Goal: Task Accomplishment & Management: Use online tool/utility

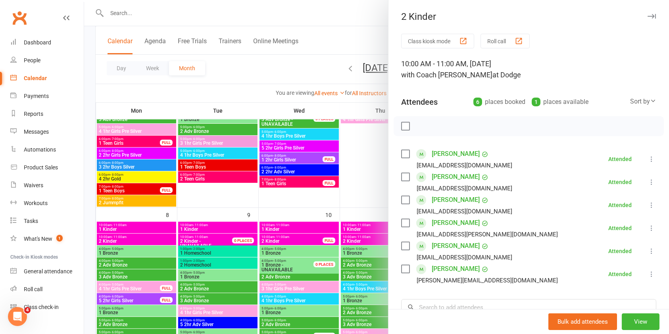
scroll to position [56, 0]
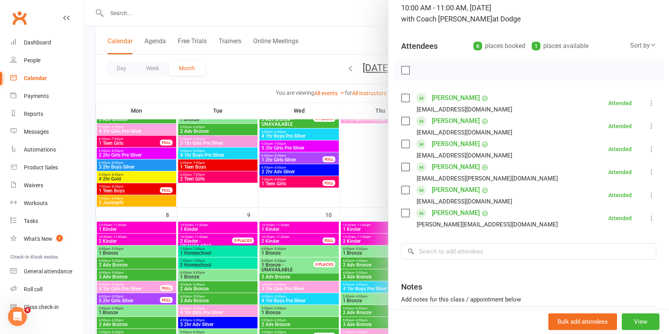
click at [362, 202] on div at bounding box center [376, 167] width 585 height 334
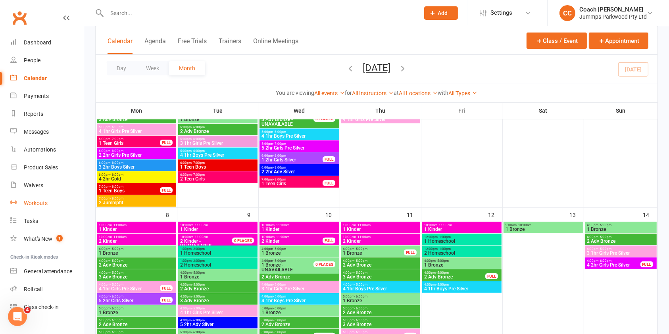
click at [40, 204] on div "Workouts" at bounding box center [36, 203] width 24 height 6
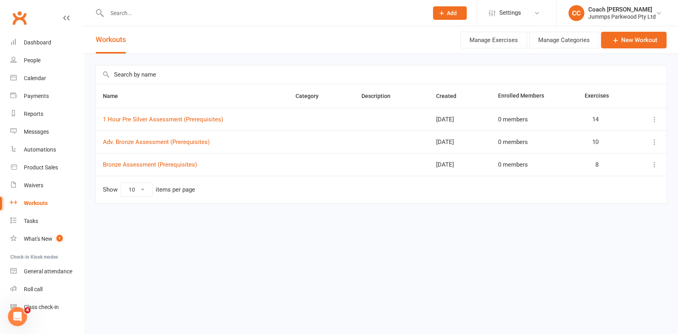
click at [453, 13] on span "Add" at bounding box center [452, 13] width 10 height 6
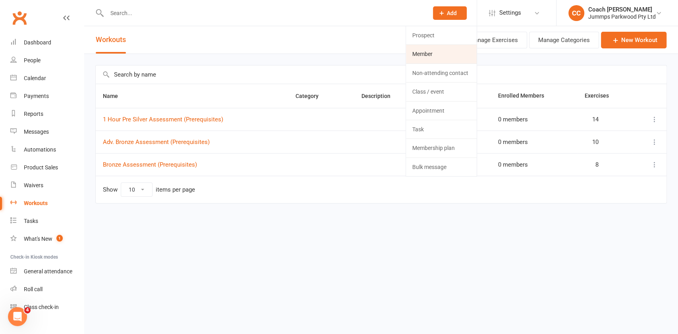
click at [451, 54] on link "Member" at bounding box center [441, 54] width 71 height 18
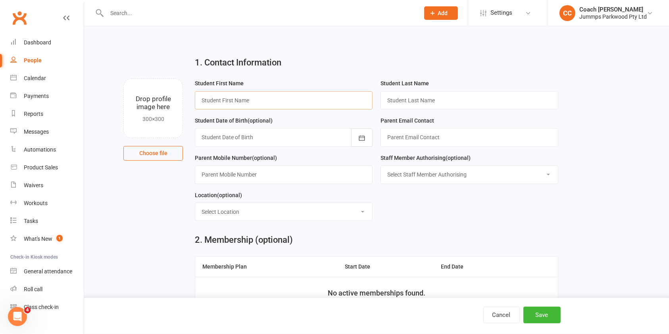
click at [321, 101] on input "text" at bounding box center [284, 100] width 178 height 18
type input "Dummy"
click at [464, 102] on input "text" at bounding box center [470, 100] width 178 height 18
type input "Dummy"
click at [510, 141] on input "text" at bounding box center [470, 137] width 178 height 18
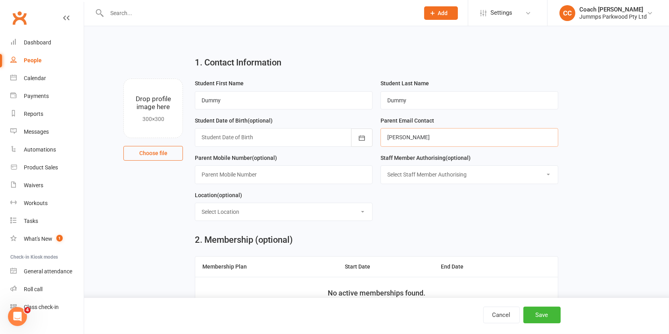
type input "[PERSON_NAME][EMAIL_ADDRESS][DOMAIN_NAME]"
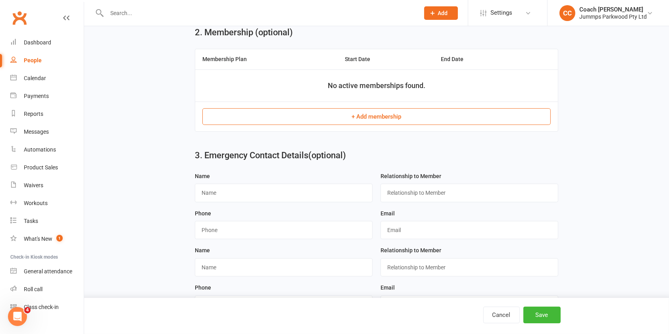
scroll to position [236, 0]
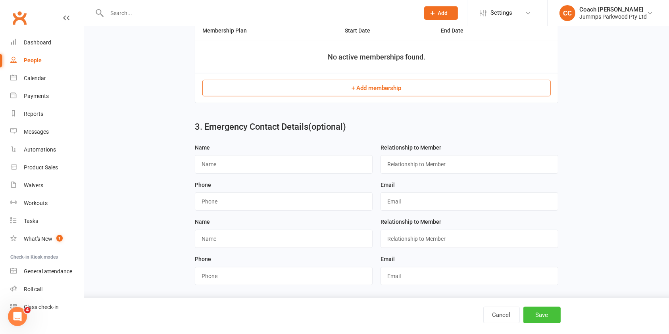
click at [551, 318] on button "Save" at bounding box center [542, 315] width 37 height 17
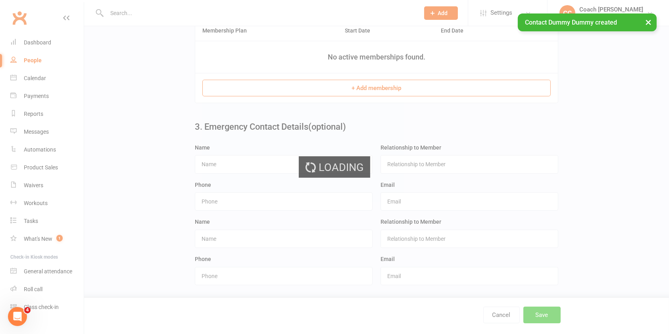
scroll to position [0, 0]
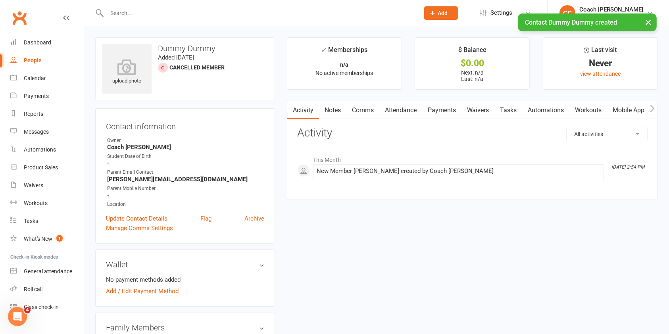
scroll to position [1, 0]
click at [592, 110] on link "Workouts" at bounding box center [589, 109] width 38 height 18
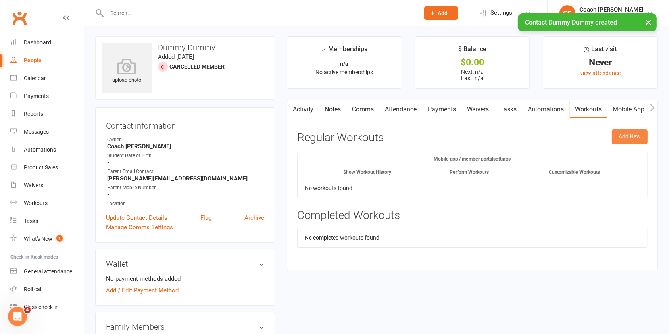
click at [629, 139] on button "Add New" at bounding box center [630, 136] width 36 height 14
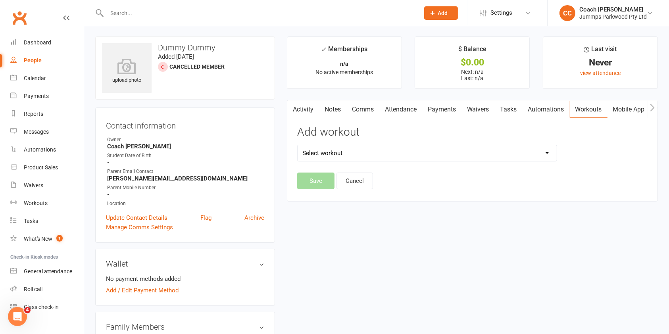
click at [471, 154] on select "Select workout 1 Hour Pre Silver Assessment (Prerequisites) Adv. Bronze Assessm…" at bounding box center [427, 153] width 259 height 16
select select "6587"
click at [298, 145] on select "Select workout 1 Hour Pre Silver Assessment (Prerequisites) Adv. Bronze Assessm…" at bounding box center [427, 153] width 259 height 16
click at [323, 180] on button "Save" at bounding box center [315, 181] width 37 height 17
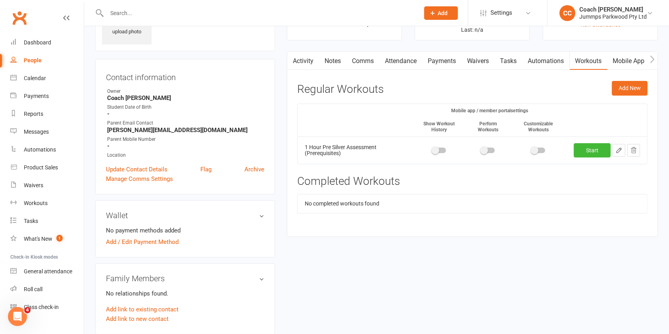
scroll to position [46, 0]
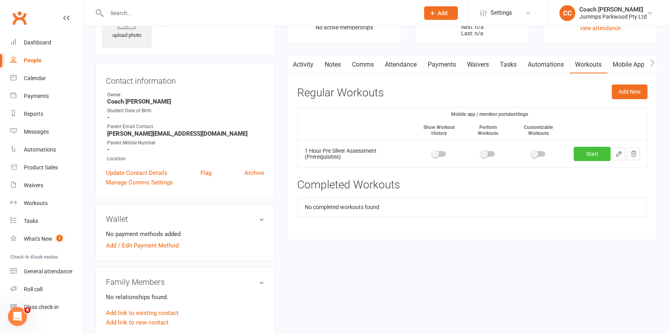
click at [592, 152] on link "Start" at bounding box center [592, 154] width 37 height 14
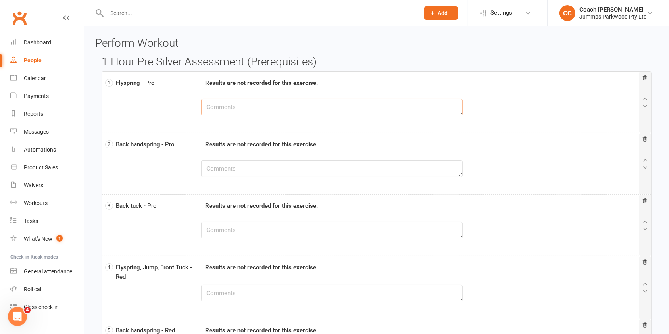
click at [447, 108] on textarea at bounding box center [332, 107] width 262 height 17
click at [566, 113] on div at bounding box center [377, 113] width 547 height 28
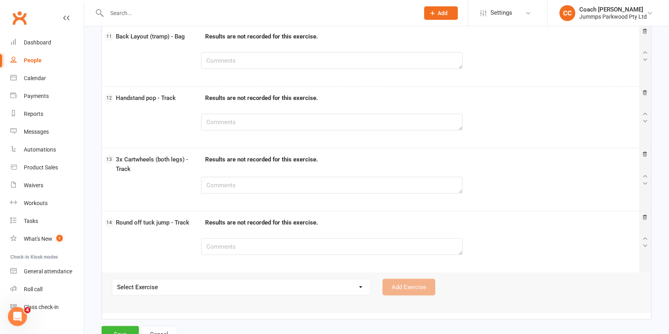
scroll to position [691, 0]
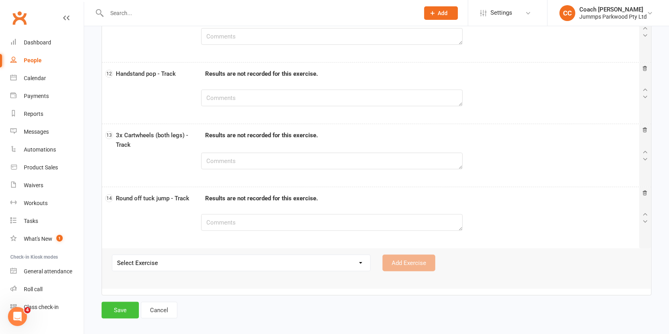
click at [121, 308] on button "Save" at bounding box center [120, 310] width 37 height 17
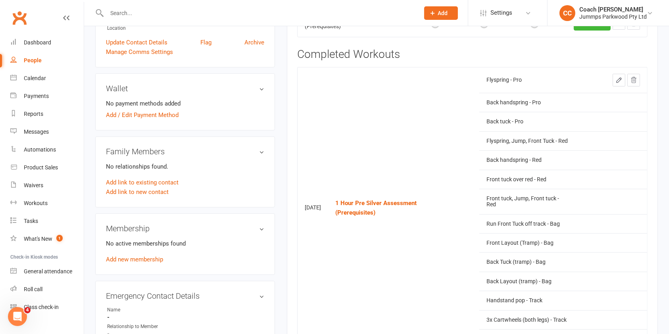
scroll to position [177, 0]
click at [620, 79] on icon at bounding box center [619, 79] width 5 height 5
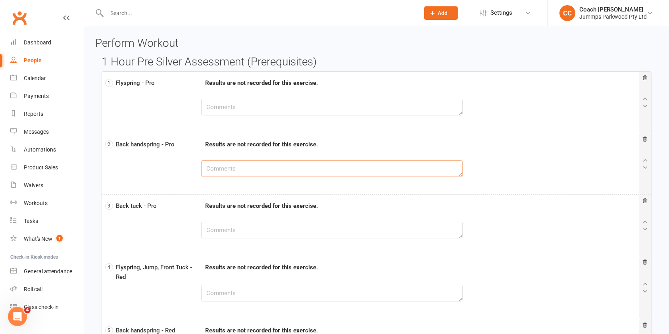
click at [304, 171] on textarea at bounding box center [332, 168] width 262 height 17
type textarea "y"
type textarea "Y"
click at [412, 292] on textarea at bounding box center [332, 293] width 262 height 17
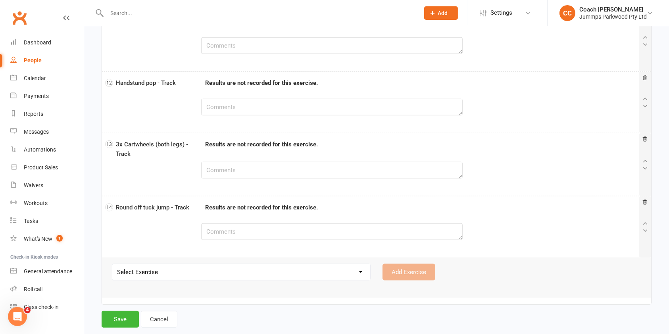
scroll to position [691, 0]
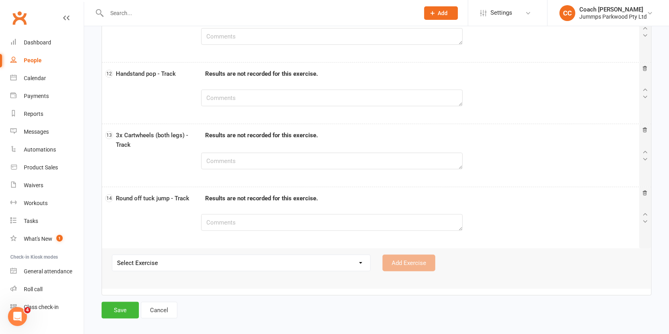
type textarea "Y"
click at [109, 303] on button "Save" at bounding box center [120, 310] width 37 height 17
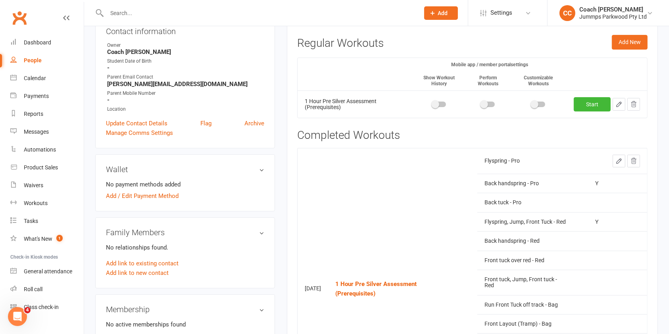
scroll to position [95, 0]
click at [637, 104] on icon "button" at bounding box center [633, 104] width 7 height 7
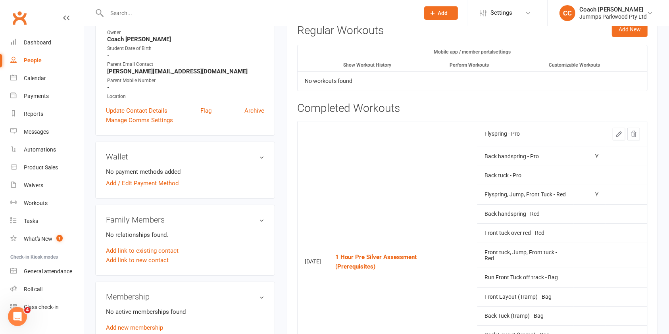
scroll to position [110, 0]
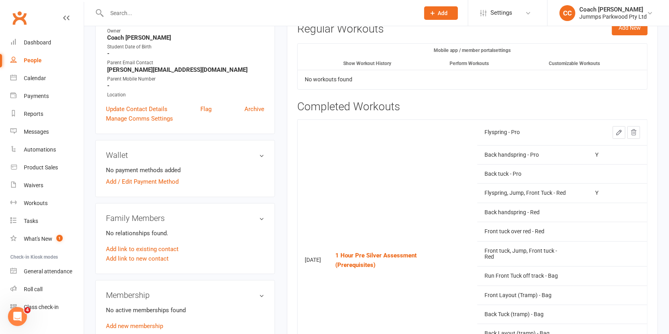
click at [619, 131] on icon at bounding box center [619, 132] width 7 height 7
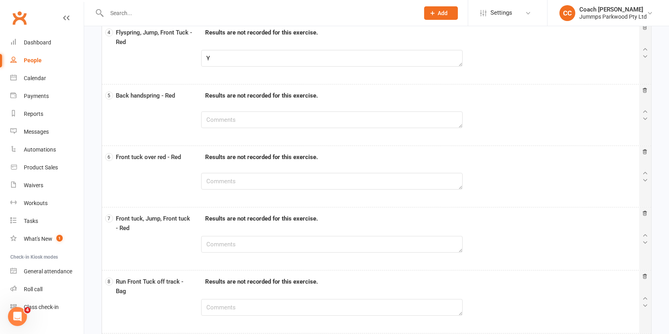
scroll to position [238, 0]
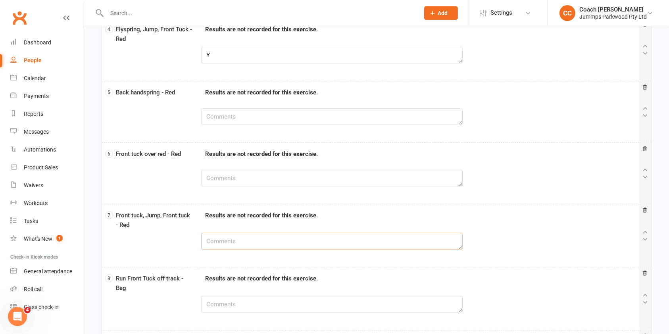
click at [349, 241] on textarea at bounding box center [332, 241] width 262 height 17
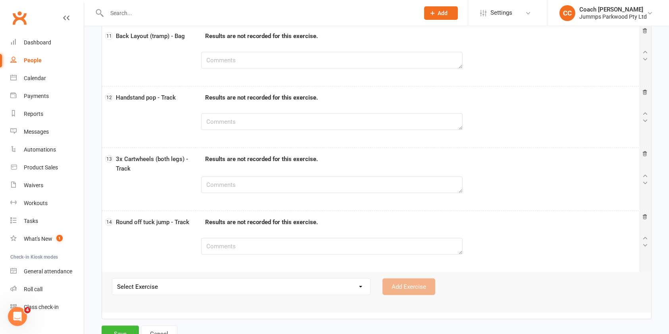
scroll to position [691, 0]
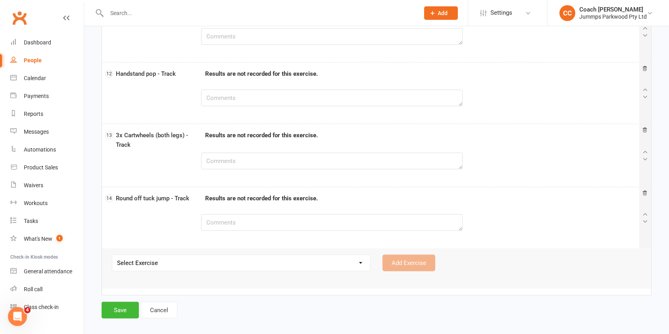
type textarea "Y"
click at [124, 311] on button "Save" at bounding box center [120, 310] width 37 height 17
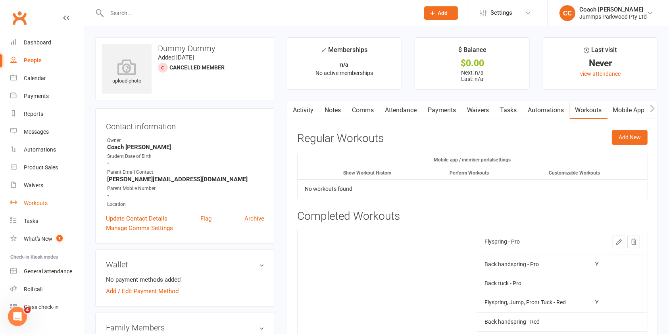
click at [46, 205] on div "Workouts" at bounding box center [36, 203] width 24 height 6
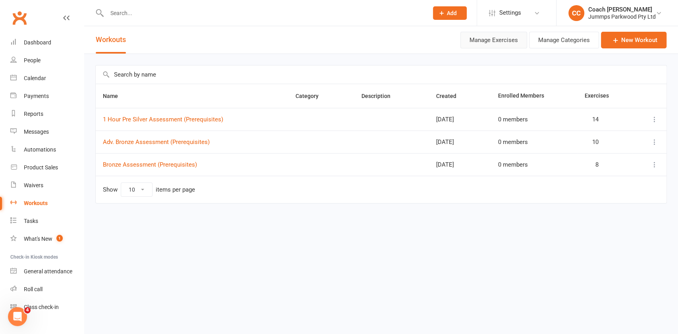
click at [505, 37] on button "Manage Exercises" at bounding box center [493, 40] width 67 height 17
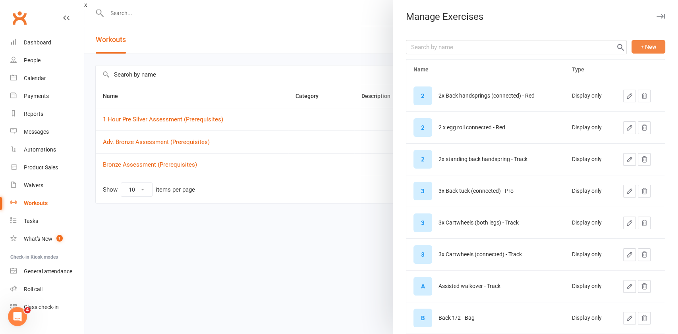
click at [634, 46] on button "+ New" at bounding box center [648, 46] width 34 height 13
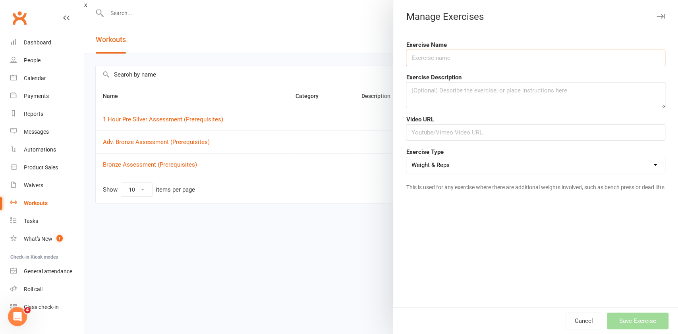
click at [458, 57] on input "text" at bounding box center [535, 58] width 259 height 17
type input "Back Full - Pro"
click at [632, 163] on select "Weight & Reps Time / Distance Weights, Reps, Time & Distance Just Reps Display …" at bounding box center [535, 165] width 258 height 16
select select "display_only"
click at [406, 157] on select "Weight & Reps Time / Distance Weights, Reps, Time & Distance Just Reps Display …" at bounding box center [535, 165] width 258 height 16
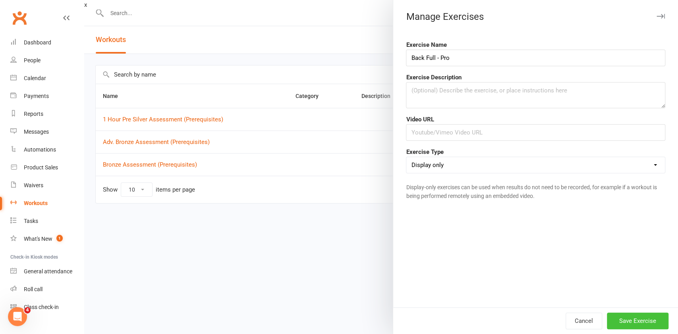
click at [640, 321] on button "Save Exercise" at bounding box center [638, 321] width 62 height 17
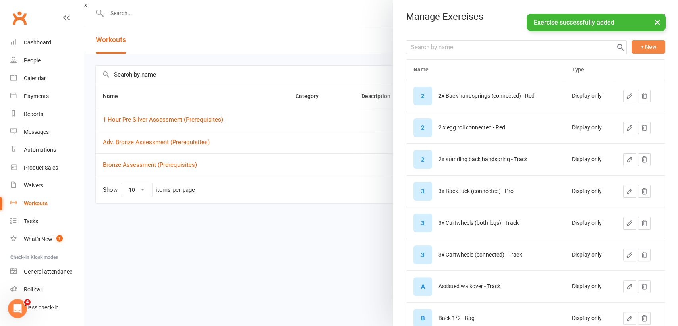
click at [638, 46] on button "+ New" at bounding box center [648, 46] width 34 height 13
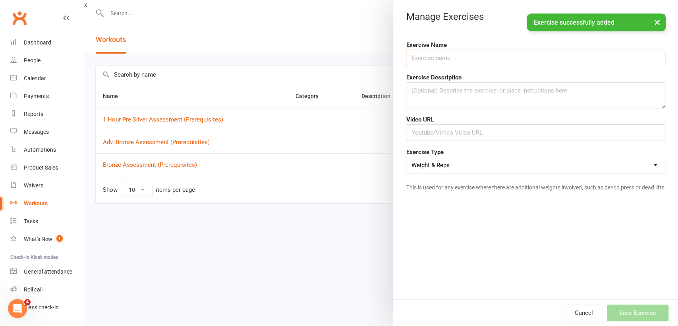
click at [470, 58] on input "text" at bounding box center [535, 58] width 259 height 17
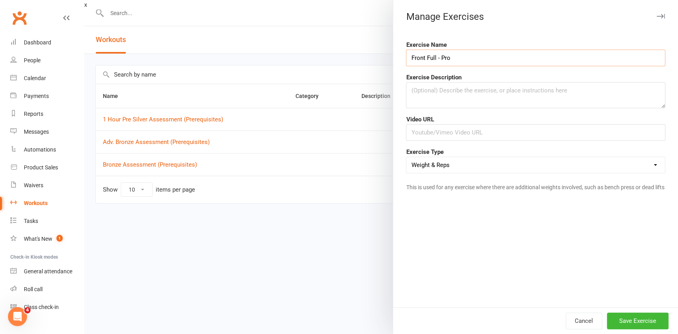
type input "Front Full - Pro"
click at [594, 167] on select "Weight & Reps Time / Distance Weights, Reps, Time & Distance Just Reps Display …" at bounding box center [535, 165] width 258 height 16
select select "display_only"
click at [406, 157] on select "Weight & Reps Time / Distance Weights, Reps, Time & Distance Just Reps Display …" at bounding box center [535, 165] width 258 height 16
click at [630, 324] on button "Save Exercise" at bounding box center [638, 321] width 62 height 17
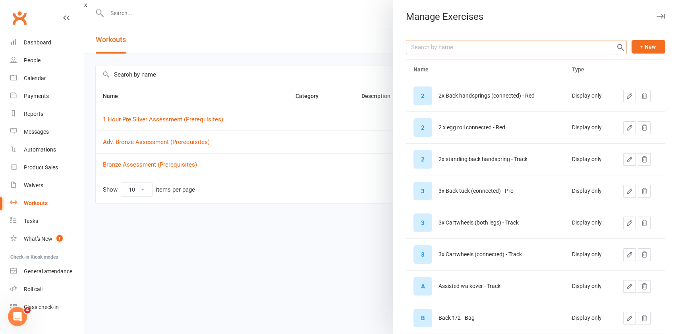
click at [469, 46] on input "text" at bounding box center [516, 47] width 221 height 14
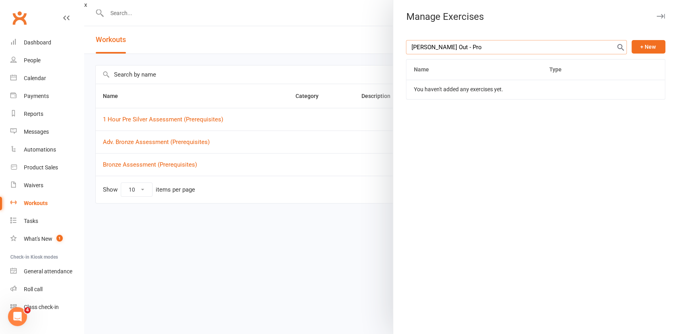
type input "[PERSON_NAME] Out - Pro"
click at [641, 45] on button "+ New" at bounding box center [648, 46] width 34 height 13
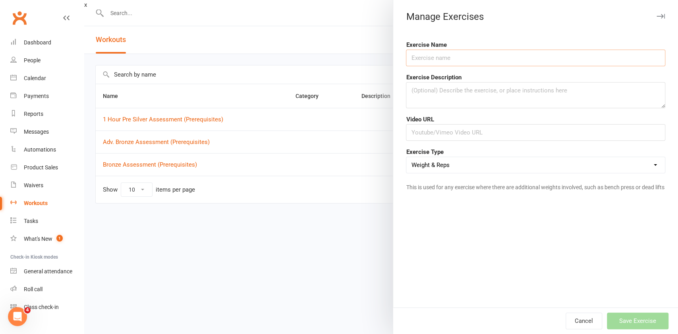
click at [614, 62] on input "text" at bounding box center [535, 58] width 259 height 17
type input "Barani Ball Out"
click at [497, 165] on select "Weight & Reps Time / Distance Weights, Reps, Time & Distance Just Reps Display …" at bounding box center [535, 165] width 258 height 16
select select "display_only"
click at [406, 157] on select "Weight & Reps Time / Distance Weights, Reps, Time & Distance Just Reps Display …" at bounding box center [535, 165] width 258 height 16
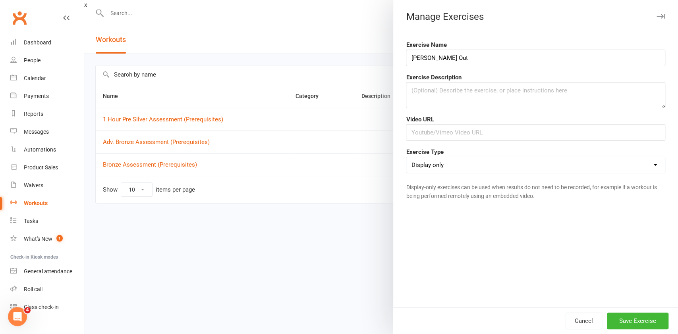
click at [487, 53] on input "Barani Ball Out" at bounding box center [535, 58] width 259 height 17
type input "[PERSON_NAME] Out - Pro"
click at [648, 321] on button "Save Exercise" at bounding box center [638, 321] width 62 height 17
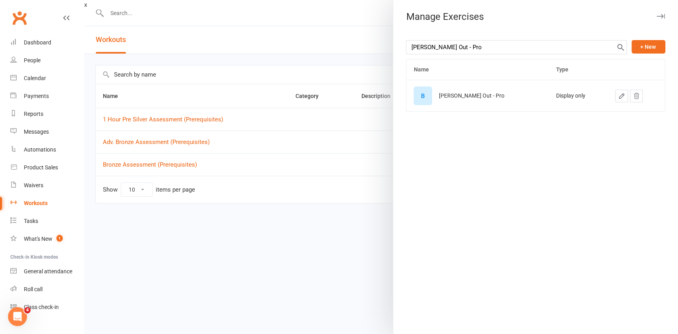
click at [309, 290] on div at bounding box center [380, 167] width 593 height 334
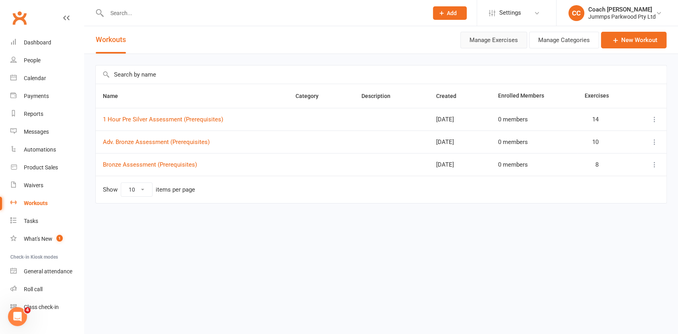
click at [498, 41] on button "Manage Exercises" at bounding box center [493, 40] width 67 height 17
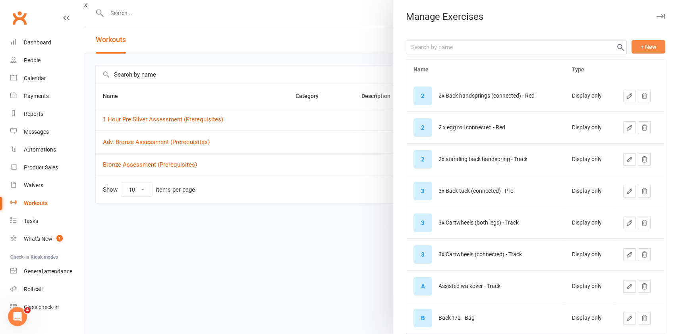
click at [634, 48] on button "+ New" at bounding box center [648, 46] width 34 height 13
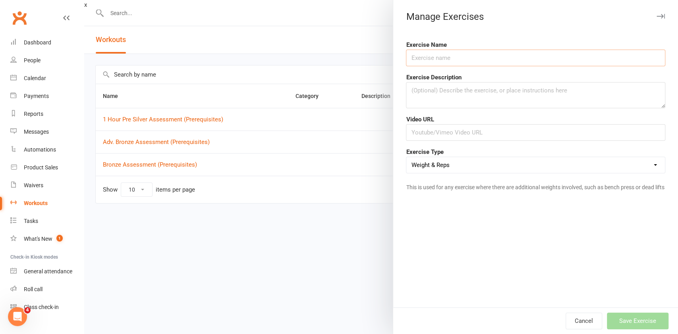
click at [598, 59] on input "text" at bounding box center [535, 58] width 259 height 17
type input "Round-off Arabian - Red"
click at [528, 162] on select "Weight & Reps Time / Distance Weights, Reps, Time & Distance Just Reps Display …" at bounding box center [535, 165] width 258 height 16
select select "display_only"
click at [406, 157] on select "Weight & Reps Time / Distance Weights, Reps, Time & Distance Just Reps Display …" at bounding box center [535, 165] width 258 height 16
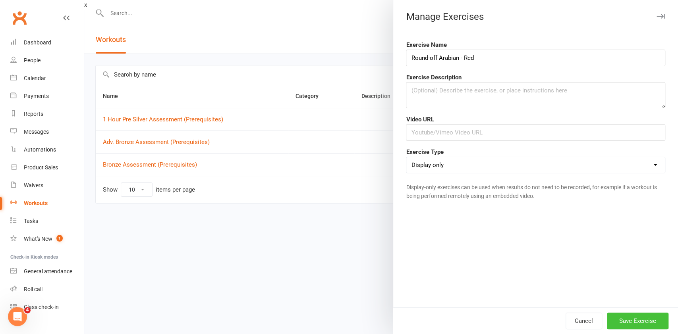
click at [630, 321] on button "Save Exercise" at bounding box center [638, 321] width 62 height 17
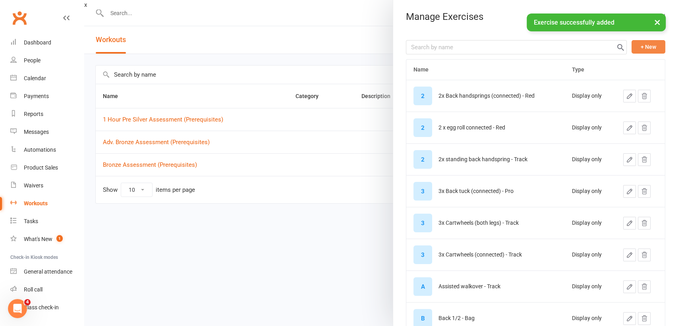
click at [634, 48] on button "+ New" at bounding box center [648, 46] width 34 height 13
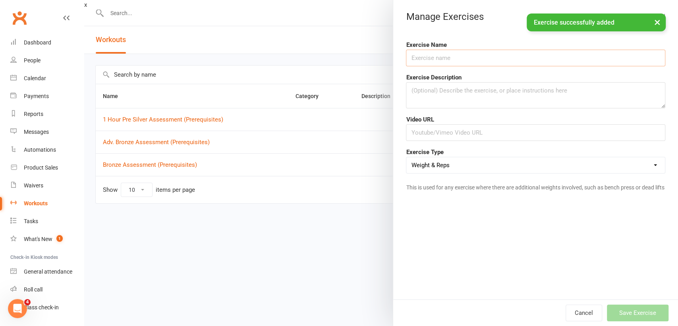
click at [474, 55] on input "text" at bounding box center [535, 58] width 259 height 17
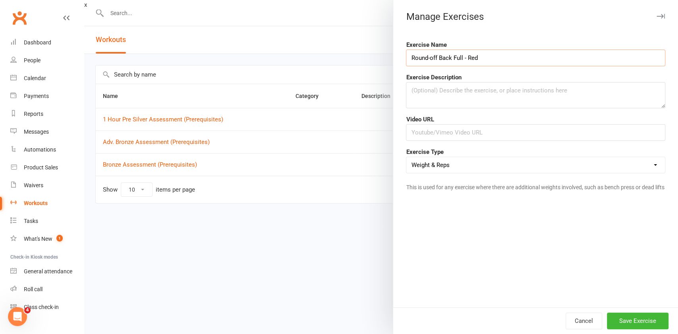
type input "Round-off Back Full - Red"
click at [480, 166] on select "Weight & Reps Time / Distance Weights, Reps, Time & Distance Just Reps Display …" at bounding box center [535, 165] width 258 height 16
select select "display_only"
click at [406, 157] on select "Weight & Reps Time / Distance Weights, Reps, Time & Distance Just Reps Display …" at bounding box center [535, 165] width 258 height 16
click at [642, 324] on button "Save Exercise" at bounding box center [638, 321] width 62 height 17
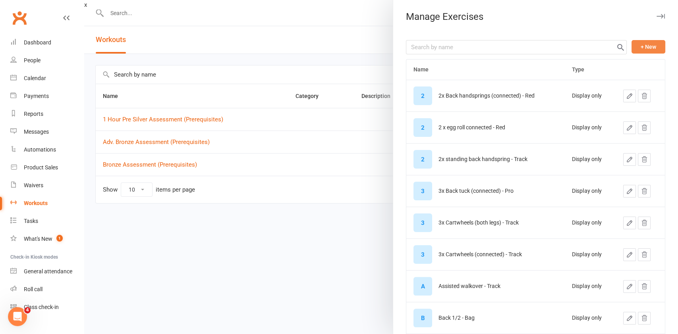
click at [640, 48] on button "+ New" at bounding box center [648, 46] width 34 height 13
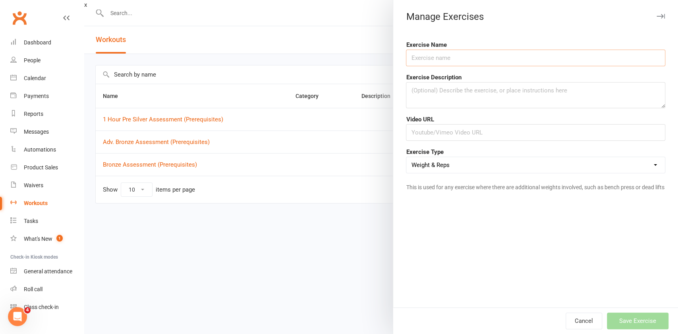
click at [483, 58] on input "text" at bounding box center [535, 58] width 259 height 17
type input "J"
type input "Round-off Back Half - Bag"
click at [446, 168] on select "Weight & Reps Time / Distance Weights, Reps, Time & Distance Just Reps Display …" at bounding box center [535, 165] width 258 height 16
select select "display_only"
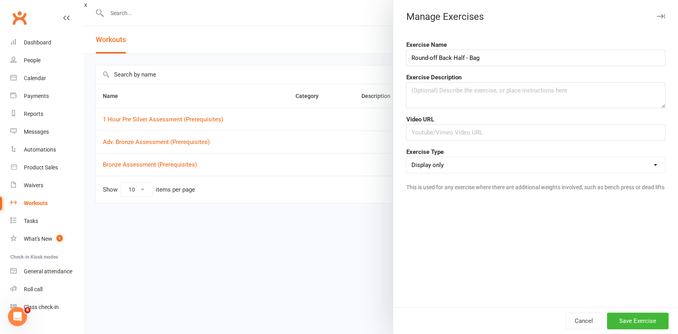
click at [406, 157] on select "Weight & Reps Time / Distance Weights, Reps, Time & Distance Just Reps Display …" at bounding box center [535, 165] width 258 height 16
click at [640, 321] on button "Save Exercise" at bounding box center [638, 321] width 62 height 17
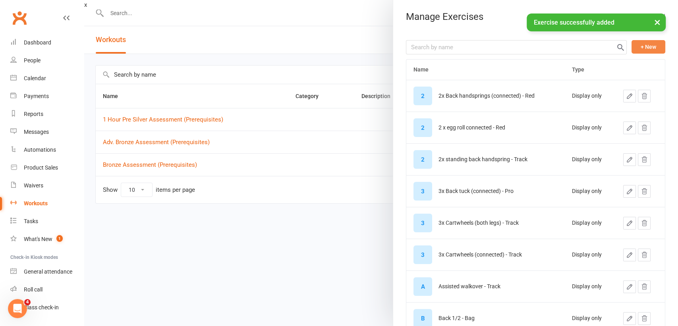
click at [635, 49] on button "+ New" at bounding box center [648, 46] width 34 height 13
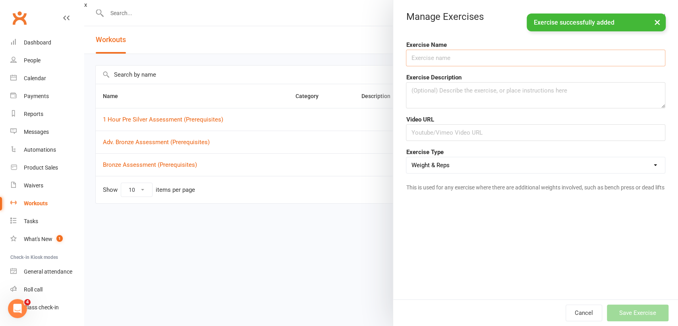
click at [483, 58] on input "text" at bounding box center [535, 58] width 259 height 17
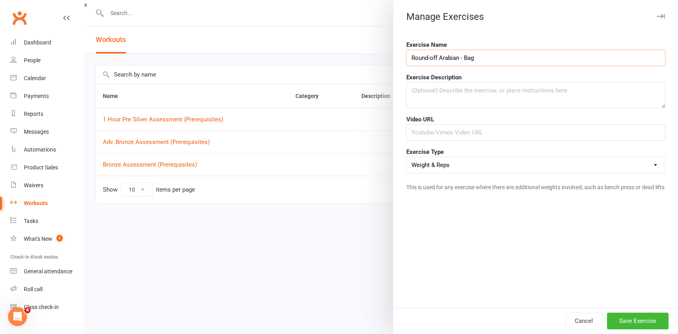
type input "Round-off Arabian - Bag"
click at [515, 162] on select "Weight & Reps Time / Distance Weights, Reps, Time & Distance Just Reps Display …" at bounding box center [535, 165] width 258 height 16
select select "display_only"
click at [406, 157] on select "Weight & Reps Time / Distance Weights, Reps, Time & Distance Just Reps Display …" at bounding box center [535, 165] width 258 height 16
click at [642, 322] on button "Save Exercise" at bounding box center [638, 321] width 62 height 17
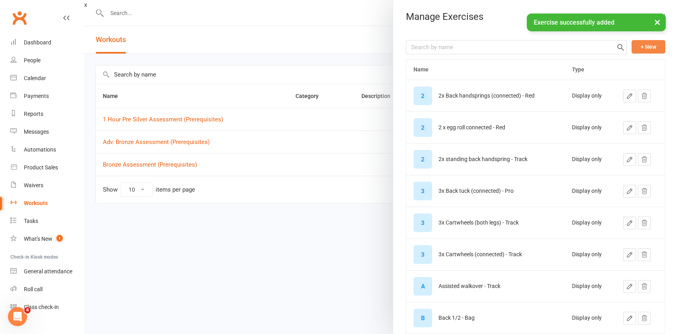
click at [635, 43] on button "+ New" at bounding box center [648, 46] width 34 height 13
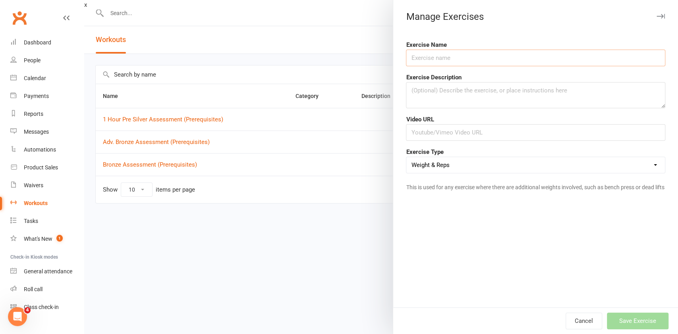
click at [491, 57] on input "text" at bounding box center [535, 58] width 259 height 17
type input "Double Front - Bag"
click at [489, 166] on select "Weight & Reps Time / Distance Weights, Reps, Time & Distance Just Reps Display …" at bounding box center [535, 165] width 258 height 16
select select "display_only"
click at [406, 157] on select "Weight & Reps Time / Distance Weights, Reps, Time & Distance Just Reps Display …" at bounding box center [535, 165] width 258 height 16
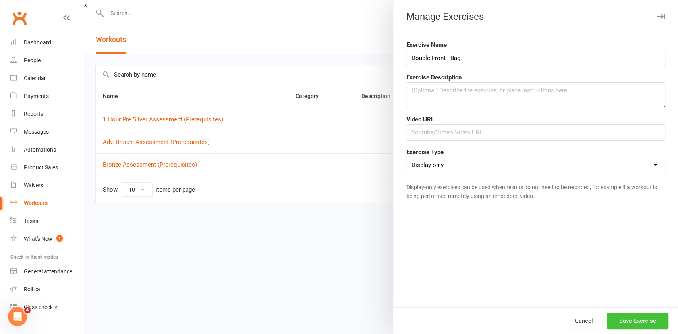
click at [638, 318] on button "Save Exercise" at bounding box center [638, 321] width 62 height 17
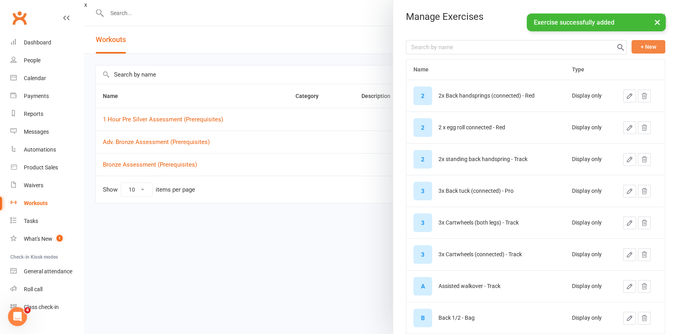
click at [640, 49] on button "+ New" at bounding box center [648, 46] width 34 height 13
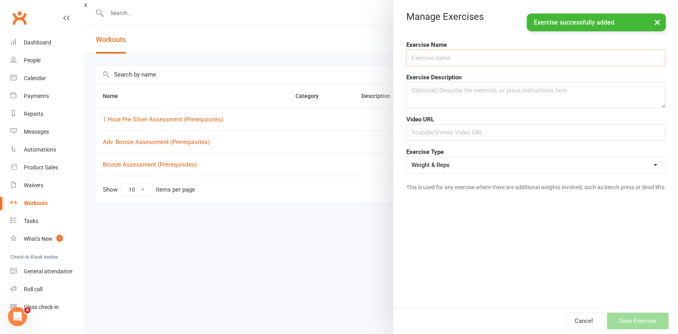
click at [498, 60] on input "text" at bounding box center [535, 58] width 259 height 17
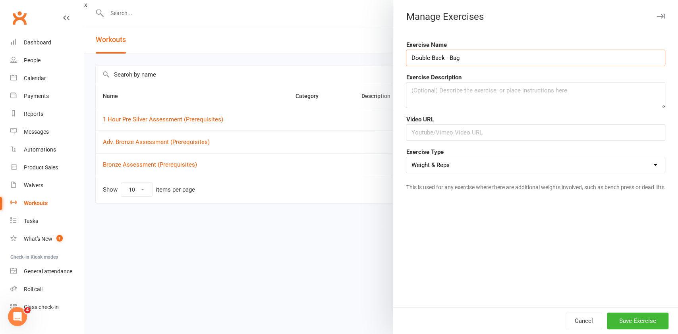
type input "Double Back - Bag"
click at [621, 165] on select "Weight & Reps Time / Distance Weights, Reps, Time & Distance Just Reps Display …" at bounding box center [535, 165] width 258 height 16
select select "display_only"
click at [406, 157] on select "Weight & Reps Time / Distance Weights, Reps, Time & Distance Just Reps Display …" at bounding box center [535, 165] width 258 height 16
click at [638, 319] on button "Save Exercise" at bounding box center [638, 321] width 62 height 17
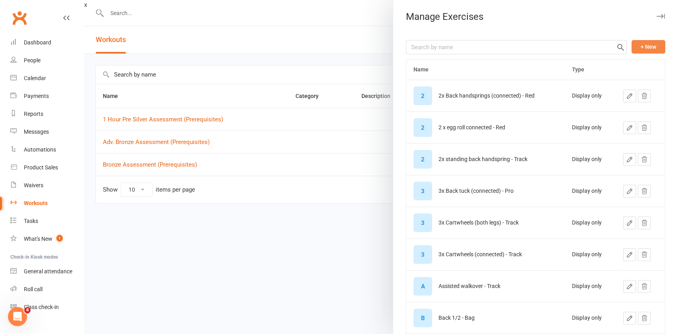
click at [632, 46] on button "+ New" at bounding box center [648, 46] width 34 height 13
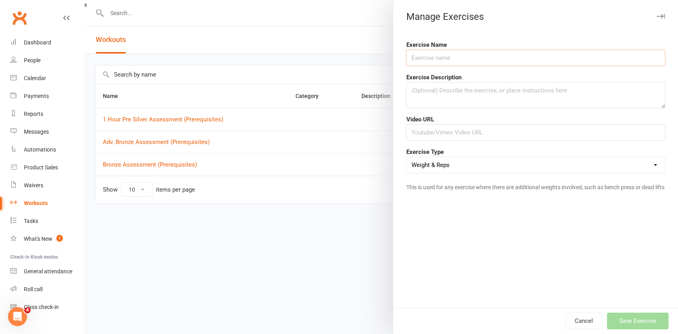
click at [593, 60] on input "text" at bounding box center [535, 58] width 259 height 17
type input "Round-off Back Tuck - Track"
click at [525, 163] on select "Weight & Reps Time / Distance Weights, Reps, Time & Distance Just Reps Display …" at bounding box center [535, 165] width 258 height 16
select select "display_only"
click at [406, 157] on select "Weight & Reps Time / Distance Weights, Reps, Time & Distance Just Reps Display …" at bounding box center [535, 165] width 258 height 16
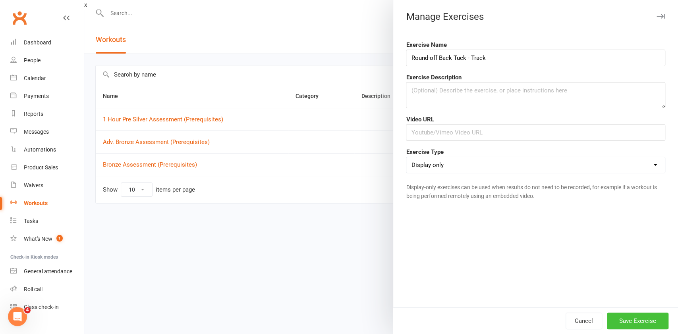
click at [643, 320] on button "Save Exercise" at bounding box center [638, 321] width 62 height 17
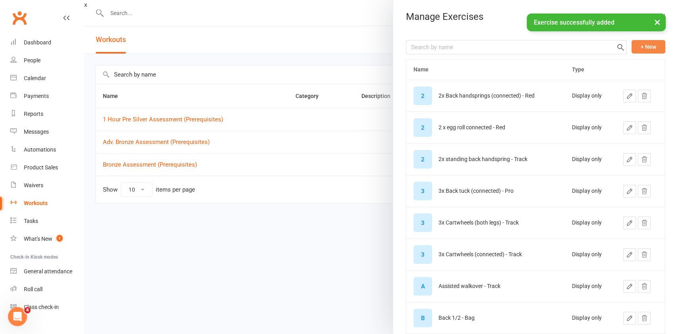
click at [632, 48] on button "+ New" at bounding box center [648, 46] width 34 height 13
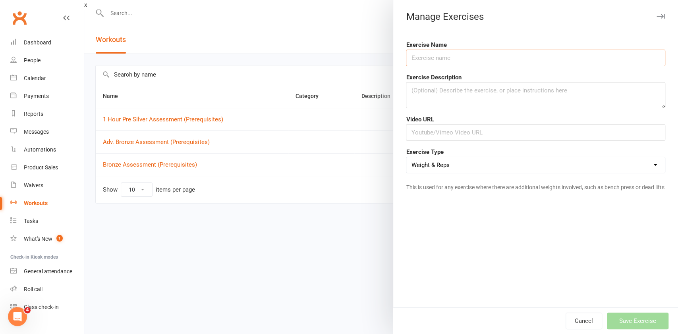
click at [470, 58] on input "text" at bounding box center [535, 58] width 259 height 17
type input "Front Tuck Step Out, Round-off - Track"
click at [614, 166] on select "Weight & Reps Time / Distance Weights, Reps, Time & Distance Just Reps Display …" at bounding box center [535, 165] width 258 height 16
select select "display_only"
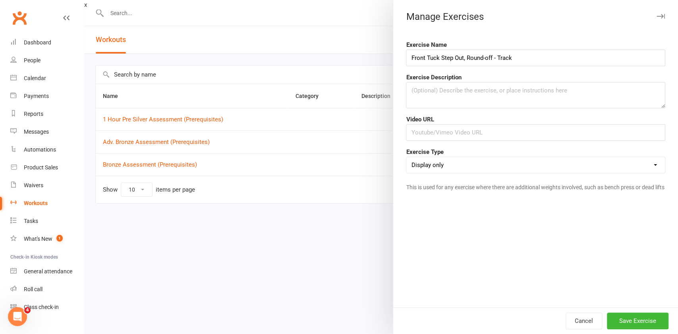
click at [406, 157] on select "Weight & Reps Time / Distance Weights, Reps, Time & Distance Just Reps Display …" at bounding box center [535, 165] width 258 height 16
click at [642, 320] on button "Save Exercise" at bounding box center [638, 321] width 62 height 17
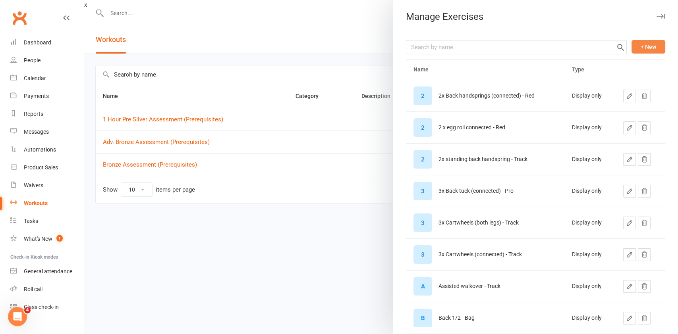
click at [635, 48] on button "+ New" at bounding box center [648, 46] width 34 height 13
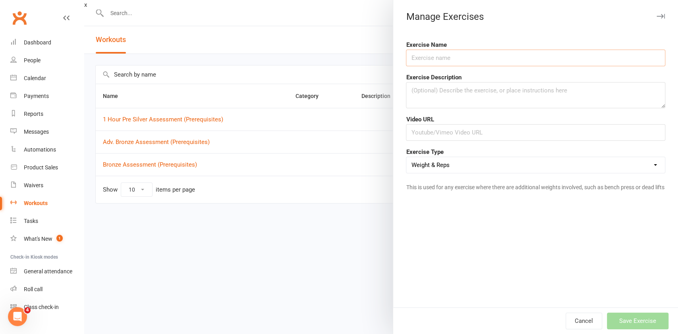
click at [578, 56] on input "text" at bounding box center [535, 58] width 259 height 17
click at [321, 280] on div at bounding box center [380, 167] width 593 height 334
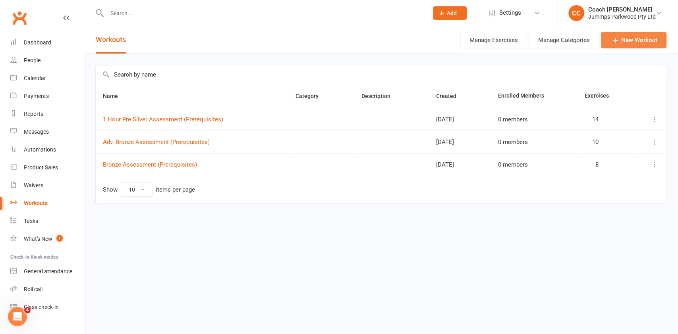
click at [635, 42] on link "New Workout" at bounding box center [634, 40] width 66 height 17
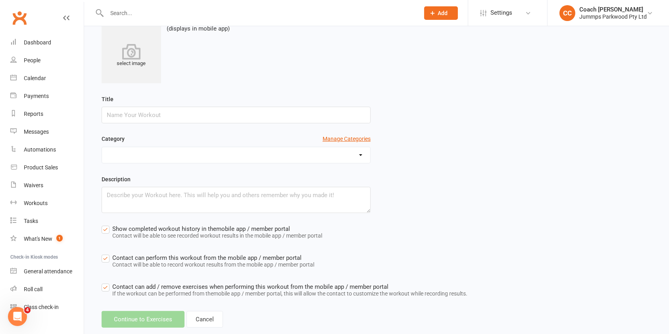
scroll to position [66, 0]
type input "2"
click at [203, 322] on link "Cancel" at bounding box center [205, 319] width 37 height 17
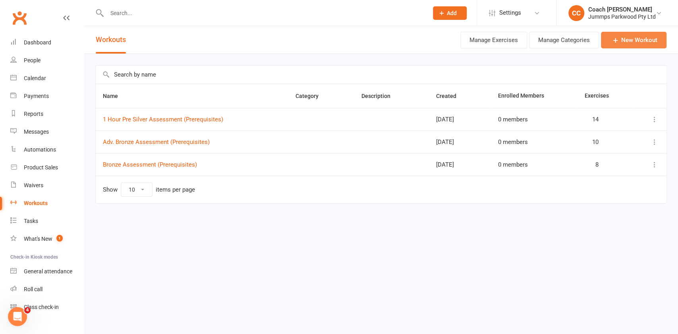
click at [634, 42] on link "New Workout" at bounding box center [634, 40] width 66 height 17
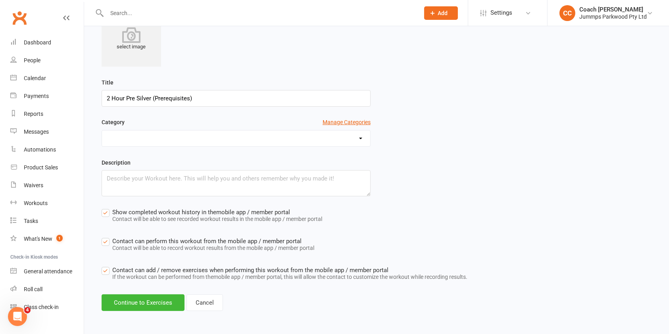
scroll to position [83, 0]
type input "2 Hour Pre Silver (Prerequisites)"
click at [105, 211] on label "Show completed workout history in the mobile app / member portal Contact will b…" at bounding box center [212, 215] width 221 height 18
click at [105, 206] on input "Show completed workout history in the mobile app / member portal Contact will b…" at bounding box center [212, 206] width 221 height 0
click at [108, 237] on label "Contact can perform this workout from the mobile app / member portal Contact wi…" at bounding box center [208, 244] width 213 height 18
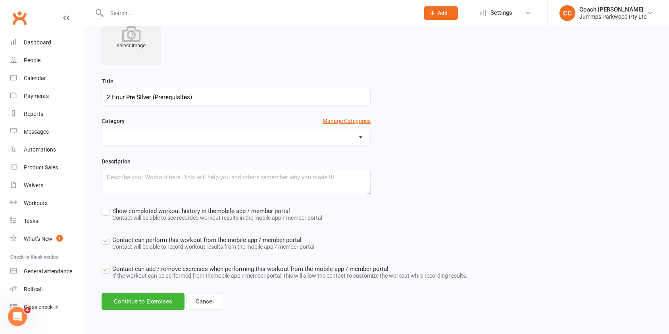
click at [108, 235] on input "Contact can perform this workout from the mobile app / member portal Contact wi…" at bounding box center [208, 235] width 213 height 0
click at [107, 268] on label "Contact can add / remove exercises when performing this workout from the mobile…" at bounding box center [285, 273] width 366 height 18
click at [107, 264] on input "Contact can add / remove exercises when performing this workout from the mobile…" at bounding box center [285, 264] width 366 height 0
click at [123, 301] on button "Continue to Exercises" at bounding box center [143, 301] width 83 height 17
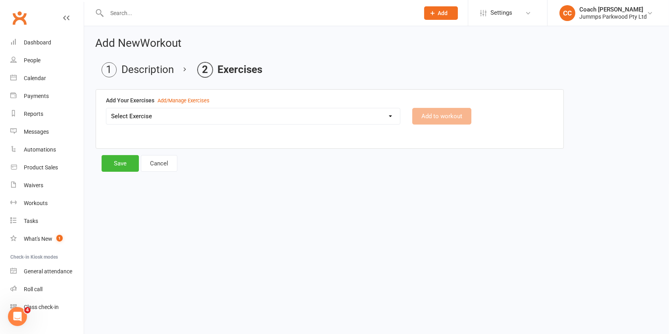
scroll to position [0, 0]
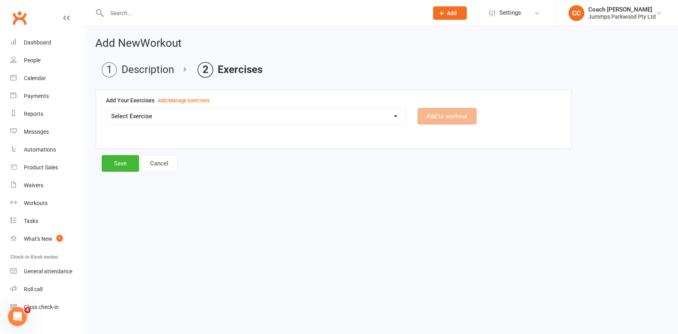
click at [393, 112] on select "Select Exercise 2x Back handsprings (connected) - Red 2 x egg roll connected - …" at bounding box center [255, 116] width 299 height 16
select select "12508"
click at [106, 108] on select "Select Exercise 2x Back handsprings (connected) - Red 2 x egg roll connected - …" at bounding box center [255, 116] width 299 height 16
click at [451, 118] on button "Add to workout" at bounding box center [446, 116] width 59 height 17
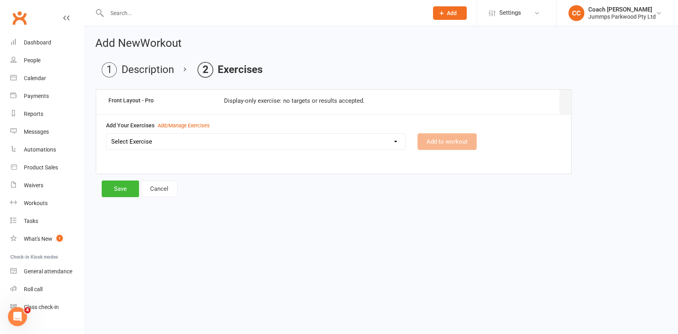
click at [360, 145] on select "Select Exercise 2x Back handsprings (connected) - Red 2 x egg roll connected - …" at bounding box center [255, 142] width 299 height 16
select select "12509"
click at [106, 134] on select "Select Exercise 2x Back handsprings (connected) - Red 2 x egg roll connected - …" at bounding box center [255, 142] width 299 height 16
click at [451, 144] on button "Add to workout" at bounding box center [446, 141] width 59 height 17
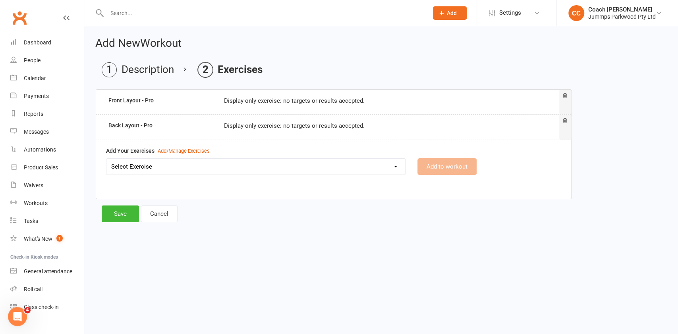
click at [389, 173] on select "Select Exercise 2x Back handsprings (connected) - Red 2 x egg roll connected - …" at bounding box center [255, 167] width 299 height 16
select select "12510"
click at [106, 159] on select "Select Exercise 2x Back handsprings (connected) - Red 2 x egg roll connected - …" at bounding box center [255, 167] width 299 height 16
click at [451, 168] on button "Add to workout" at bounding box center [446, 166] width 59 height 17
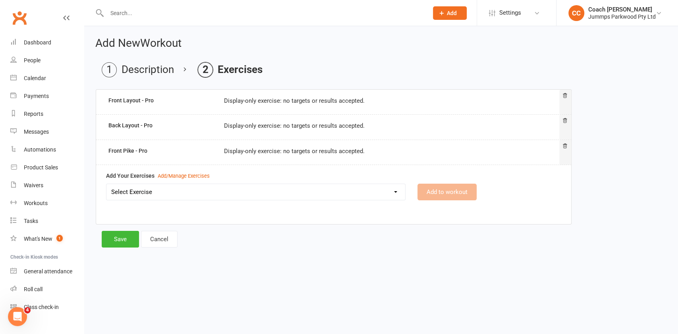
click at [341, 197] on select "Select Exercise 2x Back handsprings (connected) - Red 2 x egg roll connected - …" at bounding box center [255, 192] width 299 height 16
select select "12511"
click at [106, 184] on select "Select Exercise 2x Back handsprings (connected) - Red 2 x egg roll connected - …" at bounding box center [255, 192] width 299 height 16
click at [448, 194] on button "Add to workout" at bounding box center [446, 192] width 59 height 17
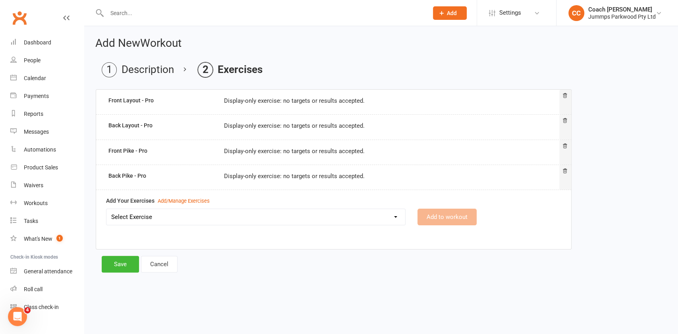
click at [359, 219] on select "Select Exercise 2x Back handsprings (connected) - Red 2 x egg roll connected - …" at bounding box center [255, 217] width 299 height 16
select select "12512"
click at [106, 209] on select "Select Exercise 2x Back handsprings (connected) - Red 2 x egg roll connected - …" at bounding box center [255, 217] width 299 height 16
click at [455, 220] on button "Add to workout" at bounding box center [446, 217] width 59 height 17
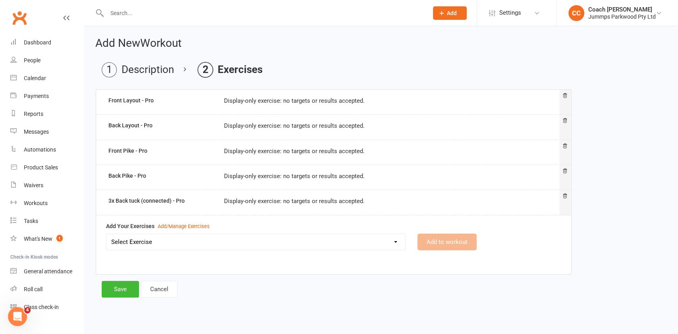
click at [374, 239] on select "Select Exercise 2x Back handsprings (connected) - Red 2 x egg roll connected - …" at bounding box center [255, 242] width 299 height 16
select select "12513"
click at [106, 234] on select "Select Exercise 2x Back handsprings (connected) - Red 2 x egg roll connected - …" at bounding box center [255, 242] width 299 height 16
click at [455, 241] on button "Add to workout" at bounding box center [446, 242] width 59 height 17
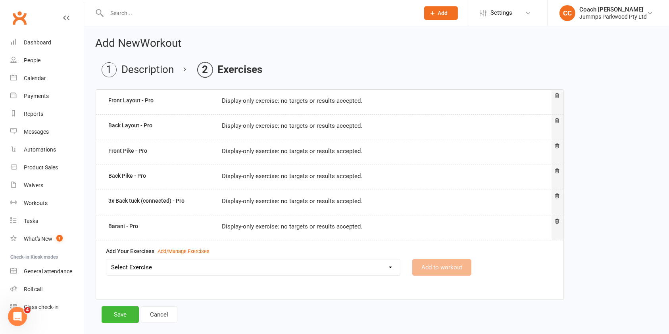
click at [133, 264] on select "Select Exercise 2x Back handsprings (connected) - Red 2 x egg roll connected - …" at bounding box center [253, 268] width 294 height 16
select select "12514"
click at [106, 260] on select "Select Exercise 2x Back handsprings (connected) - Red 2 x egg roll connected - …" at bounding box center [253, 268] width 294 height 16
click at [461, 271] on button "Add to workout" at bounding box center [441, 267] width 59 height 17
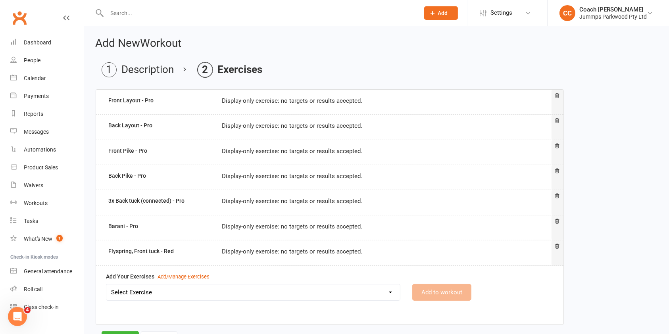
click at [230, 292] on select "Select Exercise 2x Back handsprings (connected) - Red 2 x egg roll connected - …" at bounding box center [253, 293] width 294 height 16
select select "12515"
click at [106, 285] on select "Select Exercise 2x Back handsprings (connected) - Red 2 x egg roll connected - …" at bounding box center [253, 293] width 294 height 16
click at [448, 292] on button "Add to workout" at bounding box center [441, 292] width 59 height 17
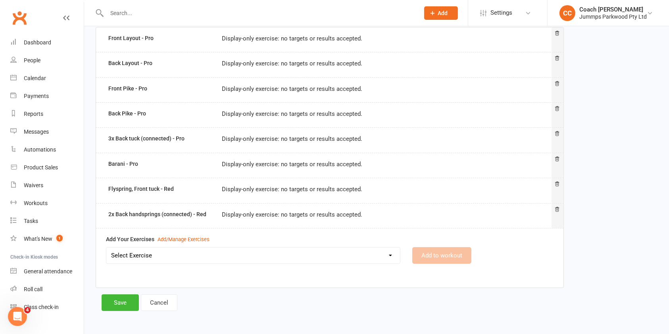
scroll to position [62, 0]
click at [252, 254] on select "Select Exercise 2x Back handsprings (connected) - Red 2 x egg roll connected - …" at bounding box center [253, 257] width 294 height 16
select select "12516"
click at [106, 249] on select "Select Exercise 2x Back handsprings (connected) - Red 2 x egg roll connected - …" at bounding box center [253, 257] width 294 height 16
click at [449, 258] on button "Add to workout" at bounding box center [441, 256] width 59 height 17
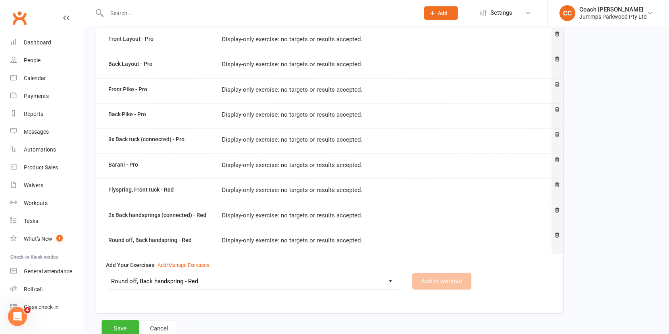
select select
click at [254, 279] on select "Select Exercise 2x Back handsprings (connected) - Red 2 x egg roll connected - …" at bounding box center [253, 282] width 294 height 16
click at [614, 210] on div "Front Layout - Pro Display-only exercise: no targets or results accepted. Back …" at bounding box center [377, 174] width 562 height 293
click at [190, 266] on div "Add/Manage Exercises" at bounding box center [184, 266] width 52 height 8
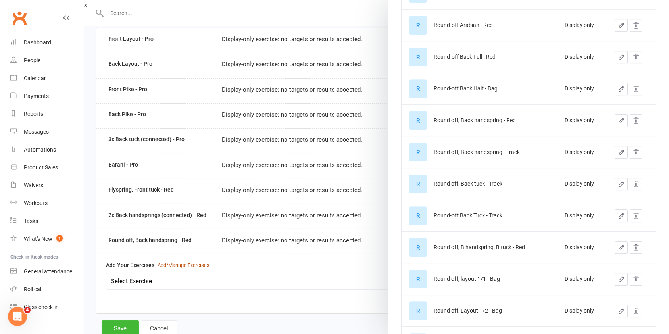
scroll to position [2261, 0]
click at [618, 215] on icon "button" at bounding box center [621, 216] width 7 height 7
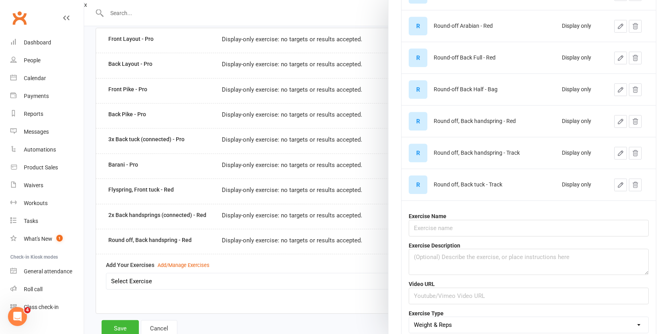
type input "Round-off Back Tuck - Track"
select select "display_only"
click at [523, 222] on input "Round-off Back Tuck - Track" at bounding box center [529, 228] width 240 height 17
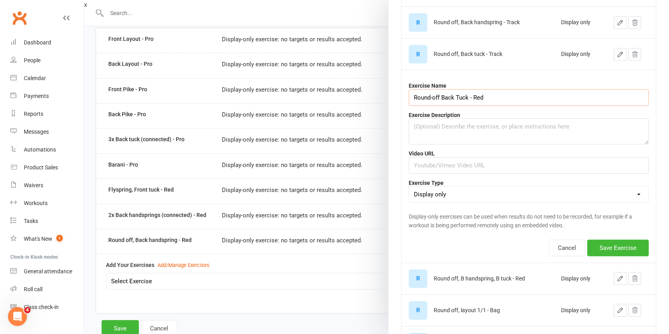
scroll to position [2392, 0]
type input "Round-off Back Tuck - Red"
click at [619, 244] on button "Save Exercise" at bounding box center [619, 247] width 62 height 17
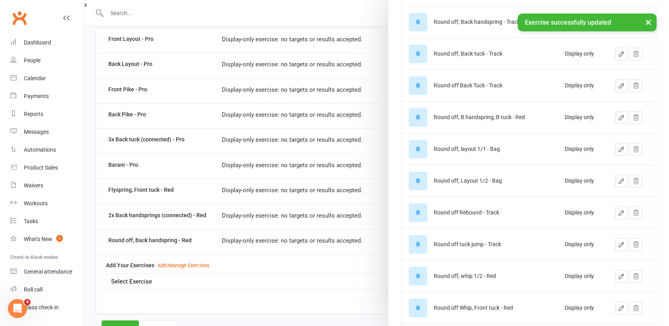
click at [310, 252] on div at bounding box center [376, 163] width 585 height 326
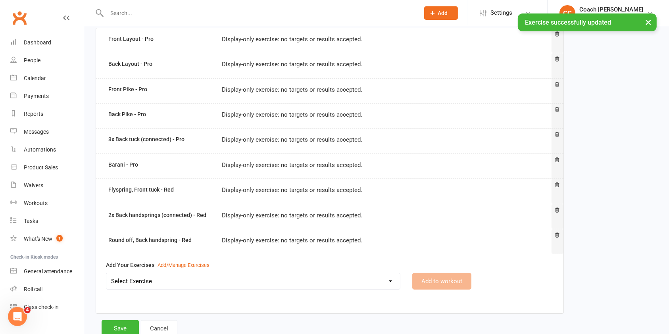
click at [278, 283] on select "Select Exercise 2x Back handsprings (connected) - Red 2 x egg roll connected - …" at bounding box center [253, 282] width 294 height 16
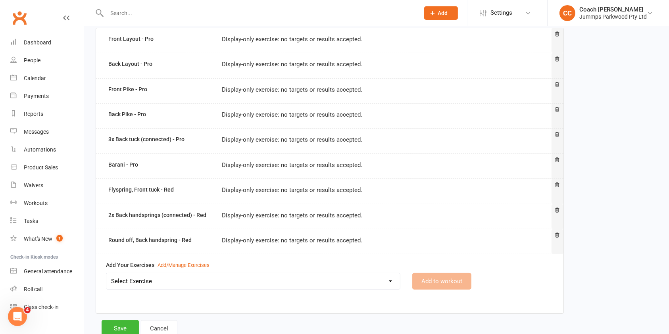
select select "12566"
click at [106, 274] on select "Select Exercise 2x Back handsprings (connected) - Red 2 x egg roll connected - …" at bounding box center [253, 282] width 294 height 16
click at [454, 280] on button "Add to workout" at bounding box center [441, 281] width 59 height 17
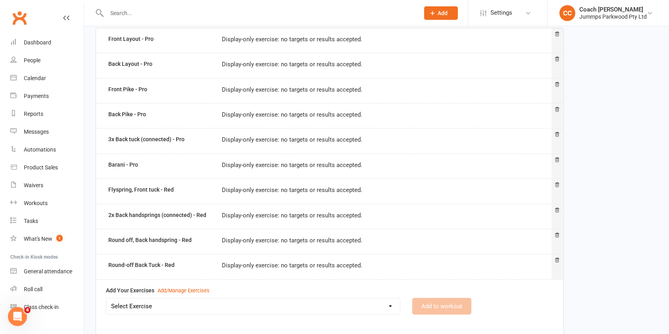
scroll to position [113, 0]
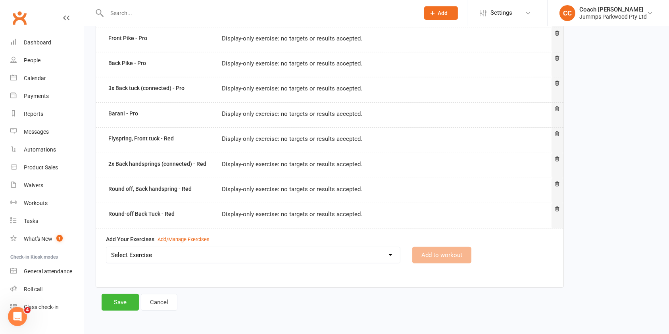
click at [293, 252] on select "Select Exercise 2x Back handsprings (connected) - Red 2 x egg roll connected - …" at bounding box center [253, 255] width 294 height 16
select select "12517"
click at [106, 247] on select "Select Exercise 2x Back handsprings (connected) - Red 2 x egg roll connected - …" at bounding box center [253, 255] width 294 height 16
click at [447, 252] on button "Add to workout" at bounding box center [441, 255] width 59 height 17
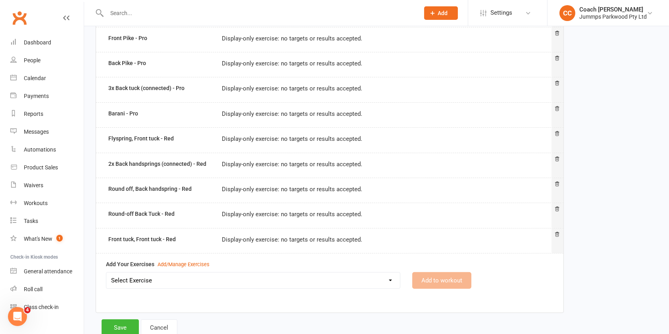
click at [374, 279] on select "Select Exercise 2x Back handsprings (connected) - Red 2 x egg roll connected - …" at bounding box center [253, 281] width 294 height 16
select select "12518"
click at [106, 273] on select "Select Exercise 2x Back handsprings (connected) - Red 2 x egg roll connected - …" at bounding box center [253, 281] width 294 height 16
click at [441, 279] on button "Add to workout" at bounding box center [441, 280] width 59 height 17
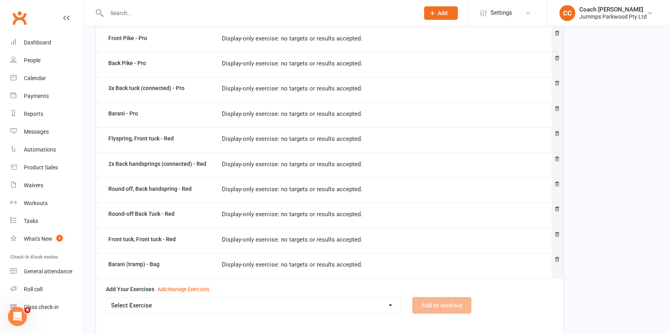
click at [270, 306] on select "Select Exercise 2x Back handsprings (connected) - Red 2 x egg roll connected - …" at bounding box center [253, 306] width 294 height 16
select select "12519"
click at [106, 298] on select "Select Exercise 2x Back handsprings (connected) - Red 2 x egg roll connected - …" at bounding box center [253, 306] width 294 height 16
click at [457, 307] on button "Add to workout" at bounding box center [441, 305] width 59 height 17
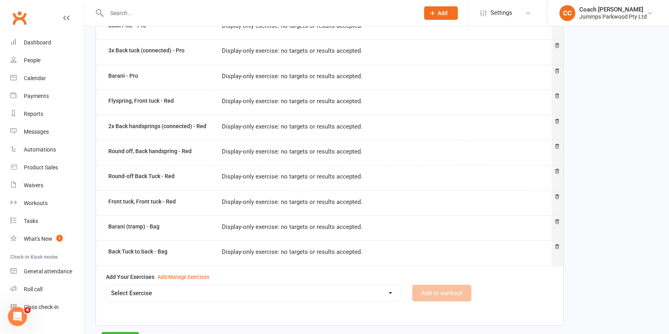
scroll to position [188, 0]
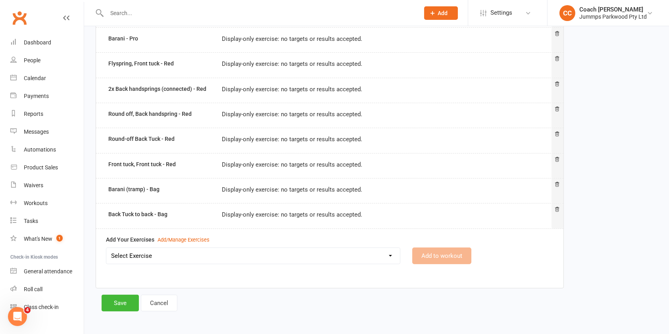
click at [370, 257] on select "Select Exercise 2x Back handsprings (connected) - Red 2 x egg roll connected - …" at bounding box center [253, 256] width 294 height 16
select select "12520"
click at [106, 248] on select "Select Exercise 2x Back handsprings (connected) - Red 2 x egg roll connected - …" at bounding box center [253, 256] width 294 height 16
click at [440, 254] on button "Add to workout" at bounding box center [441, 256] width 59 height 17
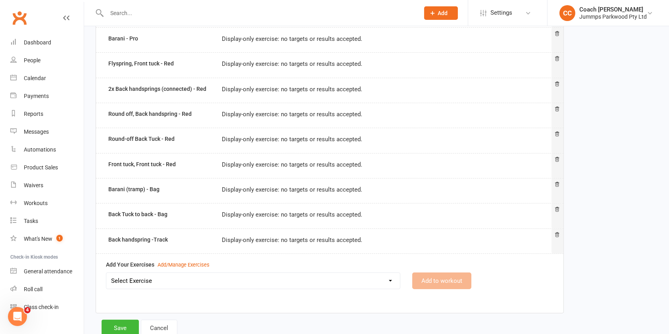
click at [233, 282] on select "Select Exercise 2x Back handsprings (connected) - Red 2 x egg roll connected - …" at bounding box center [253, 281] width 294 height 16
select select "12521"
click at [106, 273] on select "Select Exercise 2x Back handsprings (connected) - Red 2 x egg roll connected - …" at bounding box center [253, 281] width 294 height 16
click at [445, 280] on button "Add to workout" at bounding box center [441, 281] width 59 height 17
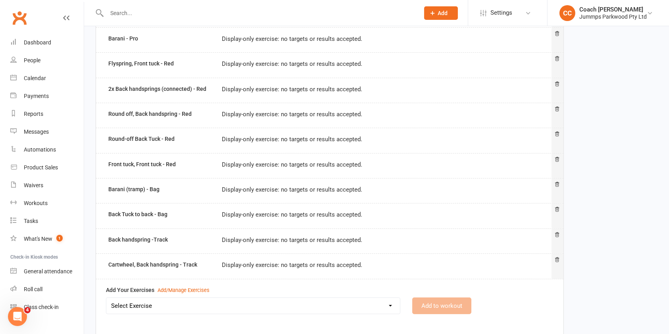
click at [380, 307] on select "Select Exercise 2x Back handsprings (connected) - Red 2 x egg roll connected - …" at bounding box center [253, 306] width 294 height 16
select select "12522"
click at [106, 298] on select "Select Exercise 2x Back handsprings (connected) - Red 2 x egg roll connected - …" at bounding box center [253, 306] width 294 height 16
click at [447, 306] on button "Add to workout" at bounding box center [441, 306] width 59 height 17
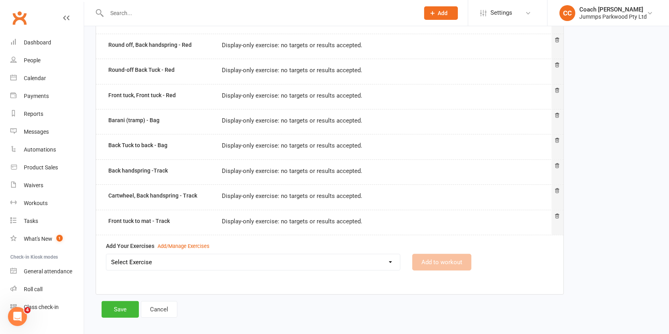
scroll to position [264, 0]
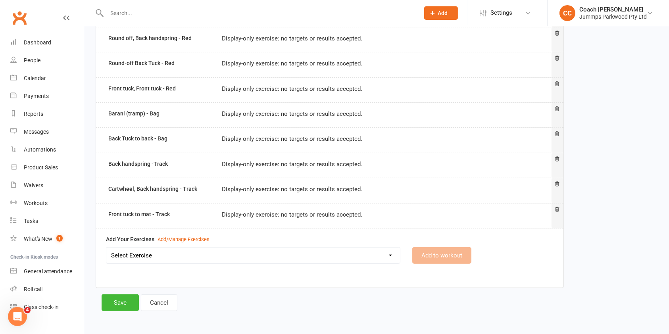
click at [207, 256] on select "Select Exercise 2x Back handsprings (connected) - Red 2 x egg roll connected - …" at bounding box center [253, 256] width 294 height 16
select select "12523"
click at [106, 248] on select "Select Exercise 2x Back handsprings (connected) - Red 2 x egg roll connected - …" at bounding box center [253, 256] width 294 height 16
click at [450, 254] on button "Add to workout" at bounding box center [441, 255] width 59 height 17
select select
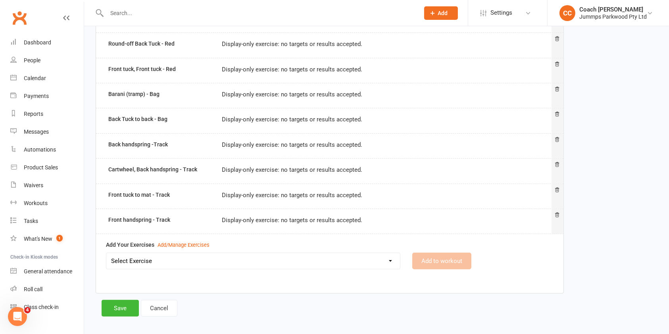
scroll to position [289, 0]
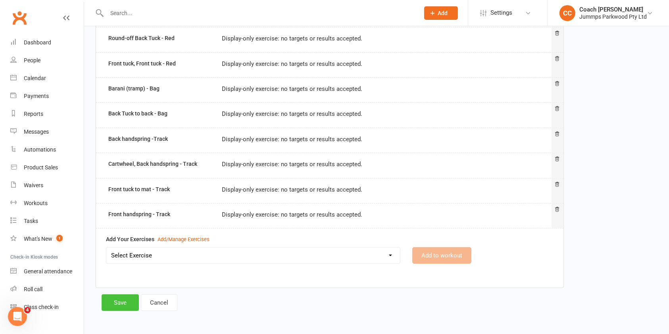
click at [121, 304] on button "Save" at bounding box center [120, 303] width 37 height 17
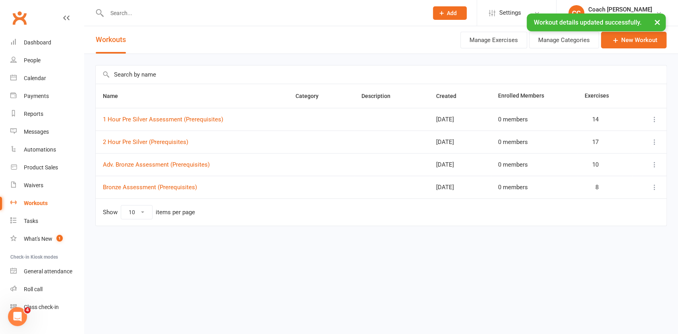
click at [333, 13] on div "× Workout details updated successfully." at bounding box center [333, 13] width 667 height 0
click at [166, 13] on div "× Workout details updated successfully." at bounding box center [333, 13] width 667 height 0
click at [130, 13] on div "× Workout details updated successfully." at bounding box center [333, 13] width 667 height 0
click at [139, 11] on input "text" at bounding box center [263, 13] width 318 height 11
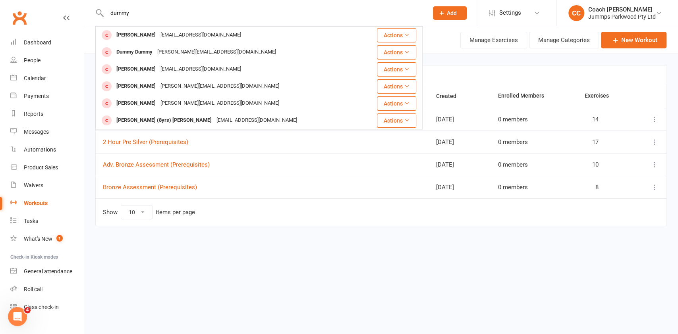
type input "dummy"
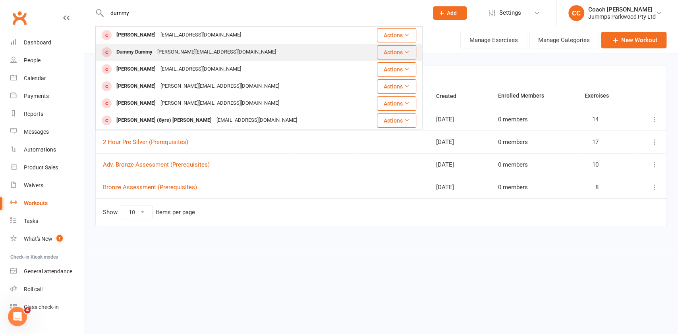
click at [196, 51] on div "[PERSON_NAME][EMAIL_ADDRESS][DOMAIN_NAME]" at bounding box center [216, 52] width 123 height 12
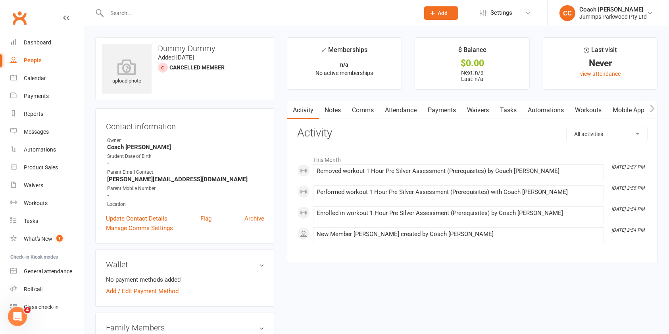
click at [597, 111] on link "Workouts" at bounding box center [589, 110] width 38 height 18
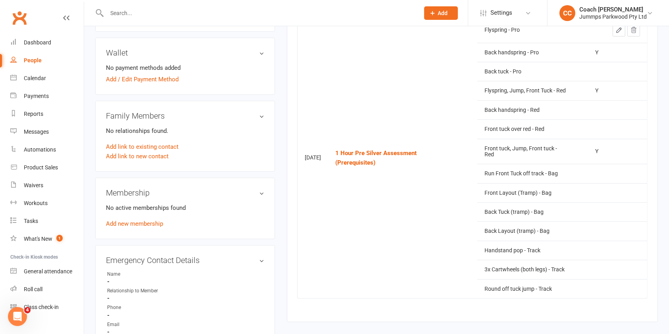
scroll to position [213, 0]
click at [49, 208] on link "Workouts" at bounding box center [46, 204] width 73 height 18
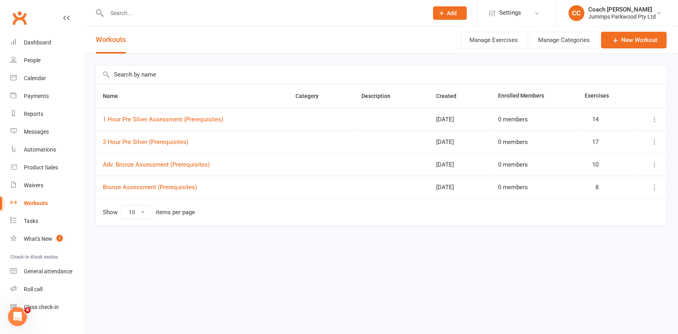
click at [654, 142] on icon at bounding box center [654, 142] width 8 height 8
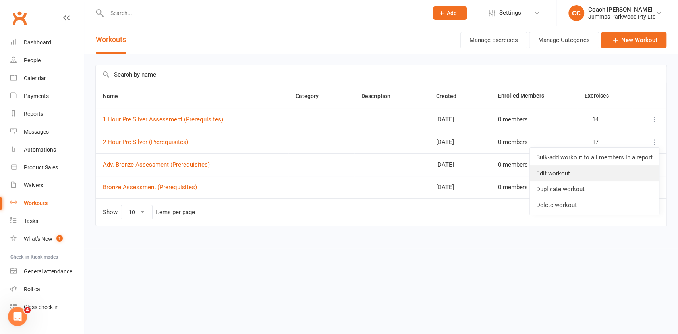
click at [561, 175] on link "Edit workout" at bounding box center [594, 174] width 129 height 16
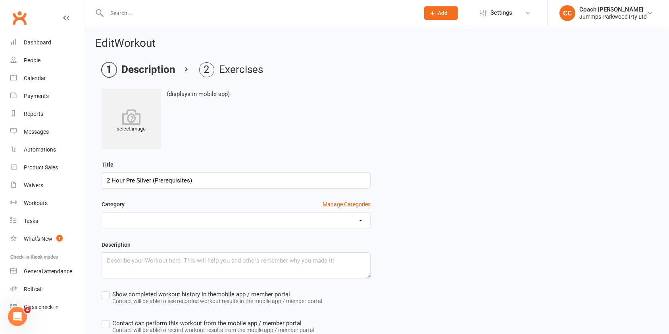
click at [153, 181] on input "2 Hour Pre Silver (Prerequisites)" at bounding box center [236, 180] width 269 height 17
type input "2 Hour Pre Silver Assessment (Prerequisites)"
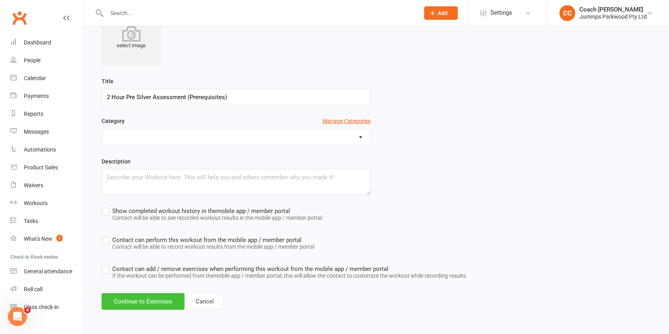
click at [148, 310] on button "Continue to Exercises" at bounding box center [143, 301] width 83 height 17
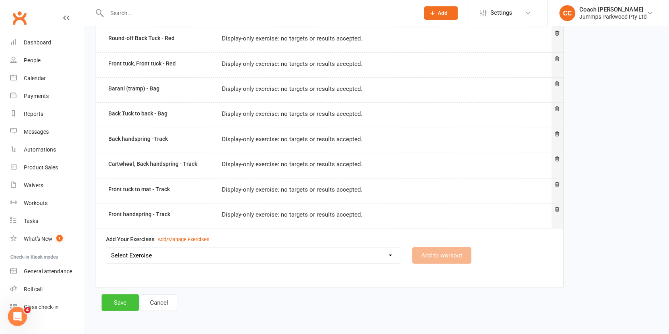
click at [114, 301] on button "Save" at bounding box center [120, 303] width 37 height 17
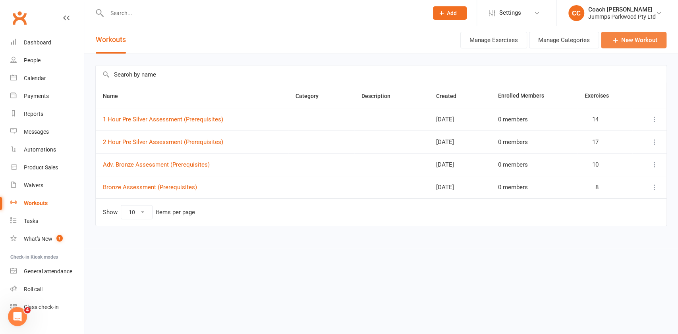
click at [636, 40] on link "New Workout" at bounding box center [634, 40] width 66 height 17
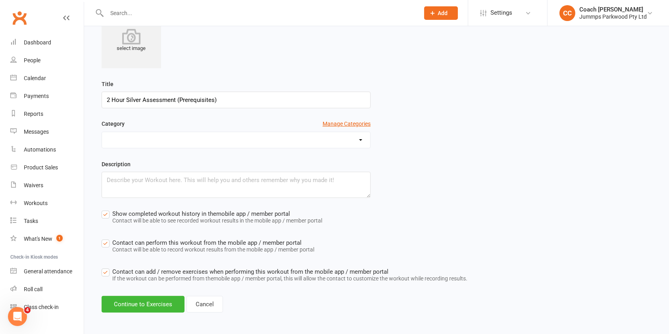
scroll to position [83, 0]
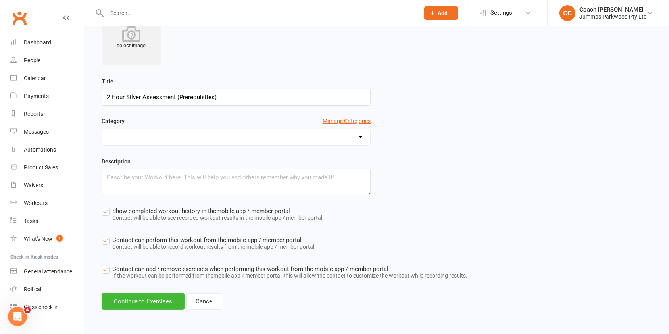
type input "2 Hour Silver Assessment (Prerequisites)"
click at [105, 211] on label "Show completed workout history in the mobile app / member portal Contact will b…" at bounding box center [212, 215] width 221 height 18
click at [105, 206] on input "Show completed workout history in the mobile app / member portal Contact will b…" at bounding box center [212, 206] width 221 height 0
click at [105, 240] on label "Contact can perform this workout from the mobile app / member portal Contact wi…" at bounding box center [208, 244] width 213 height 18
click at [105, 235] on input "Contact can perform this workout from the mobile app / member portal Contact wi…" at bounding box center [208, 235] width 213 height 0
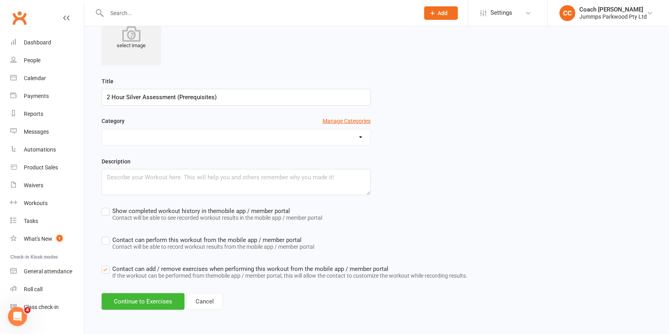
click at [108, 267] on label "Contact can add / remove exercises when performing this workout from the mobile…" at bounding box center [285, 273] width 366 height 18
click at [108, 264] on input "Contact can add / remove exercises when performing this workout from the mobile…" at bounding box center [285, 264] width 366 height 0
click at [158, 305] on button "Continue to Exercises" at bounding box center [143, 301] width 83 height 17
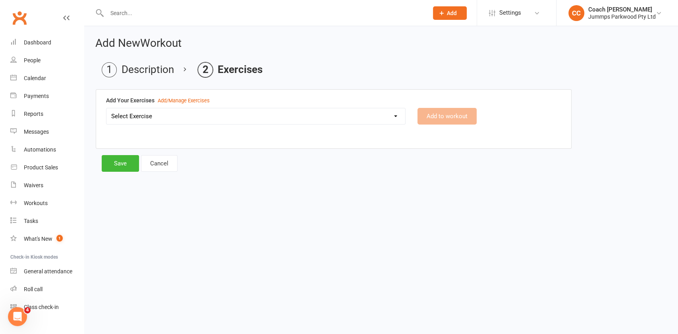
click at [384, 120] on select "Select Exercise 2x Back handsprings (connected) - Red 2 x egg roll connected - …" at bounding box center [255, 116] width 299 height 16
select select "12524"
click at [106, 108] on select "Select Exercise 2x Back handsprings (connected) - Red 2 x egg roll connected - …" at bounding box center [255, 116] width 299 height 16
click at [457, 116] on button "Add to workout" at bounding box center [446, 116] width 59 height 17
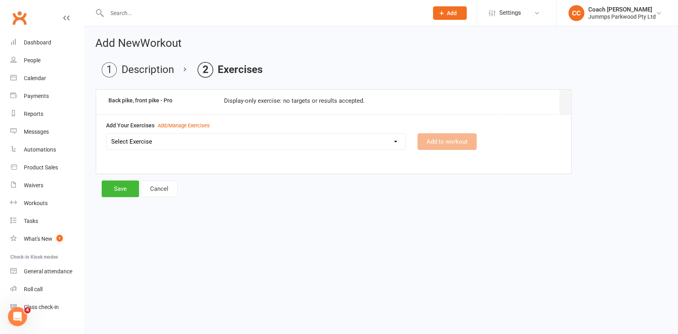
click at [378, 145] on select "Select Exercise 2x Back handsprings (connected) - Red 2 x egg roll connected - …" at bounding box center [255, 142] width 299 height 16
select select "12525"
click at [106, 134] on select "Select Exercise 2x Back handsprings (connected) - Red 2 x egg roll connected - …" at bounding box center [255, 142] width 299 height 16
click at [456, 143] on button "Add to workout" at bounding box center [446, 141] width 59 height 17
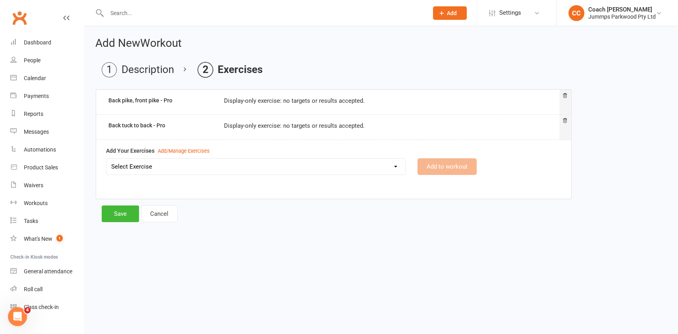
click at [378, 171] on select "Select Exercise 2x Back handsprings (connected) - Red 2 x egg roll connected - …" at bounding box center [255, 167] width 299 height 16
select select "12526"
click at [106, 159] on select "Select Exercise 2x Back handsprings (connected) - Red 2 x egg roll connected - …" at bounding box center [255, 167] width 299 height 16
click at [445, 166] on button "Add to workout" at bounding box center [446, 166] width 59 height 17
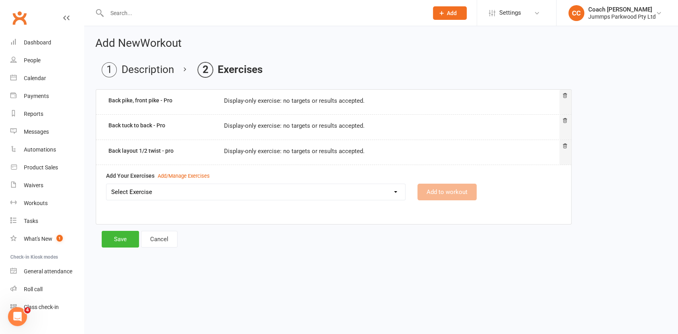
click at [337, 196] on select "Select Exercise 2x Back handsprings (connected) - Red 2 x egg roll connected - …" at bounding box center [255, 192] width 299 height 16
select select "12527"
click at [106, 184] on select "Select Exercise 2x Back handsprings (connected) - Red 2 x egg roll connected - …" at bounding box center [255, 192] width 299 height 16
click at [444, 192] on button "Add to workout" at bounding box center [446, 192] width 59 height 17
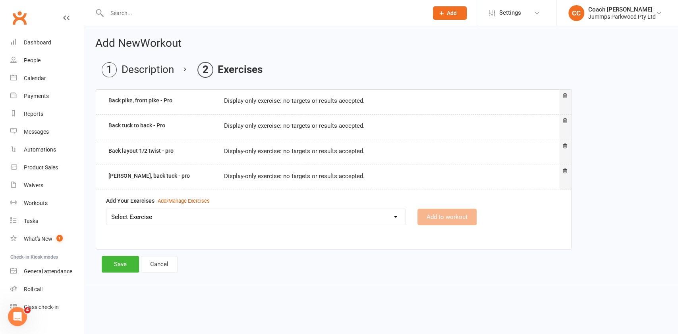
click at [329, 220] on select "Select Exercise 2x Back handsprings (connected) - Red 2 x egg roll connected - …" at bounding box center [255, 217] width 299 height 16
select select "12528"
click at [106, 209] on select "Select Exercise 2x Back handsprings (connected) - Red 2 x egg roll connected - …" at bounding box center [255, 217] width 299 height 16
click at [447, 218] on button "Add to workout" at bounding box center [446, 217] width 59 height 17
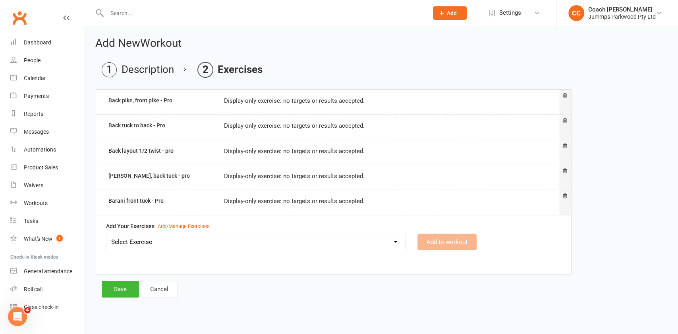
click at [389, 243] on select "Select Exercise 2x Back handsprings (connected) - Red 2 x egg roll connected - …" at bounding box center [255, 242] width 299 height 16
select select "12529"
click at [106, 234] on select "Select Exercise 2x Back handsprings (connected) - Red 2 x egg roll connected - …" at bounding box center [255, 242] width 299 height 16
click at [457, 245] on button "Add to workout" at bounding box center [446, 242] width 59 height 17
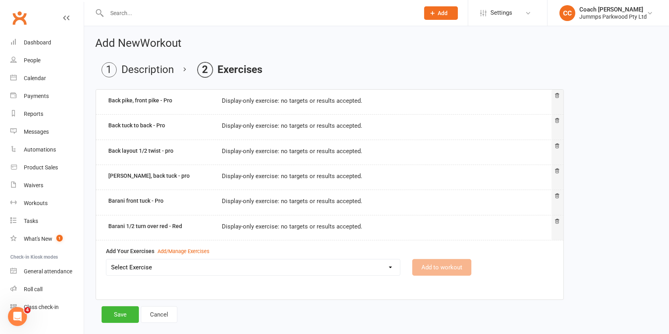
click at [357, 267] on select "Select Exercise 2x Back handsprings (connected) - Red 2 x egg roll connected - …" at bounding box center [253, 268] width 294 height 16
select select "12530"
click at [106, 260] on select "Select Exercise 2x Back handsprings (connected) - Red 2 x egg roll connected - …" at bounding box center [253, 268] width 294 height 16
click at [437, 267] on button "Add to workout" at bounding box center [441, 267] width 59 height 17
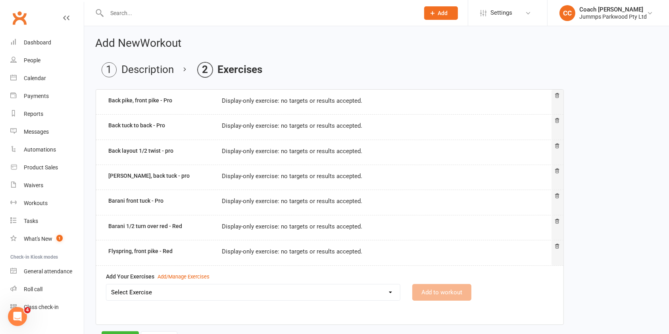
click at [347, 295] on select "Select Exercise 2x Back handsprings (connected) - Red 2 x egg roll connected - …" at bounding box center [253, 293] width 294 height 16
select select "12531"
click at [106, 285] on select "Select Exercise 2x Back handsprings (connected) - Red 2 x egg roll connected - …" at bounding box center [253, 293] width 294 height 16
click at [441, 295] on button "Add to workout" at bounding box center [441, 292] width 59 height 17
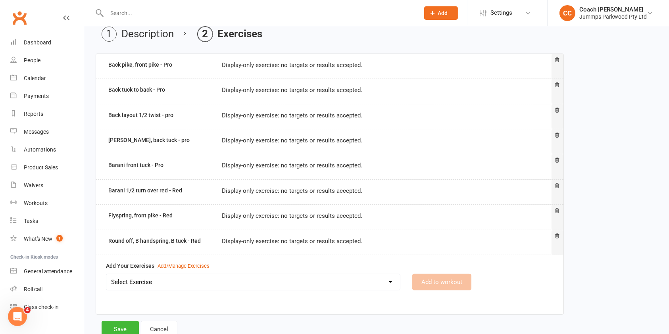
scroll to position [62, 0]
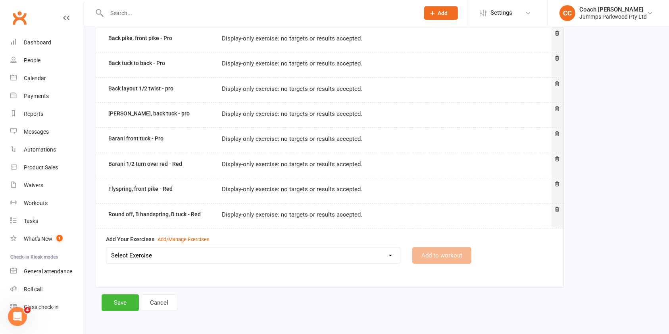
click at [358, 257] on select "Select Exercise 2x Back handsprings (connected) - Red 2 x egg roll connected - …" at bounding box center [253, 256] width 294 height 16
select select "12532"
click at [106, 248] on select "Select Exercise 2x Back handsprings (connected) - Red 2 x egg roll connected - …" at bounding box center [253, 256] width 294 height 16
click at [446, 254] on button "Add to workout" at bounding box center [441, 255] width 59 height 17
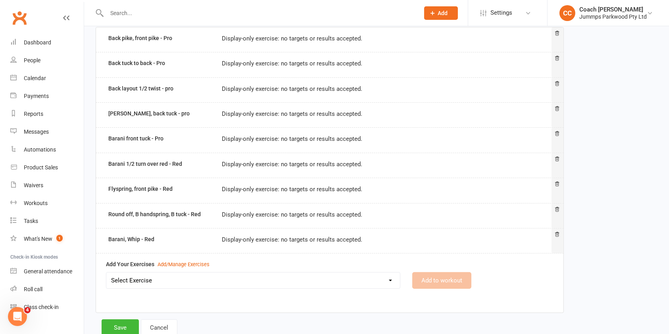
scroll to position [88, 0]
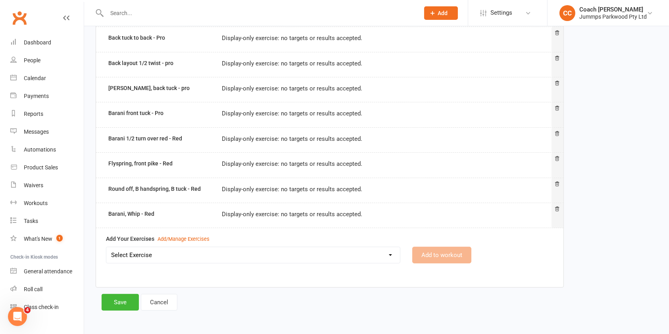
click at [257, 254] on select "Select Exercise 2x Back handsprings (connected) - Red 2 x egg roll connected - …" at bounding box center [253, 255] width 294 height 16
select select "12533"
click at [106, 247] on select "Select Exercise 2x Back handsprings (connected) - Red 2 x egg roll connected - …" at bounding box center [253, 255] width 294 height 16
click at [441, 254] on button "Add to workout" at bounding box center [441, 255] width 59 height 17
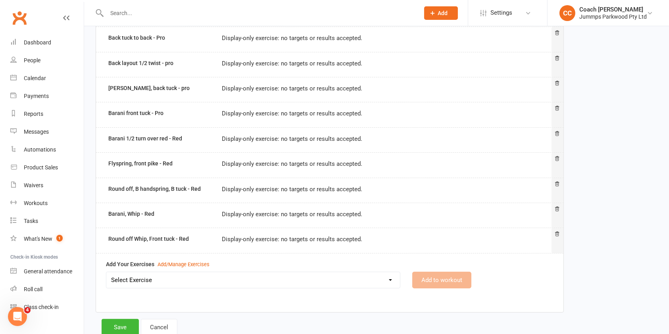
click at [210, 277] on select "Select Exercise 2x Back handsprings (connected) - Red 2 x egg roll connected - …" at bounding box center [253, 280] width 294 height 16
select select "12534"
click at [106, 272] on select "Select Exercise 2x Back handsprings (connected) - Red 2 x egg roll connected - …" at bounding box center [253, 280] width 294 height 16
click at [441, 279] on button "Add to workout" at bounding box center [441, 280] width 59 height 17
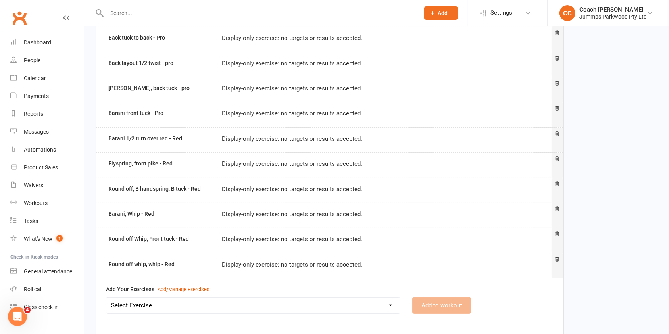
click at [336, 305] on select "Select Exercise 2x Back handsprings (connected) - Red 2 x egg roll connected - …" at bounding box center [253, 306] width 294 height 16
select select "12535"
click at [106, 298] on select "Select Exercise 2x Back handsprings (connected) - Red 2 x egg roll connected - …" at bounding box center [253, 306] width 294 height 16
click at [438, 304] on button "Add to workout" at bounding box center [441, 305] width 59 height 17
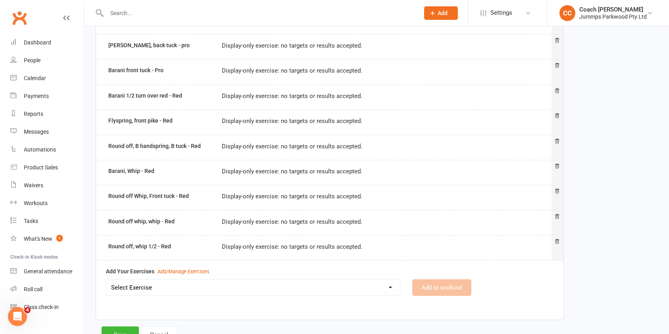
scroll to position [163, 0]
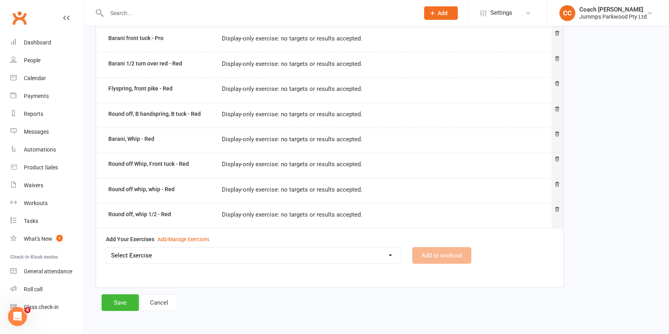
click at [304, 257] on select "Select Exercise 2x Back handsprings (connected) - Red 2 x egg roll connected - …" at bounding box center [253, 256] width 294 height 16
select select "12536"
click at [106, 248] on select "Select Exercise 2x Back handsprings (connected) - Red 2 x egg roll connected - …" at bounding box center [253, 256] width 294 height 16
click at [442, 254] on button "Add to workout" at bounding box center [441, 255] width 59 height 17
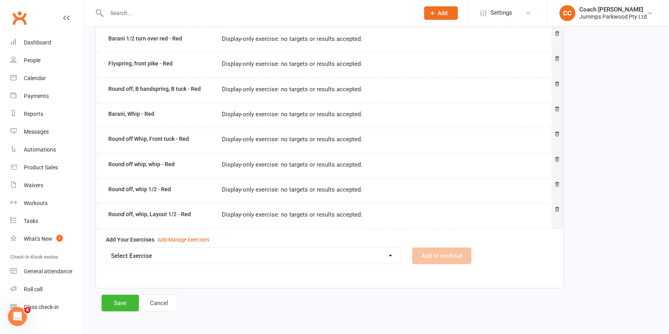
scroll to position [187, 0]
click at [204, 254] on select "Select Exercise 2x Back handsprings (connected) - Red 2 x egg roll connected - …" at bounding box center [253, 257] width 294 height 16
select select "12537"
click at [106, 249] on select "Select Exercise 2x Back handsprings (connected) - Red 2 x egg roll connected - …" at bounding box center [253, 257] width 294 height 16
click at [443, 255] on button "Add to workout" at bounding box center [441, 256] width 59 height 17
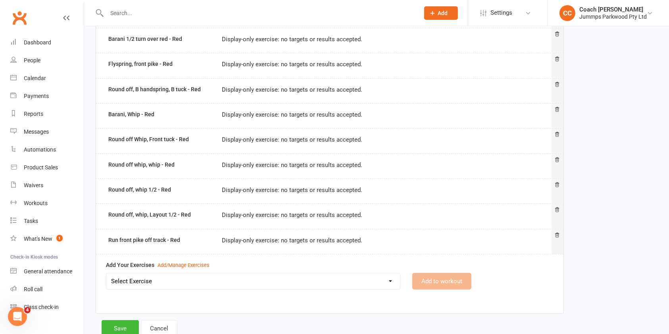
click at [349, 283] on select "Select Exercise 2x Back handsprings (connected) - Red 2 x egg roll connected - …" at bounding box center [253, 282] width 294 height 16
select select "12538"
click at [106, 274] on select "Select Exercise 2x Back handsprings (connected) - Red 2 x egg roll connected - …" at bounding box center [253, 282] width 294 height 16
click at [444, 280] on button "Add to workout" at bounding box center [441, 281] width 59 height 17
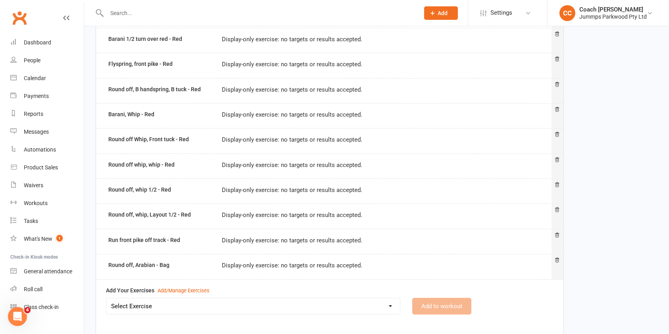
click at [369, 306] on select "Select Exercise 2x Back handsprings (connected) - Red 2 x egg roll connected - …" at bounding box center [253, 307] width 294 height 16
select select "12539"
click at [106, 299] on select "Select Exercise 2x Back handsprings (connected) - Red 2 x egg roll connected - …" at bounding box center [253, 307] width 294 height 16
click at [440, 308] on button "Add to workout" at bounding box center [441, 306] width 59 height 17
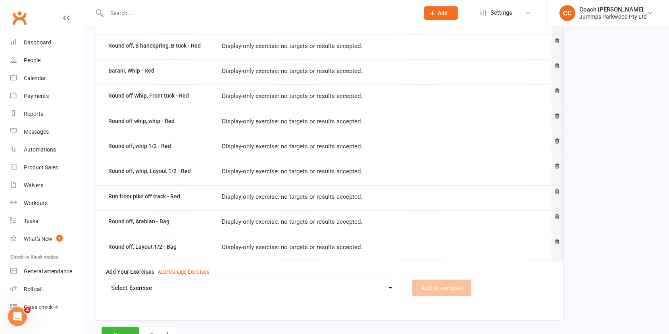
scroll to position [264, 0]
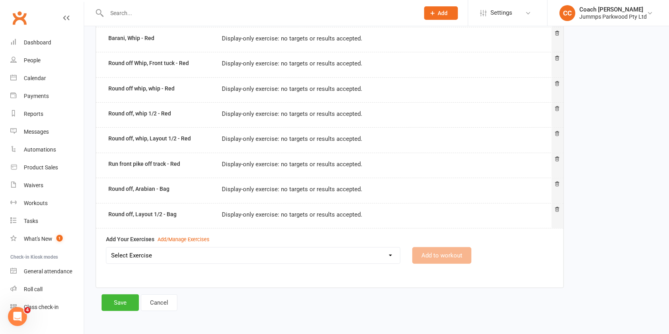
click at [389, 258] on select "Select Exercise 2x Back handsprings (connected) - Red 2 x egg roll connected - …" at bounding box center [253, 256] width 294 height 16
select select "12540"
click at [106, 248] on select "Select Exercise 2x Back handsprings (connected) - Red 2 x egg roll connected - …" at bounding box center [253, 256] width 294 height 16
click at [450, 257] on button "Add to workout" at bounding box center [441, 255] width 59 height 17
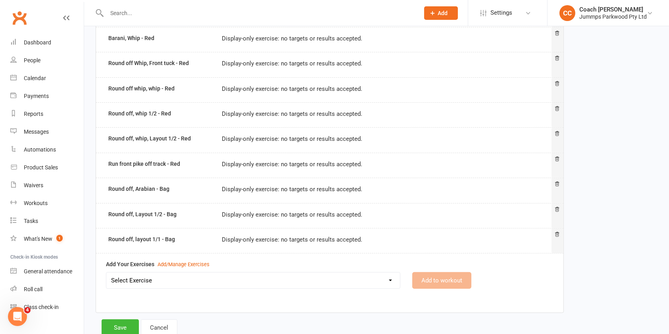
click at [384, 276] on select "Select Exercise 2x Back handsprings (connected) - Red 2 x egg roll connected - …" at bounding box center [253, 281] width 294 height 16
select select "12541"
click at [106, 273] on select "Select Exercise 2x Back handsprings (connected) - Red 2 x egg roll connected - …" at bounding box center [253, 281] width 294 height 16
click at [447, 279] on button "Add to workout" at bounding box center [441, 280] width 59 height 17
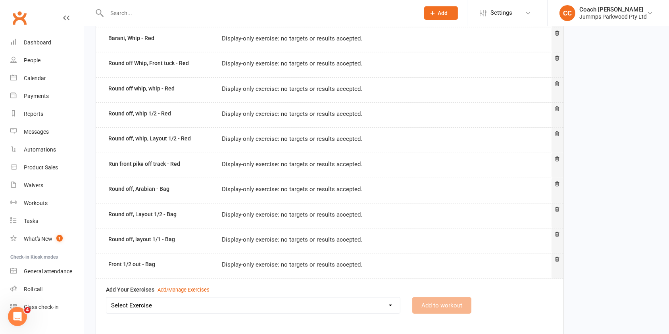
click at [364, 306] on select "Select Exercise 2x Back handsprings (connected) - Red 2 x egg roll connected - …" at bounding box center [253, 306] width 294 height 16
select select "12542"
click at [106, 298] on select "Select Exercise 2x Back handsprings (connected) - Red 2 x egg roll connected - …" at bounding box center [253, 306] width 294 height 16
click at [439, 304] on button "Add to workout" at bounding box center [441, 305] width 59 height 17
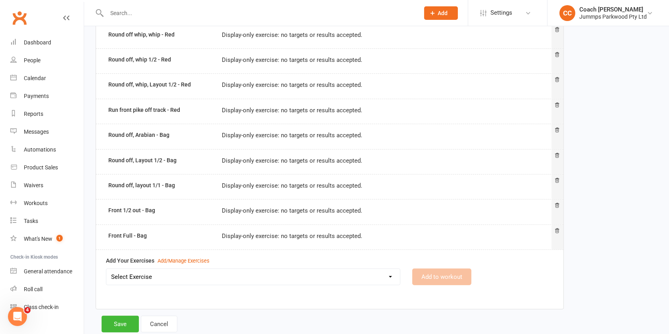
scroll to position [324, 0]
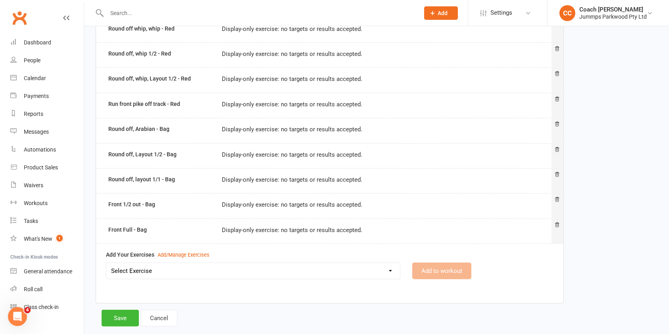
click at [383, 268] on select "Select Exercise 2x Back handsprings (connected) - Red 2 x egg roll connected - …" at bounding box center [253, 271] width 294 height 16
select select "12543"
click at [106, 263] on select "Select Exercise 2x Back handsprings (connected) - Red 2 x egg roll connected - …" at bounding box center [253, 271] width 294 height 16
click at [443, 272] on button "Add to workout" at bounding box center [441, 271] width 59 height 17
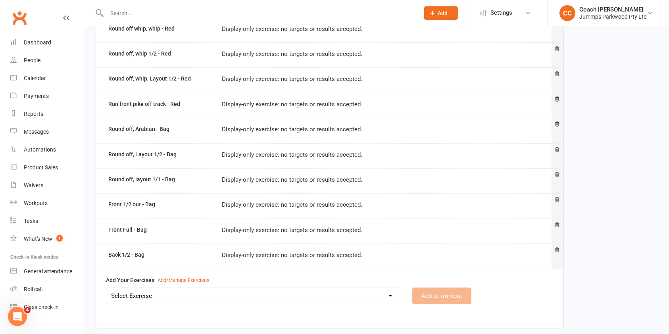
click at [370, 295] on select "Select Exercise 2x Back handsprings (connected) - Red 2 x egg roll connected - …" at bounding box center [253, 296] width 294 height 16
select select "12544"
click at [106, 288] on select "Select Exercise 2x Back handsprings (connected) - Red 2 x egg roll connected - …" at bounding box center [253, 296] width 294 height 16
click at [442, 295] on button "Add to workout" at bounding box center [441, 296] width 59 height 17
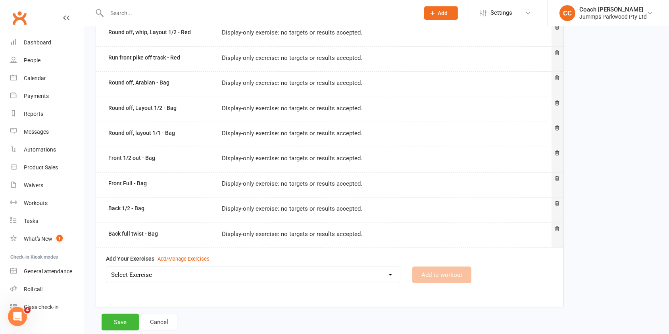
scroll to position [389, 0]
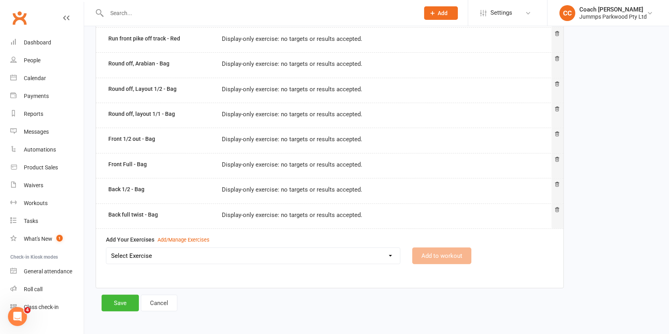
click at [380, 257] on select "Select Exercise 2x Back handsprings (connected) - Red 2 x egg roll connected - …" at bounding box center [253, 256] width 294 height 16
select select "12545"
click at [106, 248] on select "Select Exercise 2x Back handsprings (connected) - Red 2 x egg roll connected - …" at bounding box center [253, 256] width 294 height 16
click at [451, 255] on button "Add to workout" at bounding box center [441, 256] width 59 height 17
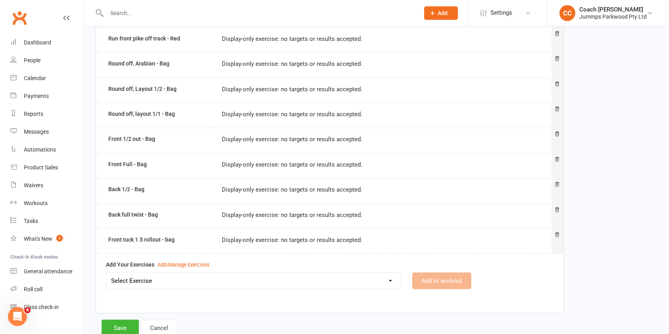
click at [283, 283] on select "Select Exercise 2x Back handsprings (connected) - Red 2 x egg roll connected - …" at bounding box center [253, 281] width 294 height 16
select select "12546"
click at [106, 273] on select "Select Exercise 2x Back handsprings (connected) - Red 2 x egg roll connected - …" at bounding box center [253, 281] width 294 height 16
click at [455, 279] on button "Add to workout" at bounding box center [441, 281] width 59 height 17
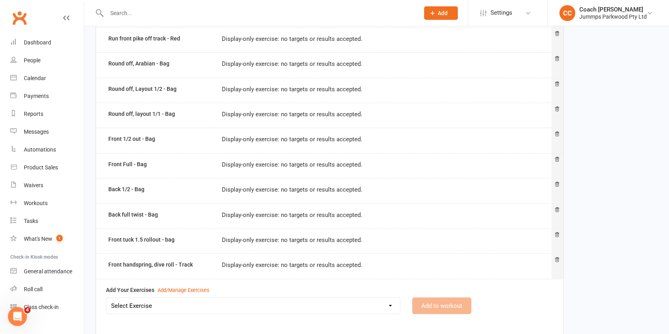
click at [350, 304] on select "Select Exercise 2x Back handsprings (connected) - Red 2 x egg roll connected - …" at bounding box center [253, 306] width 294 height 16
select select "12547"
click at [106, 298] on select "Select Exercise 2x Back handsprings (connected) - Red 2 x egg roll connected - …" at bounding box center [253, 306] width 294 height 16
click at [445, 304] on button "Add to workout" at bounding box center [441, 306] width 59 height 17
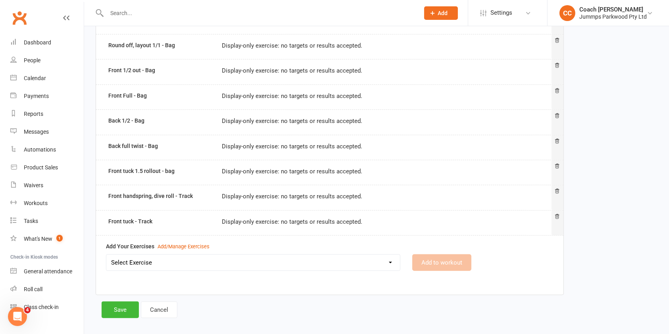
scroll to position [464, 0]
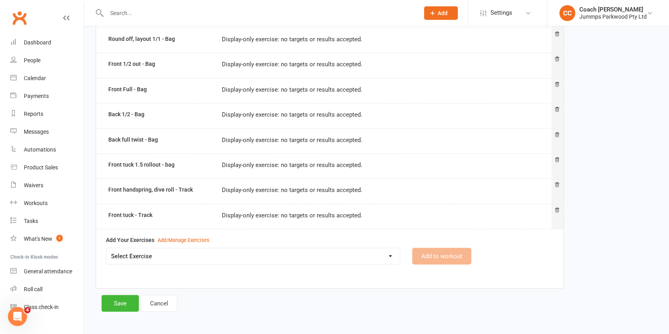
click at [163, 256] on select "Select Exercise 2x Back handsprings (connected) - Red 2 x egg roll connected - …" at bounding box center [253, 257] width 294 height 16
click at [184, 256] on select "Select Exercise 2x Back handsprings (connected) - Red 2 x egg roll connected - …" at bounding box center [253, 257] width 294 height 16
select select "12548"
click at [106, 249] on select "Select Exercise 2x Back handsprings (connected) - Red 2 x egg roll connected - …" at bounding box center [253, 257] width 294 height 16
click at [444, 254] on button "Add to workout" at bounding box center [441, 256] width 59 height 17
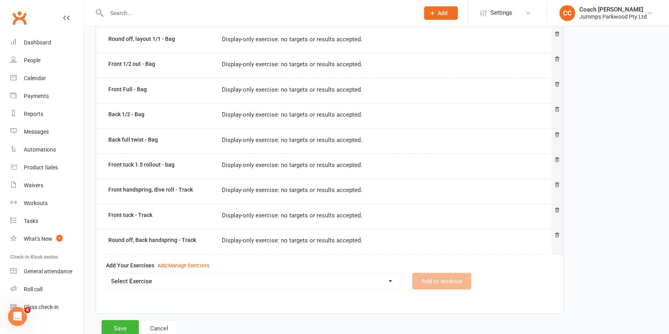
click at [358, 284] on select "Select Exercise 2x Back handsprings (connected) - Red 2 x egg roll connected - …" at bounding box center [253, 282] width 294 height 16
select select "12549"
click at [106, 274] on select "Select Exercise 2x Back handsprings (connected) - Red 2 x egg roll connected - …" at bounding box center [253, 282] width 294 height 16
click at [444, 279] on button "Add to workout" at bounding box center [441, 281] width 59 height 17
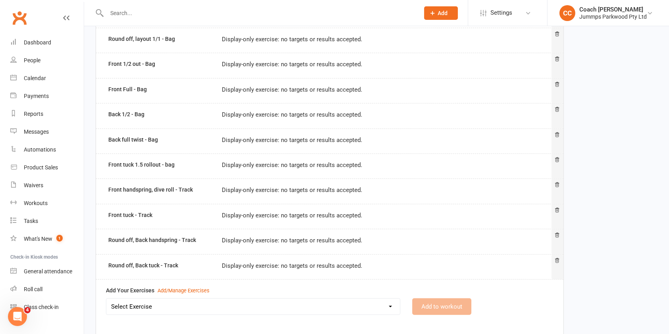
click at [339, 304] on select "Select Exercise 2x Back handsprings (connected) - Red 2 x egg roll connected - …" at bounding box center [253, 307] width 294 height 16
select select "12550"
click at [106, 299] on select "Select Exercise 2x Back handsprings (connected) - Red 2 x egg roll connected - …" at bounding box center [253, 307] width 294 height 16
click at [444, 305] on button "Add to workout" at bounding box center [441, 307] width 59 height 17
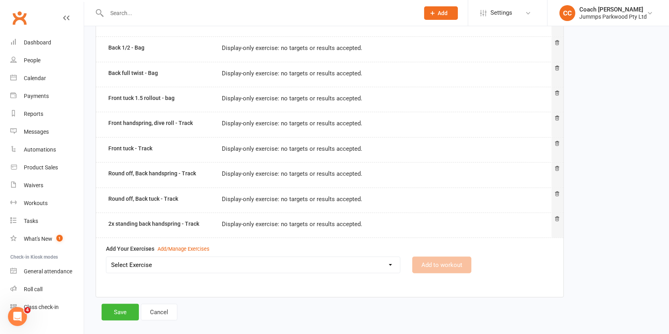
scroll to position [533, 0]
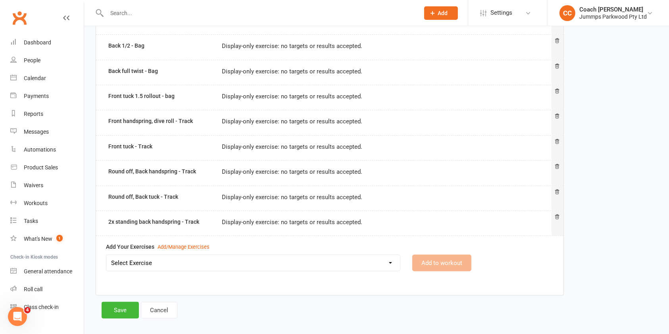
click at [366, 261] on select "Select Exercise 2x Back handsprings (connected) - Red 2 x egg roll connected - …" at bounding box center [253, 263] width 294 height 16
select select "12551"
click at [106, 255] on select "Select Exercise 2x Back handsprings (connected) - Red 2 x egg roll connected - …" at bounding box center [253, 263] width 294 height 16
click at [442, 260] on button "Add to workout" at bounding box center [441, 263] width 59 height 17
select select
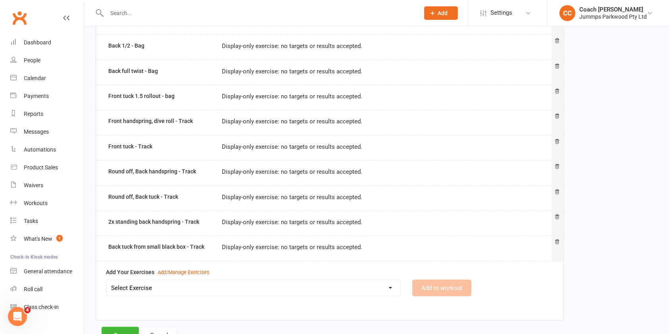
scroll to position [565, 0]
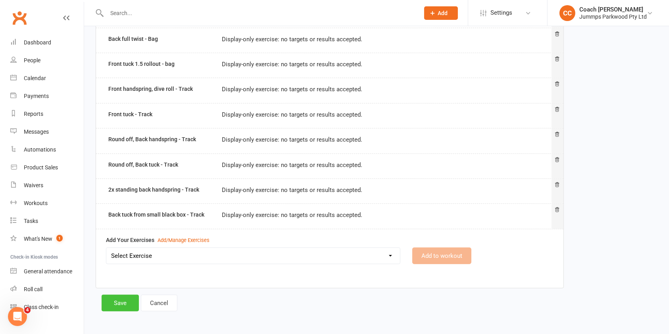
click at [123, 302] on button "Save" at bounding box center [120, 303] width 37 height 17
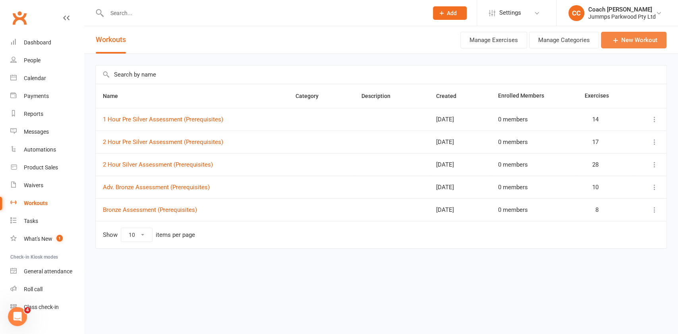
click at [642, 39] on link "New Workout" at bounding box center [634, 40] width 66 height 17
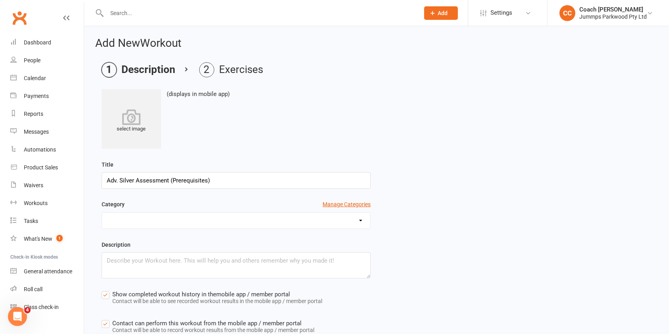
scroll to position [83, 0]
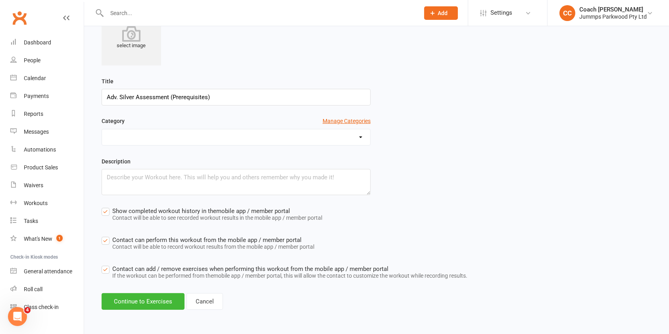
type input "Adv. Silver Assessment (Prerequisites)"
click at [109, 210] on label "Show completed workout history in the mobile app / member portal Contact will b…" at bounding box center [212, 215] width 221 height 18
click at [109, 206] on input "Show completed workout history in the mobile app / member portal Contact will b…" at bounding box center [212, 206] width 221 height 0
click at [105, 241] on label "Contact can perform this workout from the mobile app / member portal Contact wi…" at bounding box center [208, 244] width 213 height 18
click at [105, 235] on input "Contact can perform this workout from the mobile app / member portal Contact wi…" at bounding box center [208, 235] width 213 height 0
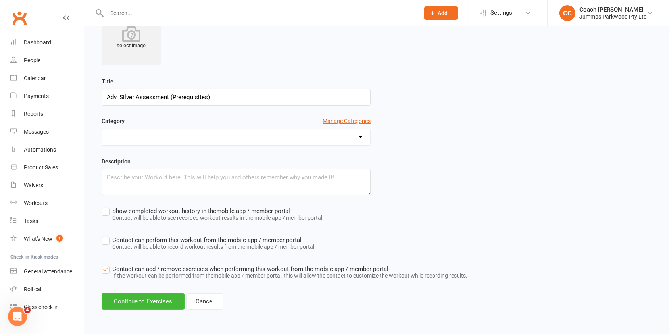
click at [109, 277] on label "Contact can add / remove exercises when performing this workout from the mobile…" at bounding box center [285, 273] width 366 height 18
click at [109, 264] on input "Contact can add / remove exercises when performing this workout from the mobile…" at bounding box center [285, 264] width 366 height 0
click at [144, 304] on button "Continue to Exercises" at bounding box center [143, 301] width 83 height 17
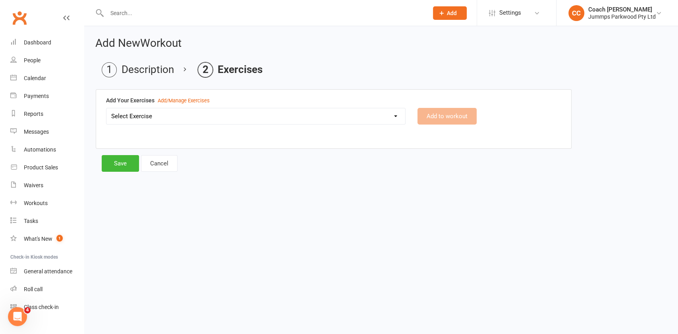
click at [386, 121] on select "Select Exercise 2x Back handsprings (connected) - Red 2 x egg roll connected - …" at bounding box center [255, 116] width 299 height 16
select select "12557"
click at [106, 108] on select "Select Exercise 2x Back handsprings (connected) - Red 2 x egg roll connected - …" at bounding box center [255, 116] width 299 height 16
click at [457, 123] on button "Add to workout" at bounding box center [446, 116] width 59 height 17
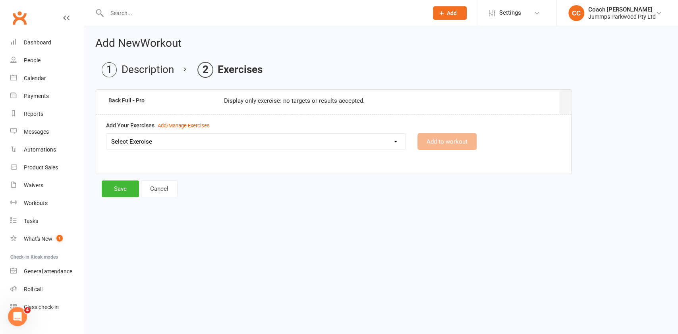
click at [321, 144] on select "Select Exercise 2x Back handsprings (connected) - Red 2 x egg roll connected - …" at bounding box center [255, 142] width 299 height 16
select select "12558"
click at [106, 134] on select "Select Exercise 2x Back handsprings (connected) - Red 2 x egg roll connected - …" at bounding box center [255, 142] width 299 height 16
click at [453, 145] on button "Add to workout" at bounding box center [446, 141] width 59 height 17
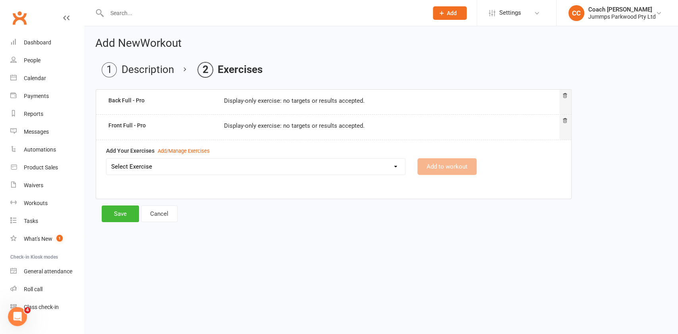
click at [364, 165] on select "Select Exercise 2x Back handsprings (connected) - Red 2 x egg roll connected - …" at bounding box center [255, 167] width 299 height 16
select select "12559"
click at [106, 159] on select "Select Exercise 2x Back handsprings (connected) - Red 2 x egg roll connected - …" at bounding box center [255, 167] width 299 height 16
click at [455, 167] on button "Add to workout" at bounding box center [446, 166] width 59 height 17
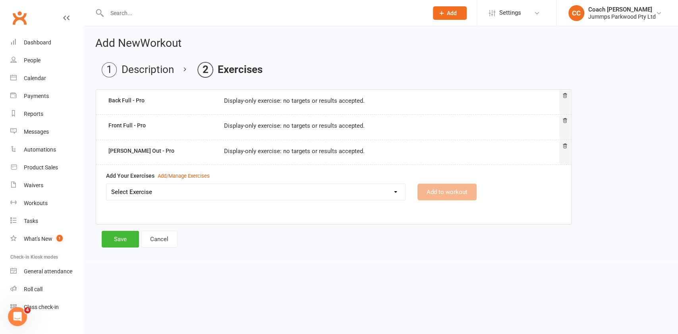
click at [368, 192] on select "Select Exercise 2x Back handsprings (connected) - Red 2 x egg roll connected - …" at bounding box center [255, 192] width 299 height 16
select select "12560"
click at [106, 184] on select "Select Exercise 2x Back handsprings (connected) - Red 2 x egg roll connected - …" at bounding box center [255, 192] width 299 height 16
click at [451, 194] on button "Add to workout" at bounding box center [446, 192] width 59 height 17
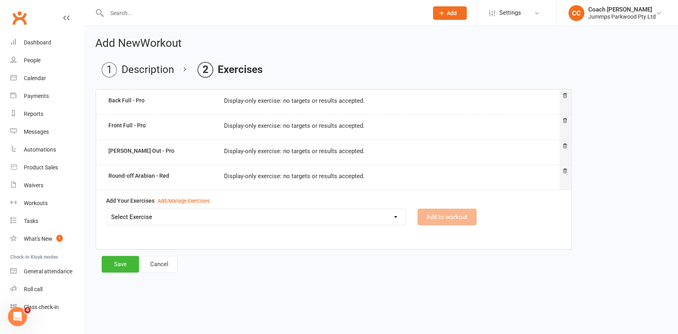
click at [277, 219] on select "Select Exercise 2x Back handsprings (connected) - Red 2 x egg roll connected - …" at bounding box center [255, 217] width 299 height 16
select select "12561"
click at [106, 209] on select "Select Exercise 2x Back handsprings (connected) - Red 2 x egg roll connected - …" at bounding box center [255, 217] width 299 height 16
click at [457, 216] on button "Add to workout" at bounding box center [446, 217] width 59 height 17
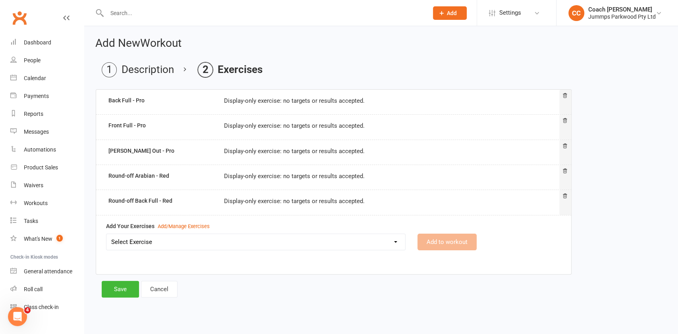
click at [357, 243] on select "Select Exercise 2x Back handsprings (connected) - Red 2 x egg roll connected - …" at bounding box center [255, 242] width 299 height 16
select select "12562"
click at [106, 234] on select "Select Exercise 2x Back handsprings (connected) - Red 2 x egg roll connected - …" at bounding box center [255, 242] width 299 height 16
click at [451, 241] on button "Add to workout" at bounding box center [446, 242] width 59 height 17
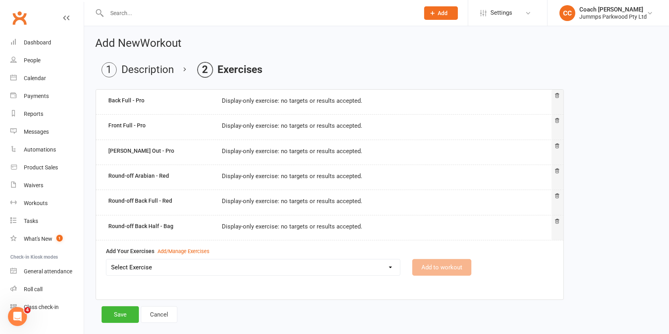
click at [363, 270] on select "Select Exercise 2x Back handsprings (connected) - Red 2 x egg roll connected - …" at bounding box center [253, 268] width 294 height 16
select select "12563"
click at [106, 260] on select "Select Exercise 2x Back handsprings (connected) - Red 2 x egg roll connected - …" at bounding box center [253, 268] width 294 height 16
click at [451, 267] on button "Add to workout" at bounding box center [441, 267] width 59 height 17
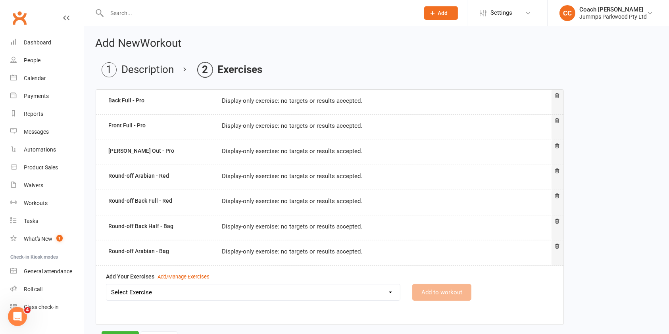
click at [368, 294] on select "Select Exercise 2x Back handsprings (connected) - Red 2 x egg roll connected - …" at bounding box center [253, 293] width 294 height 16
select select "12564"
click at [106, 285] on select "Select Exercise 2x Back handsprings (connected) - Red 2 x egg roll connected - …" at bounding box center [253, 293] width 294 height 16
click at [441, 292] on button "Add to workout" at bounding box center [441, 292] width 59 height 17
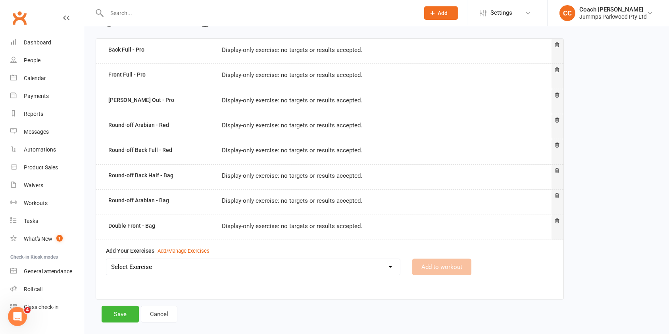
scroll to position [62, 0]
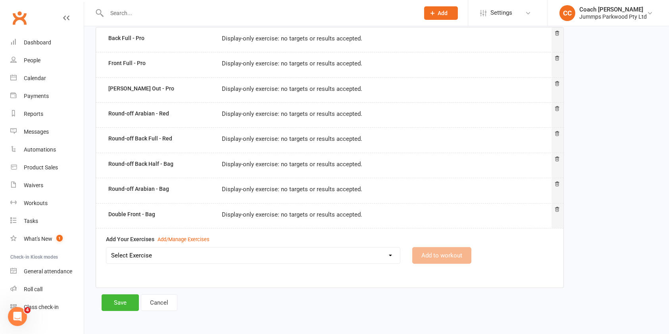
click at [343, 258] on select "Select Exercise 2x Back handsprings (connected) - Red 2 x egg roll connected - …" at bounding box center [253, 256] width 294 height 16
select select "12565"
click at [106, 248] on select "Select Exercise 2x Back handsprings (connected) - Red 2 x egg roll connected - …" at bounding box center [253, 256] width 294 height 16
click at [445, 254] on button "Add to workout" at bounding box center [441, 255] width 59 height 17
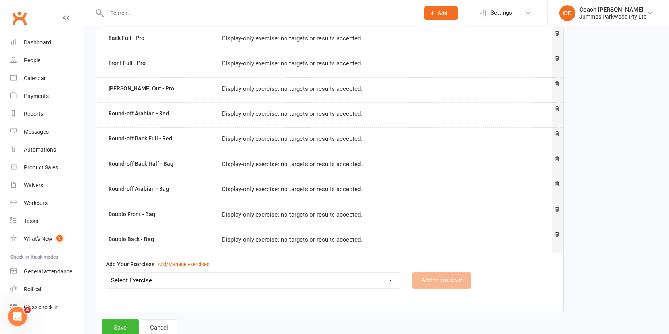
click at [171, 284] on select "Select Exercise 2x Back handsprings (connected) - Red 2 x egg roll connected - …" at bounding box center [253, 281] width 294 height 16
select select "12549"
click at [106, 273] on select "Select Exercise 2x Back handsprings (connected) - Red 2 x egg roll connected - …" at bounding box center [253, 281] width 294 height 16
click at [447, 279] on button "Add to workout" at bounding box center [441, 280] width 59 height 17
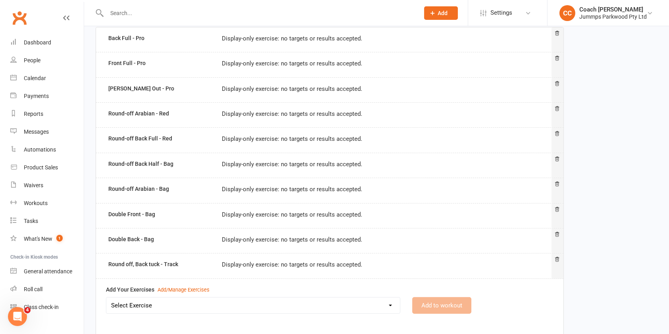
click at [324, 305] on select "Select Exercise 2x Back handsprings (connected) - Red 2 x egg roll connected - …" at bounding box center [253, 306] width 294 height 16
select select "12567"
click at [106, 298] on select "Select Exercise 2x Back handsprings (connected) - Red 2 x egg roll connected - …" at bounding box center [253, 306] width 294 height 16
click at [453, 306] on button "Add to workout" at bounding box center [441, 305] width 59 height 17
select select
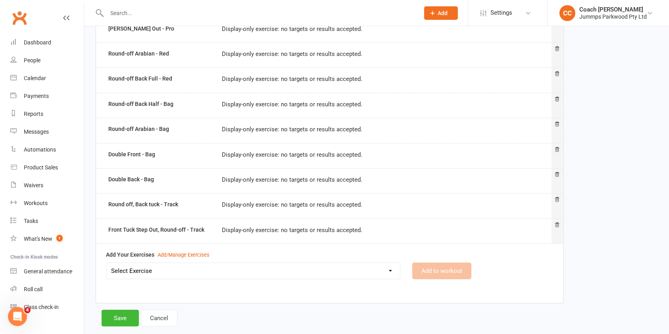
scroll to position [138, 0]
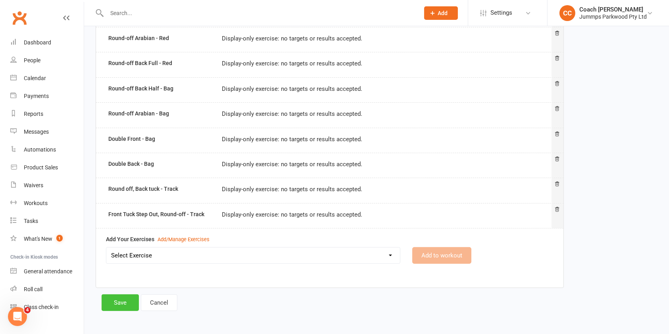
click at [122, 299] on button "Save" at bounding box center [120, 303] width 37 height 17
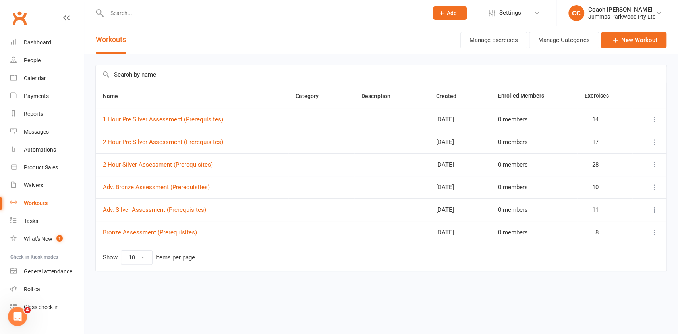
click at [137, 12] on input "text" at bounding box center [263, 13] width 318 height 11
click at [42, 290] on div "Roll call" at bounding box center [33, 289] width 19 height 6
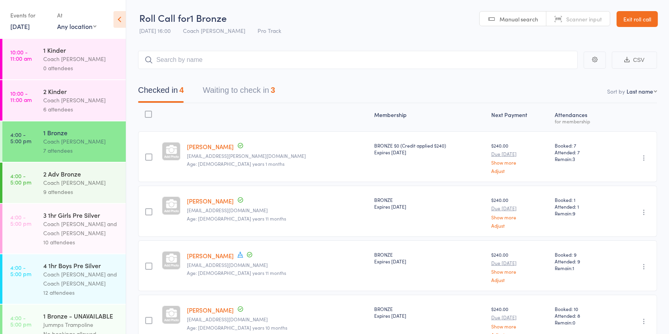
click at [647, 16] on link "Exit roll call" at bounding box center [637, 19] width 41 height 16
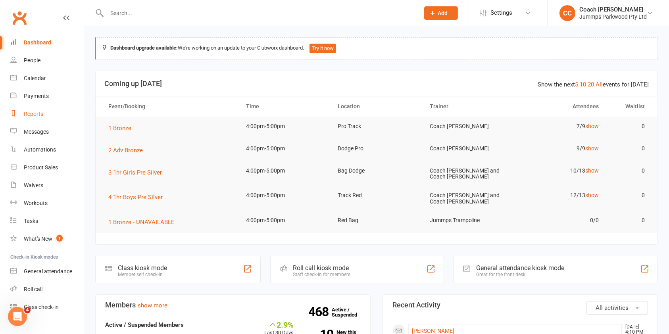
click at [57, 114] on link "Reports" at bounding box center [46, 114] width 73 height 18
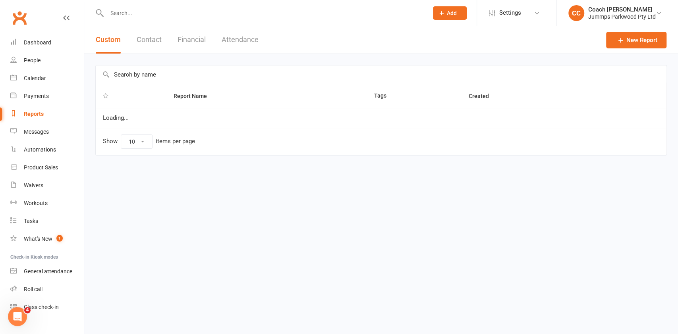
select select "100"
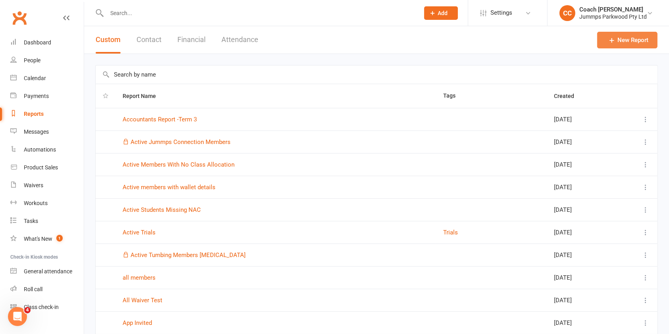
click at [628, 39] on link "New Report" at bounding box center [627, 40] width 60 height 17
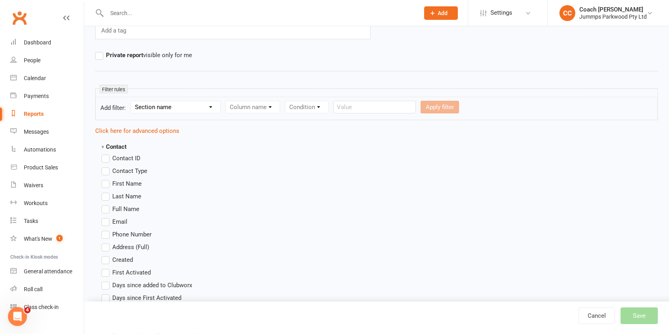
scroll to position [82, 0]
type input "[PERSON_NAME] - Bronze Students"
click at [213, 105] on select "Section name Contact Attendance Aggregate Payment Booking Waitlist Attendees Ca…" at bounding box center [175, 107] width 89 height 12
select select "11"
click at [132, 101] on select "Section name Contact Attendance Aggregate Payment Booking Waitlist Attendees Ca…" at bounding box center [175, 107] width 89 height 12
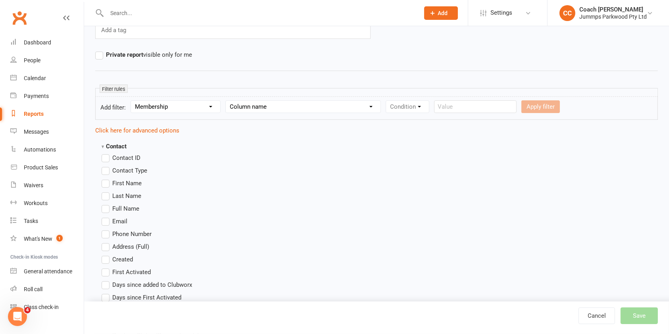
click at [268, 110] on select "Column name Membership ID Membership Name Membership Category Membership Start …" at bounding box center [303, 107] width 155 height 12
select select "1"
click at [226, 101] on select "Column name Membership ID Membership Name Membership Category Membership Start …" at bounding box center [303, 107] width 155 height 12
click at [451, 112] on select "Condition Equals Does not equal Contains Does not contain Is blank or does not …" at bounding box center [431, 107] width 91 height 12
select select "0"
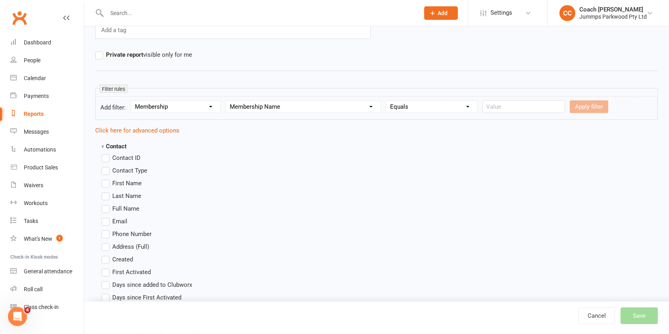
click at [387, 101] on select "Condition Equals Does not equal Contains Does not contain Is blank or does not …" at bounding box center [431, 107] width 91 height 12
click at [508, 106] on input "text" at bounding box center [524, 106] width 83 height 13
type input "Bronze"
click at [583, 108] on button "Apply filter" at bounding box center [589, 106] width 39 height 13
select select
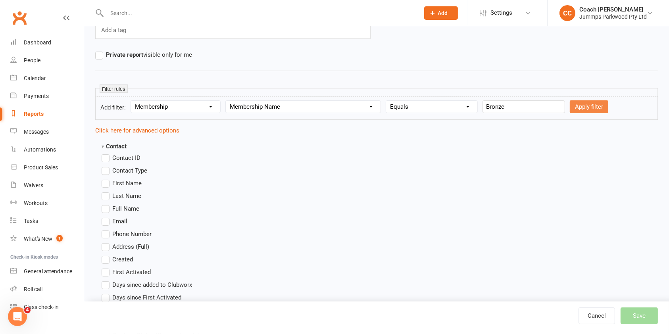
select select
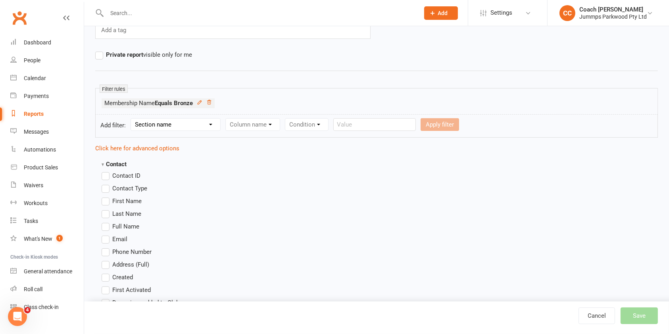
click at [196, 122] on select "Section name Contact Attendance Aggregate Payment Booking Waitlist Attendees Ca…" at bounding box center [175, 125] width 89 height 12
select select "11"
click at [132, 119] on select "Section name Contact Attendance Aggregate Payment Booking Waitlist Attendees Ca…" at bounding box center [175, 125] width 89 height 12
click at [278, 125] on select "Column name Membership ID Membership Name Membership Category Membership Start …" at bounding box center [303, 125] width 155 height 12
select select "1"
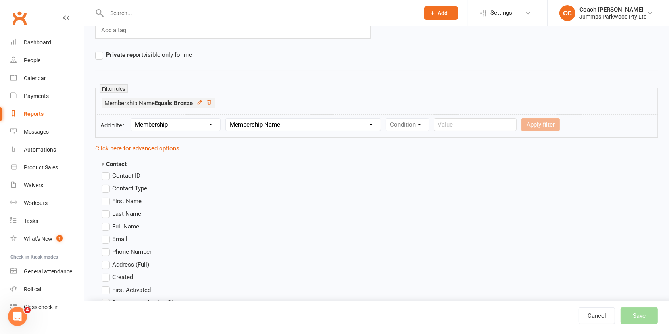
click at [226, 119] on select "Column name Membership ID Membership Name Membership Category Membership Start …" at bounding box center [303, 125] width 155 height 12
click at [426, 126] on select "Condition Equals Does not equal Contains Does not contain Is blank or does not …" at bounding box center [431, 125] width 91 height 12
select select "1"
click at [387, 119] on select "Condition Equals Does not equal Contains Does not contain Is blank or does not …" at bounding box center [431, 125] width 91 height 12
click at [508, 125] on input "text" at bounding box center [524, 124] width 83 height 13
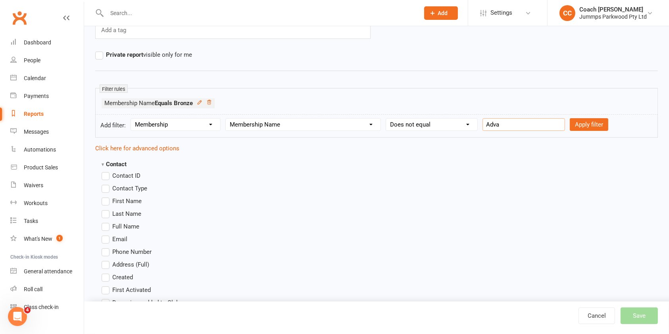
type input "Adv"
click at [588, 130] on button "Apply filter" at bounding box center [589, 124] width 39 height 13
select select
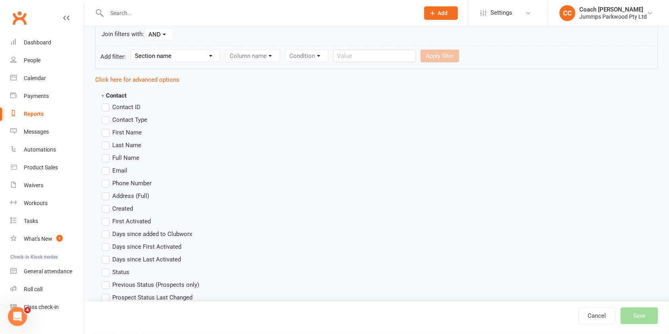
scroll to position [173, 0]
click at [106, 159] on label "Full Name" at bounding box center [121, 158] width 38 height 10
click at [106, 153] on input "Full Name" at bounding box center [104, 153] width 5 height 0
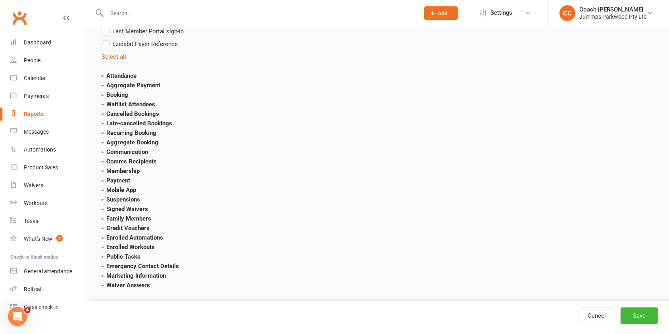
scroll to position [843, 0]
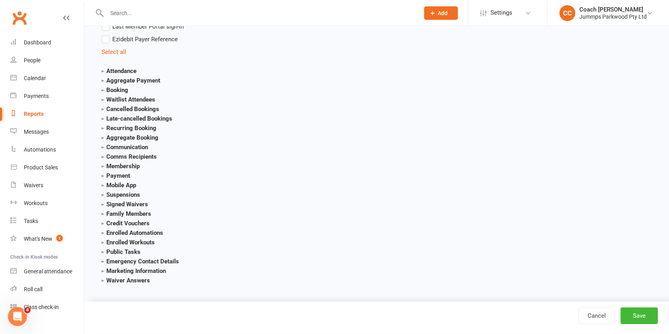
click at [128, 168] on strong "Membership" at bounding box center [121, 166] width 38 height 7
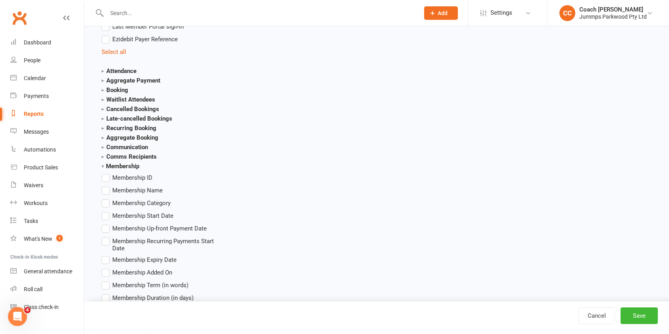
click at [151, 190] on span "Membership Name" at bounding box center [137, 190] width 50 height 8
click at [107, 186] on input "Membership Name" at bounding box center [104, 186] width 5 height 0
click at [636, 318] on button "Save" at bounding box center [639, 316] width 37 height 17
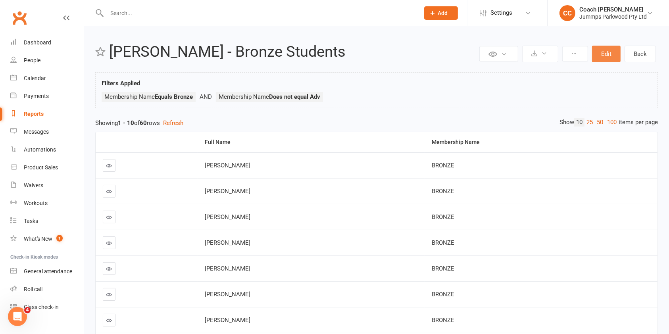
click at [611, 51] on button "Edit" at bounding box center [606, 54] width 29 height 17
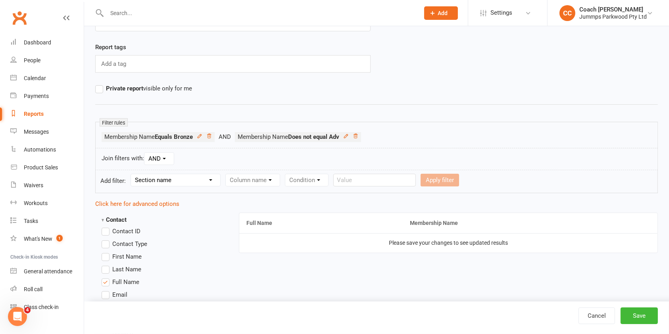
scroll to position [48, 0]
click at [185, 184] on select "Section name Contact Attendance Aggregate Payment Booking Waitlist Attendees Ca…" at bounding box center [175, 180] width 89 height 12
select select "11"
click at [132, 174] on select "Section name Contact Attendance Aggregate Payment Booking Waitlist Attendees Ca…" at bounding box center [175, 180] width 89 height 12
click at [264, 183] on select "Column name Membership ID Membership Name Membership Category Membership Start …" at bounding box center [303, 180] width 155 height 12
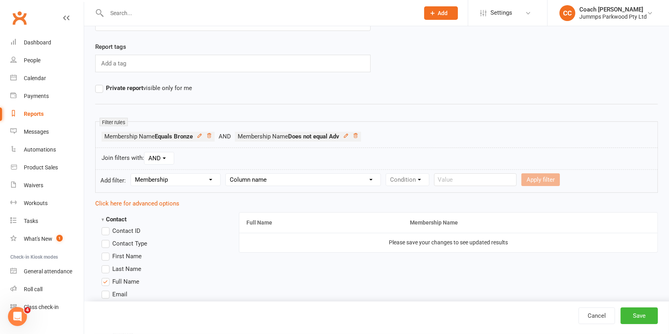
select select "3"
click at [226, 174] on select "Column name Membership ID Membership Name Membership Category Membership Start …" at bounding box center [303, 180] width 155 height 12
click at [423, 184] on select "Condition Is Is not Before After Before or on After or on Is blank Is not blank" at bounding box center [411, 180] width 50 height 12
click at [387, 174] on select "Condition Is Is not Before After Before or on After or on Is blank Is not blank" at bounding box center [411, 180] width 50 height 12
click at [419, 183] on select "Condition Is Is not Before After Before or on After or on Is blank Is not blank" at bounding box center [411, 180] width 50 height 12
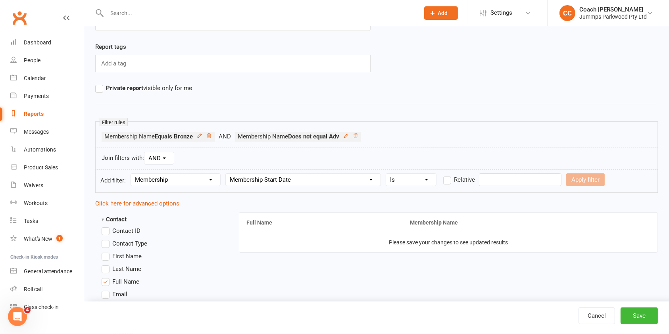
select select "3"
click at [387, 174] on select "Condition Is Is not Before After Before or on After or on Is blank Is not blank" at bounding box center [411, 180] width 50 height 12
click at [507, 180] on input "text" at bounding box center [520, 179] width 83 height 13
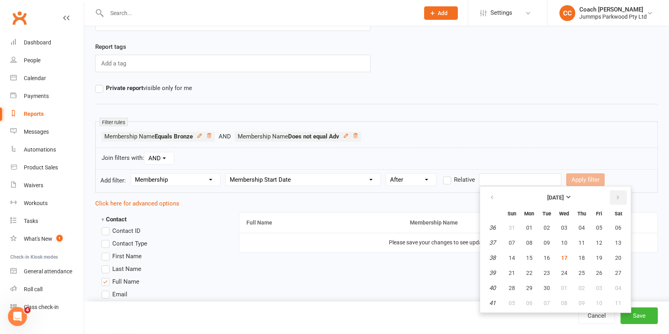
click at [615, 198] on icon "button" at bounding box center [618, 198] width 6 height 6
click at [513, 243] on span "05" at bounding box center [512, 243] width 6 height 6
type input "[DATE]"
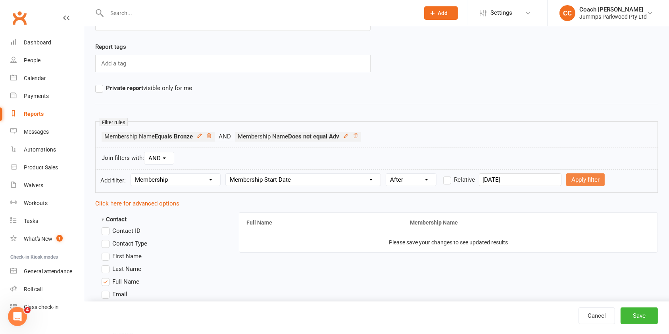
click at [583, 180] on button "Apply filter" at bounding box center [585, 179] width 39 height 13
select select
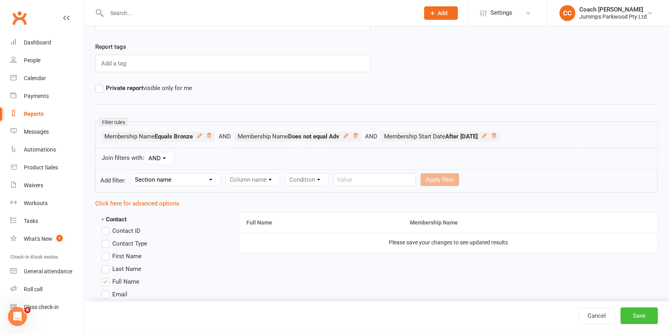
click at [641, 318] on button "Save" at bounding box center [639, 316] width 37 height 17
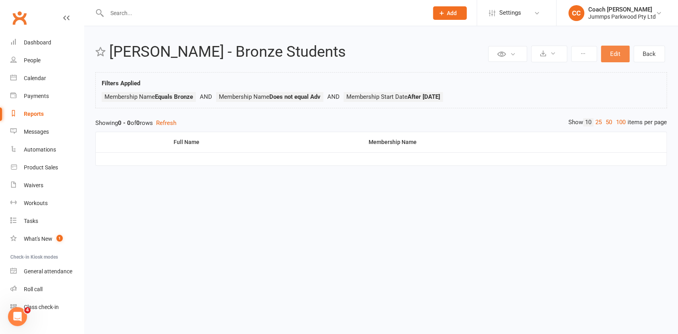
click at [620, 51] on button "Edit" at bounding box center [615, 54] width 29 height 17
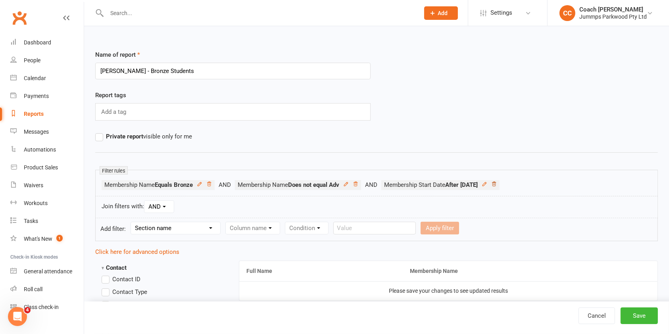
click at [497, 184] on icon at bounding box center [494, 184] width 6 height 6
click at [189, 231] on select "Section name Contact Attendance Aggregate Payment Booking Waitlist Attendees Ca…" at bounding box center [175, 228] width 89 height 12
select select "11"
click at [132, 222] on select "Section name Contact Attendance Aggregate Payment Booking Waitlist Attendees Ca…" at bounding box center [175, 228] width 89 height 12
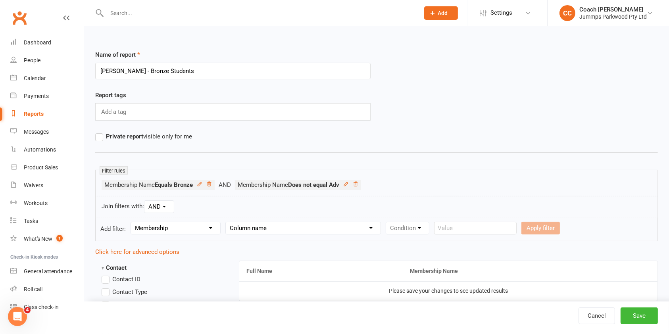
click at [300, 233] on select "Column name Membership ID Membership Name Membership Category Membership Start …" at bounding box center [303, 228] width 155 height 12
select select "29"
click at [226, 222] on select "Column name Membership ID Membership Name Membership Category Membership Start …" at bounding box center [303, 228] width 155 height 12
click at [418, 233] on select "Condition Is Is not Is blank Is not blank" at bounding box center [410, 228] width 48 height 12
select select "0"
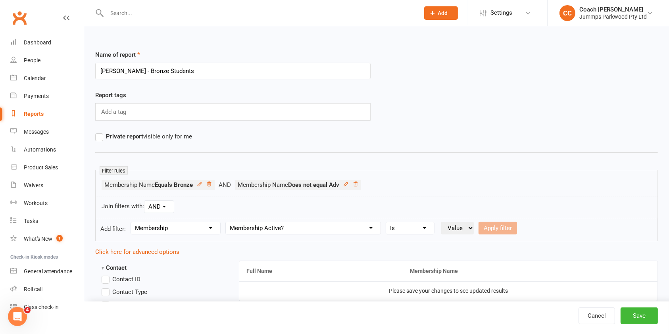
click at [387, 222] on select "Condition Is Is not Is blank Is not blank" at bounding box center [410, 228] width 48 height 12
click at [461, 233] on select "Value Yes No" at bounding box center [457, 228] width 33 height 13
select select "true"
click at [442, 222] on select "Value Yes No" at bounding box center [457, 228] width 33 height 13
click at [510, 228] on button "Apply filter" at bounding box center [498, 228] width 39 height 13
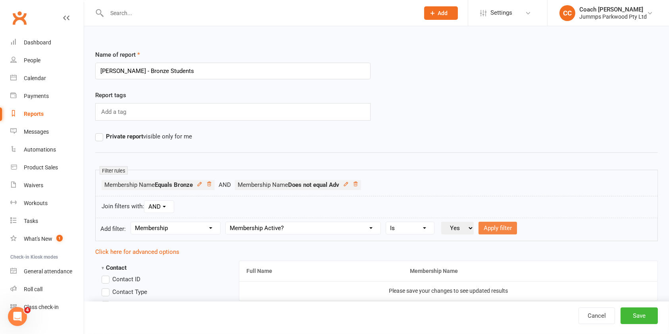
select select
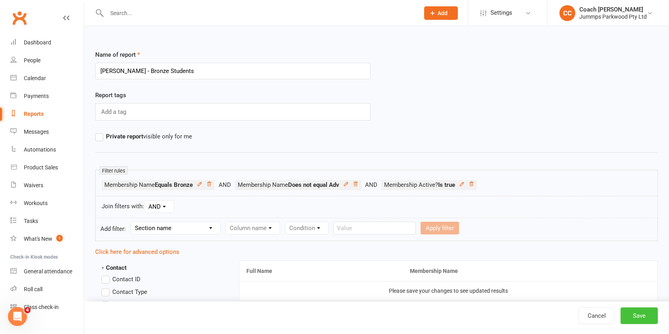
click at [642, 318] on button "Save" at bounding box center [639, 316] width 37 height 17
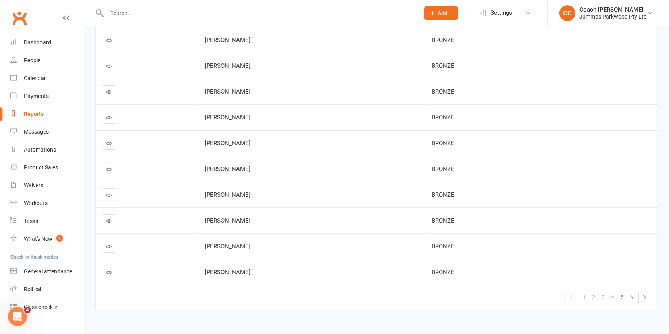
scroll to position [146, 0]
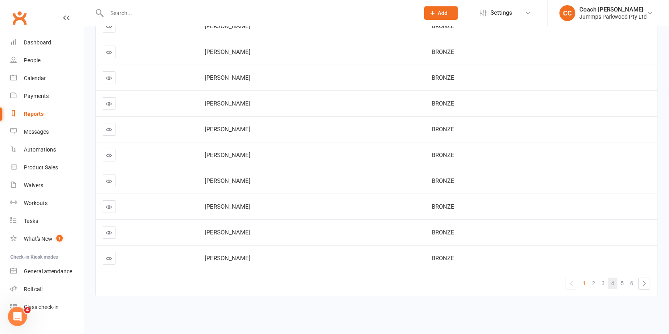
click at [614, 278] on span "4" at bounding box center [612, 283] width 3 height 11
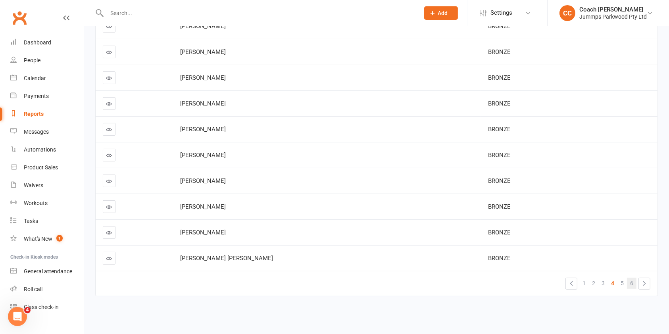
click at [631, 278] on span "6" at bounding box center [631, 283] width 3 height 11
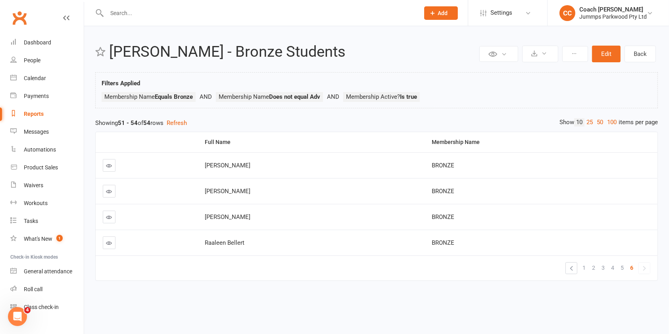
scroll to position [0, 0]
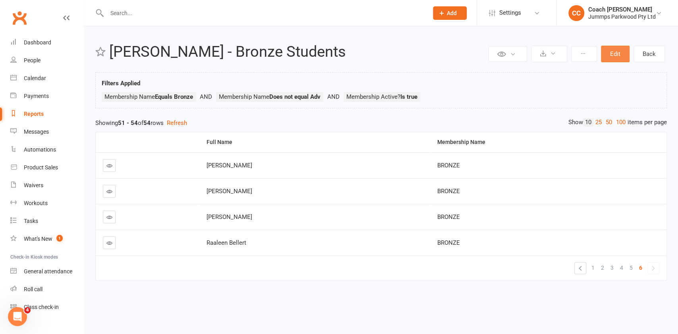
click at [616, 57] on button "Edit" at bounding box center [615, 54] width 29 height 17
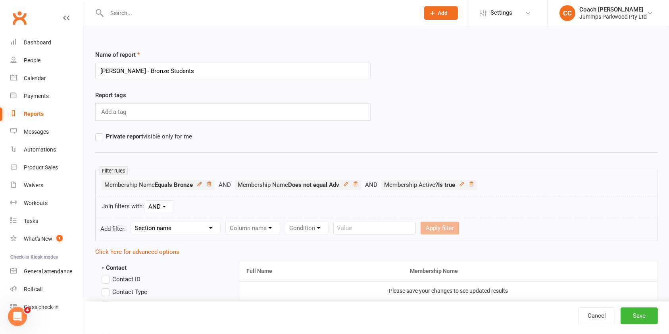
click at [198, 184] on icon at bounding box center [200, 184] width 6 height 6
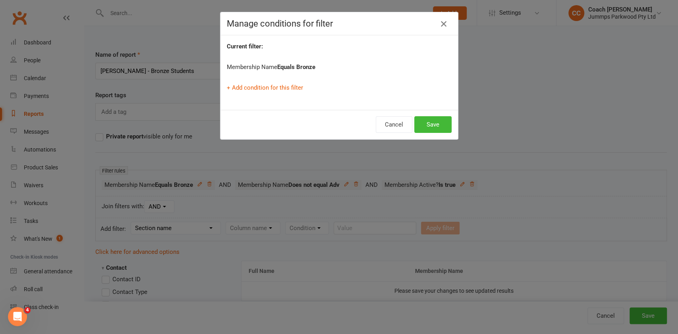
click at [440, 23] on icon "button" at bounding box center [444, 24] width 10 height 10
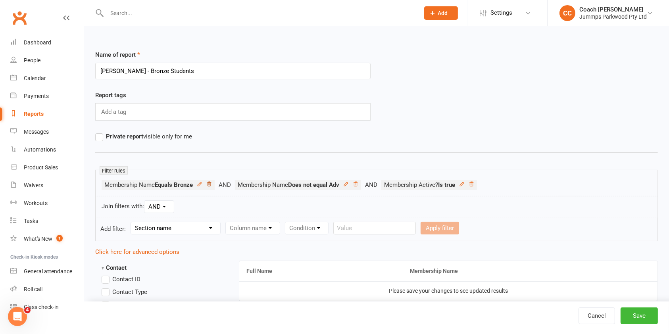
click at [211, 187] on link at bounding box center [209, 184] width 6 height 7
click at [200, 229] on select "Section name Contact Attendance Aggregate Payment Booking Waitlist Attendees Ca…" at bounding box center [175, 228] width 89 height 12
select select "11"
click at [132, 222] on select "Section name Contact Attendance Aggregate Payment Booking Waitlist Attendees Ca…" at bounding box center [175, 228] width 89 height 12
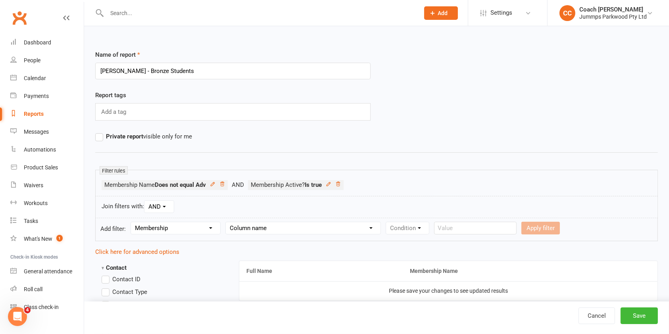
click at [279, 233] on select "Column name Membership ID Membership Name Membership Category Membership Start …" at bounding box center [303, 228] width 155 height 12
select select "1"
click at [226, 222] on select "Column name Membership ID Membership Name Membership Category Membership Start …" at bounding box center [303, 228] width 155 height 12
click at [414, 231] on select "Condition Equals Does not equal Contains Does not contain Is blank or does not …" at bounding box center [431, 228] width 91 height 12
select select "0"
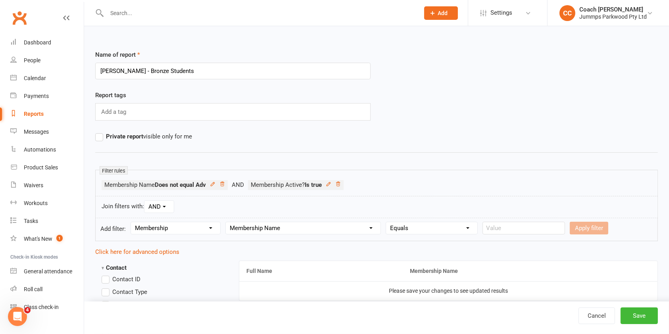
click at [387, 222] on select "Condition Equals Does not equal Contains Does not contain Is blank or does not …" at bounding box center [431, 228] width 91 height 12
click at [518, 231] on input "text" at bounding box center [524, 228] width 83 height 13
type input "1hr Bronze"
click at [585, 229] on button "Apply filter" at bounding box center [589, 228] width 39 height 13
select select
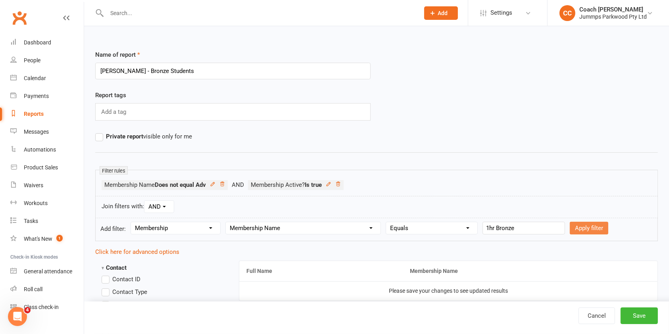
select select
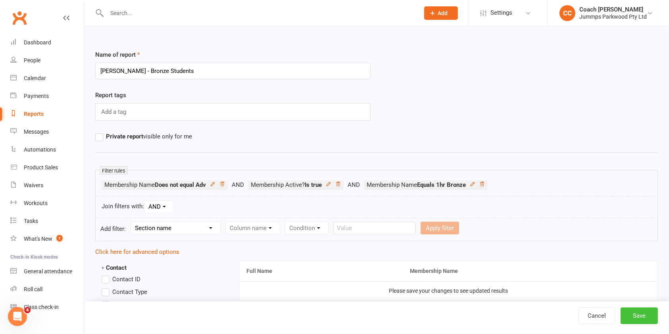
click at [645, 316] on button "Save" at bounding box center [639, 316] width 37 height 17
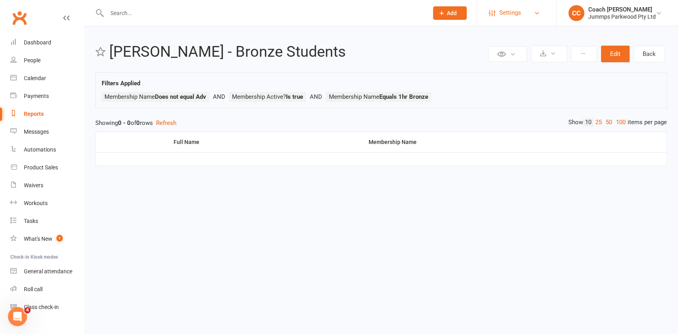
click at [518, 11] on span "Settings" at bounding box center [510, 13] width 22 height 18
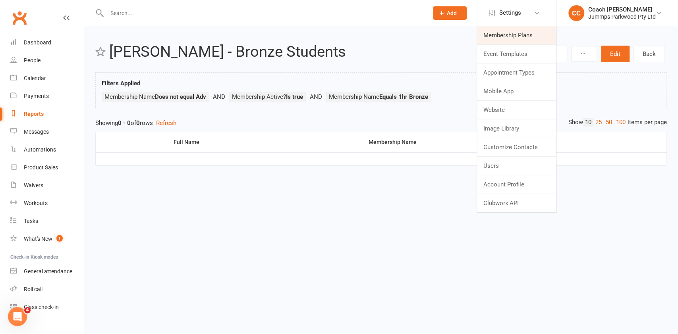
click at [529, 35] on link "Membership Plans" at bounding box center [516, 35] width 79 height 18
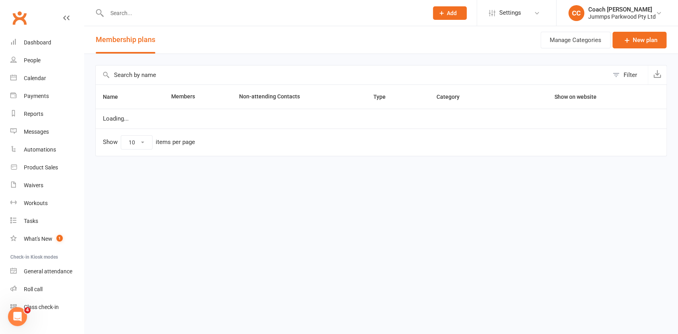
select select "100"
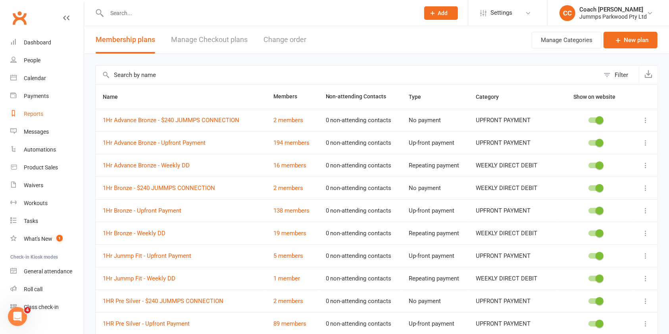
click at [44, 116] on link "Reports" at bounding box center [46, 114] width 73 height 18
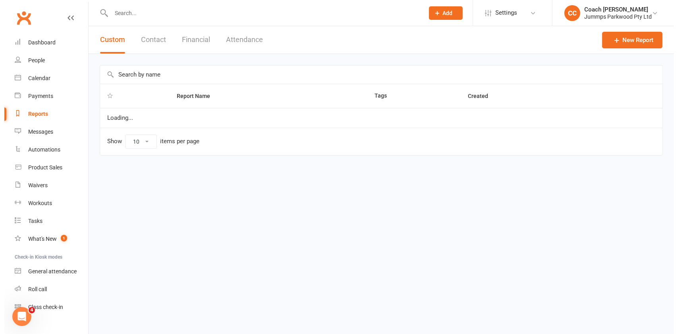
select select "100"
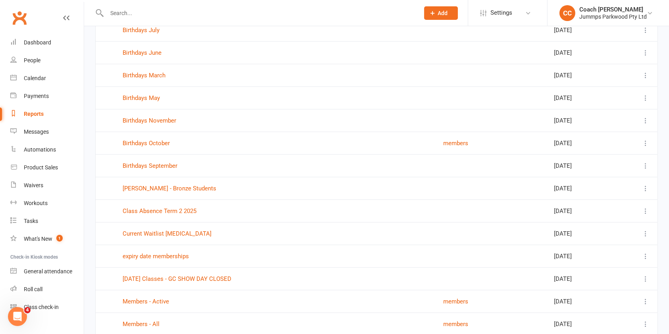
scroll to position [432, 0]
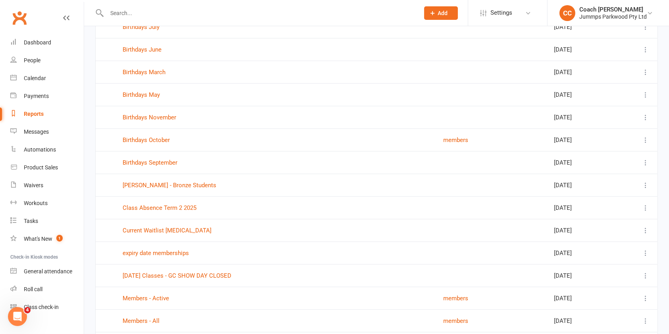
click at [283, 187] on div "[PERSON_NAME] - Bronze Students" at bounding box center [276, 185] width 306 height 7
click at [649, 186] on icon at bounding box center [646, 185] width 8 height 8
click at [592, 218] on link "Edit" at bounding box center [602, 216] width 79 height 16
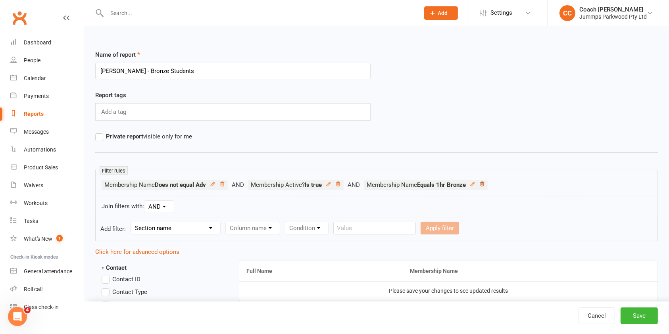
click at [485, 185] on icon at bounding box center [483, 184] width 6 height 6
click at [198, 227] on select "Section name Contact Attendance Aggregate Payment Booking Waitlist Attendees Ca…" at bounding box center [175, 228] width 89 height 12
select select "11"
click at [132, 222] on select "Section name Contact Attendance Aggregate Payment Booking Waitlist Attendees Ca…" at bounding box center [175, 228] width 89 height 12
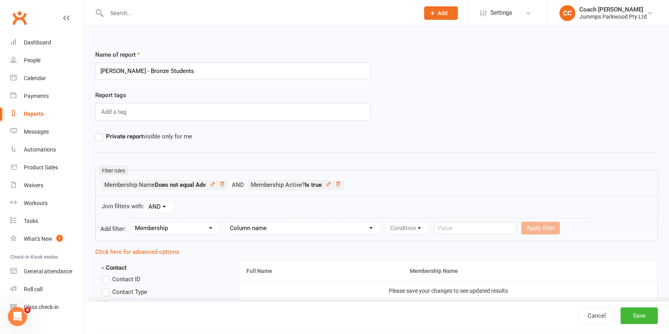
click at [289, 230] on select "Column name Membership ID Membership Name Membership Category Membership Start …" at bounding box center [303, 228] width 155 height 12
select select "1"
click at [226, 222] on select "Column name Membership ID Membership Name Membership Category Membership Start …" at bounding box center [303, 228] width 155 height 12
click at [434, 233] on select "Condition Equals Does not equal Contains Does not contain Is blank or does not …" at bounding box center [431, 228] width 91 height 12
select select "0"
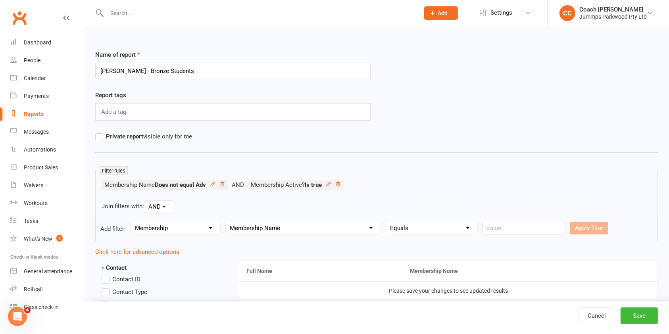
click at [387, 222] on select "Condition Equals Does not equal Contains Does not contain Is blank or does not …" at bounding box center [431, 228] width 91 height 12
click at [514, 227] on input "text" at bounding box center [524, 228] width 83 height 13
type input "1 Hr Bronze"
click at [577, 229] on button "Apply filter" at bounding box center [589, 228] width 39 height 13
select select
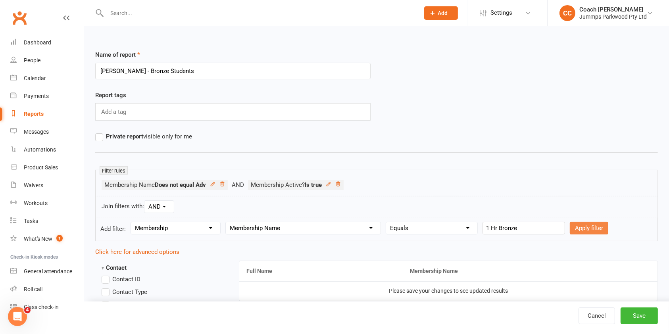
select select
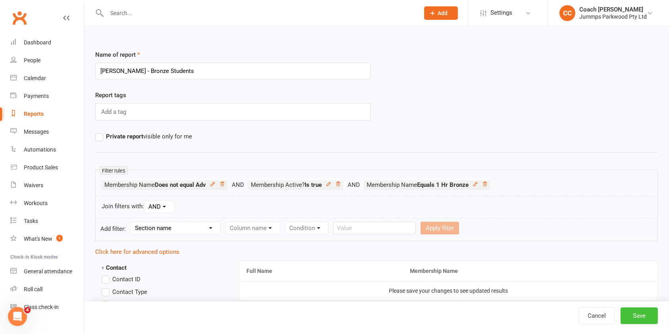
click at [642, 318] on button "Save" at bounding box center [639, 316] width 37 height 17
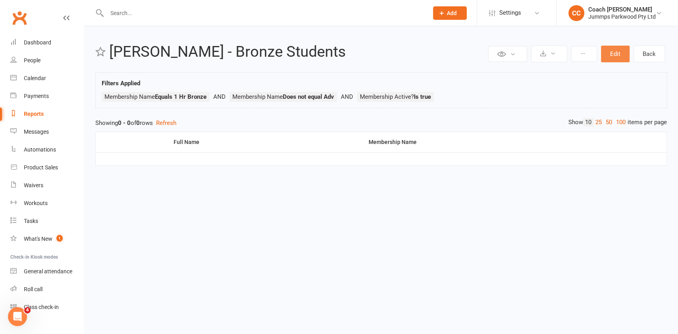
click at [618, 54] on button "Edit" at bounding box center [615, 54] width 29 height 17
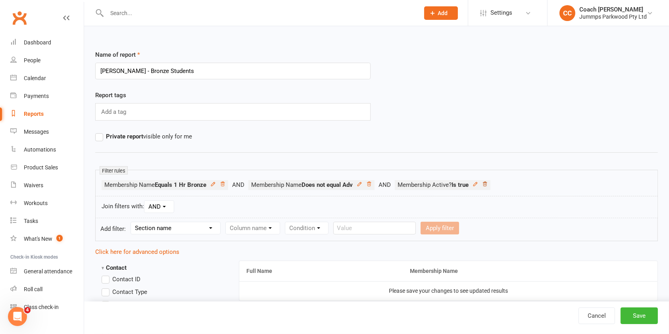
click at [488, 184] on icon at bounding box center [485, 184] width 6 height 6
click at [641, 317] on button "Save" at bounding box center [639, 316] width 37 height 17
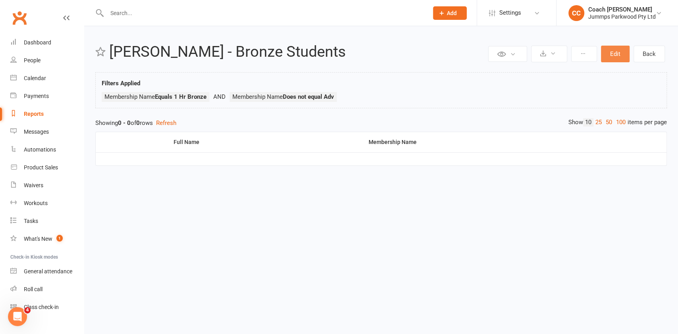
click at [619, 54] on button "Edit" at bounding box center [615, 54] width 29 height 17
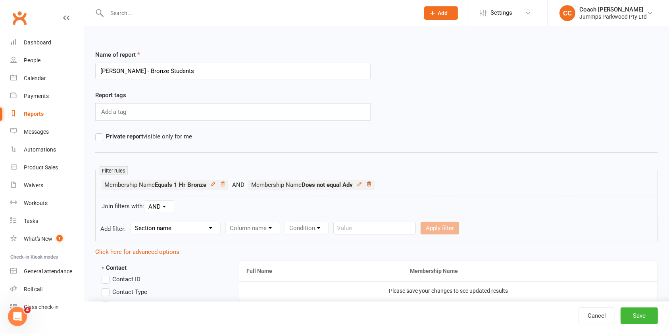
click at [371, 184] on icon at bounding box center [369, 184] width 4 height 4
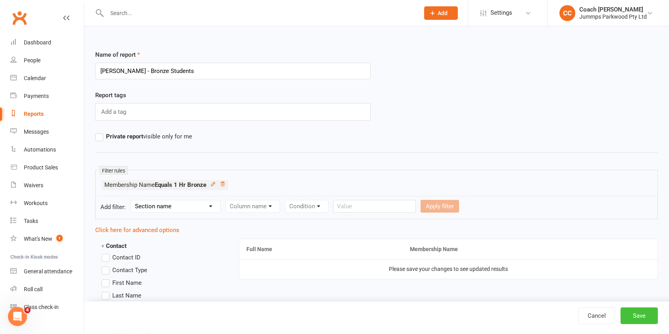
click at [642, 317] on button "Save" at bounding box center [639, 316] width 37 height 17
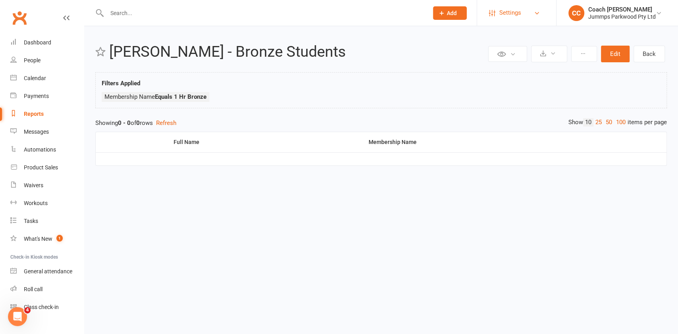
click at [524, 16] on link "Settings" at bounding box center [516, 13] width 55 height 18
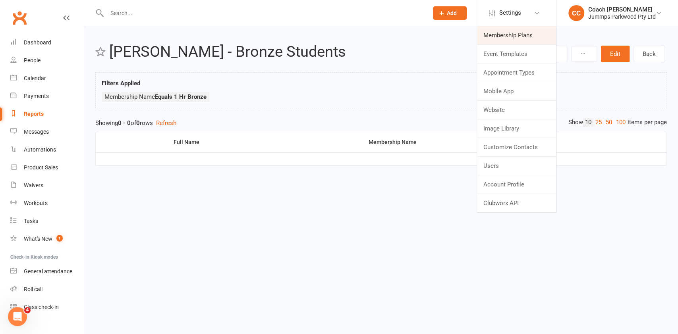
click at [528, 39] on link "Membership Plans" at bounding box center [516, 35] width 79 height 18
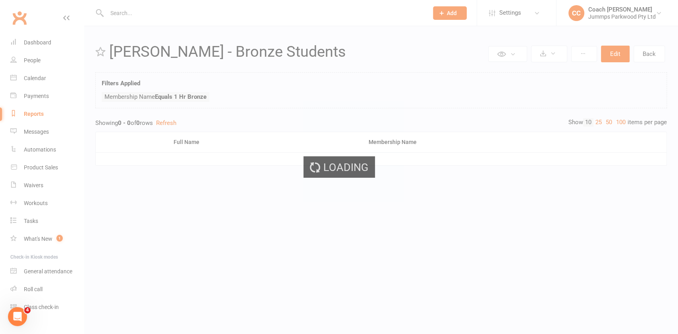
select select "100"
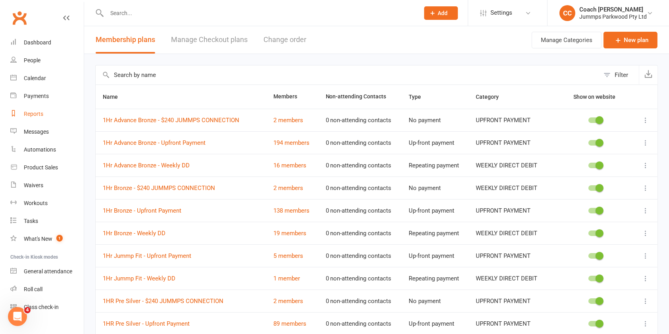
click at [50, 115] on link "Reports" at bounding box center [46, 114] width 73 height 18
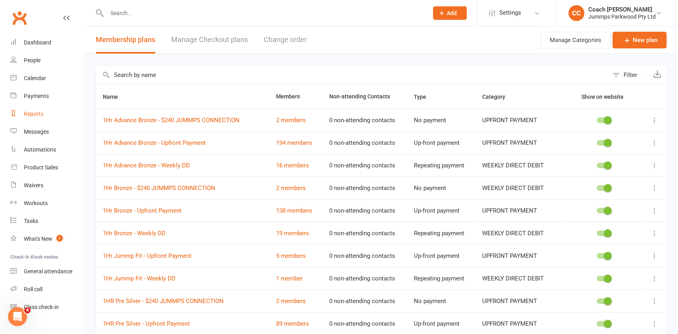
select select "100"
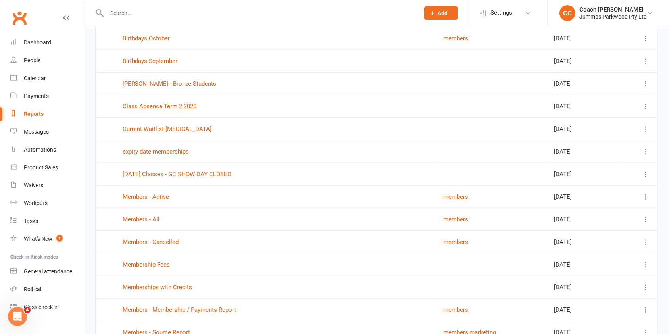
scroll to position [534, 0]
click at [229, 88] on td "[PERSON_NAME] - Bronze Students" at bounding box center [276, 82] width 321 height 23
click at [647, 81] on icon at bounding box center [646, 83] width 8 height 8
click at [588, 113] on link "Edit" at bounding box center [602, 113] width 79 height 16
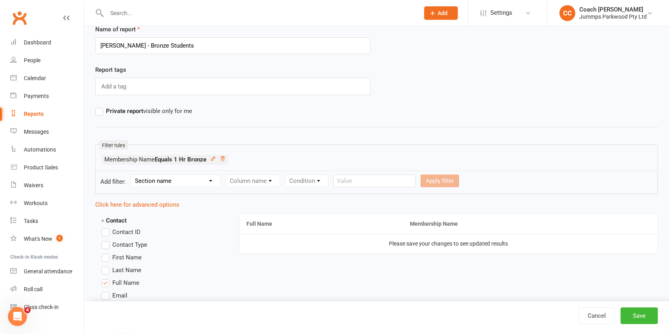
scroll to position [33, 0]
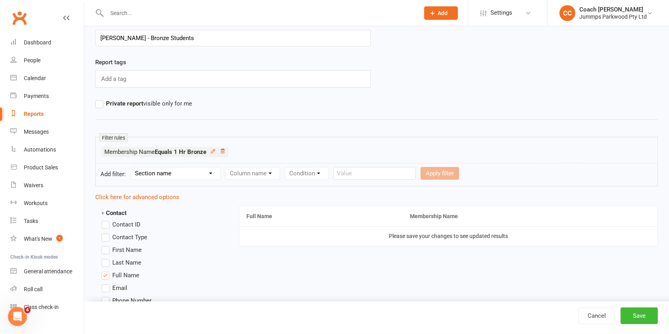
click at [222, 150] on icon at bounding box center [223, 151] width 6 height 6
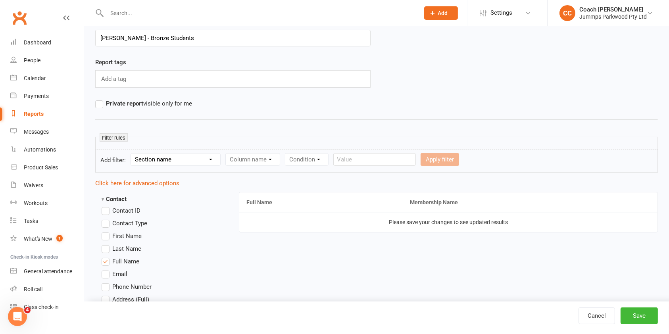
click at [206, 159] on select "Section name Contact Attendance Aggregate Payment Booking Waitlist Attendees Ca…" at bounding box center [175, 160] width 89 height 12
select select "11"
click at [132, 154] on select "Section name Contact Attendance Aggregate Payment Booking Waitlist Attendees Ca…" at bounding box center [175, 160] width 89 height 12
click at [291, 162] on select "Column name Membership ID Membership Name Membership Category Membership Start …" at bounding box center [303, 160] width 155 height 12
select select "1"
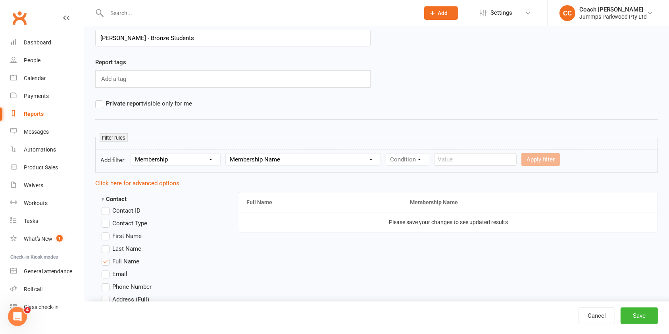
click at [226, 154] on select "Column name Membership ID Membership Name Membership Category Membership Start …" at bounding box center [303, 160] width 155 height 12
click at [441, 162] on select "Condition Equals Does not equal Contains Does not contain Is blank or does not …" at bounding box center [431, 160] width 91 height 12
select select "0"
click at [387, 154] on select "Condition Equals Does not equal Contains Does not contain Is blank or does not …" at bounding box center [431, 160] width 91 height 12
click at [526, 159] on input "text" at bounding box center [524, 159] width 83 height 13
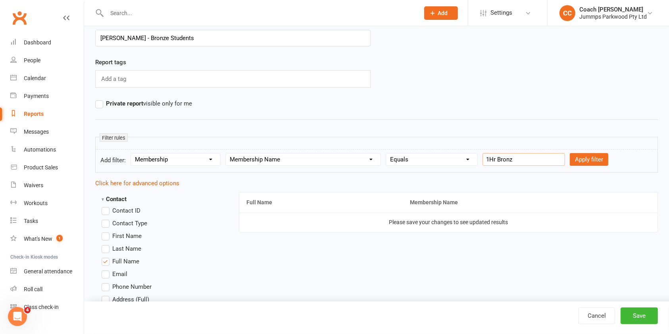
type input "1Hr Bronze"
click at [571, 157] on button "Apply filter" at bounding box center [589, 159] width 39 height 13
select select
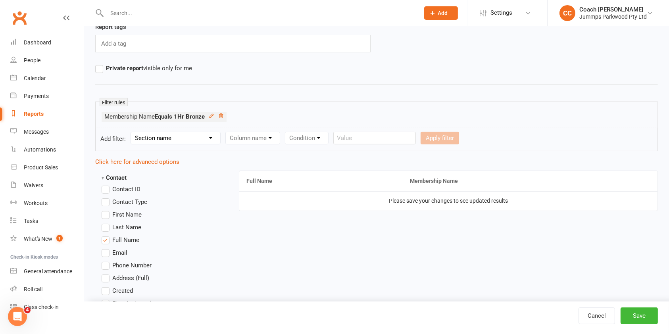
scroll to position [69, 0]
click at [638, 318] on button "Save" at bounding box center [639, 316] width 37 height 17
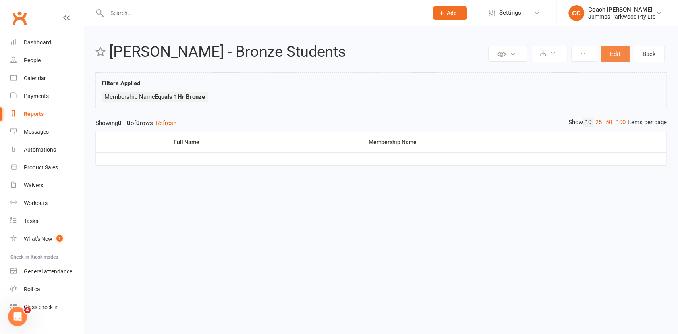
click at [615, 54] on button "Edit" at bounding box center [615, 54] width 29 height 17
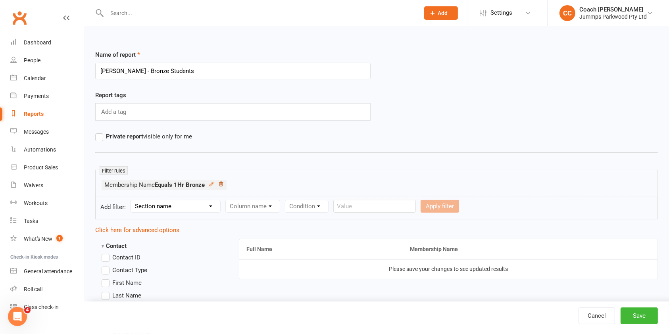
click at [222, 184] on icon at bounding box center [221, 184] width 6 height 6
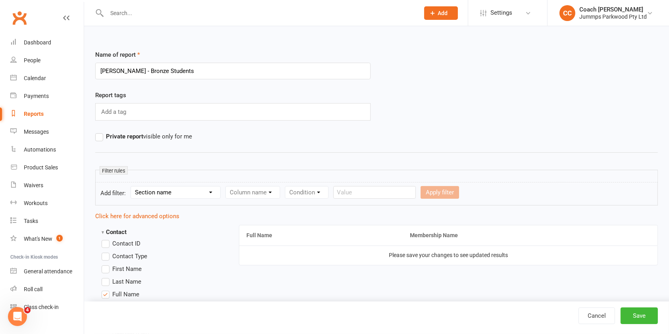
click at [193, 190] on select "Section name Contact Attendance Aggregate Payment Booking Waitlist Attendees Ca…" at bounding box center [175, 193] width 89 height 12
select select "11"
click at [132, 187] on select "Section name Contact Attendance Aggregate Payment Booking Waitlist Attendees Ca…" at bounding box center [175, 193] width 89 height 12
click at [360, 188] on select "Column name Membership ID Membership Name Membership Category Membership Start …" at bounding box center [303, 193] width 155 height 12
select select "1"
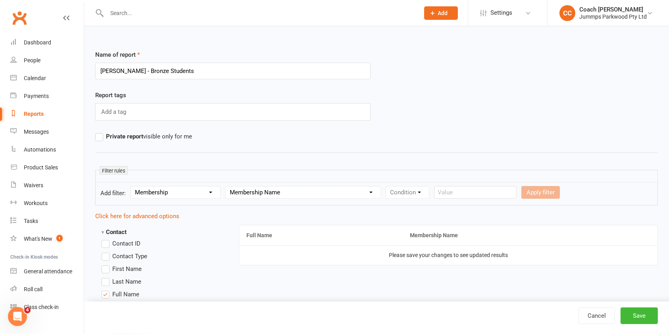
click at [226, 187] on select "Column name Membership ID Membership Name Membership Category Membership Start …" at bounding box center [303, 193] width 155 height 12
click at [427, 194] on select "Condition Equals Does not equal Contains Does not contain Is blank or does not …" at bounding box center [431, 193] width 91 height 12
select select "0"
click at [387, 187] on select "Condition Equals Does not equal Contains Does not contain Is blank or does not …" at bounding box center [431, 193] width 91 height 12
click at [524, 194] on input "text" at bounding box center [524, 192] width 83 height 13
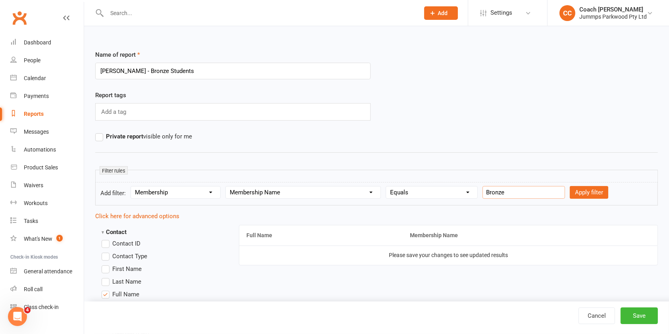
type input "Bronze"
click at [575, 195] on button "Apply filter" at bounding box center [589, 192] width 39 height 13
select select
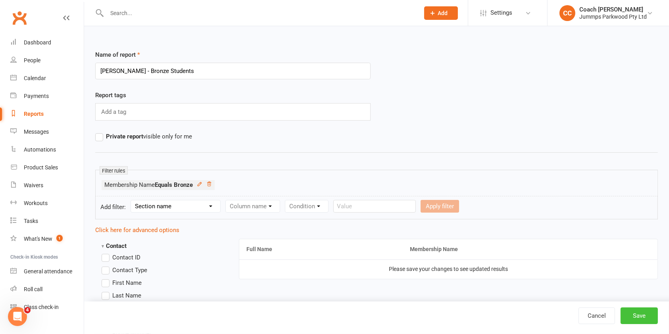
click at [640, 315] on button "Save" at bounding box center [639, 316] width 37 height 17
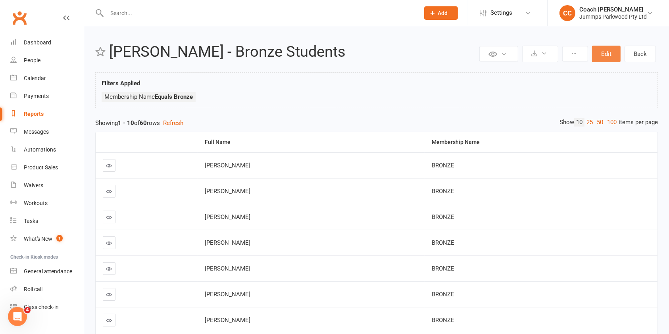
click at [613, 58] on button "Edit" at bounding box center [606, 54] width 29 height 17
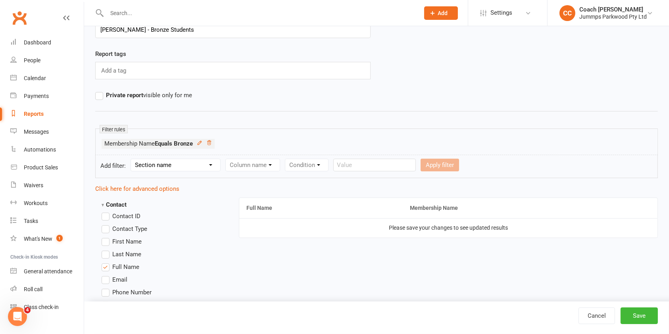
scroll to position [95, 0]
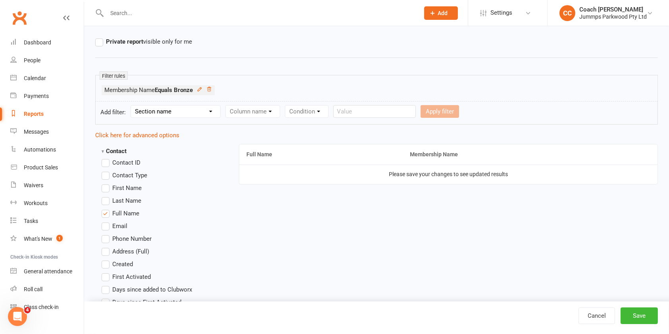
click at [209, 110] on select "Section name Contact Attendance Aggregate Payment Booking Waitlist Attendees Ca…" at bounding box center [175, 112] width 89 height 12
select select "11"
click at [132, 106] on select "Section name Contact Attendance Aggregate Payment Booking Waitlist Attendees Ca…" at bounding box center [175, 112] width 89 height 12
click at [279, 111] on select "Column name Membership ID Membership Name Membership Category Membership Start …" at bounding box center [303, 112] width 155 height 12
select select "3"
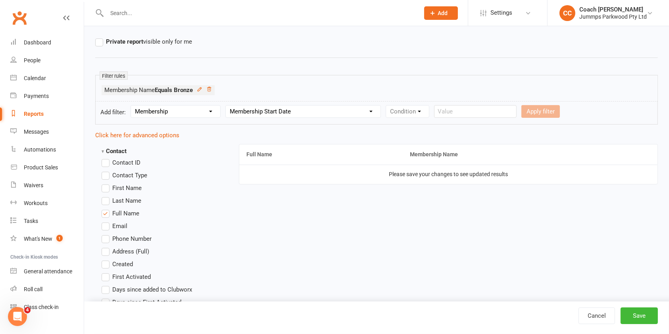
click at [226, 106] on select "Column name Membership ID Membership Name Membership Category Membership Start …" at bounding box center [303, 112] width 155 height 12
click at [417, 114] on select "Condition Is Is not Before After Before or on After or on Is blank Is not blank" at bounding box center [411, 112] width 50 height 12
select select "3"
click at [387, 106] on select "Condition Is Is not Before After Before or on After or on Is blank Is not blank" at bounding box center [411, 112] width 50 height 12
click at [524, 114] on input "text" at bounding box center [520, 111] width 83 height 13
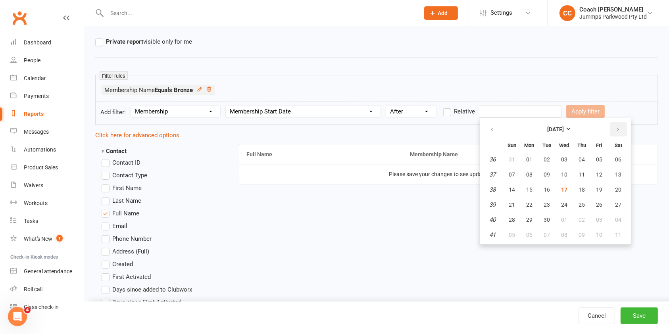
click at [618, 129] on icon "button" at bounding box center [618, 130] width 6 height 6
click at [511, 175] on span "05" at bounding box center [512, 174] width 6 height 6
type input "[DATE]"
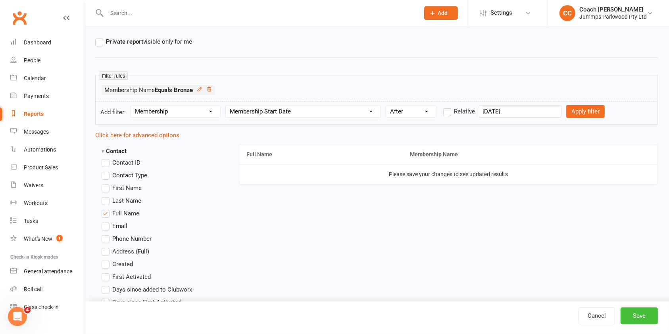
click at [645, 318] on button "Save" at bounding box center [639, 316] width 37 height 17
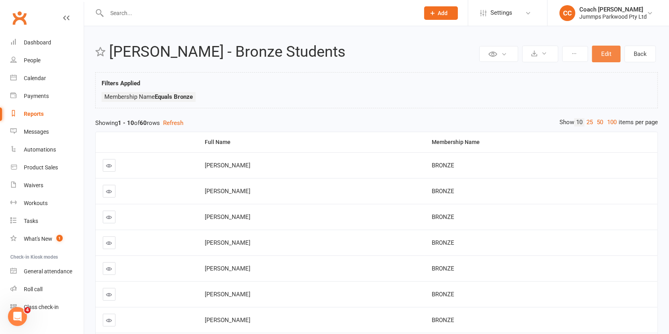
click at [613, 61] on button "Edit" at bounding box center [606, 54] width 29 height 17
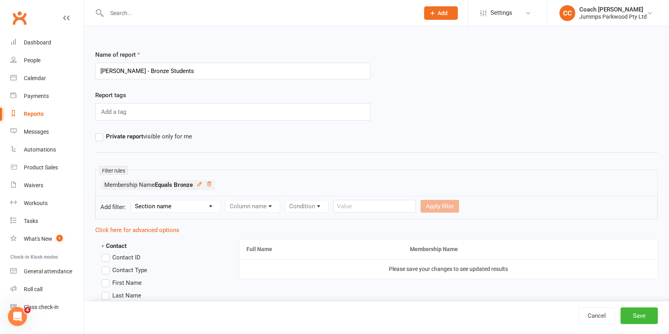
click at [203, 206] on select "Section name Contact Attendance Aggregate Payment Booking Waitlist Attendees Ca…" at bounding box center [175, 206] width 89 height 12
click at [285, 171] on div "Filter rules Membership Name Equals Bronze" at bounding box center [376, 183] width 563 height 27
click at [191, 208] on select "Section name Contact Attendance Aggregate Payment Booking Waitlist Attendees Ca…" at bounding box center [175, 206] width 89 height 12
select select "11"
click at [132, 200] on select "Section name Contact Attendance Aggregate Payment Booking Waitlist Attendees Ca…" at bounding box center [175, 206] width 89 height 12
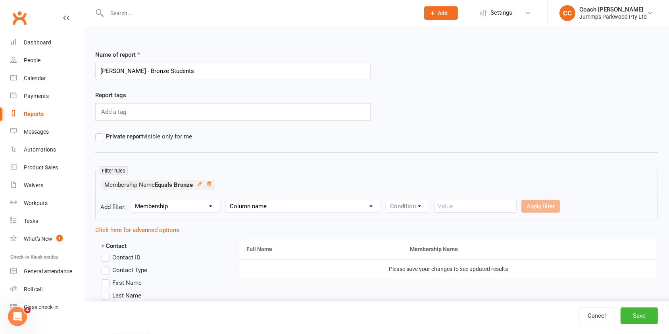
click at [300, 207] on select "Column name Membership ID Membership Name Membership Category Membership Start …" at bounding box center [303, 206] width 155 height 12
click at [226, 200] on select "Column name Membership ID Membership Name Membership Category Membership Start …" at bounding box center [303, 206] width 155 height 12
click at [316, 208] on select "Column name Membership ID Membership Name Membership Category Membership Start …" at bounding box center [303, 206] width 155 height 12
select select "3"
click at [226, 200] on select "Column name Membership ID Membership Name Membership Category Membership Start …" at bounding box center [303, 206] width 155 height 12
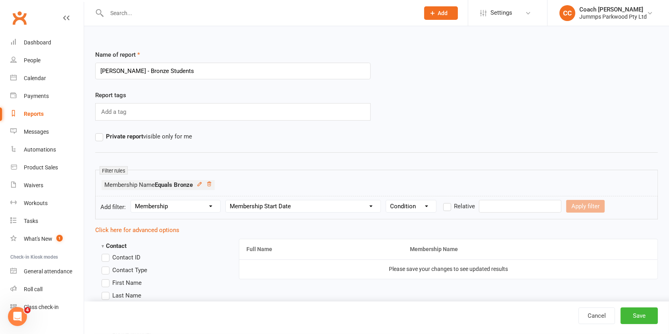
click at [418, 210] on select "Condition Is Is not Before After Before or on After or on Is blank Is not blank" at bounding box center [411, 206] width 50 height 12
select select "3"
click at [387, 200] on select "Condition Is Is not Before After Before or on After or on Is blank Is not blank" at bounding box center [411, 206] width 50 height 12
click at [511, 206] on input "text" at bounding box center [520, 206] width 83 height 13
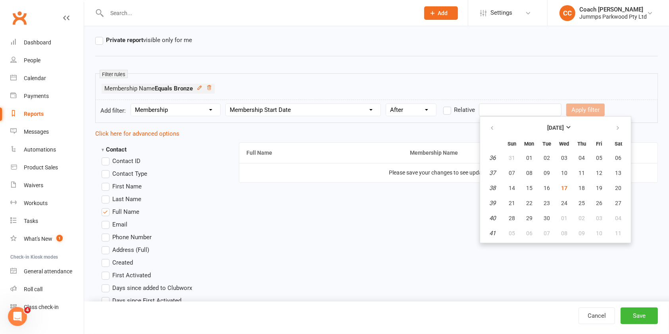
scroll to position [98, 0]
click at [617, 126] on icon "button" at bounding box center [618, 126] width 6 height 6
click at [513, 171] on span "05" at bounding box center [512, 171] width 6 height 6
type input "[DATE]"
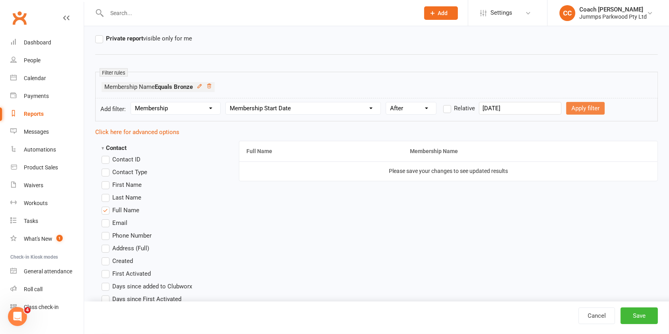
click at [586, 107] on button "Apply filter" at bounding box center [585, 108] width 39 height 13
select select
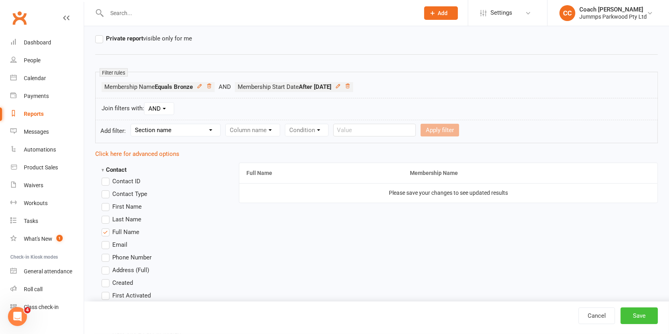
click at [644, 318] on button "Save" at bounding box center [639, 316] width 37 height 17
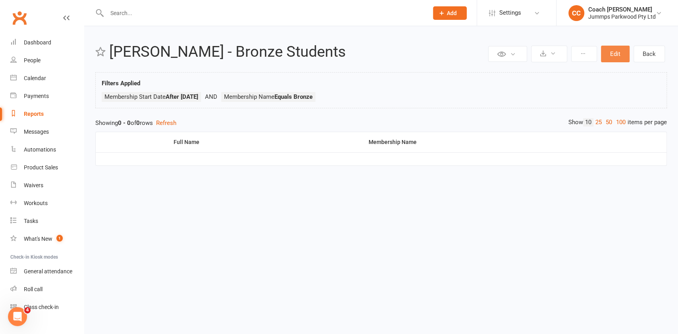
click at [615, 54] on button "Edit" at bounding box center [615, 54] width 29 height 17
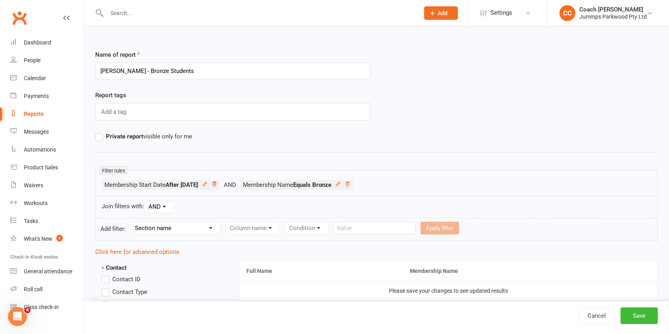
click at [217, 184] on icon at bounding box center [215, 184] width 6 height 6
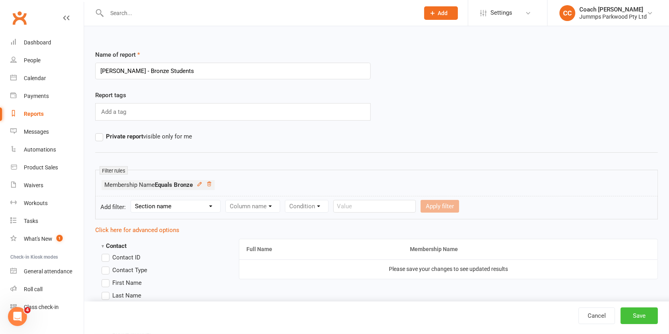
click at [648, 318] on button "Save" at bounding box center [639, 316] width 37 height 17
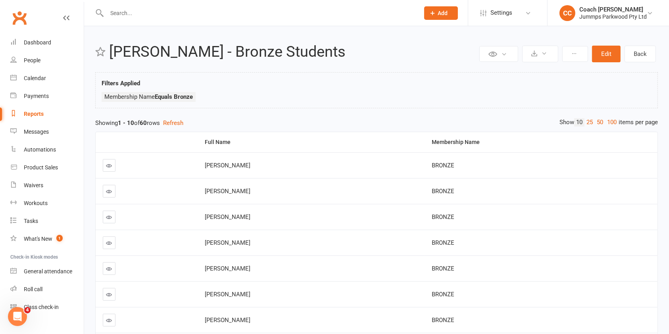
click at [42, 116] on div "Reports" at bounding box center [34, 114] width 20 height 6
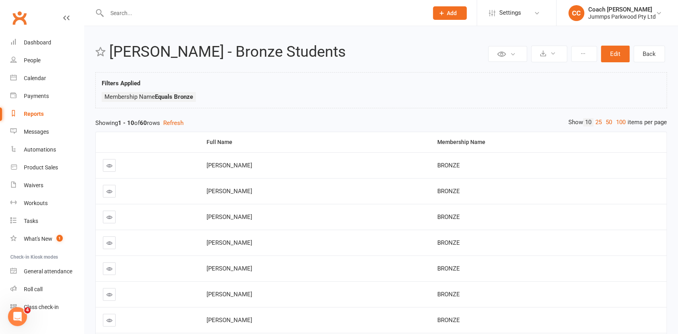
select select "100"
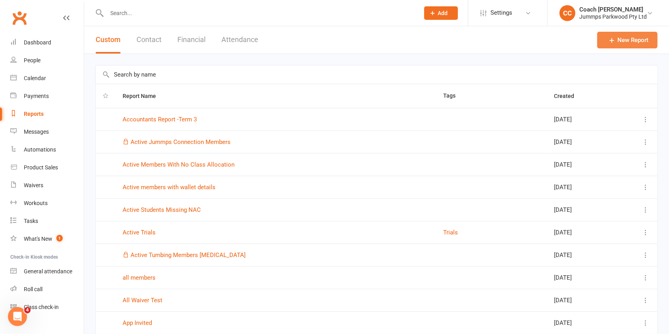
click at [633, 39] on link "New Report" at bounding box center [627, 40] width 60 height 17
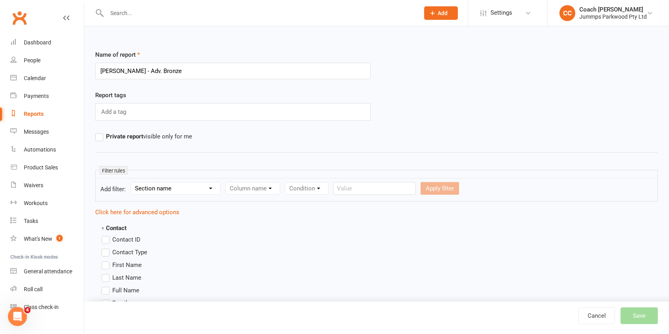
type input "[PERSON_NAME] - Adv. Bronze"
click at [174, 11] on input "text" at bounding box center [259, 13] width 310 height 11
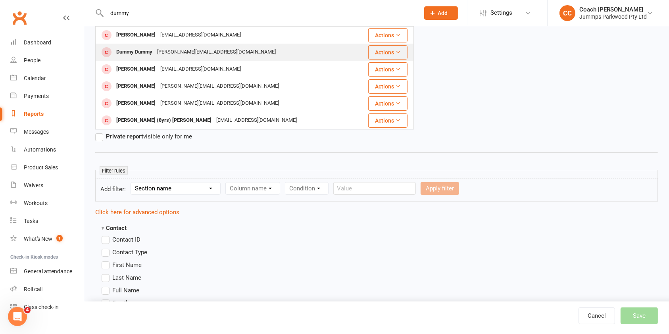
type input "dummy"
click at [180, 53] on div "[PERSON_NAME][EMAIL_ADDRESS][DOMAIN_NAME]" at bounding box center [216, 52] width 123 height 12
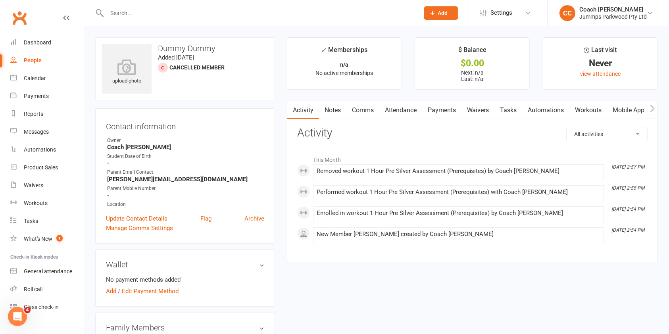
click at [590, 111] on link "Workouts" at bounding box center [589, 110] width 38 height 18
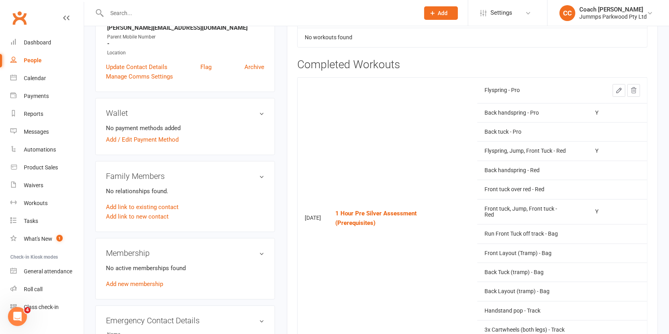
scroll to position [151, 0]
click at [619, 92] on icon at bounding box center [619, 90] width 7 height 7
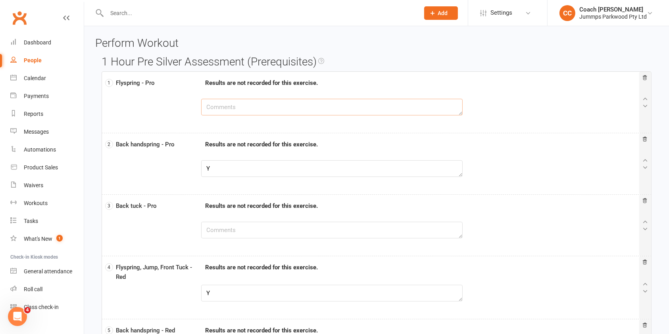
click at [312, 103] on textarea at bounding box center [332, 107] width 262 height 17
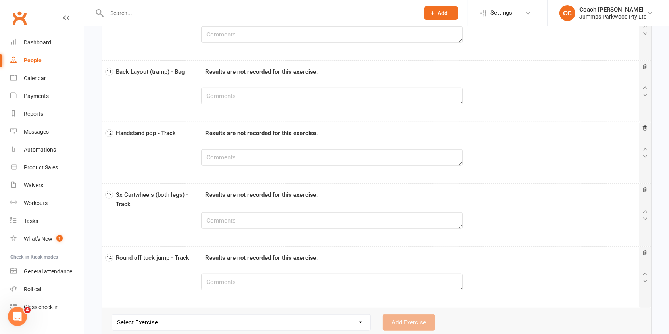
scroll to position [691, 0]
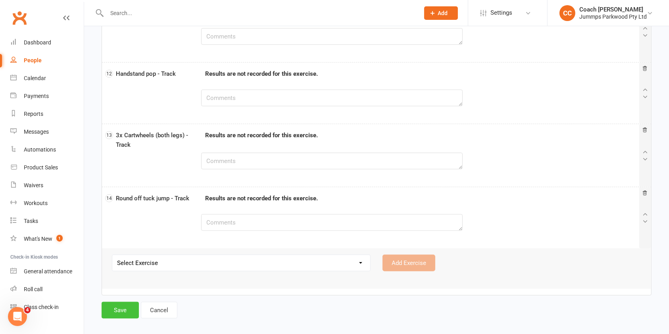
type textarea "Y"
click at [126, 315] on button "Save" at bounding box center [120, 310] width 37 height 17
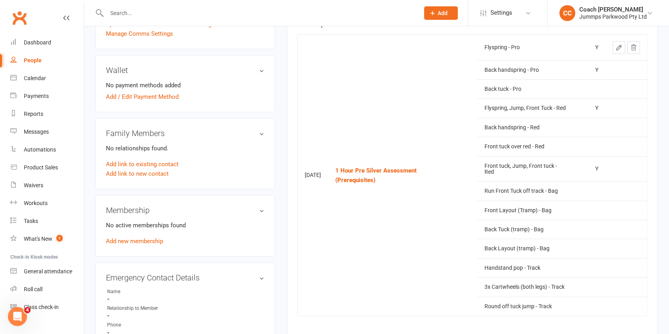
scroll to position [195, 0]
click at [50, 204] on link "Workouts" at bounding box center [46, 204] width 73 height 18
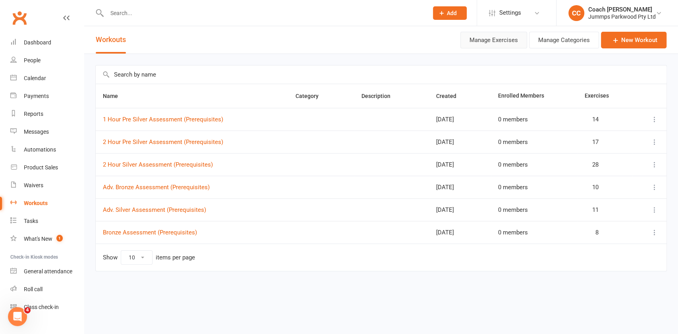
click at [504, 41] on button "Manage Exercises" at bounding box center [493, 40] width 67 height 17
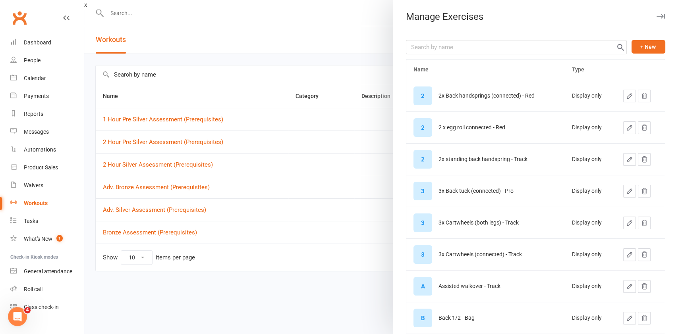
click at [327, 308] on div at bounding box center [380, 167] width 593 height 334
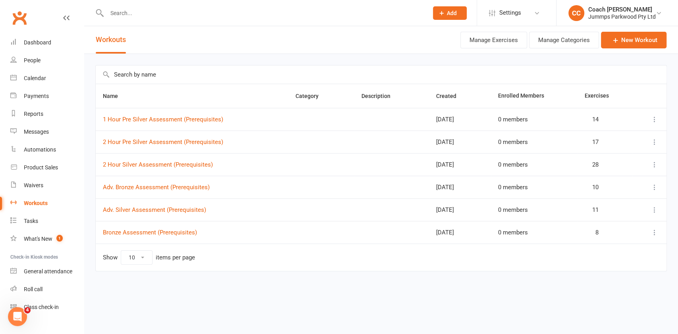
click at [655, 121] on icon at bounding box center [654, 120] width 8 height 8
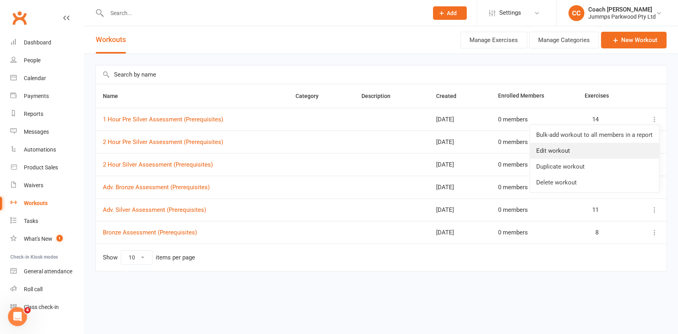
click at [578, 150] on link "Edit workout" at bounding box center [594, 151] width 129 height 16
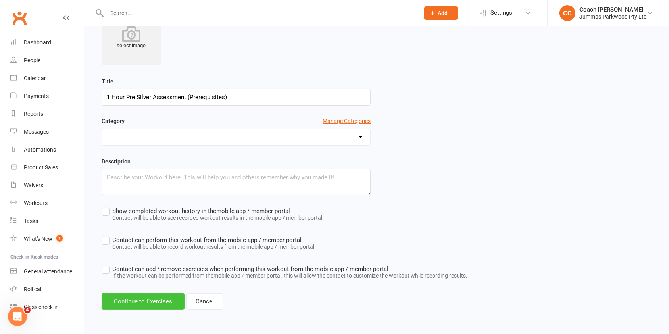
click at [146, 299] on button "Continue to Exercises" at bounding box center [143, 301] width 83 height 17
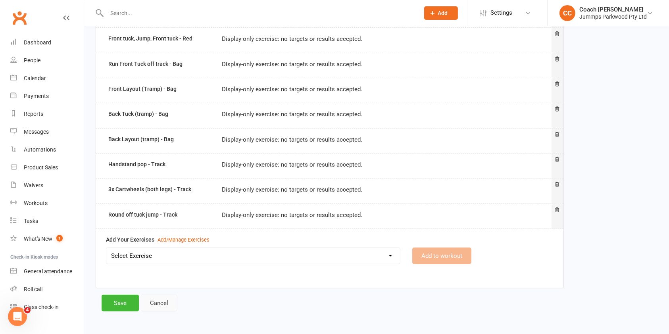
click at [160, 303] on link "Cancel" at bounding box center [159, 303] width 37 height 17
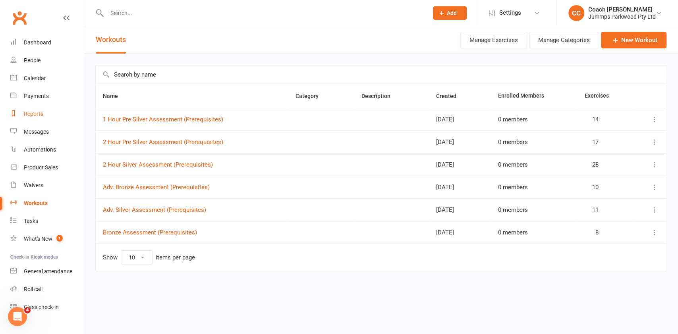
click at [43, 117] on link "Reports" at bounding box center [46, 114] width 73 height 18
select select "100"
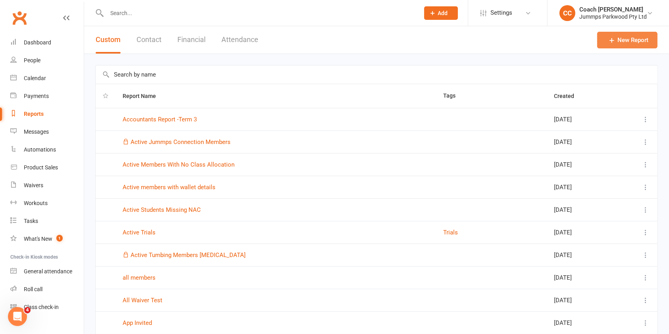
click at [636, 48] on link "New Report" at bounding box center [627, 40] width 60 height 17
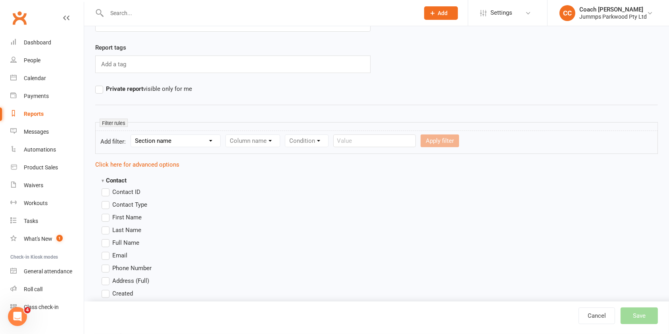
scroll to position [64, 0]
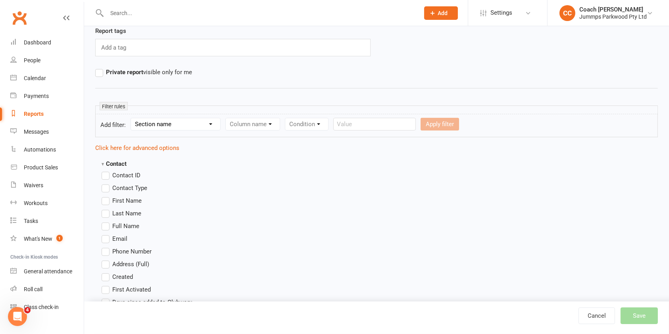
type input "[PERSON_NAME] - Adv. Bronze Students"
click at [199, 123] on select "Section name Contact Attendance Aggregate Payment Booking Waitlist Attendees Ca…" at bounding box center [175, 124] width 89 height 12
select select "11"
click at [132, 118] on select "Section name Contact Attendance Aggregate Payment Booking Waitlist Attendees Ca…" at bounding box center [175, 124] width 89 height 12
click at [289, 123] on select "Column name Membership ID Membership Name Membership Category Membership Start …" at bounding box center [303, 124] width 155 height 12
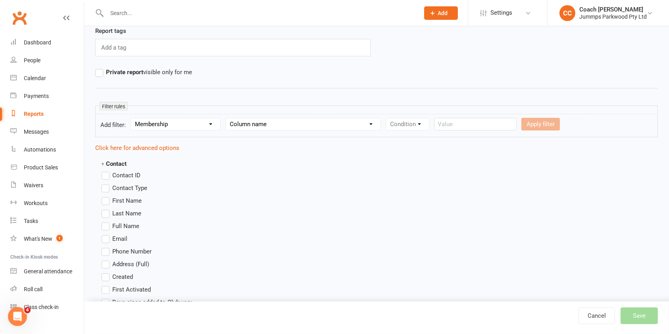
select select "1"
click at [226, 118] on select "Column name Membership ID Membership Name Membership Category Membership Start …" at bounding box center [303, 124] width 155 height 12
click at [420, 127] on select "Condition Equals Does not equal Contains Does not contain Is blank or does not …" at bounding box center [431, 124] width 91 height 12
select select "0"
click at [387, 118] on select "Condition Equals Does not equal Contains Does not contain Is blank or does not …" at bounding box center [431, 124] width 91 height 12
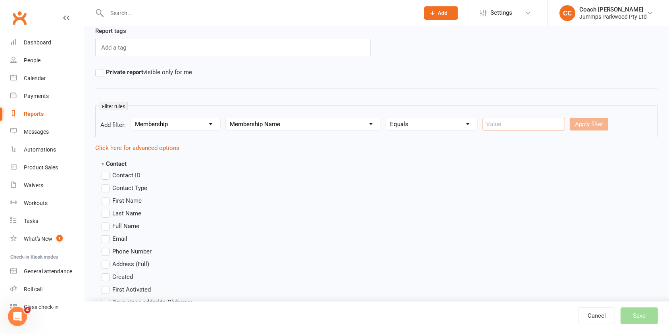
click at [530, 126] on input "text" at bounding box center [524, 124] width 83 height 13
type input "Adv. Bronze"
click at [579, 124] on button "Apply filter" at bounding box center [589, 124] width 39 height 13
select select
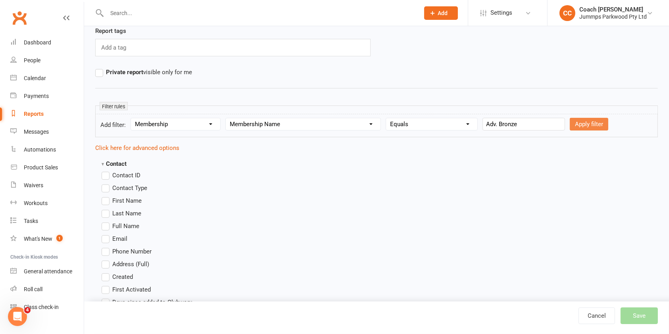
select select
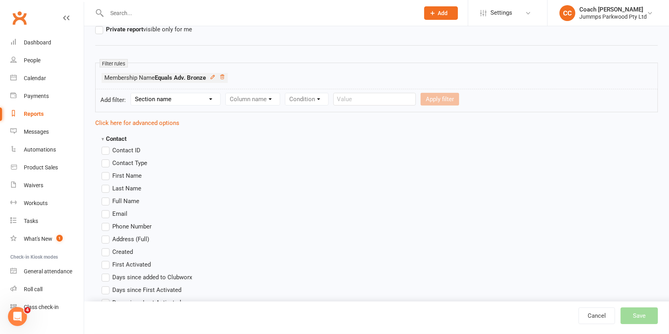
scroll to position [121, 0]
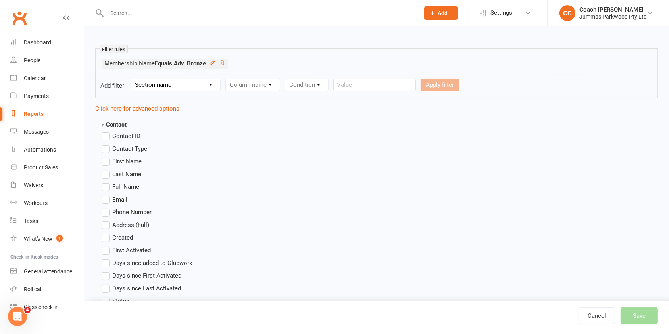
click at [111, 185] on label "Full Name" at bounding box center [121, 187] width 38 height 10
click at [107, 182] on input "Full Name" at bounding box center [104, 182] width 5 height 0
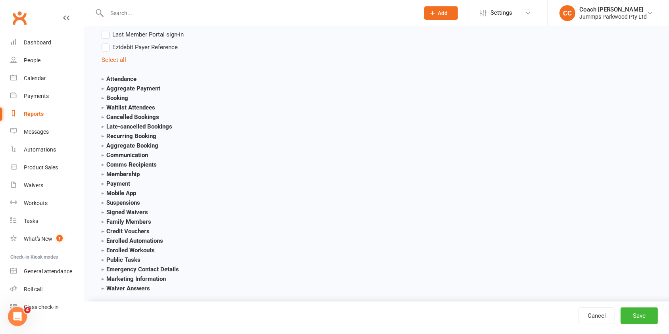
scroll to position [814, 0]
click at [118, 175] on strong "Membership" at bounding box center [121, 173] width 38 height 7
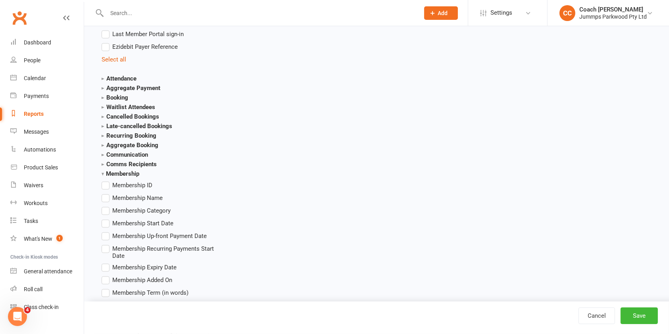
click at [106, 198] on label "Membership Name" at bounding box center [132, 198] width 61 height 10
click at [106, 193] on input "Membership Name" at bounding box center [104, 193] width 5 height 0
click at [644, 317] on button "Save" at bounding box center [639, 316] width 37 height 17
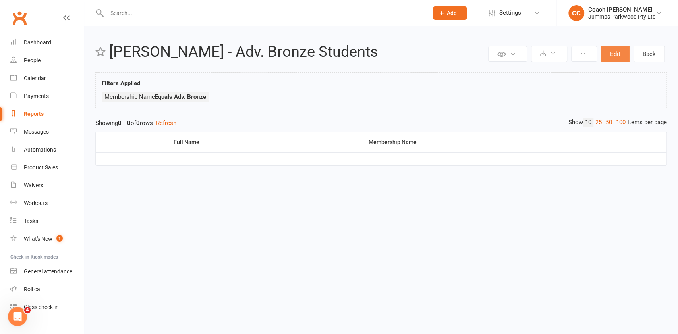
click at [617, 49] on button "Edit" at bounding box center [615, 54] width 29 height 17
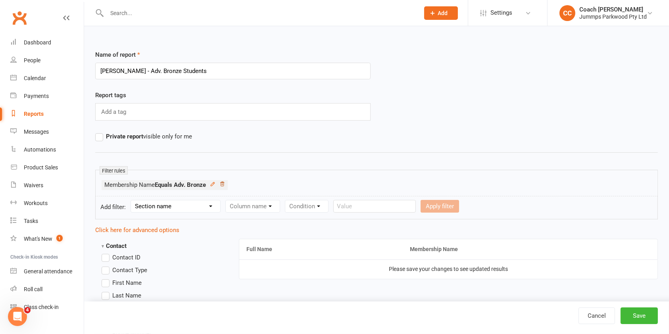
click at [221, 187] on link at bounding box center [223, 184] width 6 height 7
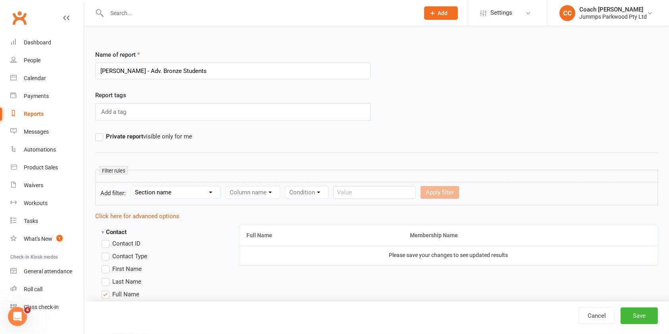
click at [203, 188] on select "Section name Contact Attendance Aggregate Payment Booking Waitlist Attendees Ca…" at bounding box center [175, 193] width 89 height 12
select select "11"
click at [132, 187] on select "Section name Contact Attendance Aggregate Payment Booking Waitlist Attendees Ca…" at bounding box center [175, 193] width 89 height 12
click at [291, 197] on select "Column name Membership ID Membership Name Membership Category Membership Start …" at bounding box center [303, 193] width 155 height 12
select select "1"
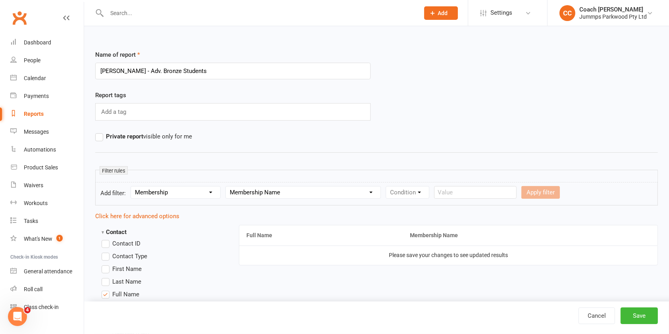
click at [226, 187] on select "Column name Membership ID Membership Name Membership Category Membership Start …" at bounding box center [303, 193] width 155 height 12
click at [441, 194] on select "Condition Equals Does not equal Contains Does not contain Is blank or does not …" at bounding box center [431, 193] width 91 height 12
select select "0"
click at [387, 187] on select "Condition Equals Does not equal Contains Does not contain Is blank or does not …" at bounding box center [431, 193] width 91 height 12
click at [518, 193] on input "text" at bounding box center [524, 192] width 83 height 13
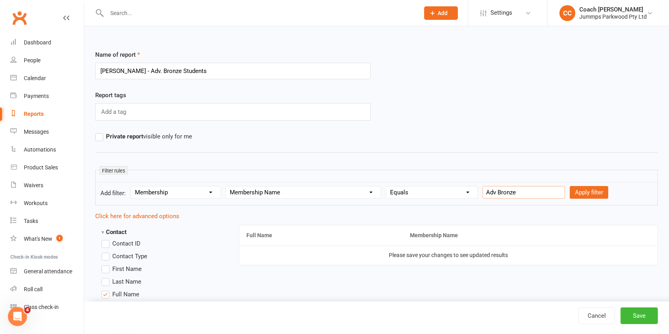
type input "Adv Bronze"
click at [581, 195] on button "Apply filter" at bounding box center [589, 192] width 39 height 13
select select
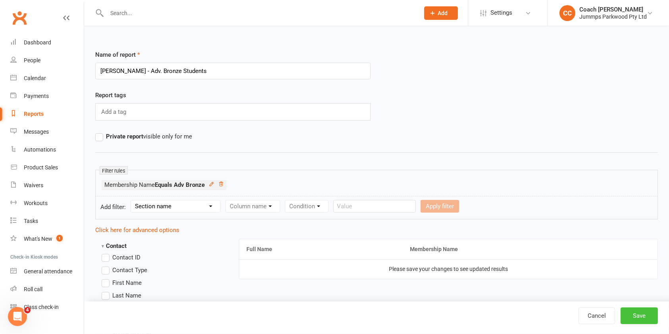
click at [643, 316] on button "Save" at bounding box center [639, 316] width 37 height 17
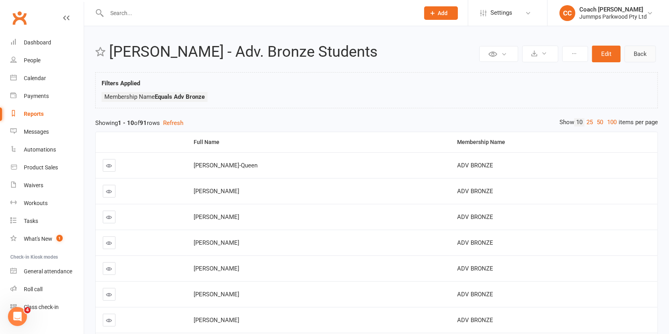
click at [649, 60] on link "Back" at bounding box center [640, 54] width 31 height 17
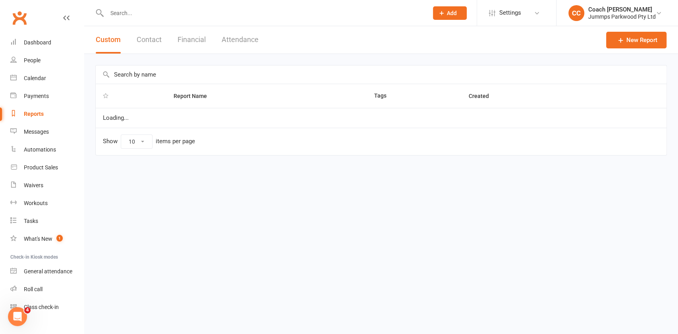
select select "100"
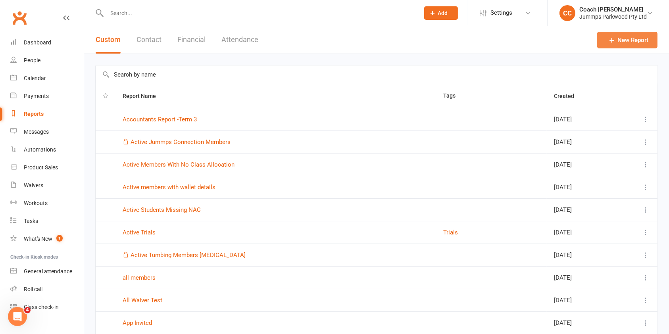
click at [627, 40] on link "New Report" at bounding box center [627, 40] width 60 height 17
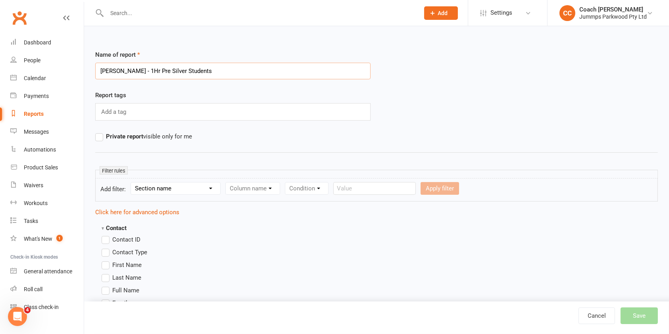
type input "[PERSON_NAME] - 1Hr Pre Silver Students"
click at [193, 190] on select "Section name Contact Attendance Aggregate Payment Booking Waitlist Attendees Ca…" at bounding box center [175, 189] width 89 height 12
select select "11"
click at [132, 183] on select "Section name Contact Attendance Aggregate Payment Booking Waitlist Attendees Ca…" at bounding box center [175, 189] width 89 height 12
click at [285, 187] on select "Column name Membership ID Membership Name Membership Category Membership Start …" at bounding box center [303, 189] width 155 height 12
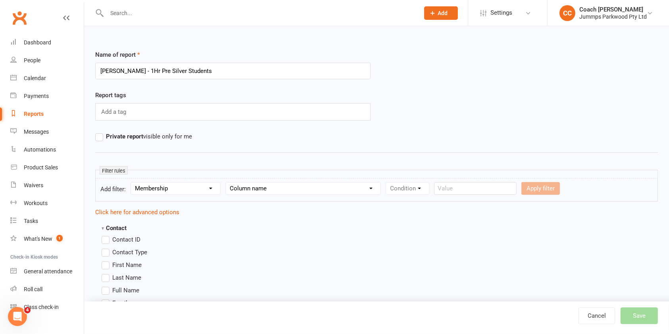
select select "1"
click at [226, 183] on select "Column name Membership ID Membership Name Membership Category Membership Start …" at bounding box center [303, 189] width 155 height 12
click at [408, 186] on select "Condition Equals Does not equal Contains Does not contain Is blank or does not …" at bounding box center [431, 189] width 91 height 12
select select "0"
click at [387, 183] on select "Condition Equals Does not equal Contains Does not contain Is blank or does not …" at bounding box center [431, 189] width 91 height 12
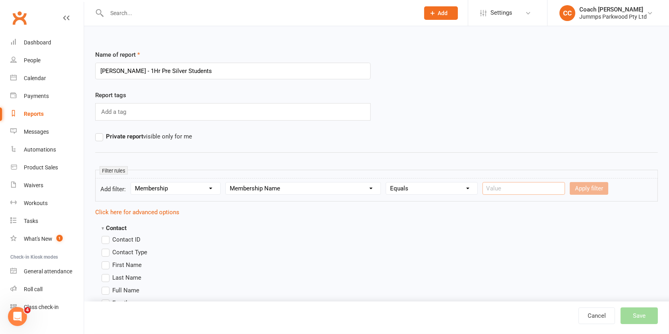
click at [514, 189] on input "text" at bounding box center [524, 188] width 83 height 13
type input "1Hr Pre Silver"
click at [584, 191] on button "Apply filter" at bounding box center [589, 188] width 39 height 13
select select
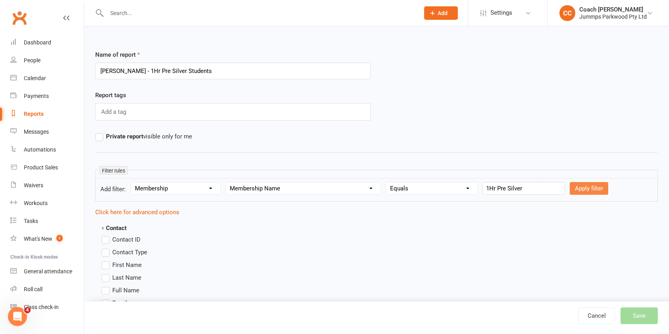
select select
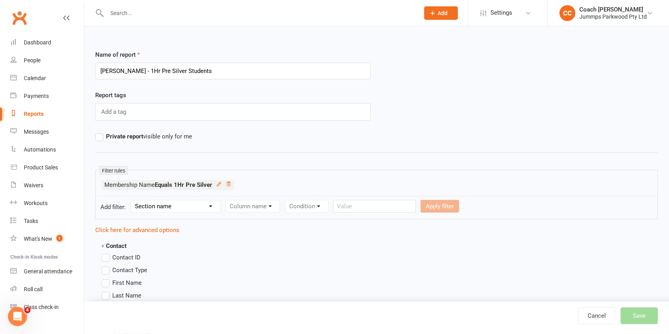
click at [636, 314] on div "Cancel Save" at bounding box center [624, 316] width 91 height 17
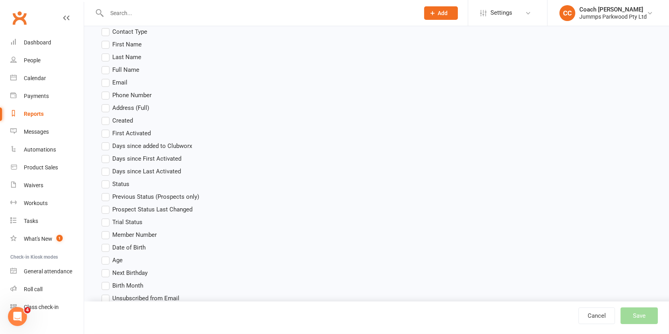
scroll to position [239, 0]
click at [106, 67] on label "Full Name" at bounding box center [121, 70] width 38 height 10
click at [106, 65] on input "Full Name" at bounding box center [104, 65] width 5 height 0
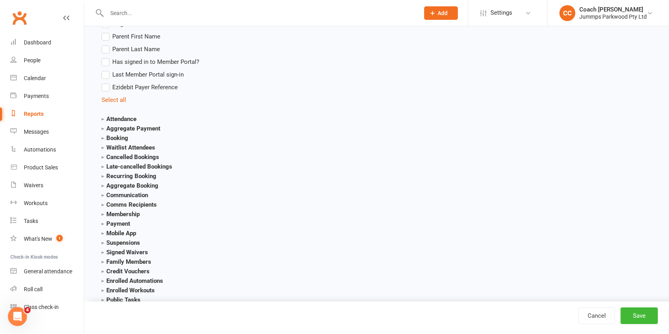
scroll to position [822, 0]
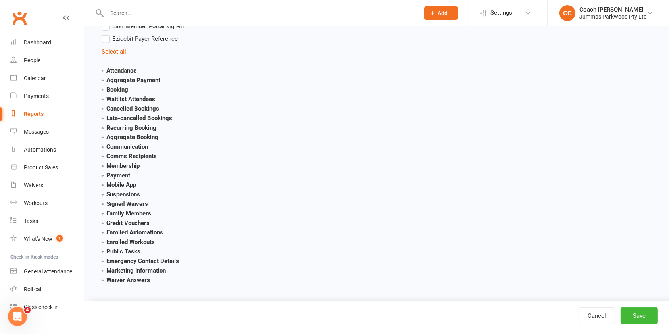
click at [102, 165] on strong "Membership" at bounding box center [121, 165] width 38 height 7
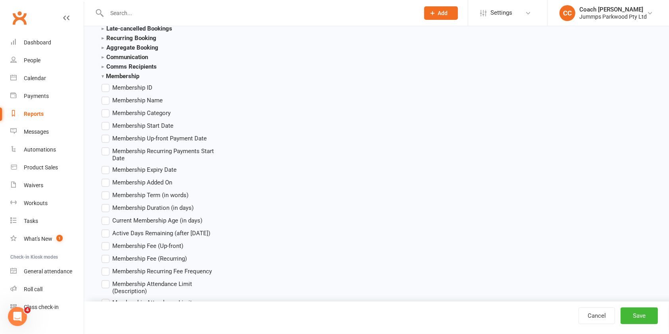
scroll to position [915, 0]
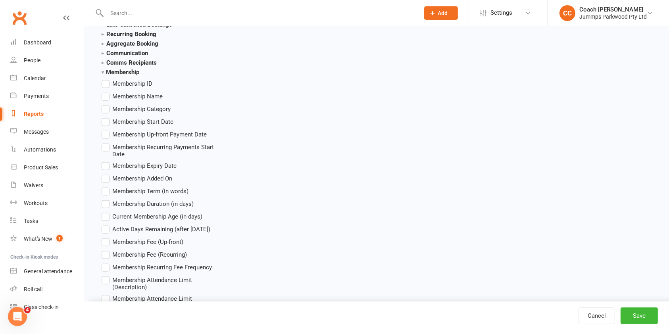
click at [108, 95] on label "Membership Name" at bounding box center [132, 97] width 61 height 10
click at [107, 92] on input "Membership Name" at bounding box center [104, 92] width 5 height 0
click at [642, 314] on button "Save" at bounding box center [639, 316] width 37 height 17
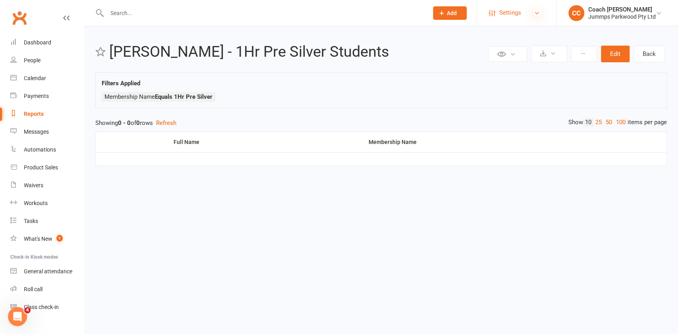
click at [536, 13] on icon at bounding box center [537, 13] width 6 height 6
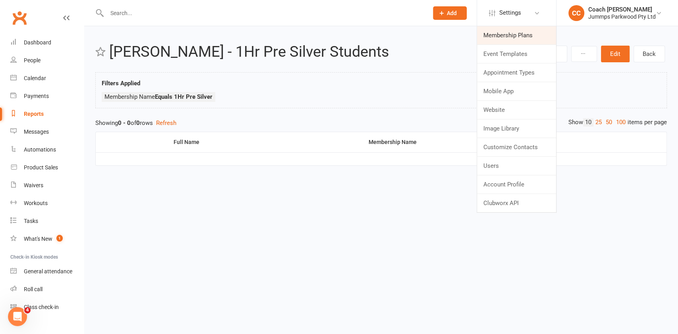
click at [527, 34] on link "Membership Plans" at bounding box center [516, 35] width 79 height 18
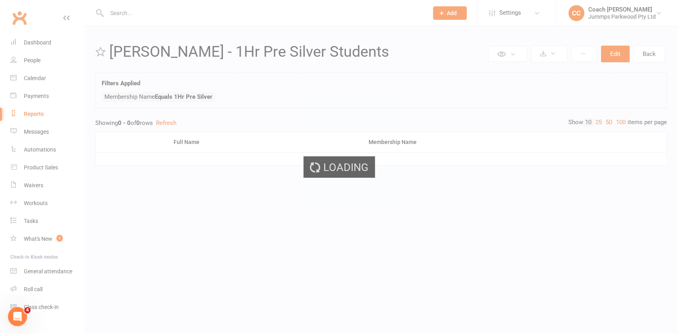
select select "100"
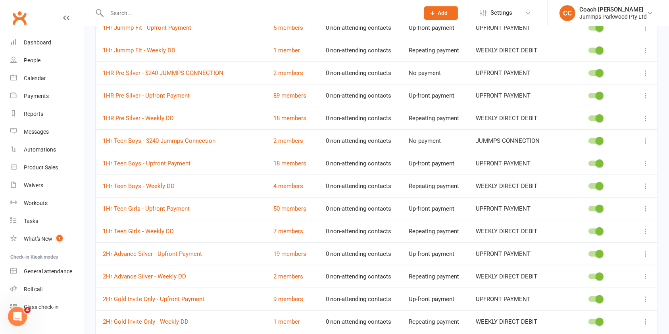
scroll to position [225, 0]
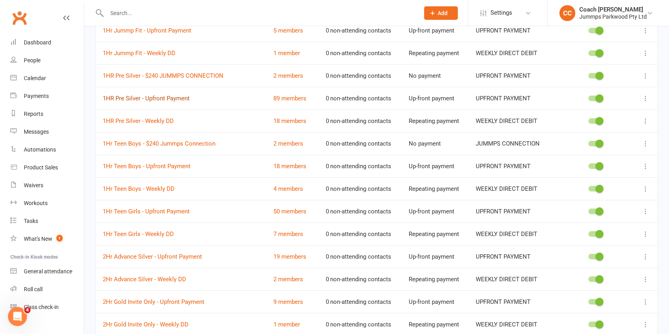
click at [156, 98] on link "1HR Pre Silver - Upfront Payment" at bounding box center [146, 98] width 87 height 7
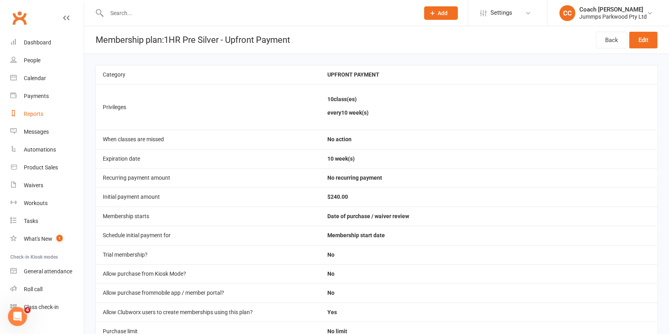
click at [38, 114] on div "Reports" at bounding box center [33, 114] width 19 height 6
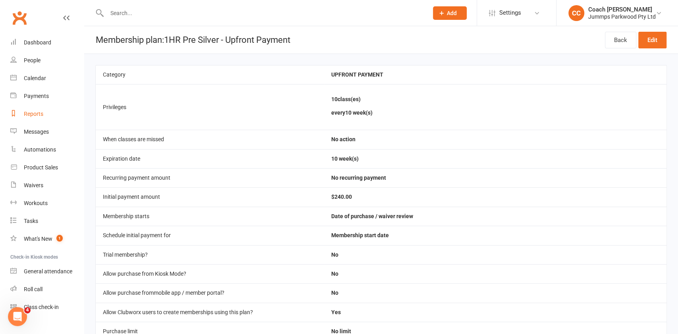
select select "100"
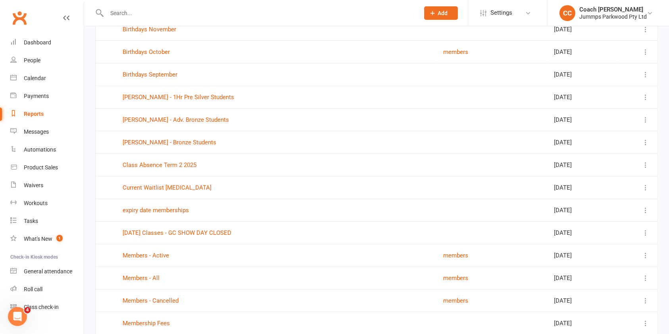
scroll to position [518, 0]
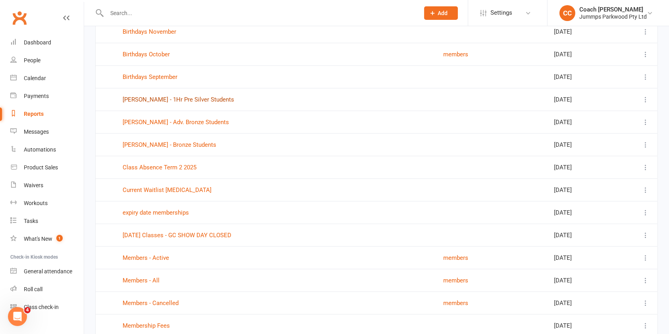
click at [171, 97] on link "[PERSON_NAME] - 1Hr Pre Silver Students" at bounding box center [179, 99] width 112 height 7
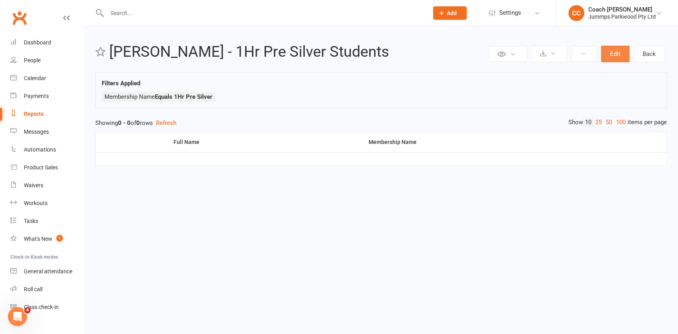
click at [614, 53] on button "Edit" at bounding box center [615, 54] width 29 height 17
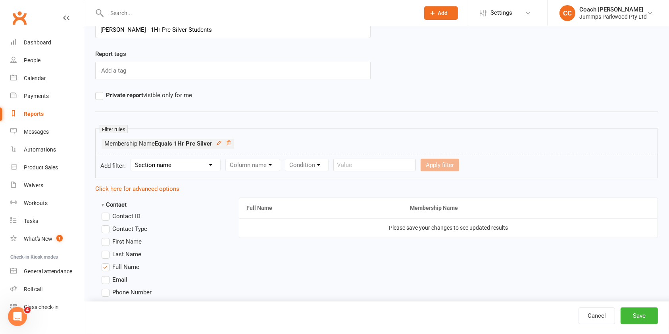
scroll to position [44, 0]
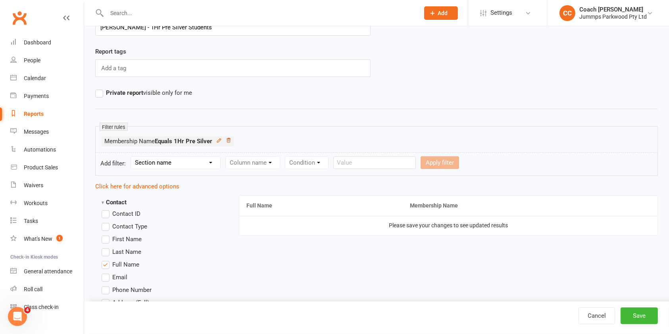
click at [229, 140] on icon at bounding box center [229, 141] width 6 height 6
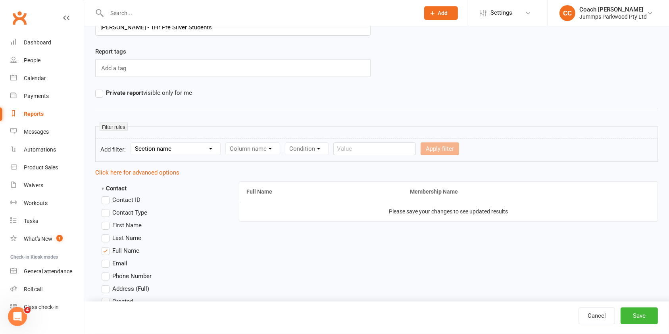
click at [207, 144] on select "Section name Contact Attendance Aggregate Payment Booking Waitlist Attendees Ca…" at bounding box center [175, 149] width 89 height 12
select select "11"
click at [132, 143] on select "Section name Contact Attendance Aggregate Payment Booking Waitlist Attendees Ca…" at bounding box center [175, 149] width 89 height 12
click at [353, 150] on select "Column name Membership ID Membership Name Membership Category Membership Start …" at bounding box center [303, 149] width 155 height 12
click at [226, 143] on select "Column name Membership ID Membership Name Membership Category Membership Start …" at bounding box center [303, 149] width 155 height 12
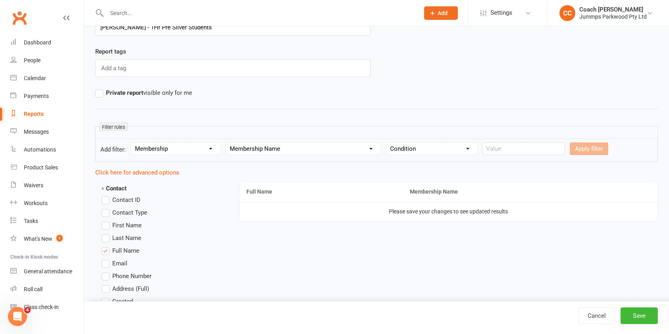
click at [444, 146] on select "Condition Equals Does not equal Contains Does not contain Is blank or does not …" at bounding box center [431, 149] width 91 height 12
click at [360, 144] on select "Column name Membership ID Membership Name Membership Category Membership Start …" at bounding box center [303, 149] width 155 height 12
select select "2"
click at [226, 143] on select "Column name Membership ID Membership Name Membership Category Membership Start …" at bounding box center [303, 149] width 155 height 12
click at [443, 152] on select "Condition Equals Does not equal Contains Does not contain Is blank or does not …" at bounding box center [431, 149] width 91 height 12
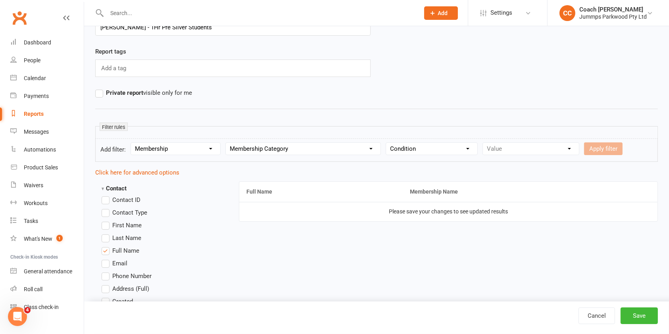
select select "0"
click at [387, 143] on select "Condition Equals Does not equal Contains Does not contain Is blank or does not …" at bounding box center [431, 149] width 91 height 12
click at [526, 150] on select "Value 3XSPLIT BY BANK TRANSFER 3XSPLIT BY DIRECT DEBIT FORTNIGHTLY DIRECT DEBIT…" at bounding box center [531, 149] width 96 height 12
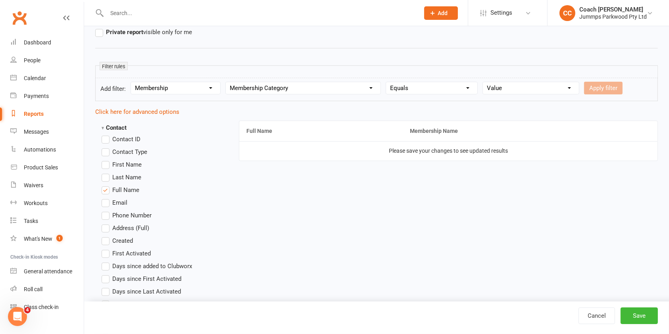
scroll to position [105, 0]
click at [563, 83] on select "Value 3XSPLIT BY BANK TRANSFER 3XSPLIT BY DIRECT DEBIT FORTNIGHTLY DIRECT DEBIT…" at bounding box center [531, 88] width 96 height 12
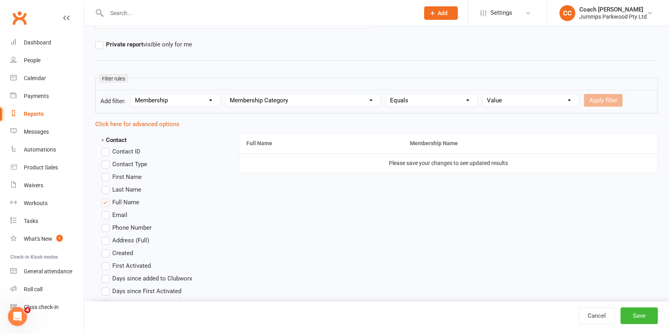
scroll to position [91, 0]
click at [328, 103] on select "Column name Membership ID Membership Name Membership Category Membership Start …" at bounding box center [303, 101] width 155 height 12
select select "1"
click at [226, 95] on select "Column name Membership ID Membership Name Membership Category Membership Start …" at bounding box center [303, 101] width 155 height 12
click at [453, 105] on select "Condition Equals Does not equal Contains Does not contain Is blank or does not …" at bounding box center [431, 101] width 91 height 12
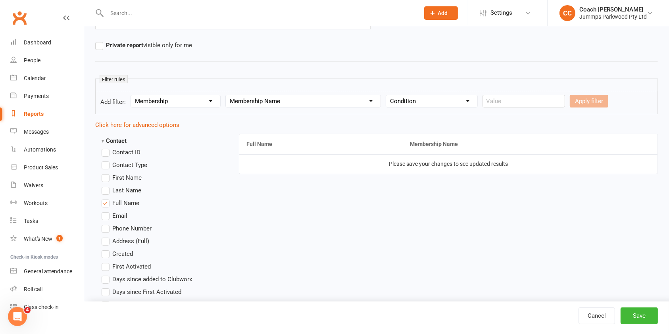
select select "0"
click at [387, 95] on select "Condition Equals Does not equal Contains Does not contain Is blank or does not …" at bounding box center [431, 101] width 91 height 12
click at [511, 102] on input "text" at bounding box center [524, 101] width 83 height 13
type input "1hr pre silver"
click at [589, 98] on button "Apply filter" at bounding box center [589, 101] width 39 height 13
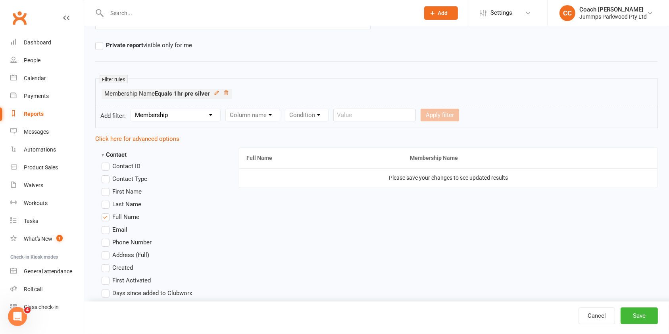
select select
click at [649, 318] on button "Save" at bounding box center [639, 316] width 37 height 17
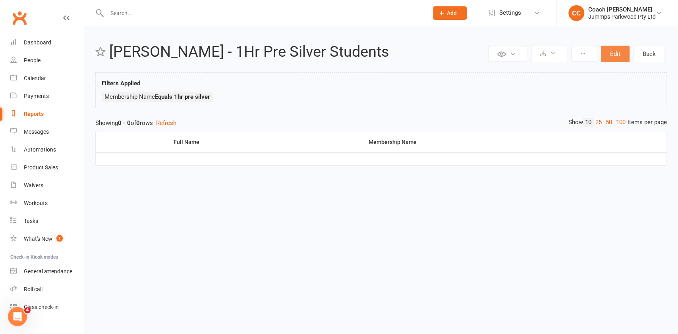
click at [615, 54] on button "Edit" at bounding box center [615, 54] width 29 height 17
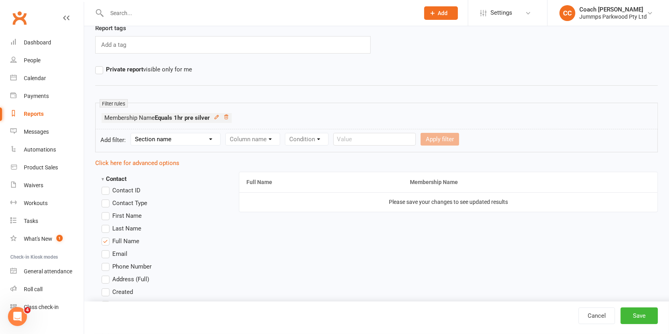
scroll to position [69, 0]
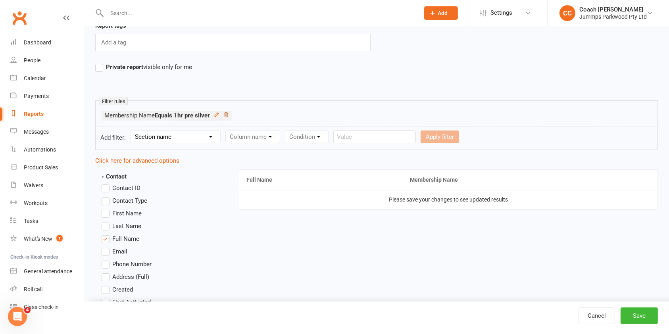
click at [227, 115] on icon at bounding box center [226, 114] width 4 height 4
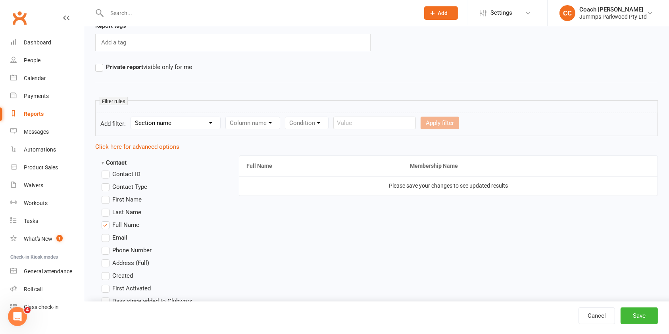
click at [203, 123] on select "Section name Contact Attendance Aggregate Payment Booking Waitlist Attendees Ca…" at bounding box center [175, 123] width 89 height 12
select select "11"
click at [132, 117] on select "Section name Contact Attendance Aggregate Payment Booking Waitlist Attendees Ca…" at bounding box center [175, 123] width 89 height 12
click at [270, 125] on select "Column name Membership ID Membership Name Membership Category Membership Start …" at bounding box center [303, 123] width 155 height 12
select select "1"
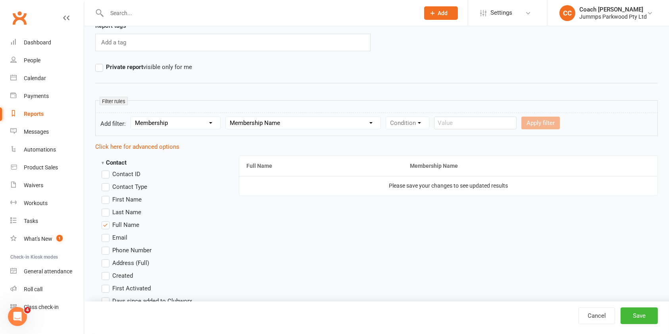
click at [226, 117] on select "Column name Membership ID Membership Name Membership Category Membership Start …" at bounding box center [303, 123] width 155 height 12
click at [422, 126] on select "Condition Equals Does not equal Contains Does not contain Is blank or does not …" at bounding box center [431, 123] width 91 height 12
select select "0"
click at [387, 117] on select "Condition Equals Does not equal Contains Does not contain Is blank or does not …" at bounding box center [431, 123] width 91 height 12
click at [512, 124] on input "text" at bounding box center [524, 123] width 83 height 13
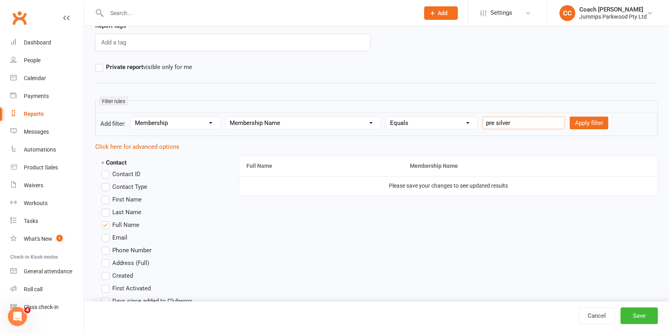
type input "pre silver"
click at [579, 122] on button "Apply filter" at bounding box center [589, 123] width 39 height 13
select select
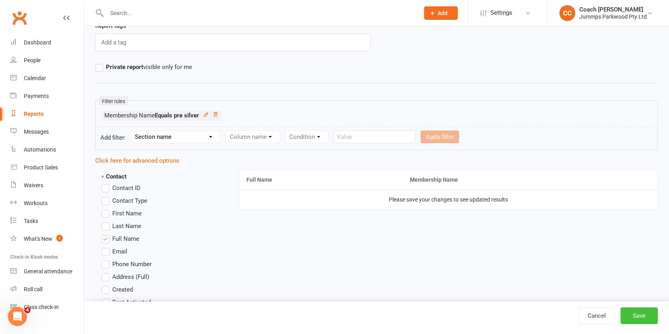
click at [640, 324] on button "Save" at bounding box center [639, 316] width 37 height 17
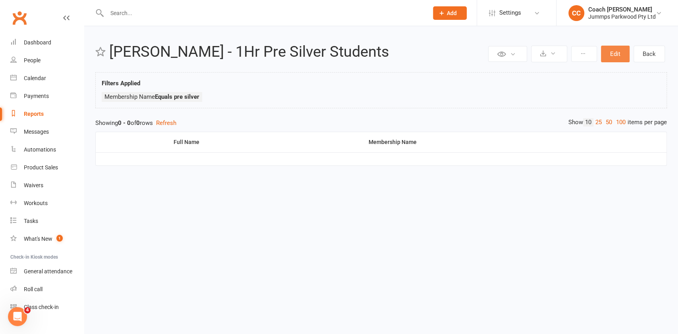
click at [616, 58] on button "Edit" at bounding box center [615, 54] width 29 height 17
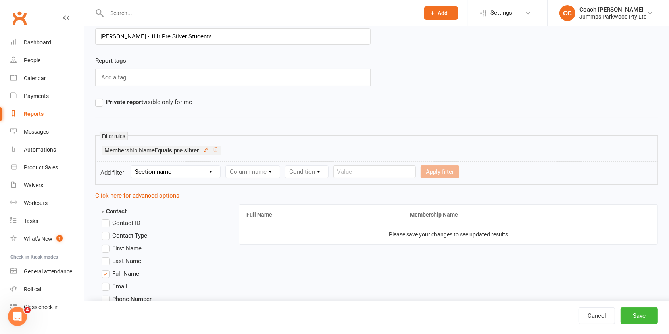
scroll to position [35, 0]
click at [216, 152] on link at bounding box center [216, 149] width 6 height 7
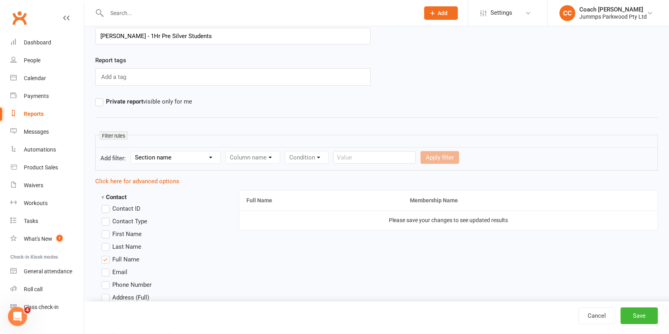
click at [193, 154] on select "Section name Contact Attendance Aggregate Payment Booking Waitlist Attendees Ca…" at bounding box center [175, 158] width 89 height 12
select select "11"
click at [132, 152] on select "Section name Contact Attendance Aggregate Payment Booking Waitlist Attendees Ca…" at bounding box center [175, 158] width 89 height 12
click at [262, 159] on select "Column name Membership ID Membership Name Membership Category Membership Start …" at bounding box center [303, 158] width 155 height 12
select select "1"
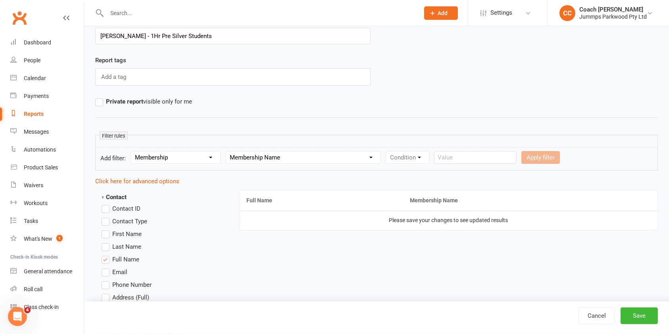
click at [226, 152] on select "Column name Membership ID Membership Name Membership Category Membership Start …" at bounding box center [303, 158] width 155 height 12
click at [430, 160] on select "Condition Equals Does not equal Contains Does not contain Is blank or does not …" at bounding box center [431, 158] width 91 height 12
select select "0"
click at [387, 152] on select "Condition Equals Does not equal Contains Does not contain Is blank or does not …" at bounding box center [431, 158] width 91 height 12
click at [510, 160] on input "text" at bounding box center [524, 157] width 83 height 13
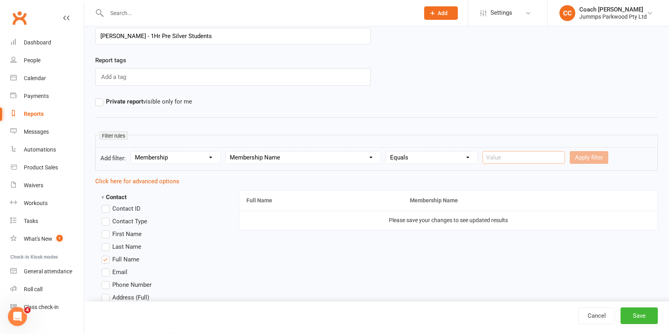
type input "1Hr Girls Pre Silver"
click at [583, 160] on button "Apply filter" at bounding box center [589, 157] width 39 height 13
select select
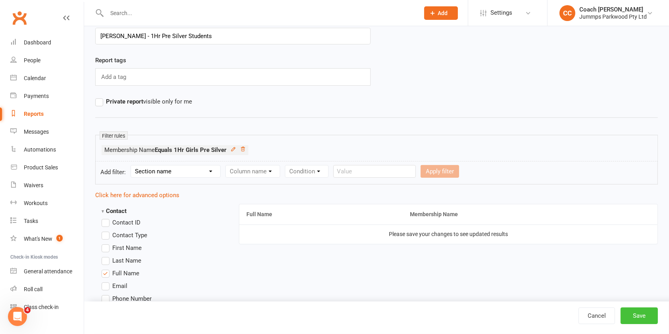
click at [645, 319] on button "Save" at bounding box center [639, 316] width 37 height 17
click at [649, 316] on button "Save" at bounding box center [639, 316] width 37 height 17
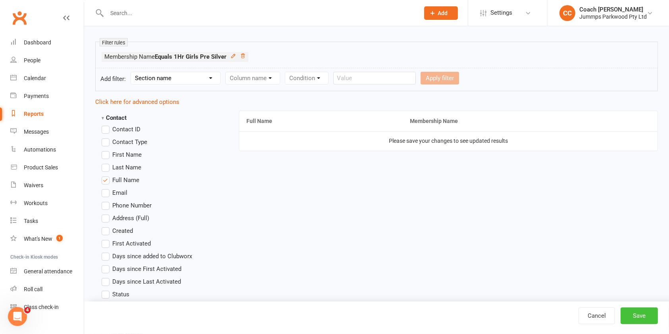
scroll to position [22, 0]
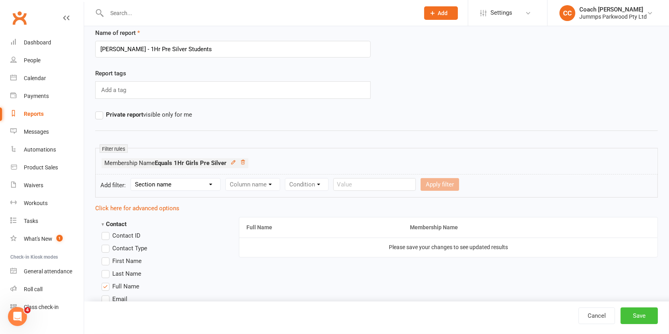
click at [647, 314] on button "Save" at bounding box center [639, 316] width 37 height 17
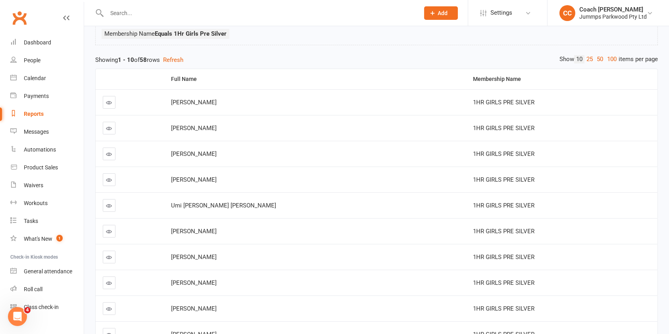
scroll to position [146, 0]
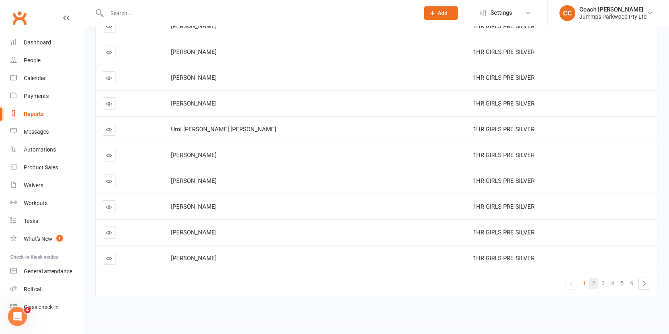
click at [594, 278] on span "2" at bounding box center [593, 283] width 3 height 11
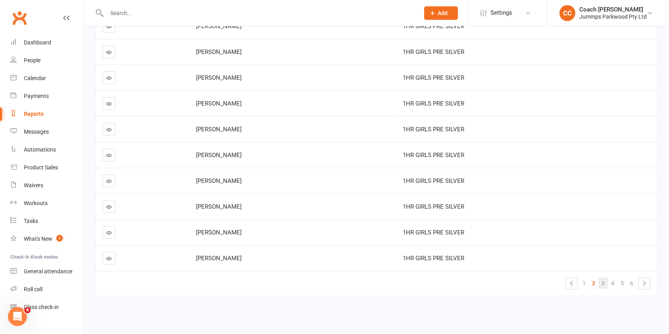
click at [605, 278] on span "3" at bounding box center [603, 283] width 3 height 11
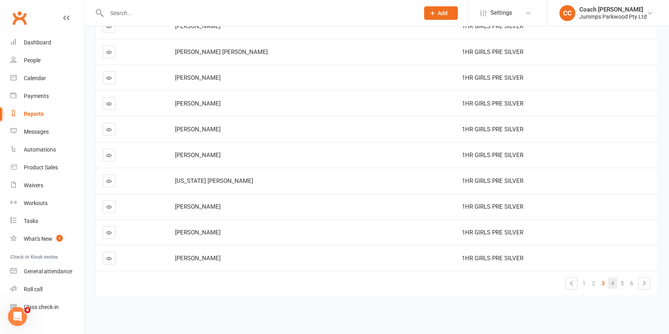
click at [614, 278] on span "4" at bounding box center [612, 283] width 3 height 11
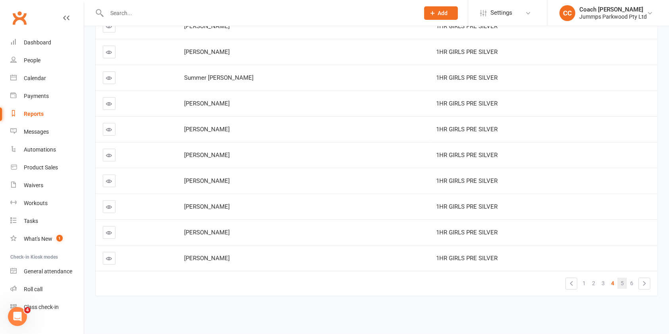
click at [622, 278] on span "5" at bounding box center [622, 283] width 3 height 11
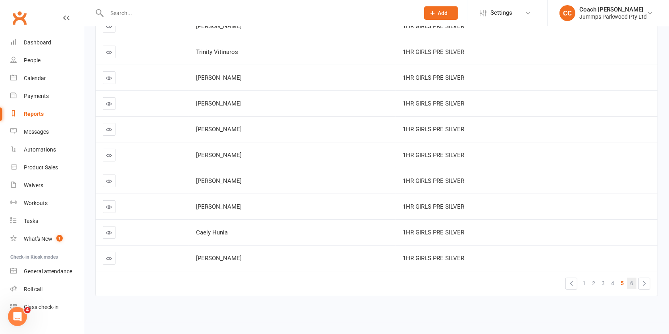
click at [632, 278] on span "6" at bounding box center [631, 283] width 3 height 11
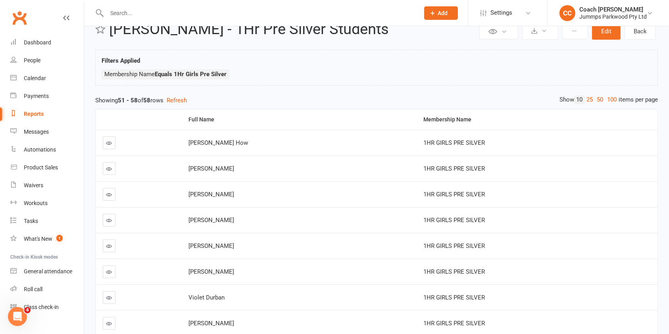
scroll to position [0, 0]
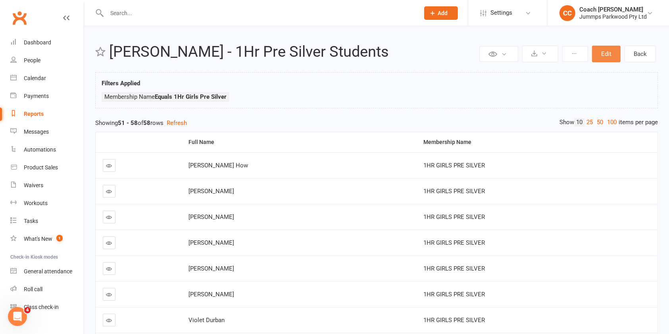
click at [611, 55] on button "Edit" at bounding box center [606, 54] width 29 height 17
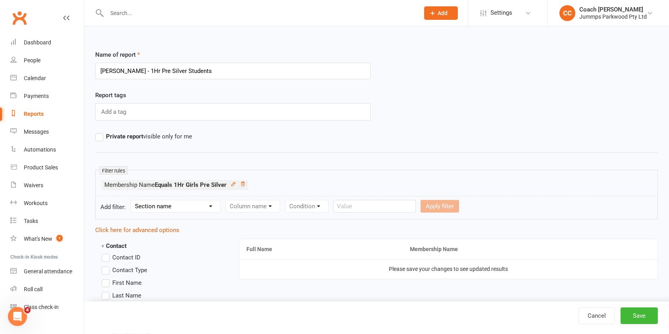
click at [187, 205] on select "Section name Contact Attendance Aggregate Payment Booking Waitlist Attendees Ca…" at bounding box center [175, 206] width 89 height 12
select select "11"
click at [132, 200] on select "Section name Contact Attendance Aggregate Payment Booking Waitlist Attendees Ca…" at bounding box center [175, 206] width 89 height 12
click at [288, 208] on select "Column name Membership ID Membership Name Membership Category Membership Start …" at bounding box center [303, 206] width 155 height 12
select select "1"
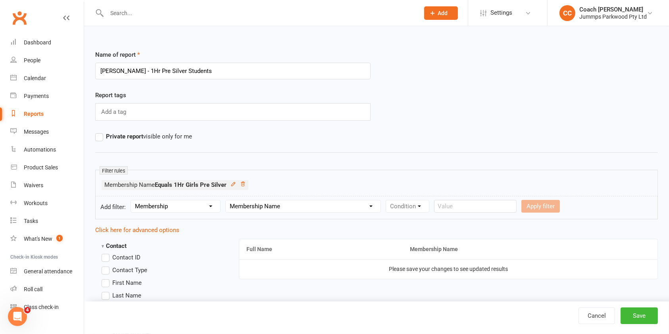
click at [226, 200] on select "Column name Membership ID Membership Name Membership Category Membership Start …" at bounding box center [303, 206] width 155 height 12
click at [422, 208] on select "Condition Equals Does not equal Contains Does not contain Is blank or does not …" at bounding box center [431, 206] width 91 height 12
select select "0"
click at [387, 200] on select "Condition Equals Does not equal Contains Does not contain Is blank or does not …" at bounding box center [431, 206] width 91 height 12
click at [513, 206] on input "text" at bounding box center [524, 206] width 83 height 13
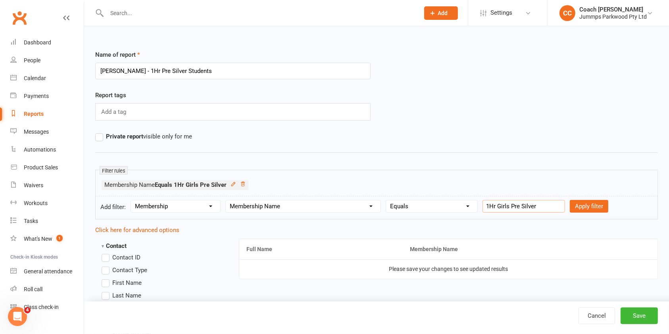
click at [507, 206] on input "1Hr Girls Pre Silver" at bounding box center [524, 206] width 83 height 13
click at [505, 206] on input "1Hr Girls Pre Silver" at bounding box center [524, 206] width 83 height 13
type input "1Hr Boys Pre Silver"
click at [579, 206] on button "Apply filter" at bounding box center [589, 206] width 39 height 13
select select
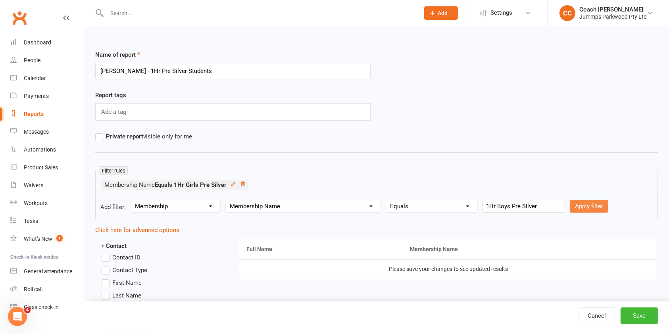
select select
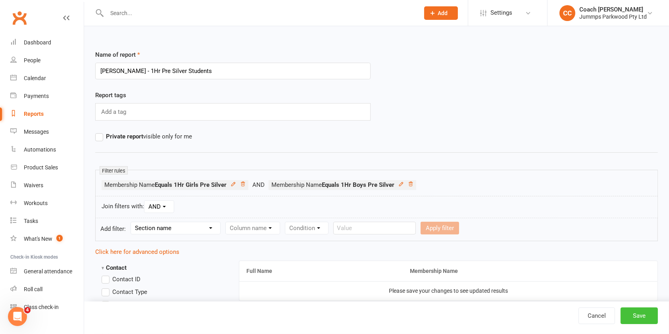
click at [647, 322] on button "Save" at bounding box center [639, 316] width 37 height 17
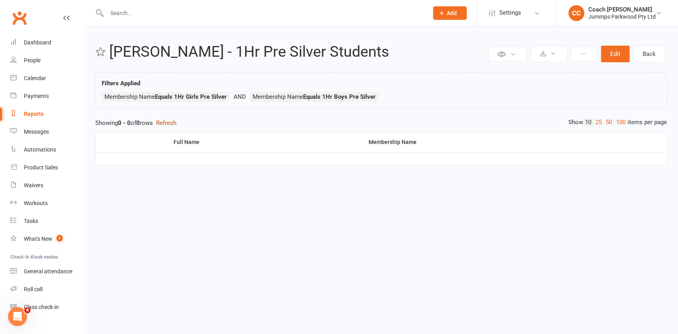
click at [166, 123] on button "Refresh" at bounding box center [166, 123] width 20 height 10
click at [622, 60] on button "Edit" at bounding box center [615, 54] width 29 height 17
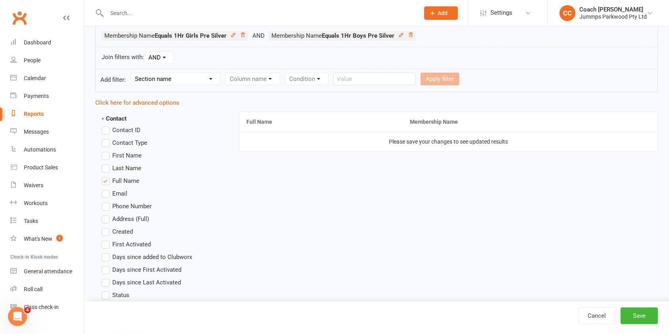
scroll to position [149, 0]
click at [162, 58] on select "AND OR" at bounding box center [159, 58] width 29 height 12
select select "join_filters_with_or"
click at [145, 52] on select "AND OR" at bounding box center [159, 58] width 29 height 12
click at [645, 320] on button "Save" at bounding box center [639, 316] width 37 height 17
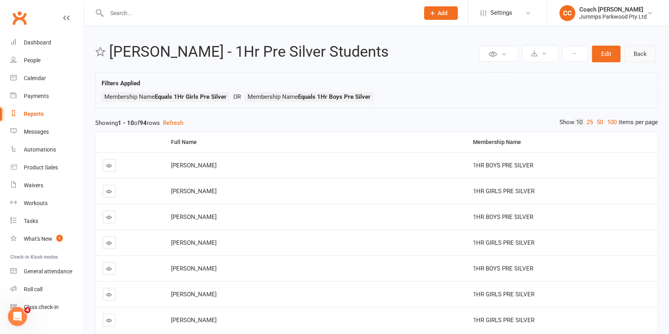
click at [643, 55] on link "Back" at bounding box center [640, 54] width 31 height 17
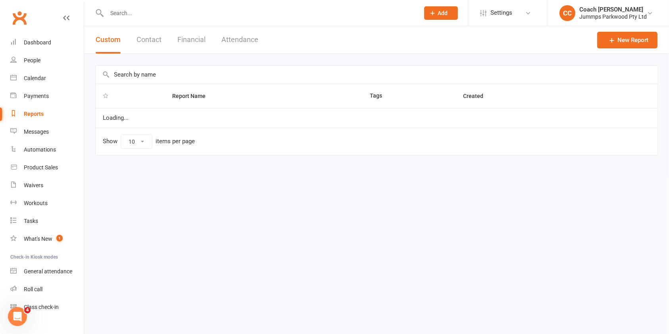
select select "100"
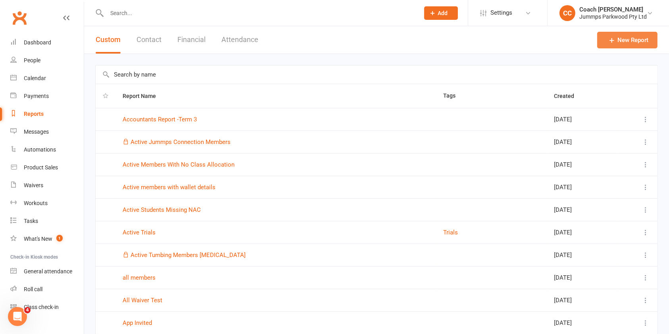
click at [633, 42] on link "New Report" at bounding box center [627, 40] width 60 height 17
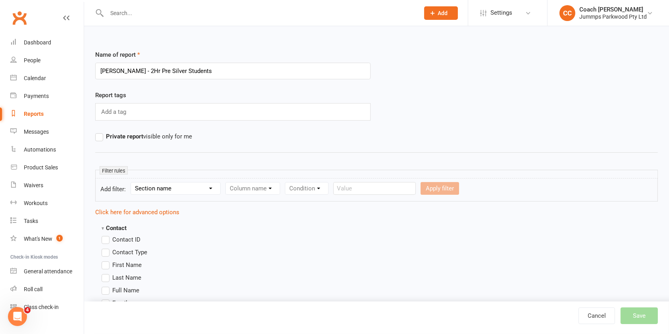
type input "[PERSON_NAME] - 2Hr Pre Silver Students"
click at [169, 189] on select "Section name Contact Attendance Aggregate Payment Booking Waitlist Attendees Ca…" at bounding box center [175, 189] width 89 height 12
select select "11"
click at [132, 183] on select "Section name Contact Attendance Aggregate Payment Booking Waitlist Attendees Ca…" at bounding box center [175, 189] width 89 height 12
click at [281, 191] on select "Column name Membership ID Membership Name Membership Category Membership Start …" at bounding box center [303, 189] width 155 height 12
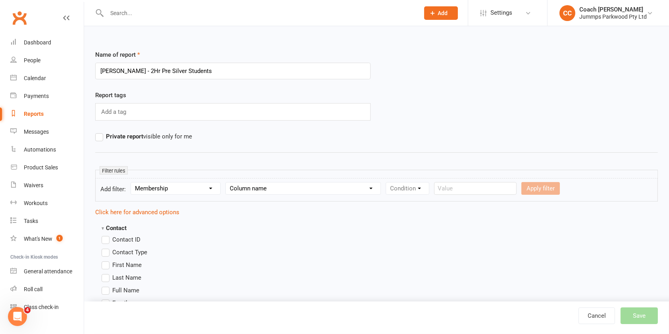
select select "1"
click at [226, 183] on select "Column name Membership ID Membership Name Membership Category Membership Start …" at bounding box center [303, 189] width 155 height 12
click at [426, 191] on select "Condition Equals Does not equal Contains Does not contain Is blank or does not …" at bounding box center [431, 189] width 91 height 12
select select "0"
click at [387, 183] on select "Condition Equals Does not equal Contains Does not contain Is blank or does not …" at bounding box center [431, 189] width 91 height 12
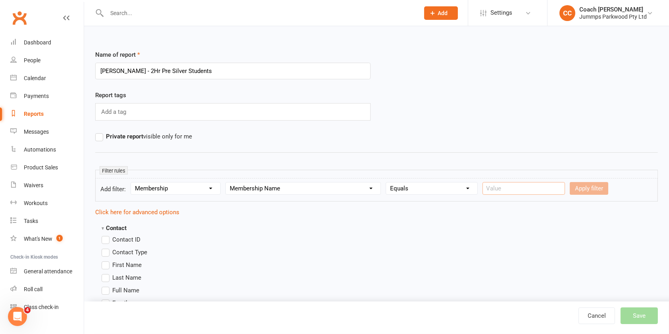
click at [512, 188] on input "text" at bounding box center [524, 188] width 83 height 13
type input "2hr pre silver"
click at [588, 194] on button "Apply filter" at bounding box center [589, 188] width 39 height 13
select select
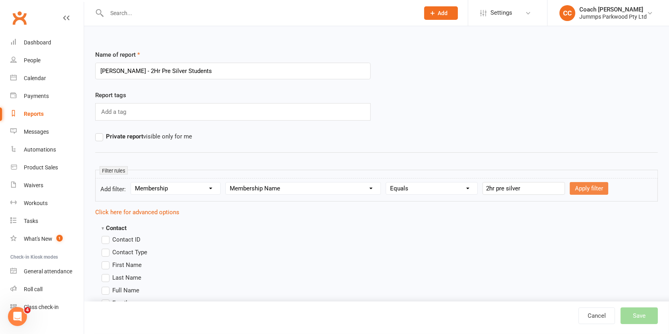
select select
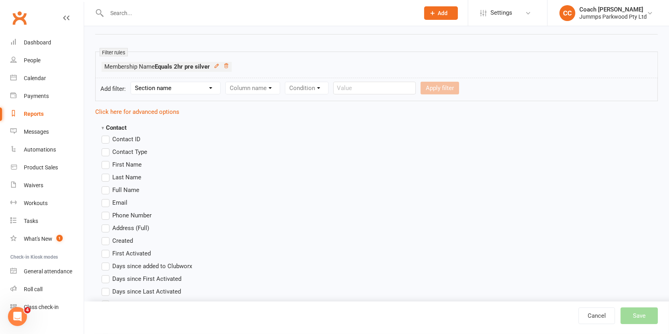
scroll to position [135, 0]
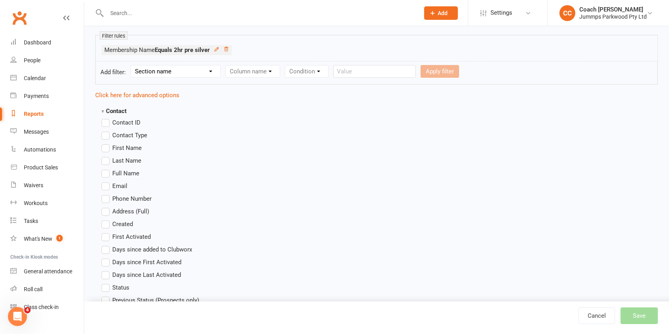
click at [106, 174] on label "Full Name" at bounding box center [121, 174] width 38 height 10
click at [106, 169] on input "Full Name" at bounding box center [104, 169] width 5 height 0
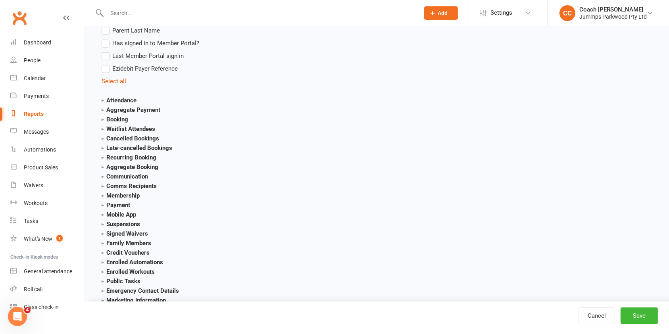
scroll to position [822, 0]
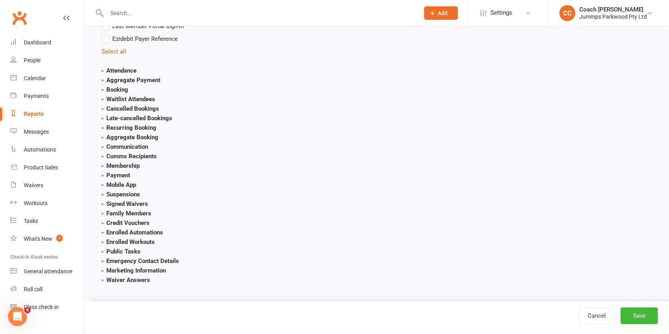
click at [102, 165] on strong "Membership" at bounding box center [121, 165] width 38 height 7
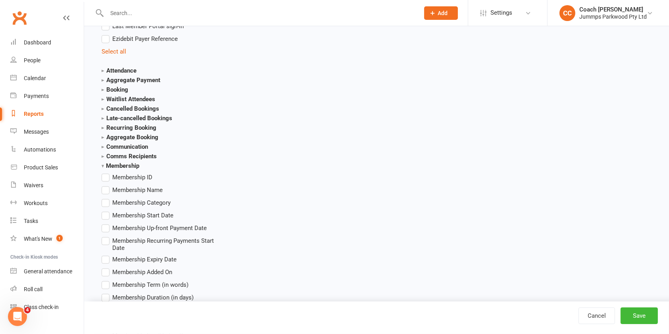
click at [148, 192] on span "Membership Name" at bounding box center [137, 189] width 50 height 8
click at [107, 185] on input "Membership Name" at bounding box center [104, 185] width 5 height 0
click at [647, 314] on button "Save" at bounding box center [639, 316] width 37 height 17
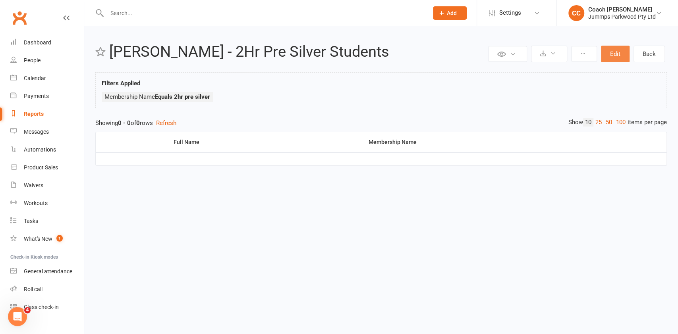
click at [615, 54] on button "Edit" at bounding box center [615, 54] width 29 height 17
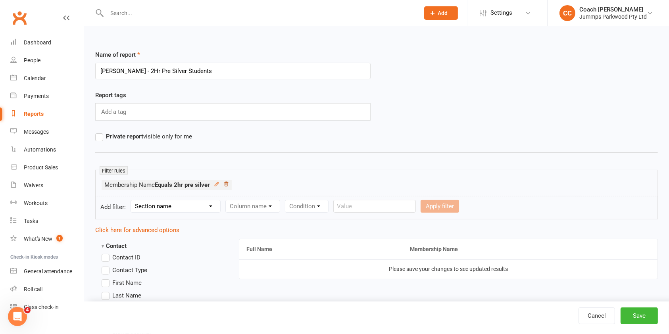
click at [227, 184] on icon at bounding box center [226, 184] width 4 height 4
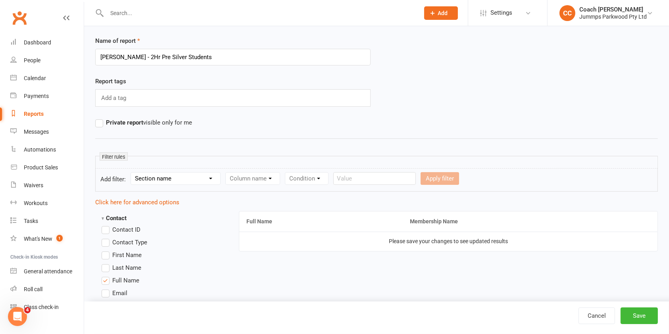
scroll to position [17, 0]
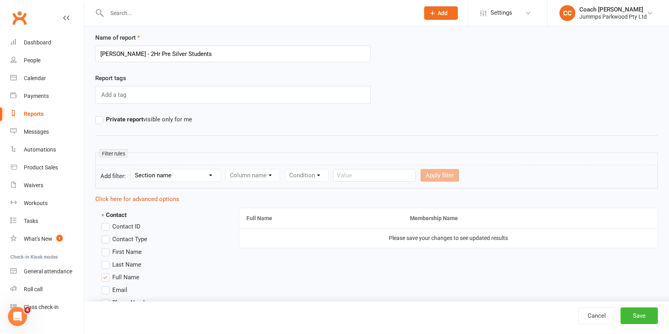
click at [206, 171] on select "Section name Contact Attendance Aggregate Payment Booking Waitlist Attendees Ca…" at bounding box center [175, 176] width 89 height 12
select select "11"
click at [132, 170] on select "Section name Contact Attendance Aggregate Payment Booking Waitlist Attendees Ca…" at bounding box center [175, 176] width 89 height 12
click at [205, 179] on select "Section name Contact Attendance Aggregate Payment Booking Waitlist Attendees Ca…" at bounding box center [175, 176] width 89 height 12
click at [295, 175] on select "Column name Membership ID Membership Name Membership Category Membership Start …" at bounding box center [303, 176] width 155 height 12
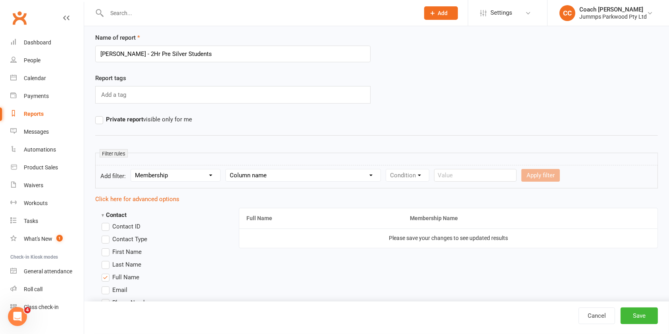
select select "1"
click at [226, 170] on select "Column name Membership ID Membership Name Membership Category Membership Start …" at bounding box center [303, 176] width 155 height 12
click at [437, 179] on select "Condition Equals Does not equal Contains Does not contain Is blank or does not …" at bounding box center [431, 176] width 91 height 12
select select "0"
click at [387, 170] on select "Condition Equals Does not equal Contains Does not contain Is blank or does not …" at bounding box center [431, 176] width 91 height 12
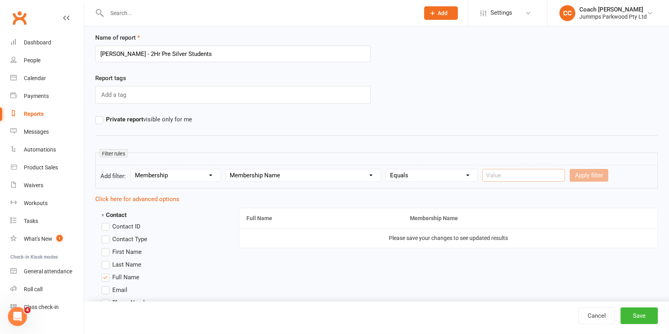
click at [520, 173] on input "text" at bounding box center [524, 175] width 83 height 13
type input "2hr Girls pre silver"
click at [591, 177] on button "Apply filter" at bounding box center [589, 175] width 39 height 13
select select
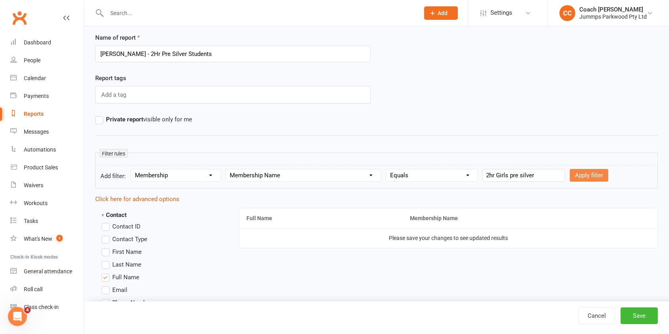
select select
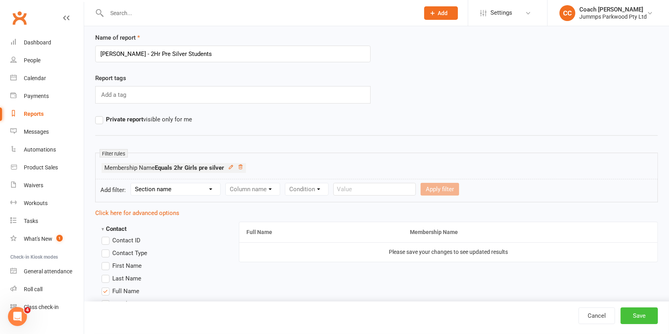
click at [640, 316] on button "Save" at bounding box center [639, 316] width 37 height 17
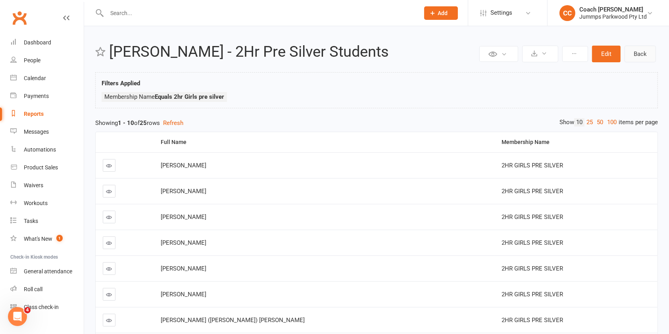
click at [644, 56] on link "Back" at bounding box center [640, 54] width 31 height 17
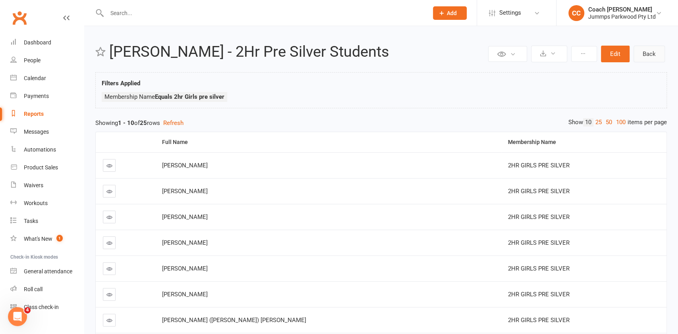
select select "100"
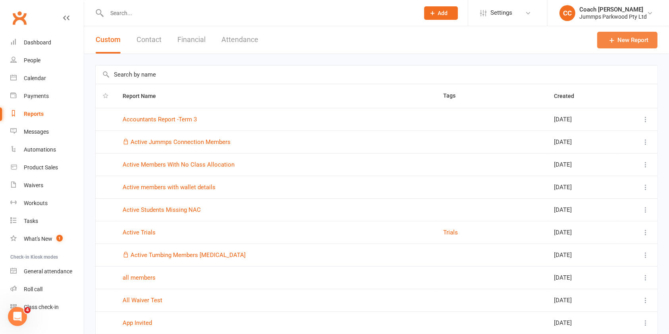
click at [630, 39] on link "New Report" at bounding box center [627, 40] width 60 height 17
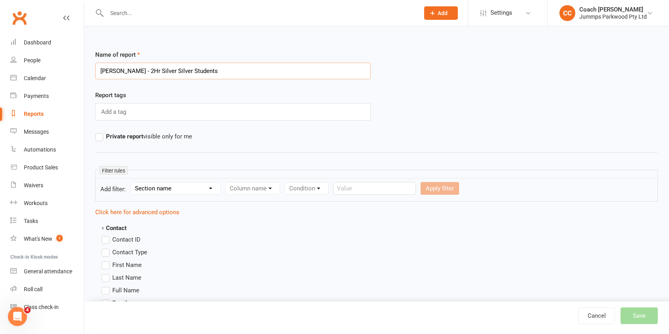
click at [161, 73] on input "[PERSON_NAME] - 2Hr Silver Silver Students" at bounding box center [233, 71] width 276 height 17
click at [161, 71] on input "[PERSON_NAME] - 2Hr Silver Silver Students" at bounding box center [233, 71] width 276 height 17
type input "[PERSON_NAME] - 2Hr Silver Students"
click at [192, 184] on select "Section name Contact Attendance Aggregate Payment Booking Waitlist Attendees Ca…" at bounding box center [175, 189] width 89 height 12
select select "11"
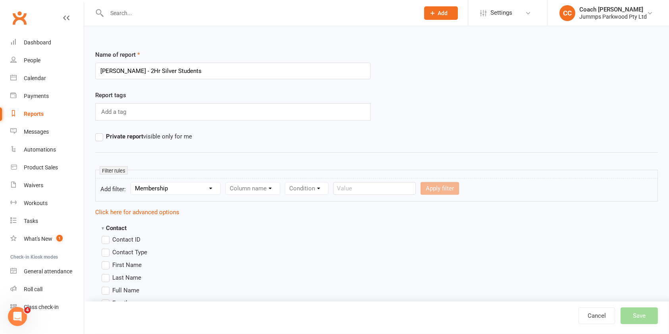
click at [132, 183] on select "Section name Contact Attendance Aggregate Payment Booking Waitlist Attendees Ca…" at bounding box center [175, 189] width 89 height 12
click at [285, 190] on select "Column name Membership ID Membership Name Membership Category Membership Start …" at bounding box center [303, 189] width 155 height 12
select select "1"
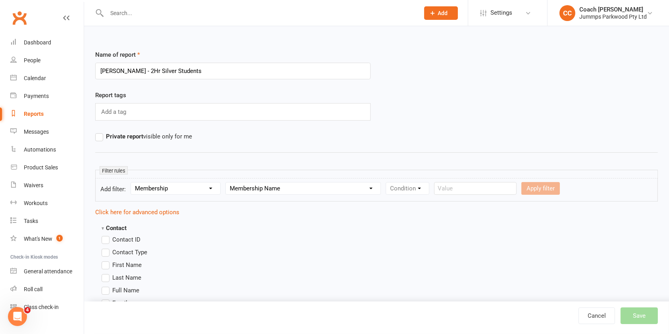
click at [226, 183] on select "Column name Membership ID Membership Name Membership Category Membership Start …" at bounding box center [303, 189] width 155 height 12
click at [425, 190] on select "Condition Equals Does not equal Contains Does not contain Is blank or does not …" at bounding box center [431, 189] width 91 height 12
select select "0"
click at [387, 183] on select "Condition Equals Does not equal Contains Does not contain Is blank or does not …" at bounding box center [431, 189] width 91 height 12
click at [518, 190] on input "text" at bounding box center [524, 188] width 83 height 13
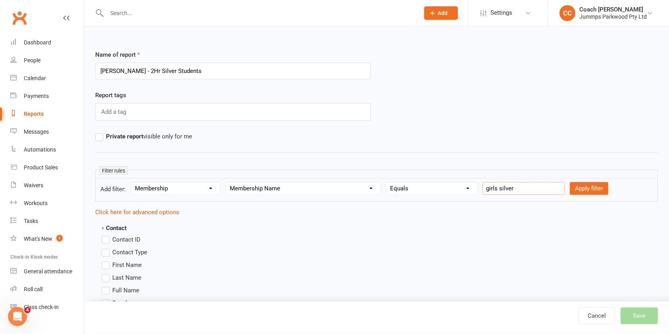
type input "girls silver"
click at [580, 193] on button "Apply filter" at bounding box center [589, 188] width 39 height 13
select select
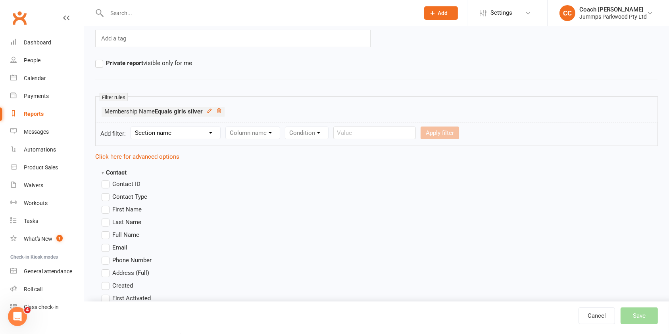
scroll to position [96, 0]
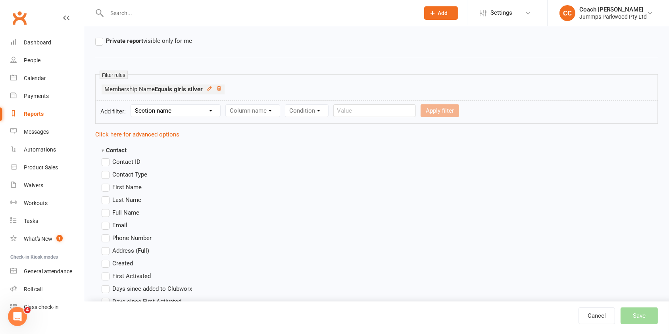
click at [105, 212] on label "Full Name" at bounding box center [121, 213] width 38 height 10
click at [105, 208] on input "Full Name" at bounding box center [104, 208] width 5 height 0
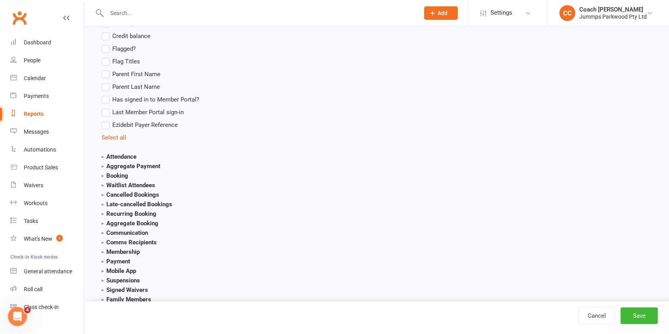
scroll to position [794, 0]
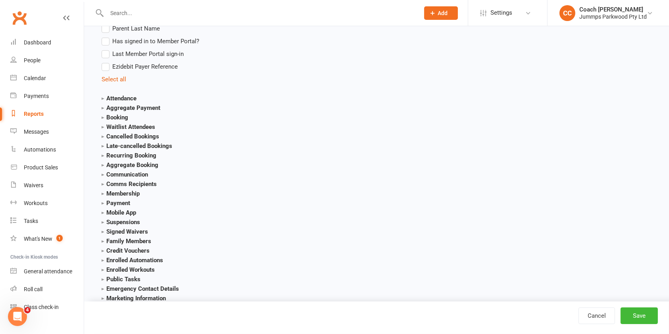
click at [125, 200] on strong "Payment" at bounding box center [116, 203] width 29 height 7
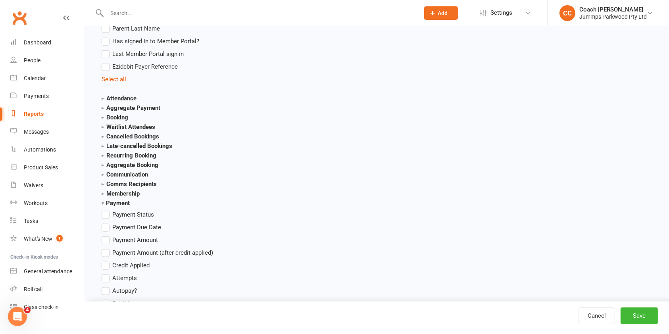
click at [132, 193] on strong "Membership" at bounding box center [121, 193] width 38 height 7
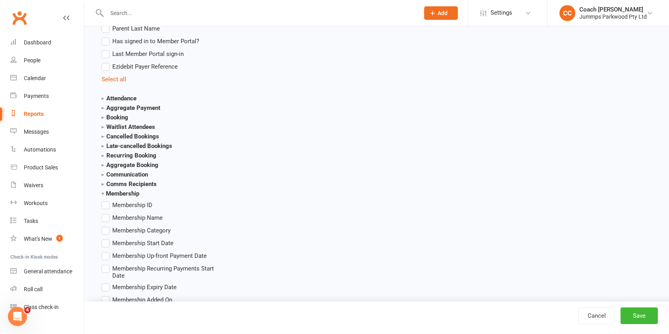
click at [157, 220] on span "Membership Name" at bounding box center [137, 217] width 50 height 8
click at [107, 213] on input "Membership Name" at bounding box center [104, 213] width 5 height 0
click at [642, 314] on button "Save" at bounding box center [639, 316] width 37 height 17
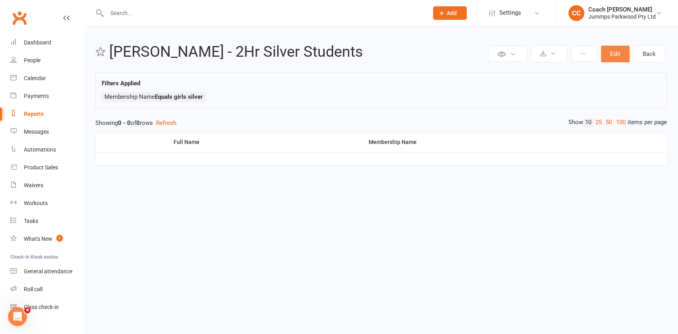
click at [619, 54] on button "Edit" at bounding box center [615, 54] width 29 height 17
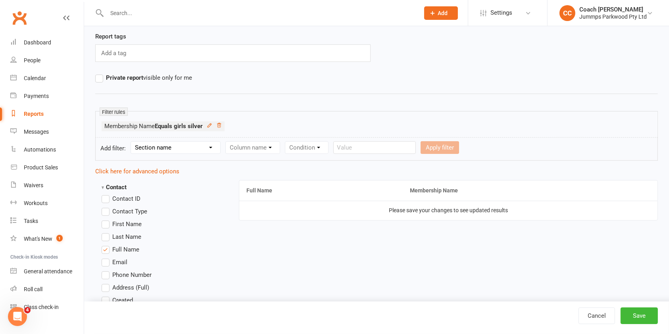
scroll to position [66, 0]
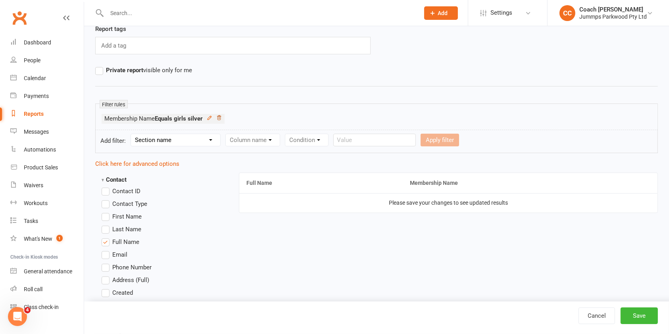
click at [220, 118] on icon at bounding box center [219, 118] width 6 height 6
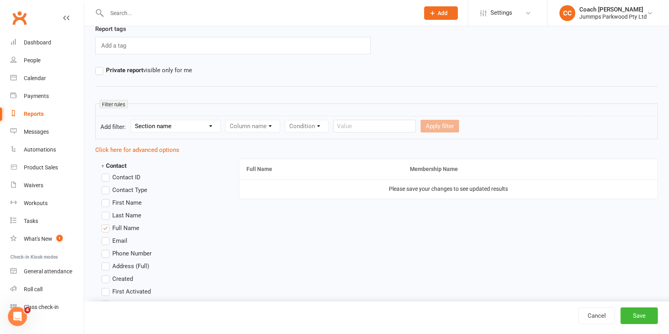
click at [205, 125] on select "Section name Contact Attendance Aggregate Payment Booking Waitlist Attendees Ca…" at bounding box center [175, 126] width 89 height 12
select select "11"
click at [132, 120] on select "Section name Contact Attendance Aggregate Payment Booking Waitlist Attendees Ca…" at bounding box center [175, 126] width 89 height 12
click at [280, 124] on select "Column name Membership ID Membership Name Membership Category Membership Start …" at bounding box center [303, 126] width 155 height 12
select select "1"
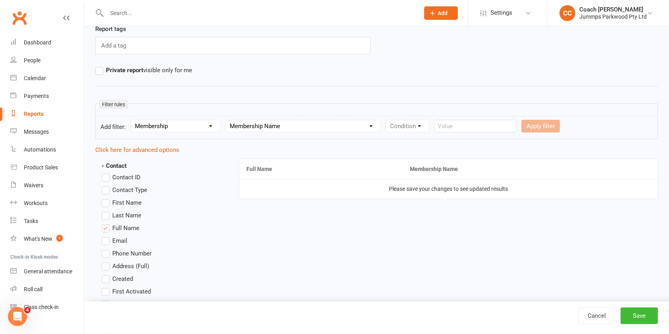
click at [226, 120] on select "Column name Membership ID Membership Name Membership Category Membership Start …" at bounding box center [303, 126] width 155 height 12
click at [415, 125] on select "Condition Equals Does not equal Contains Does not contain Is blank or does not …" at bounding box center [431, 126] width 91 height 12
select select "0"
click at [387, 120] on select "Condition Equals Does not equal Contains Does not contain Is blank or does not …" at bounding box center [431, 126] width 91 height 12
click at [524, 125] on input "text" at bounding box center [524, 126] width 83 height 13
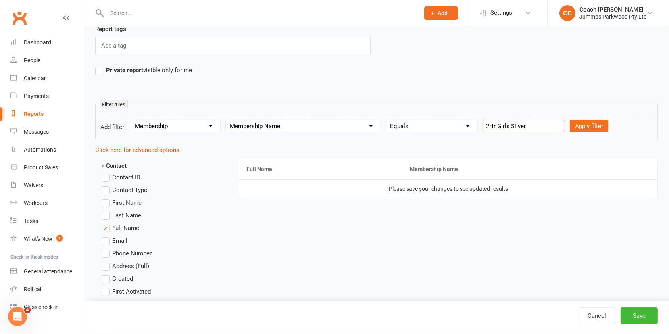
type input "2Hr Girls Silver"
click at [585, 124] on button "Apply filter" at bounding box center [589, 126] width 39 height 13
select select
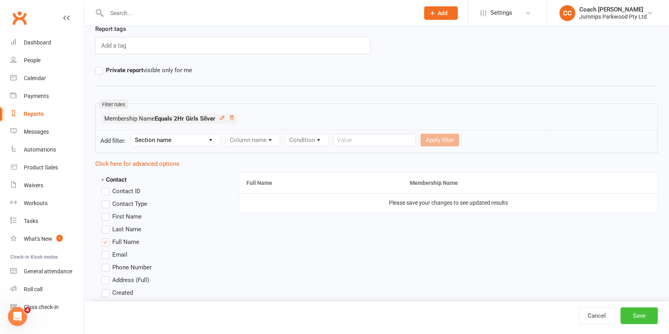
click at [644, 316] on button "Save" at bounding box center [639, 316] width 37 height 17
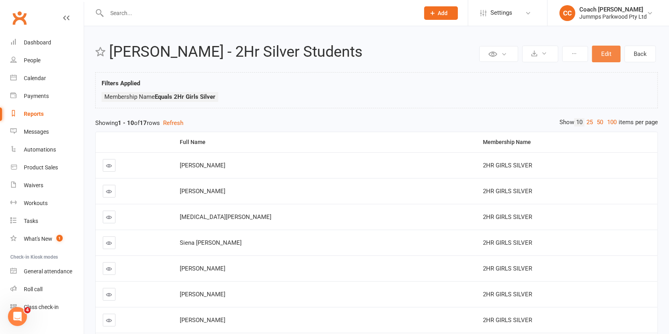
click at [611, 57] on button "Edit" at bounding box center [606, 54] width 29 height 17
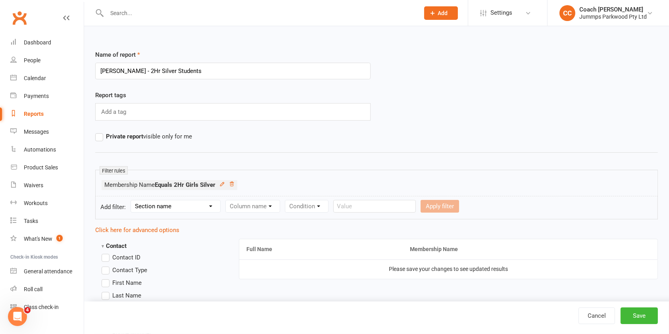
click at [179, 200] on select "Section name Contact Attendance Aggregate Payment Booking Waitlist Attendees Ca…" at bounding box center [175, 206] width 89 height 12
select select "11"
click at [132, 200] on select "Section name Contact Attendance Aggregate Payment Booking Waitlist Attendees Ca…" at bounding box center [175, 206] width 89 height 12
click at [281, 210] on select "Column name Membership ID Membership Name Membership Category Membership Start …" at bounding box center [303, 206] width 155 height 12
select select "1"
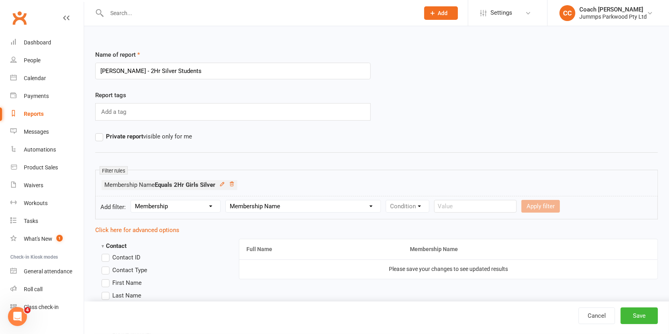
click at [226, 200] on select "Column name Membership ID Membership Name Membership Category Membership Start …" at bounding box center [303, 206] width 155 height 12
click at [422, 208] on select "Condition Equals Does not equal Contains Does not contain Is blank or does not …" at bounding box center [431, 206] width 91 height 12
select select "0"
click at [387, 200] on select "Condition Equals Does not equal Contains Does not contain Is blank or does not …" at bounding box center [431, 206] width 91 height 12
click at [518, 209] on input "text" at bounding box center [524, 206] width 83 height 13
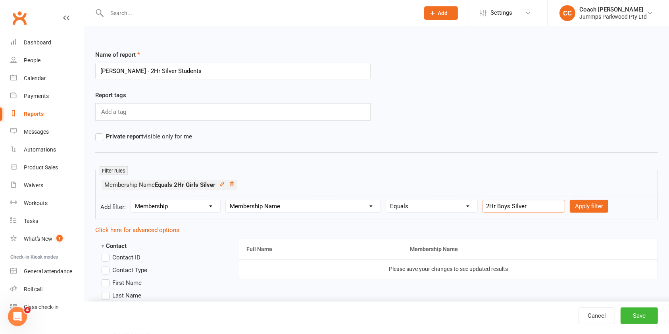
type input "2Hr Boys Silver"
click at [581, 206] on button "Apply filter" at bounding box center [589, 206] width 39 height 13
select select
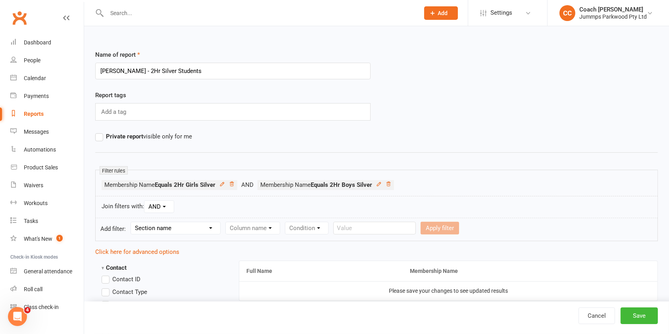
click at [166, 208] on select "AND OR" at bounding box center [159, 207] width 29 height 12
select select "join_filters_with_or"
click at [145, 201] on select "AND OR" at bounding box center [159, 207] width 29 height 12
click at [640, 316] on button "Save" at bounding box center [639, 316] width 37 height 17
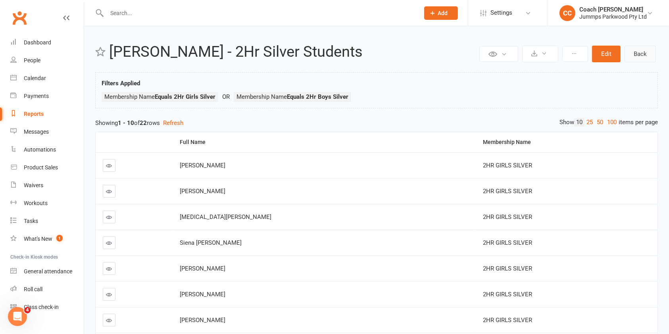
click at [642, 54] on link "Back" at bounding box center [640, 54] width 31 height 17
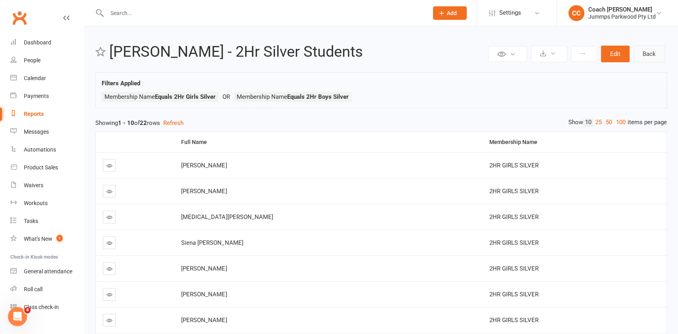
select select "100"
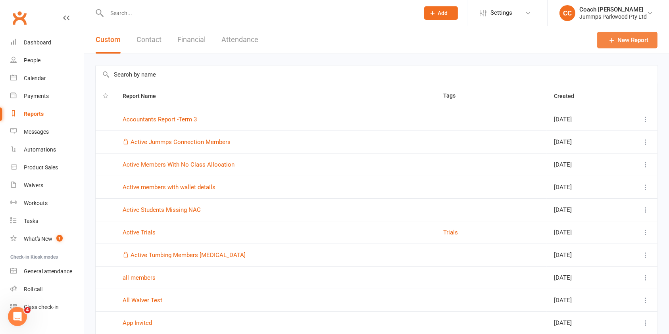
click at [638, 40] on link "New Report" at bounding box center [627, 40] width 60 height 17
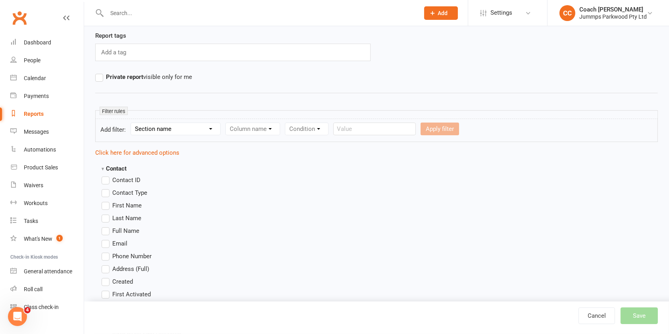
scroll to position [61, 0]
type input "[PERSON_NAME] - 2Hr Adv Silver Students"
click at [192, 131] on select "Section name Contact Attendance Aggregate Payment Booking Waitlist Attendees Ca…" at bounding box center [175, 127] width 89 height 12
select select "11"
click at [132, 121] on select "Section name Contact Attendance Aggregate Payment Booking Waitlist Attendees Ca…" at bounding box center [175, 127] width 89 height 12
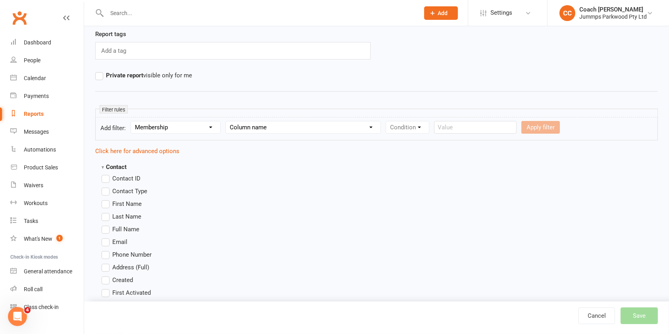
click at [279, 130] on select "Column name Membership ID Membership Name Membership Category Membership Start …" at bounding box center [303, 127] width 155 height 12
select select "1"
click at [226, 121] on select "Column name Membership ID Membership Name Membership Category Membership Start …" at bounding box center [303, 127] width 155 height 12
click at [442, 129] on select "Condition Equals Does not equal Contains Does not contain Is blank or does not …" at bounding box center [431, 127] width 91 height 12
select select "0"
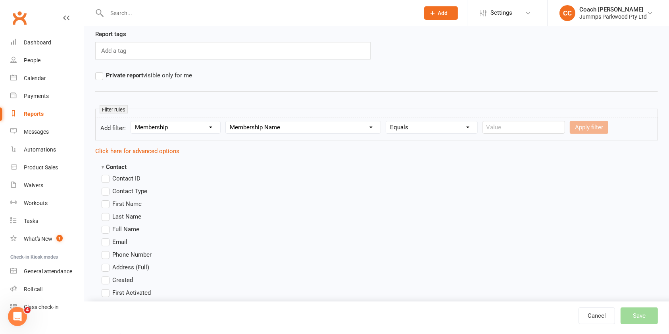
click at [387, 121] on select "Condition Equals Does not equal Contains Does not contain Is blank or does not …" at bounding box center [431, 127] width 91 height 12
click at [509, 130] on input "text" at bounding box center [524, 127] width 83 height 13
type input "2hr adv silver"
click at [584, 128] on button "Apply filter" at bounding box center [589, 127] width 39 height 13
select select
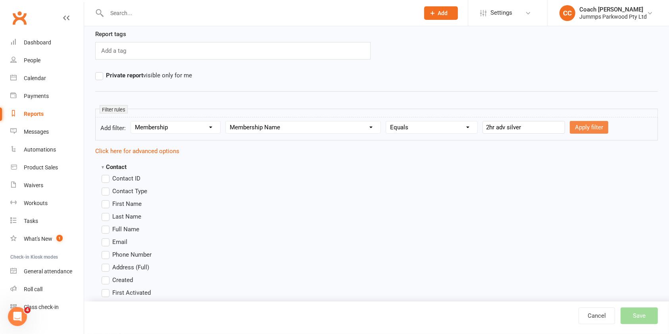
select select
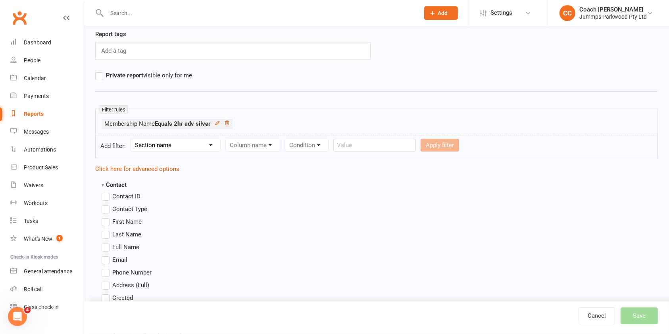
click at [128, 246] on span "Full Name" at bounding box center [125, 247] width 27 height 8
click at [107, 243] on input "Full Name" at bounding box center [104, 243] width 5 height 0
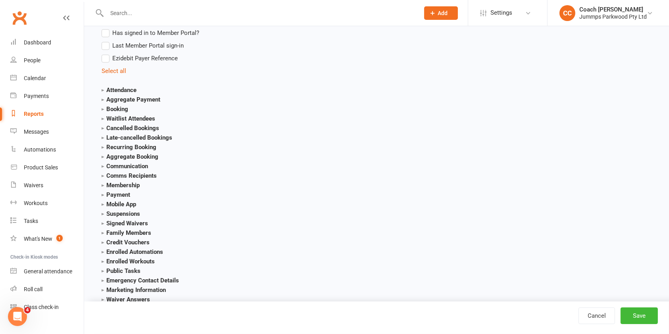
scroll to position [803, 0]
click at [135, 184] on strong "Membership" at bounding box center [121, 184] width 38 height 7
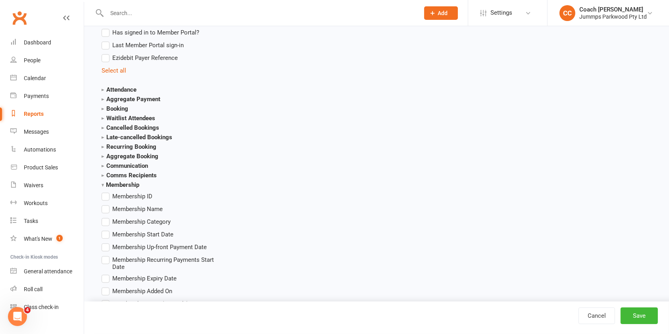
click at [145, 211] on span "Membership Name" at bounding box center [137, 208] width 50 height 8
click at [107, 204] on input "Membership Name" at bounding box center [104, 204] width 5 height 0
click at [641, 317] on button "Save" at bounding box center [639, 316] width 37 height 17
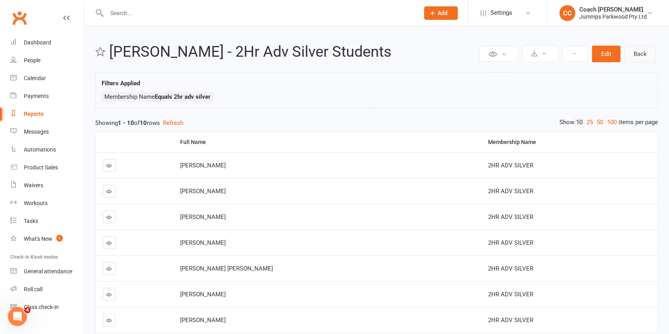
click at [642, 57] on link "Back" at bounding box center [640, 54] width 31 height 17
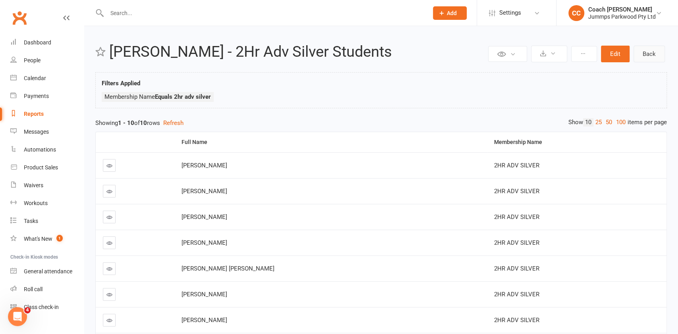
select select "100"
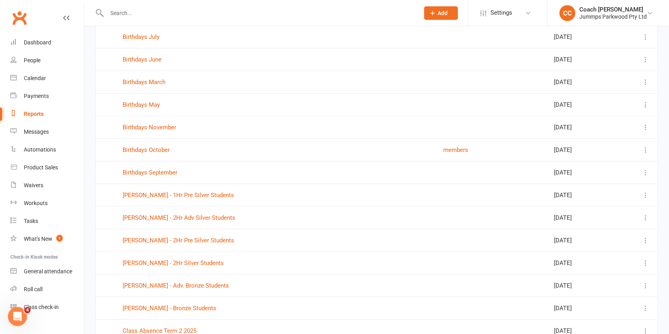
scroll to position [533, 0]
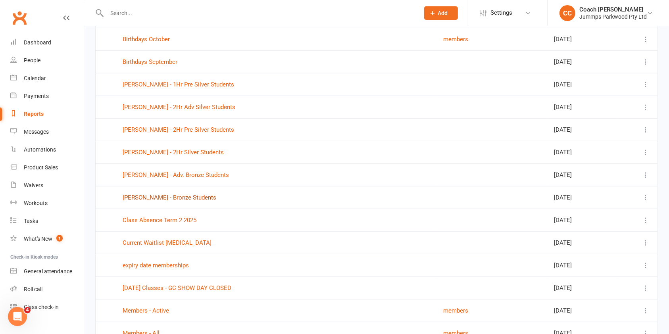
click at [173, 194] on link "[PERSON_NAME] - Bronze Students" at bounding box center [170, 197] width 94 height 7
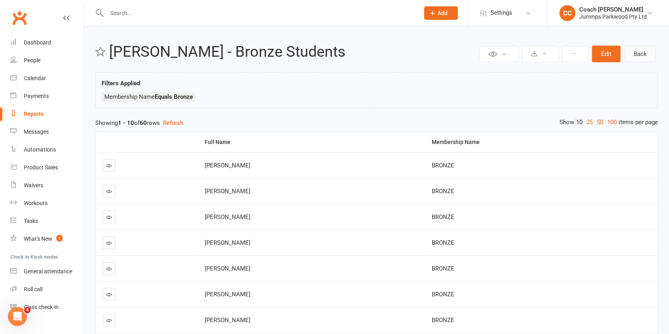
click at [643, 51] on link "Back" at bounding box center [640, 54] width 31 height 17
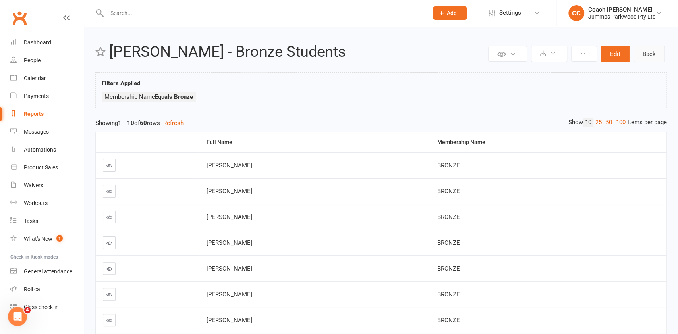
select select "100"
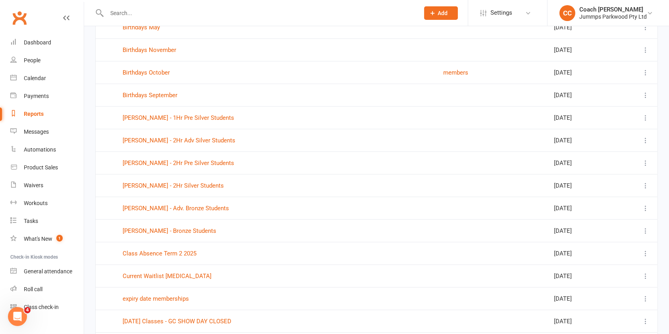
scroll to position [502, 0]
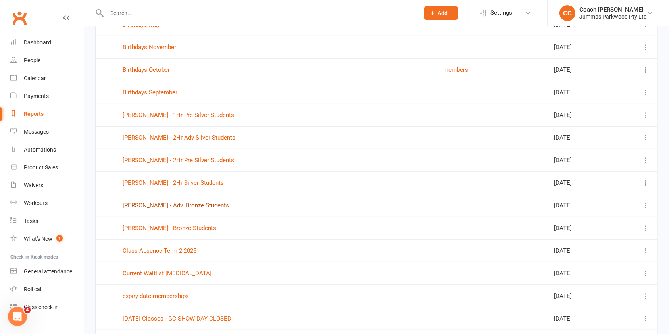
click at [185, 203] on link "[PERSON_NAME] - Adv. Bronze Students" at bounding box center [176, 205] width 106 height 7
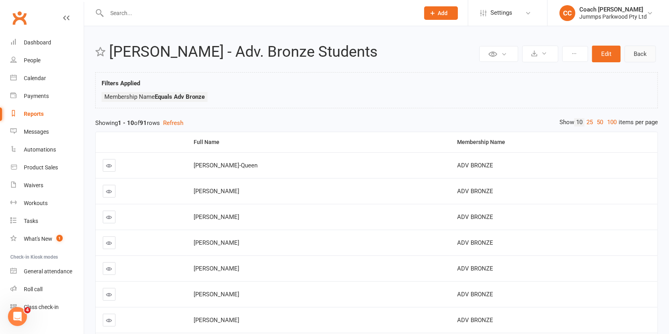
click at [650, 50] on link "Back" at bounding box center [640, 54] width 31 height 17
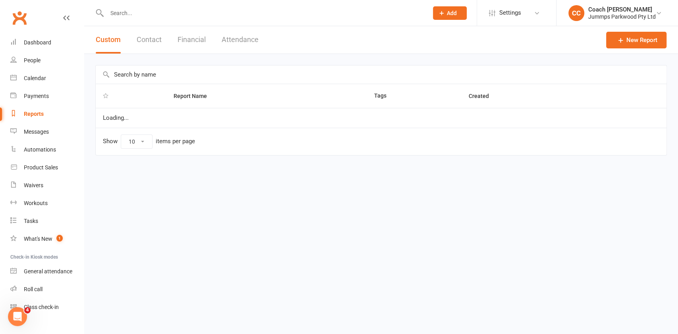
select select "100"
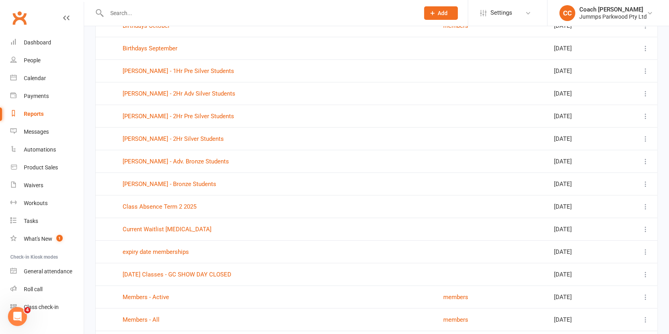
scroll to position [537, 0]
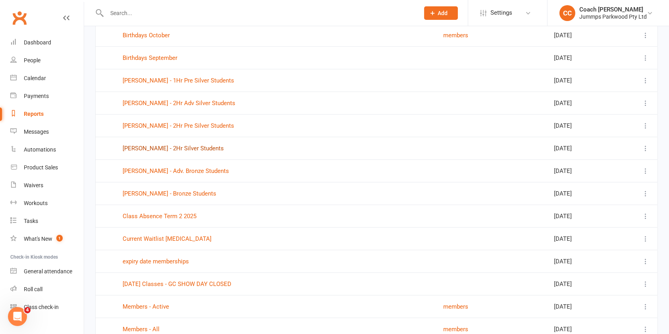
click at [191, 146] on link "[PERSON_NAME] - 2Hr Silver Students" at bounding box center [173, 148] width 101 height 7
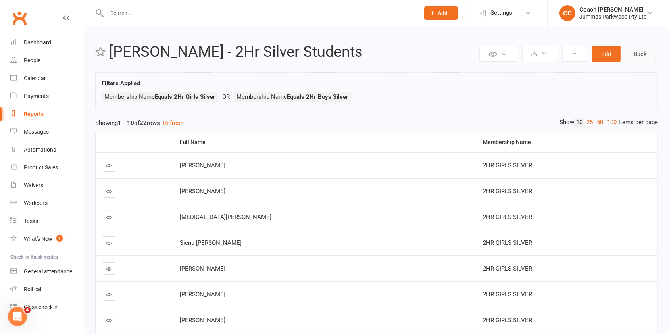
click at [644, 50] on link "Back" at bounding box center [640, 54] width 31 height 17
select select "100"
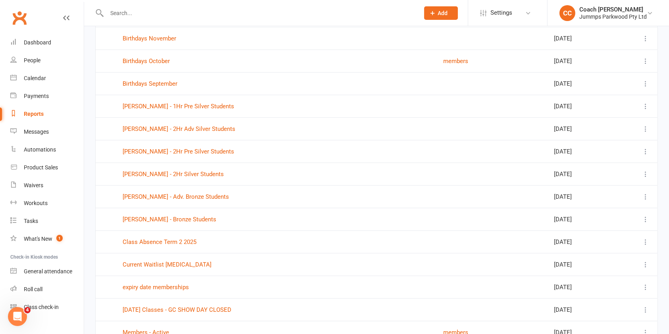
scroll to position [509, 0]
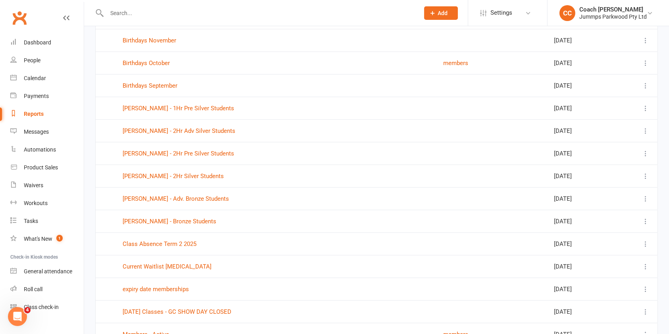
click at [311, 152] on div "[PERSON_NAME] - 2Hr Pre Silver Students" at bounding box center [276, 153] width 306 height 7
click at [192, 152] on link "[PERSON_NAME] - 2Hr Pre Silver Students" at bounding box center [179, 153] width 112 height 7
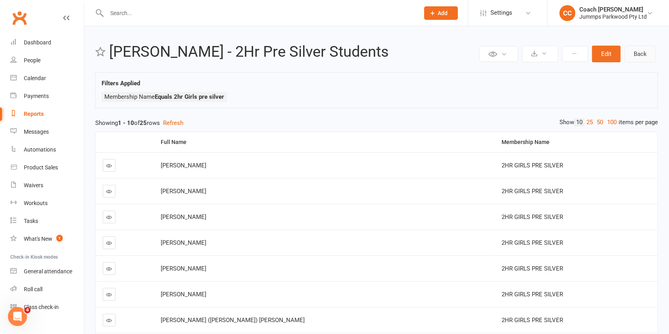
click at [642, 55] on link "Back" at bounding box center [640, 54] width 31 height 17
select select "100"
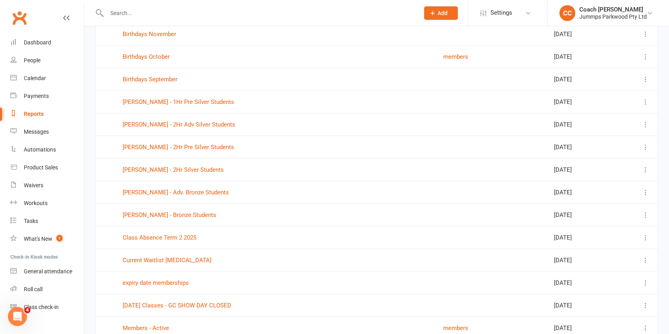
scroll to position [516, 0]
click at [308, 121] on div "[PERSON_NAME] - 2Hr Adv Silver Students" at bounding box center [276, 124] width 306 height 7
click at [173, 123] on link "[PERSON_NAME] - 2Hr Adv Silver Students" at bounding box center [179, 124] width 113 height 7
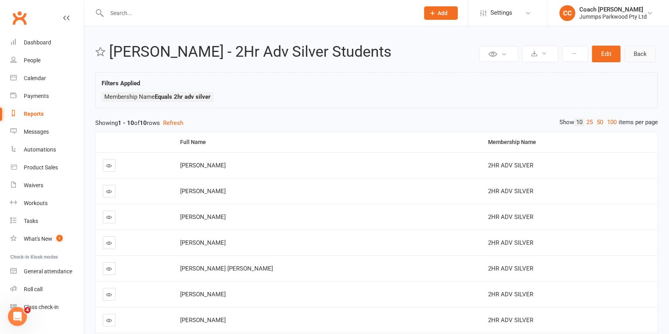
click at [644, 52] on link "Back" at bounding box center [640, 54] width 31 height 17
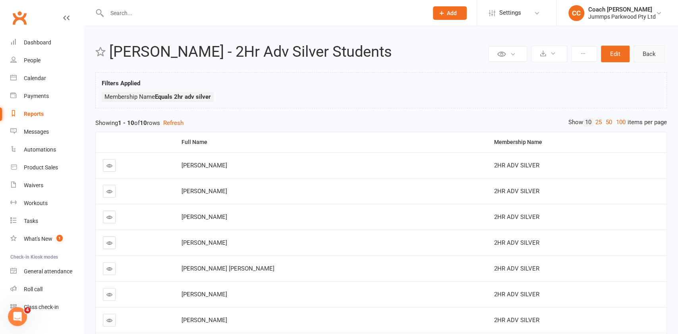
select select "100"
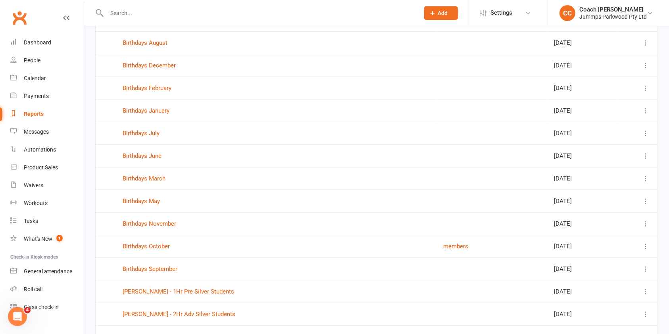
scroll to position [511, 0]
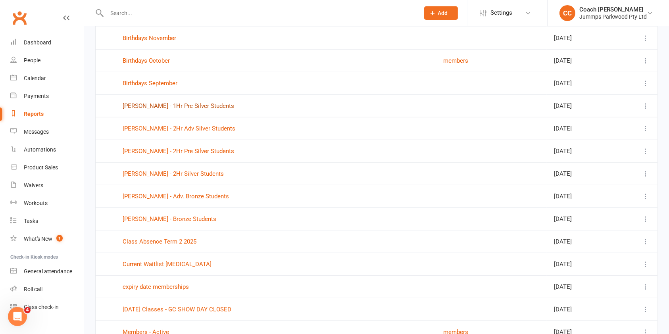
click at [205, 104] on link "[PERSON_NAME] - 1Hr Pre Silver Students" at bounding box center [179, 105] width 112 height 7
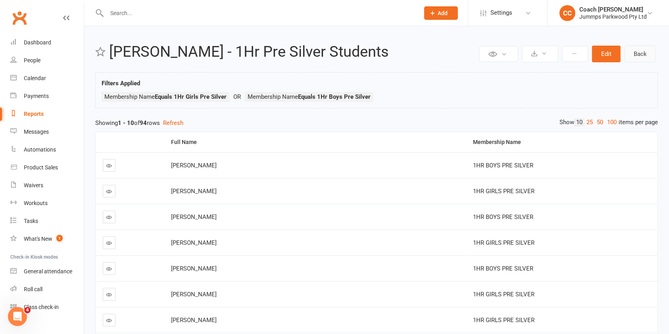
click at [645, 52] on link "Back" at bounding box center [640, 54] width 31 height 17
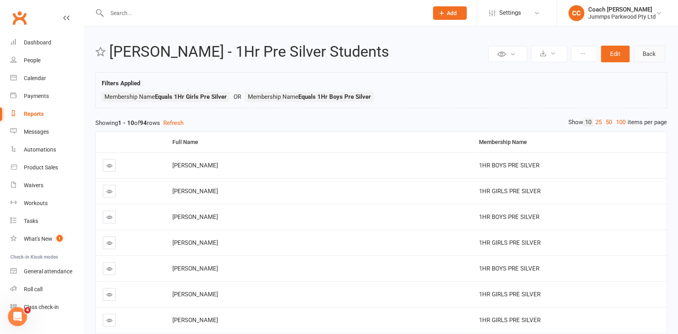
select select "100"
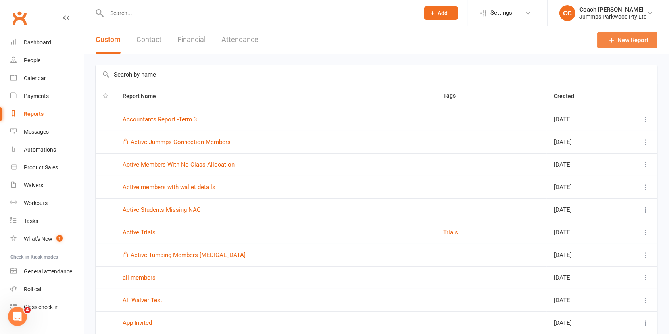
click at [642, 40] on link "New Report" at bounding box center [627, 40] width 60 height 17
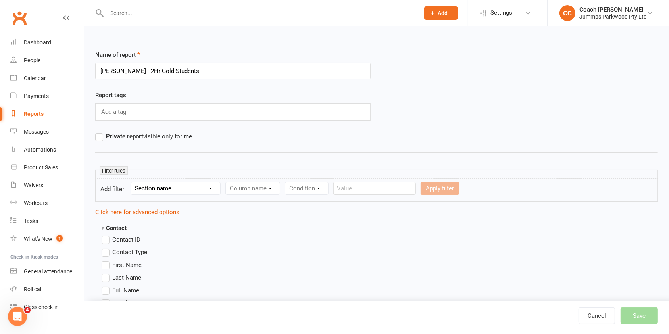
type input "[PERSON_NAME] - 2Hr Gold Students"
click at [198, 189] on select "Section name Contact Attendance Aggregate Payment Booking Waitlist Attendees Ca…" at bounding box center [175, 189] width 89 height 12
select select "11"
click at [132, 183] on select "Section name Contact Attendance Aggregate Payment Booking Waitlist Attendees Ca…" at bounding box center [175, 189] width 89 height 12
click at [309, 184] on select "Column name Membership ID Membership Name Membership Category Membership Start …" at bounding box center [303, 189] width 155 height 12
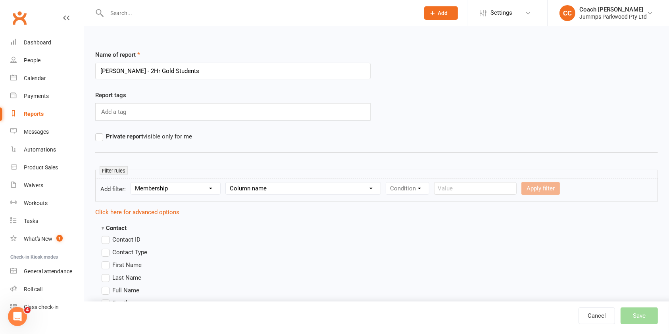
select select "1"
click at [226, 183] on select "Column name Membership ID Membership Name Membership Category Membership Start …" at bounding box center [303, 189] width 155 height 12
click at [426, 183] on select "Condition Equals Does not equal Contains Does not contain Is blank or does not …" at bounding box center [431, 189] width 91 height 12
select select "0"
click at [387, 183] on select "Condition Equals Does not equal Contains Does not contain Is blank or does not …" at bounding box center [431, 189] width 91 height 12
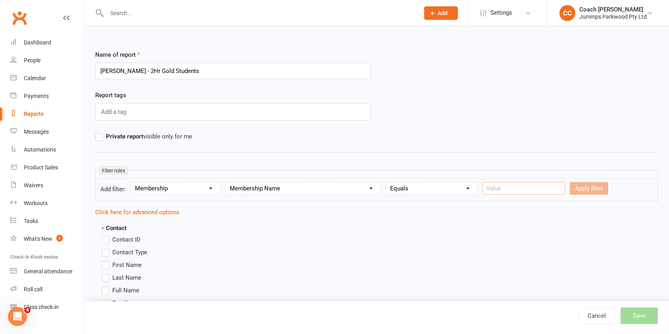
click at [497, 188] on input "text" at bounding box center [524, 188] width 83 height 13
type input "2hr gold"
click at [581, 191] on button "Apply filter" at bounding box center [589, 188] width 39 height 13
select select
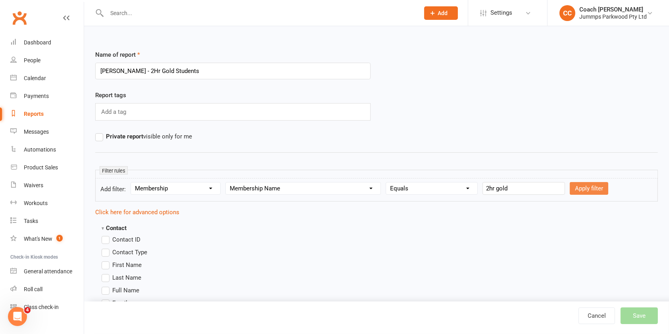
select select
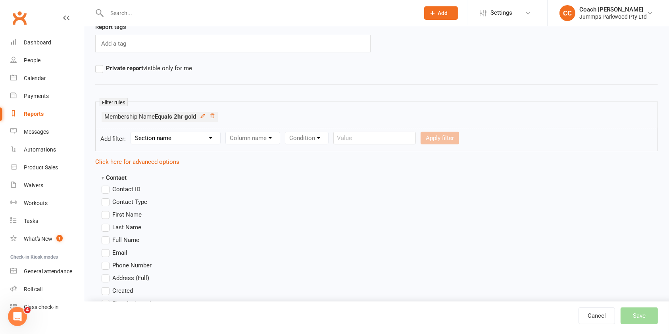
scroll to position [153, 0]
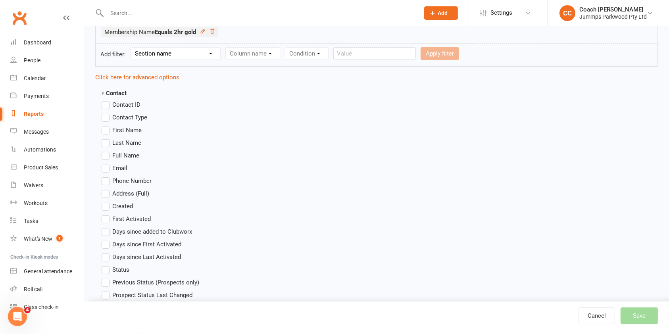
click at [133, 153] on span "Full Name" at bounding box center [125, 155] width 27 height 8
click at [107, 151] on input "Full Name" at bounding box center [104, 151] width 5 height 0
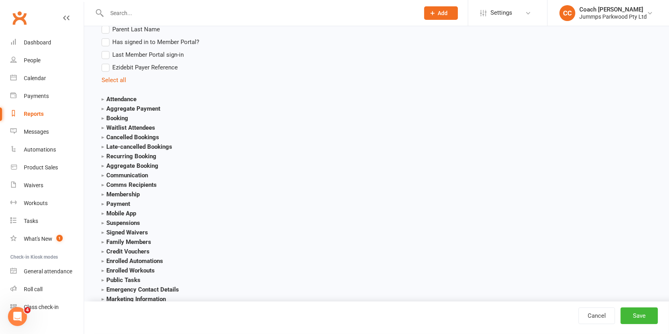
scroll to position [822, 0]
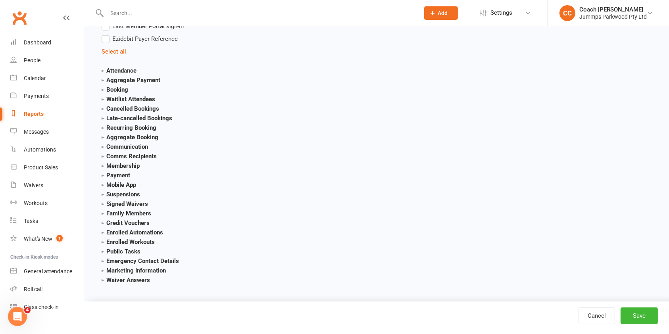
click at [135, 168] on strong "Membership" at bounding box center [121, 165] width 38 height 7
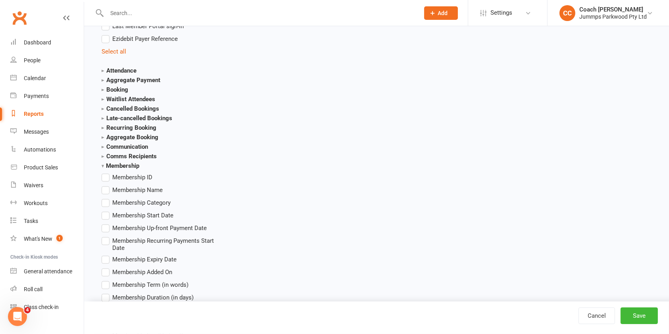
click at [154, 192] on span "Membership Name" at bounding box center [137, 189] width 50 height 8
click at [107, 185] on input "Membership Name" at bounding box center [104, 185] width 5 height 0
click at [644, 319] on button "Save" at bounding box center [639, 316] width 37 height 17
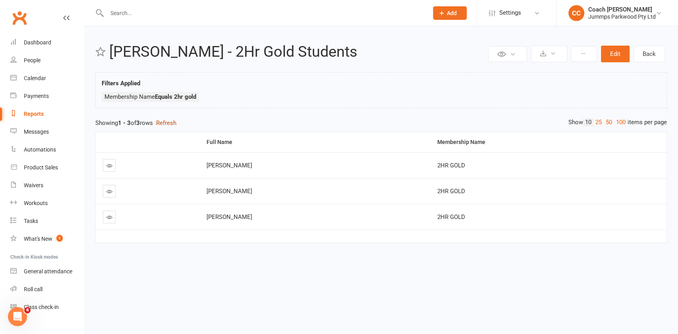
click at [175, 123] on button "Refresh" at bounding box center [166, 123] width 20 height 10
click at [649, 54] on link "Back" at bounding box center [648, 54] width 31 height 17
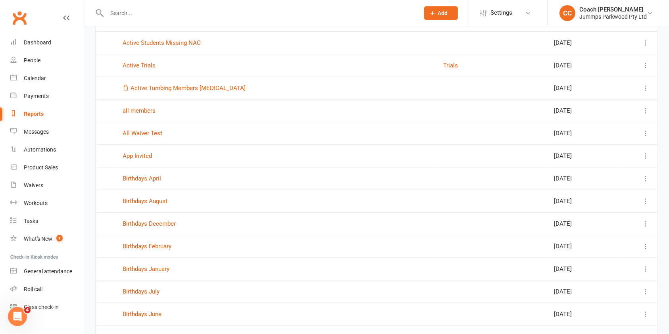
scroll to position [166, 0]
click at [154, 10] on input "text" at bounding box center [259, 13] width 310 height 11
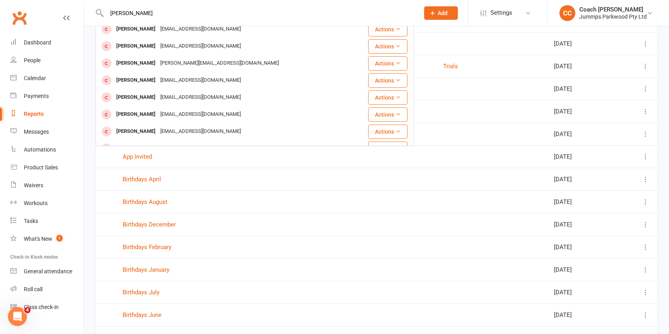
scroll to position [0, 0]
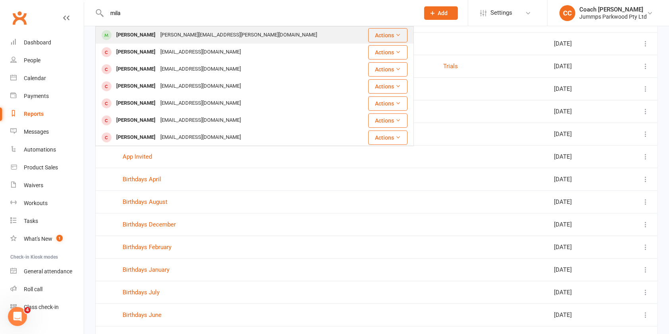
click at [158, 34] on div "[PERSON_NAME][EMAIL_ADDRESS][PERSON_NAME][DOMAIN_NAME]" at bounding box center [239, 35] width 162 height 12
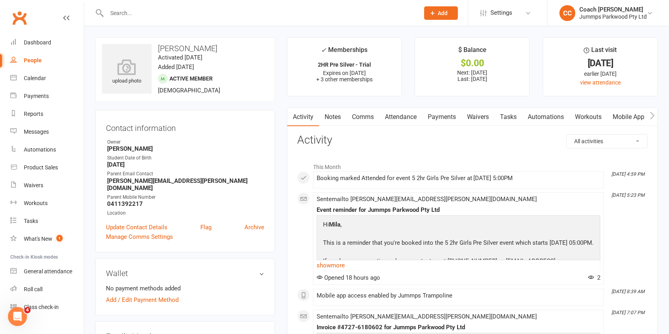
click at [448, 117] on link "Payments" at bounding box center [441, 117] width 39 height 18
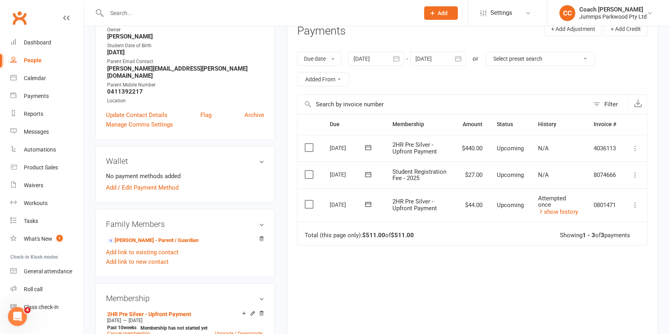
scroll to position [95, 0]
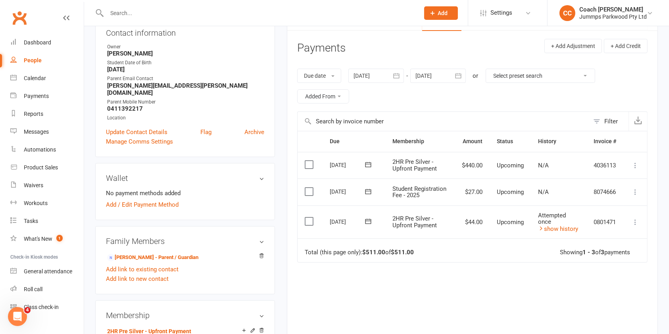
click at [396, 75] on icon "button" at bounding box center [397, 76] width 8 height 8
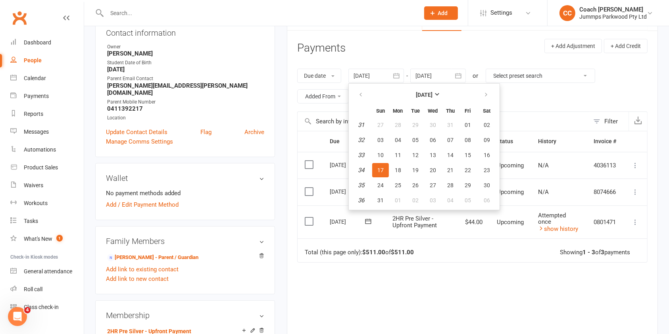
click at [491, 285] on div "Due Contact Membership Amount Status History Invoice # Select this [DATE] [PERS…" at bounding box center [472, 248] width 351 height 234
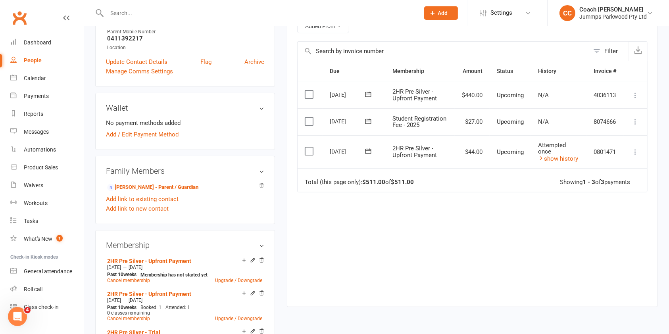
scroll to position [168, 0]
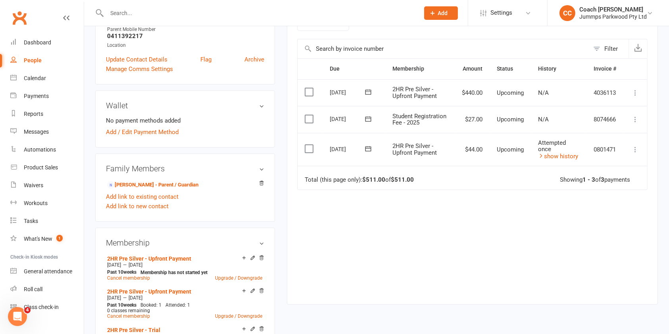
click at [310, 153] on label at bounding box center [310, 149] width 11 height 8
click at [310, 145] on input "checkbox" at bounding box center [307, 145] width 5 height 0
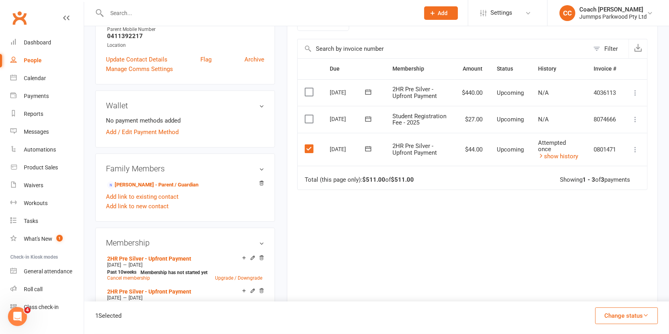
click at [646, 315] on icon "button" at bounding box center [646, 315] width 6 height 6
click at [627, 263] on link "Paid (POS)" at bounding box center [618, 263] width 79 height 16
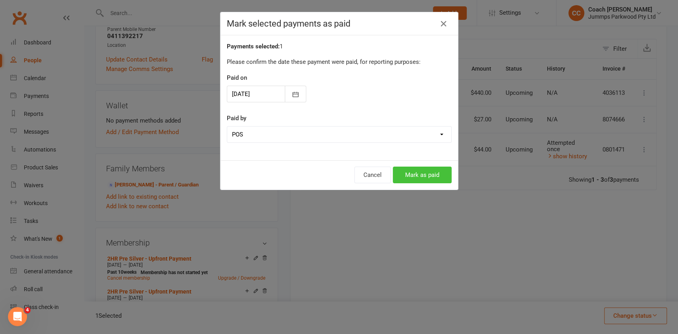
click at [421, 177] on button "Mark as paid" at bounding box center [422, 175] width 59 height 17
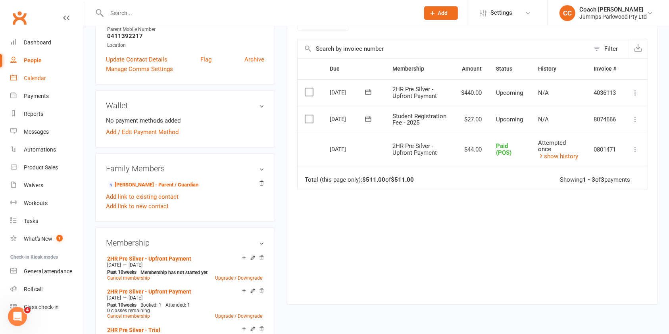
click at [47, 82] on link "Calendar" at bounding box center [46, 78] width 73 height 18
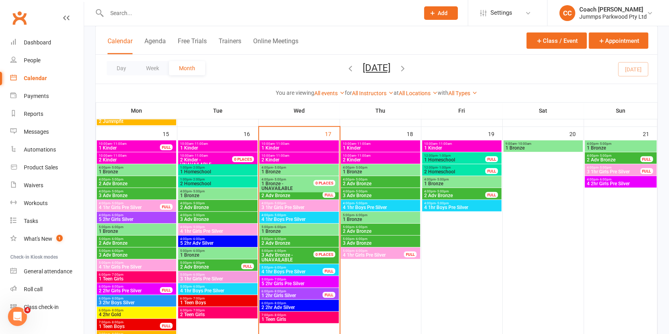
scroll to position [480, 0]
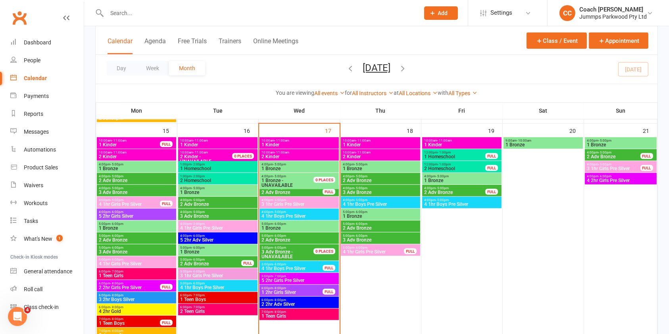
click at [305, 240] on span "2 Adv Bronze" at bounding box center [299, 240] width 76 height 5
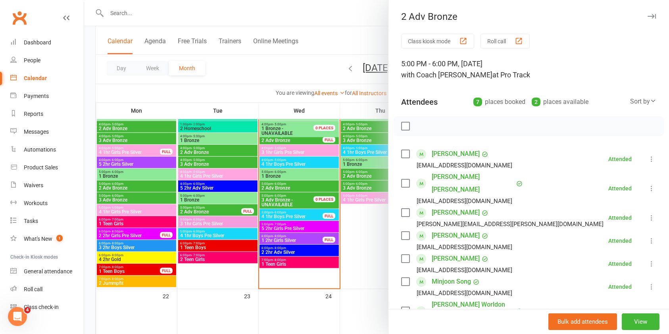
scroll to position [532, 0]
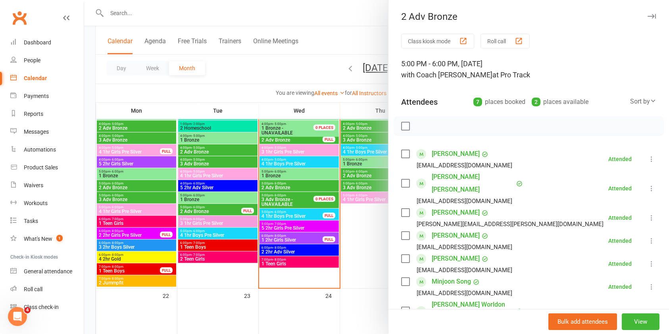
click at [311, 255] on div at bounding box center [376, 167] width 585 height 334
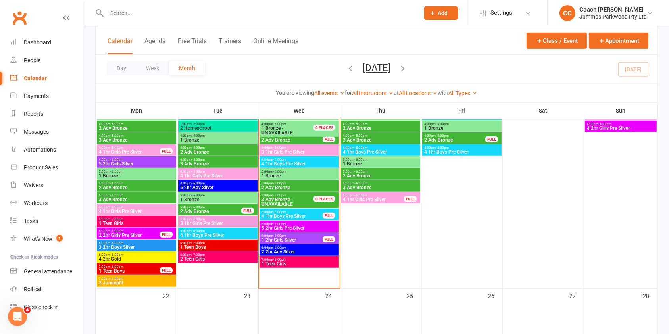
click at [317, 251] on span "2 2hr Adv Silver" at bounding box center [299, 252] width 76 height 5
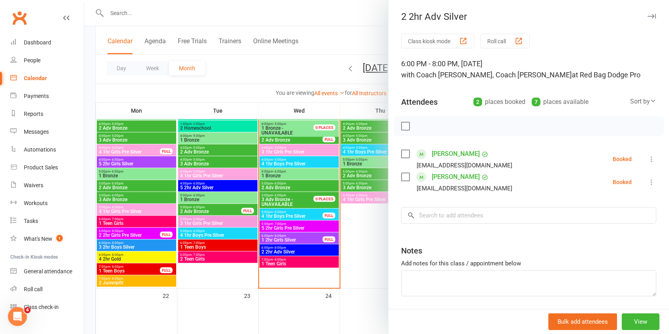
click at [317, 247] on div at bounding box center [376, 167] width 585 height 334
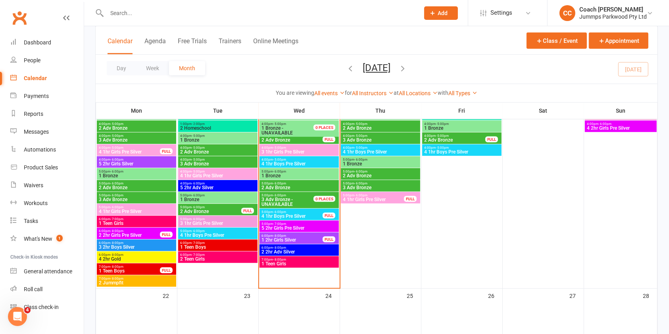
click at [318, 236] on span "6:00pm - 8:00pm" at bounding box center [292, 236] width 62 height 4
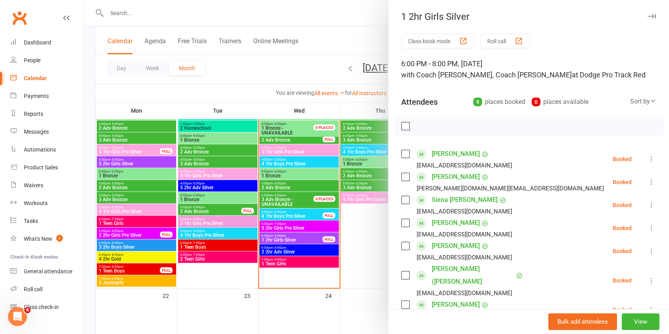
click at [287, 13] on div at bounding box center [376, 167] width 585 height 334
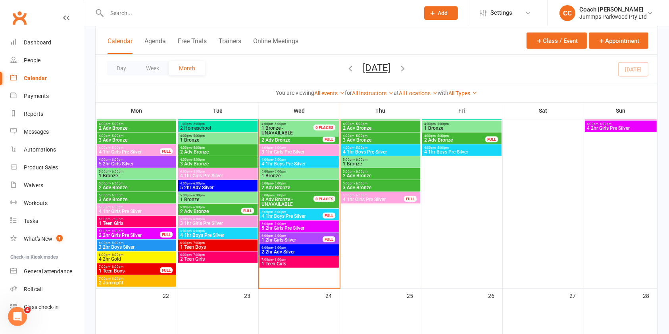
click at [306, 13] on input "text" at bounding box center [259, 13] width 310 height 11
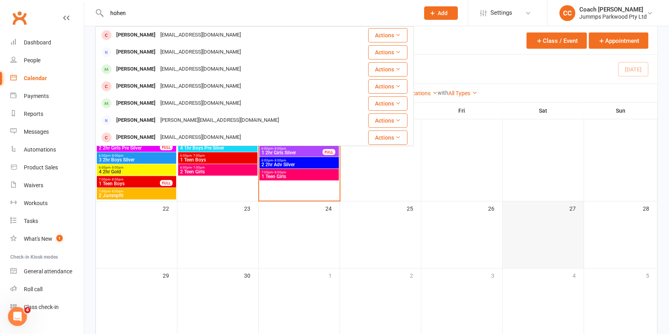
click at [539, 229] on td "27" at bounding box center [543, 234] width 81 height 67
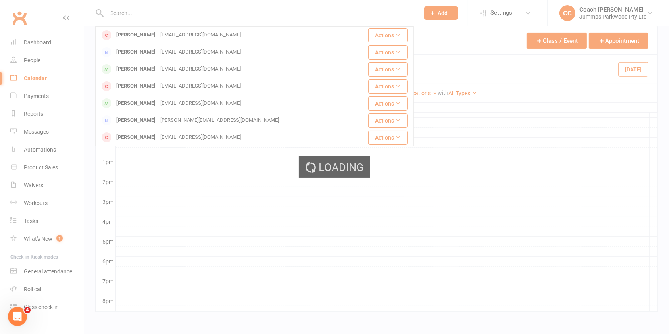
scroll to position [0, 0]
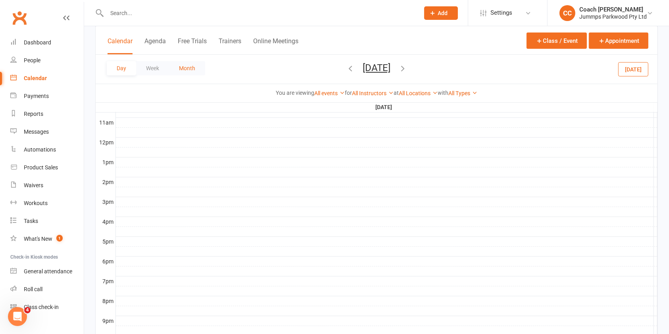
click at [188, 67] on button "Month" at bounding box center [187, 68] width 36 height 14
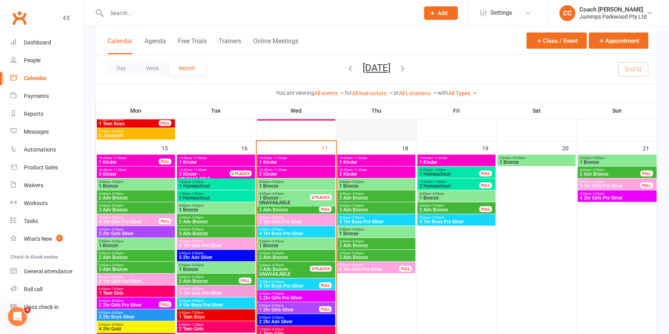
scroll to position [461, 0]
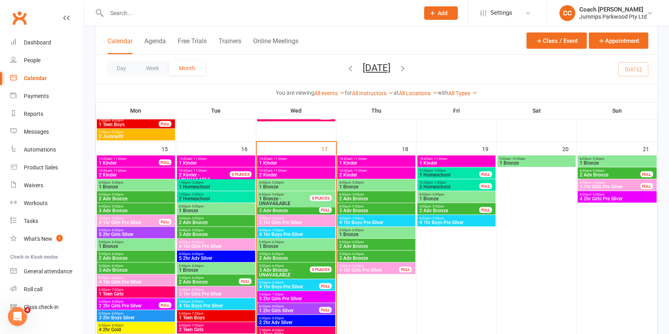
click at [148, 22] on div at bounding box center [254, 13] width 319 height 26
click at [116, 16] on input "text" at bounding box center [259, 13] width 310 height 11
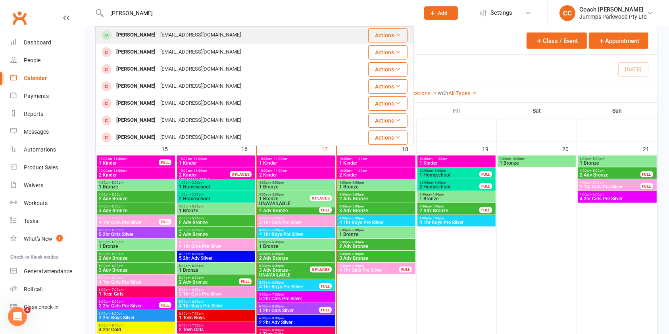
click at [173, 35] on div "[EMAIL_ADDRESS][DOMAIN_NAME]" at bounding box center [200, 35] width 85 height 12
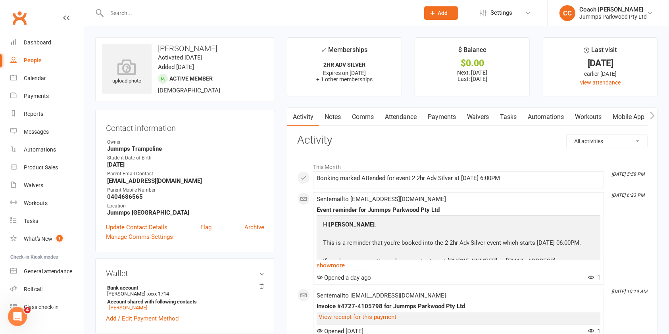
click at [403, 118] on link "Attendance" at bounding box center [401, 117] width 43 height 18
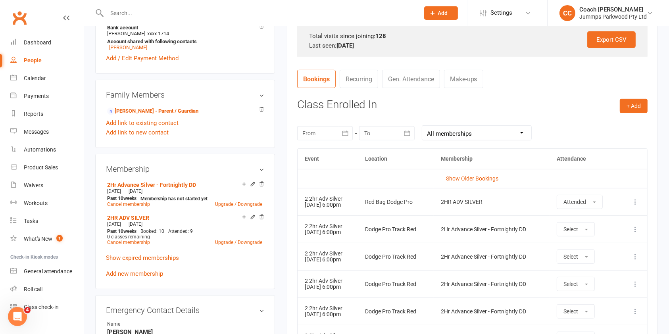
scroll to position [267, 0]
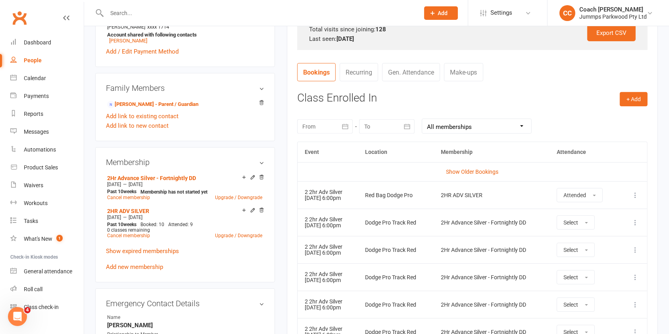
click at [639, 224] on icon at bounding box center [636, 223] width 8 height 8
click at [609, 272] on link "Remove booking" at bounding box center [600, 270] width 79 height 16
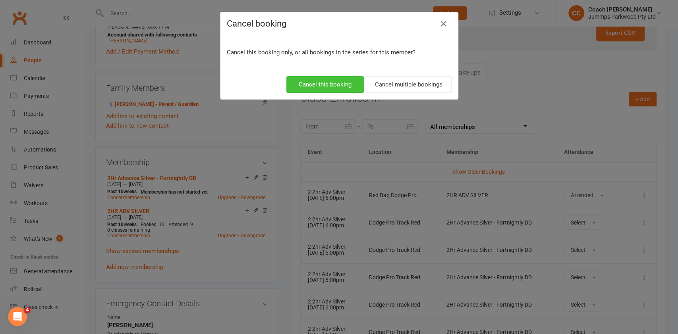
click at [337, 84] on button "Cancel this booking" at bounding box center [324, 84] width 77 height 17
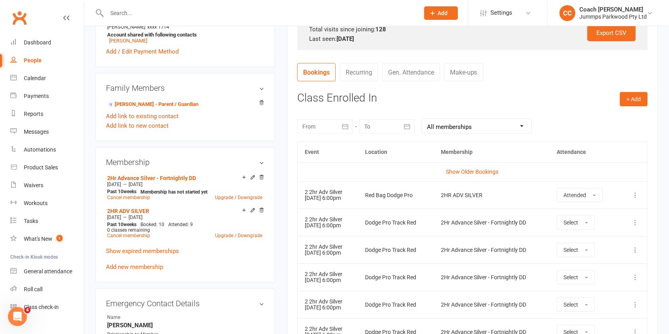
click at [635, 222] on icon at bounding box center [636, 223] width 8 height 8
click at [613, 271] on link "Remove booking" at bounding box center [600, 270] width 79 height 16
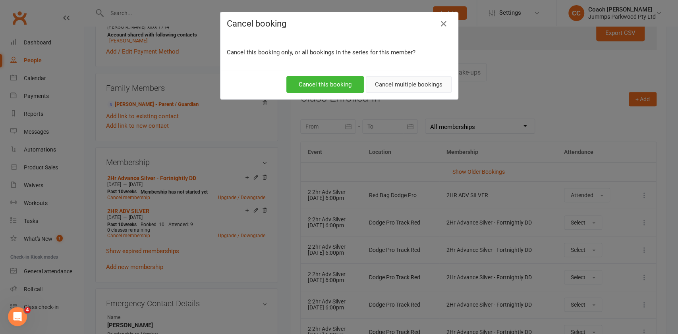
click at [413, 85] on button "Cancel multiple bookings" at bounding box center [409, 84] width 86 height 17
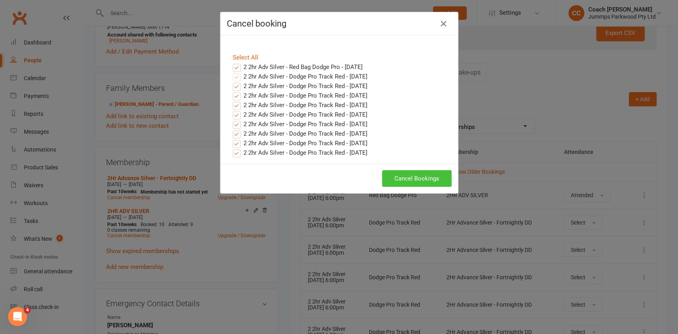
click at [424, 180] on button "Cancel Bookings" at bounding box center [416, 178] width 69 height 17
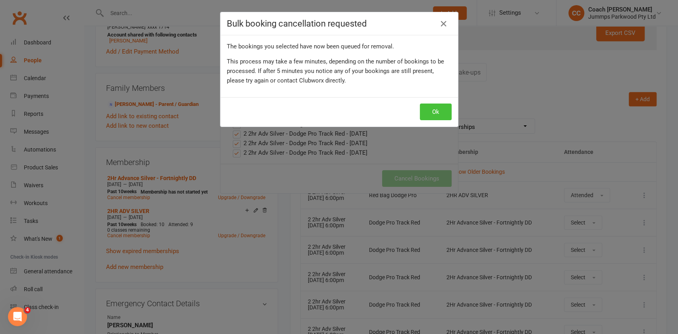
click at [440, 108] on button "Ok" at bounding box center [436, 112] width 32 height 17
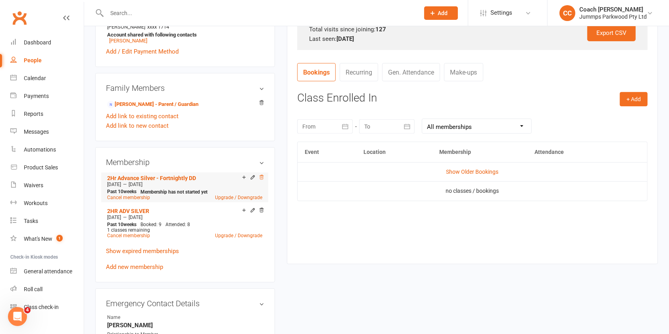
click at [264, 178] on icon at bounding box center [262, 178] width 6 height 6
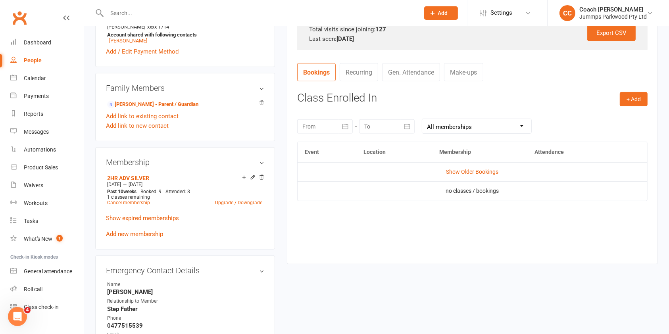
click at [126, 13] on input "text" at bounding box center [259, 13] width 310 height 11
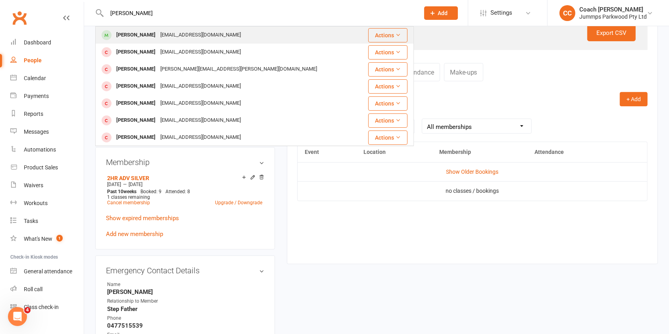
click at [165, 34] on div "[EMAIL_ADDRESS][DOMAIN_NAME]" at bounding box center [200, 35] width 85 height 12
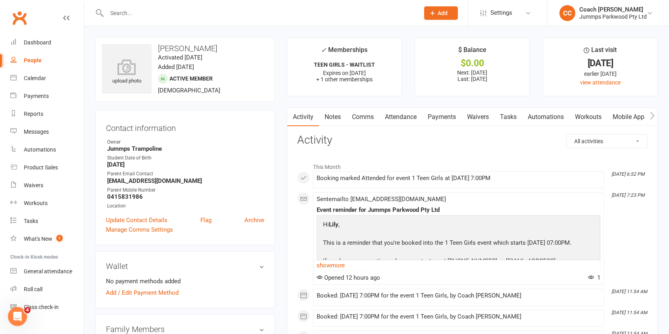
click at [406, 115] on link "Attendance" at bounding box center [401, 117] width 43 height 18
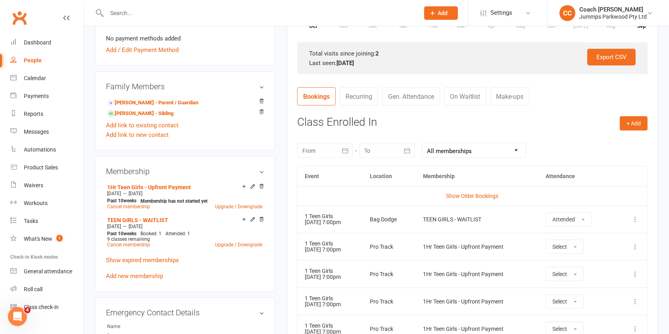
scroll to position [247, 0]
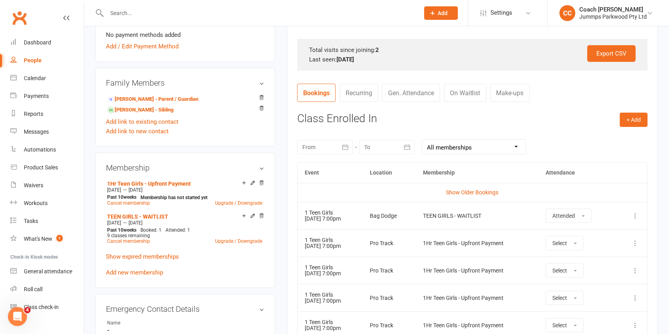
click at [639, 219] on icon at bounding box center [636, 216] width 8 height 8
click at [637, 173] on th at bounding box center [632, 173] width 31 height 20
click at [585, 216] on span "button" at bounding box center [583, 217] width 3 height 2
click at [638, 199] on td "Show Older Bookings" at bounding box center [473, 192] width 350 height 19
click at [636, 215] on icon at bounding box center [636, 216] width 8 height 8
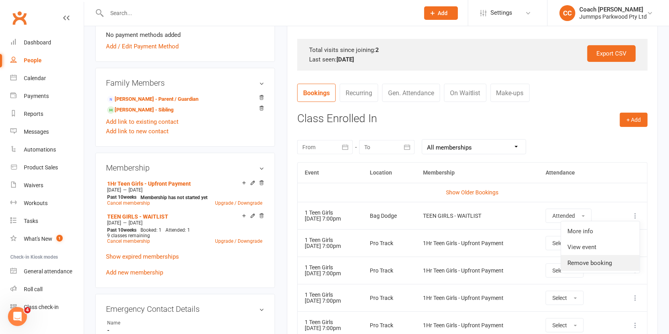
click at [601, 262] on link "Remove booking" at bounding box center [600, 263] width 79 height 16
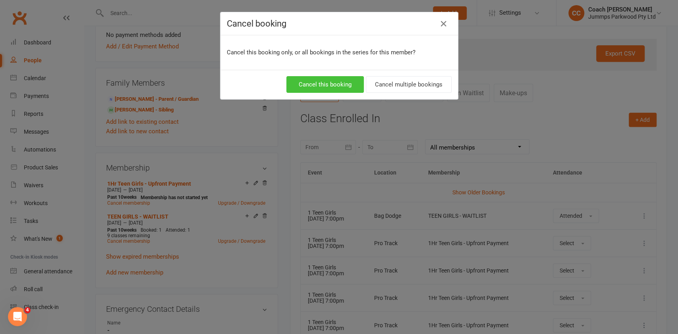
click at [326, 83] on button "Cancel this booking" at bounding box center [324, 84] width 77 height 17
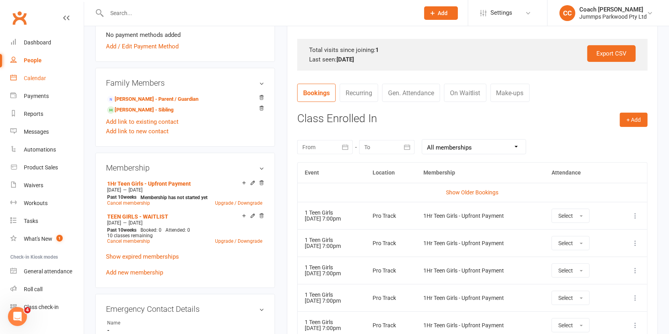
click at [46, 79] on link "Calendar" at bounding box center [46, 78] width 73 height 18
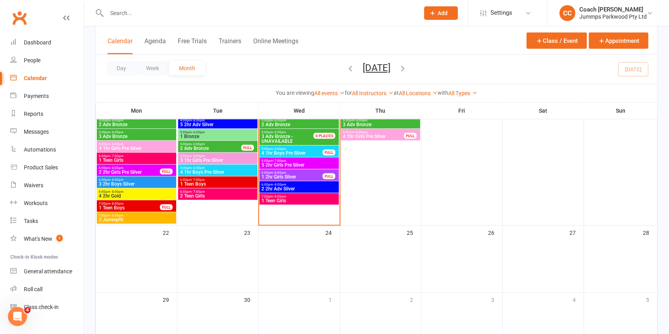
scroll to position [556, 0]
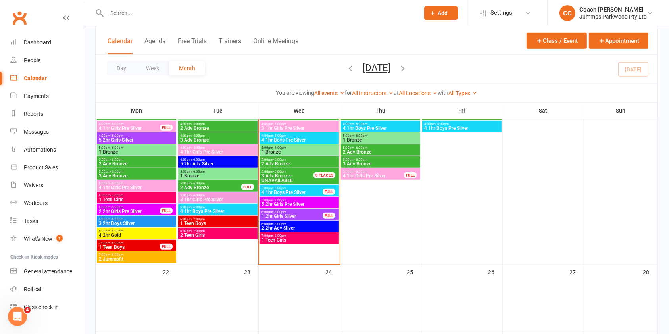
click at [308, 238] on span "1 Teen Girls" at bounding box center [299, 240] width 76 height 5
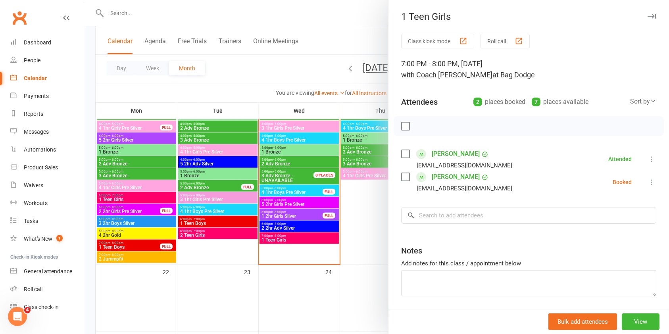
click at [648, 184] on icon at bounding box center [652, 182] width 8 height 8
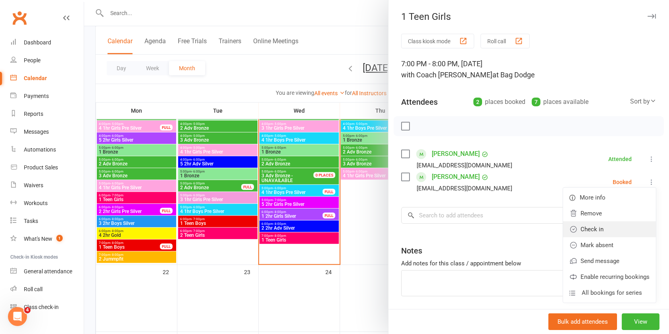
click at [588, 229] on link "Check in" at bounding box center [609, 230] width 93 height 16
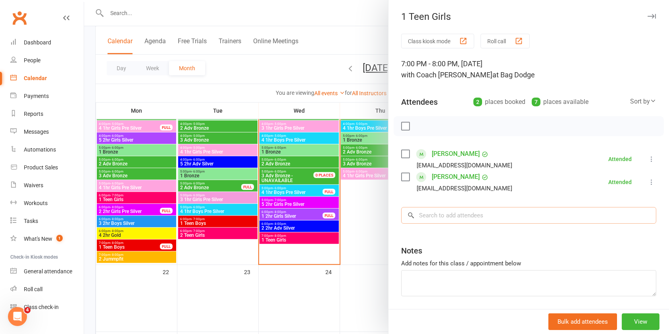
click at [473, 213] on input "search" at bounding box center [528, 215] width 255 height 17
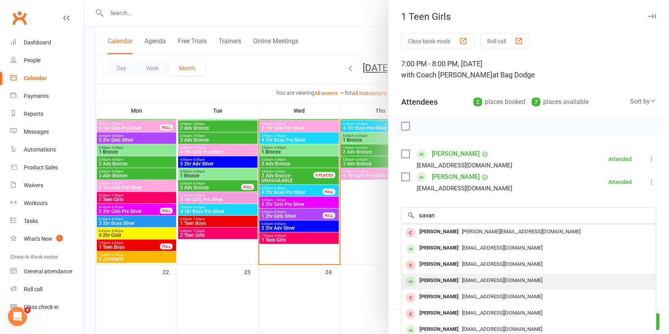
click at [464, 281] on span "[EMAIL_ADDRESS][DOMAIN_NAME]" at bounding box center [502, 280] width 81 height 6
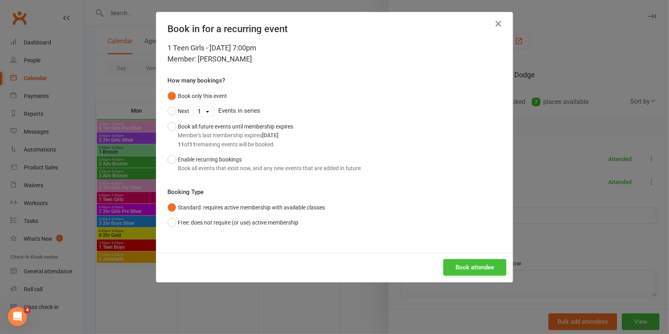
click at [467, 267] on button "Book attendee" at bounding box center [474, 267] width 63 height 17
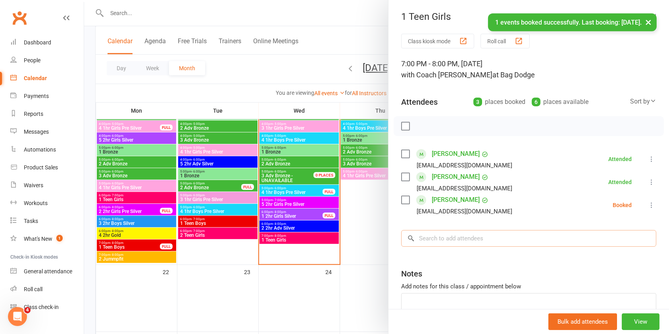
click at [447, 239] on input "search" at bounding box center [528, 238] width 255 height 17
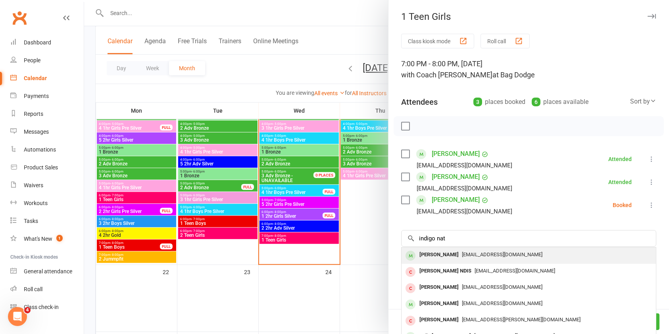
click at [465, 256] on span "[EMAIL_ADDRESS][DOMAIN_NAME]" at bounding box center [502, 255] width 81 height 6
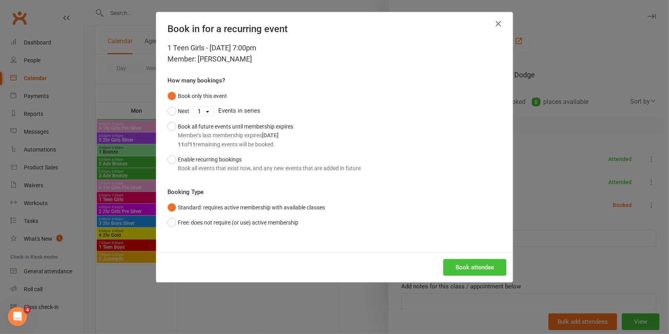
click at [467, 266] on button "Book attendee" at bounding box center [474, 267] width 63 height 17
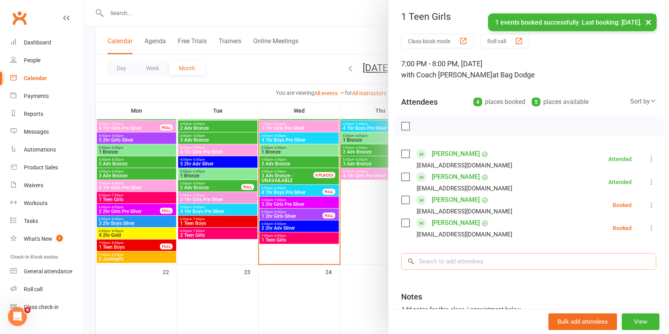
click at [466, 265] on input "search" at bounding box center [528, 261] width 255 height 17
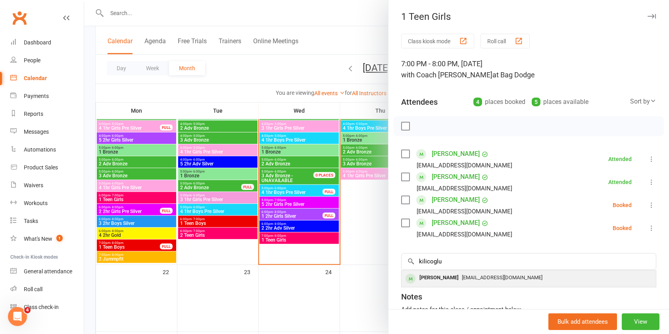
click at [436, 276] on div "[PERSON_NAME]" at bounding box center [439, 278] width 46 height 12
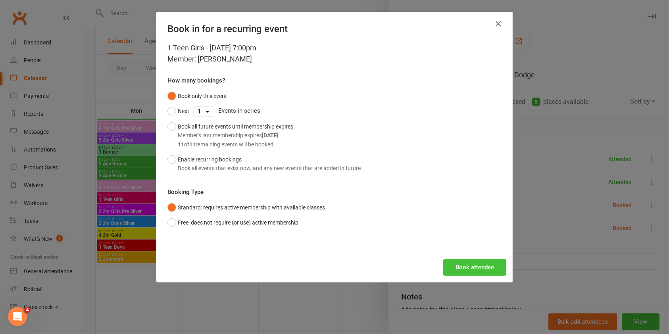
click at [472, 268] on button "Book attendee" at bounding box center [474, 267] width 63 height 17
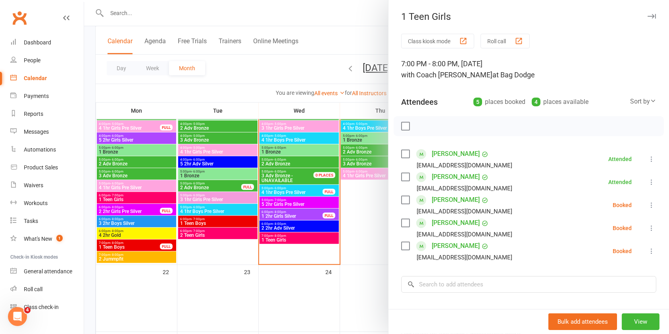
click at [353, 268] on div at bounding box center [376, 167] width 585 height 334
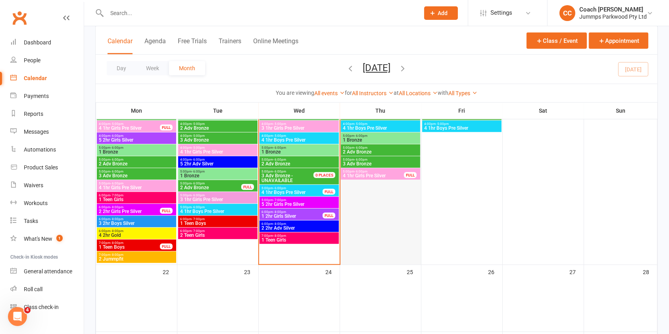
click at [387, 252] on div at bounding box center [380, 163] width 79 height 202
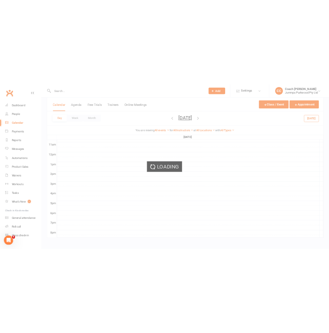
scroll to position [0, 0]
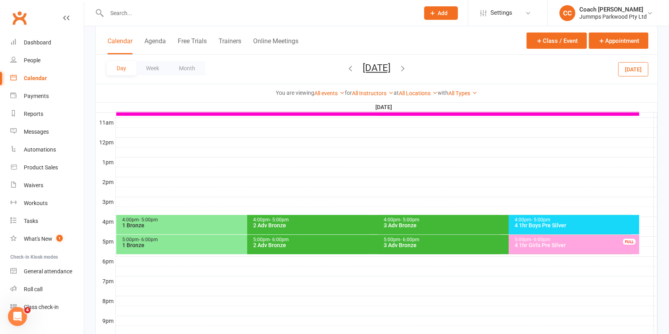
click at [39, 71] on link "Calendar" at bounding box center [46, 78] width 73 height 18
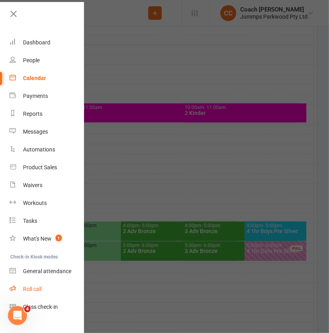
click at [39, 289] on div "Roll call" at bounding box center [32, 289] width 19 height 6
